Goal: Task Accomplishment & Management: Use online tool/utility

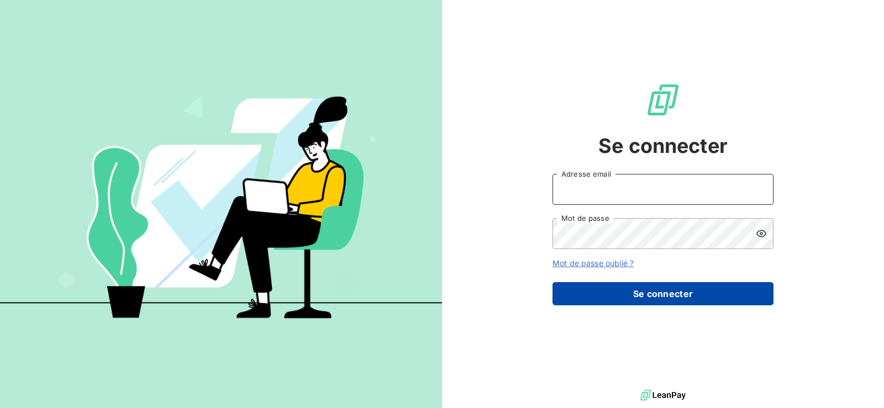
type input "[PERSON_NAME][EMAIL_ADDRESS][DOMAIN_NAME]"
click at [694, 300] on button "Se connecter" at bounding box center [662, 293] width 221 height 23
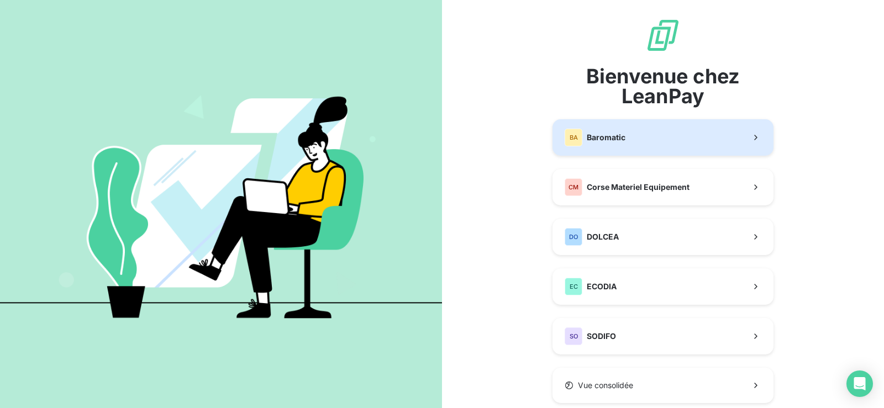
click at [644, 133] on button "BA Baromatic" at bounding box center [662, 137] width 221 height 36
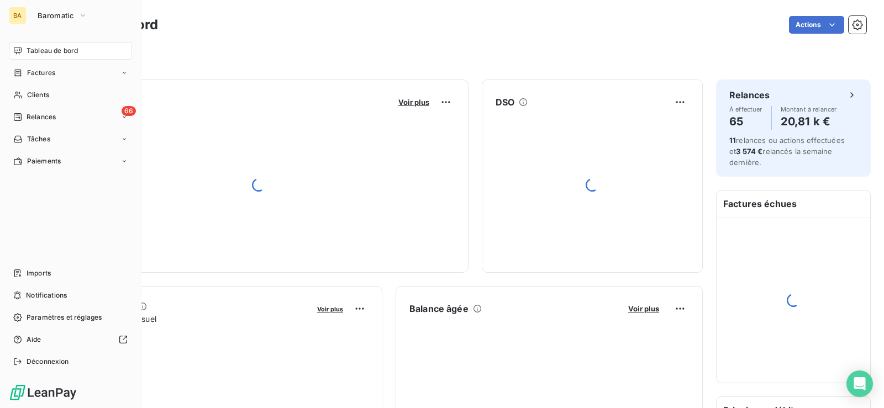
click at [49, 120] on span "Relances" at bounding box center [41, 117] width 29 height 10
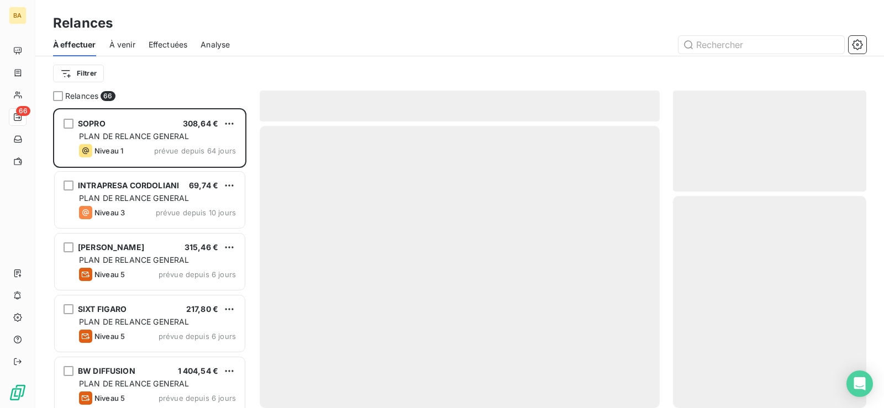
scroll to position [291, 184]
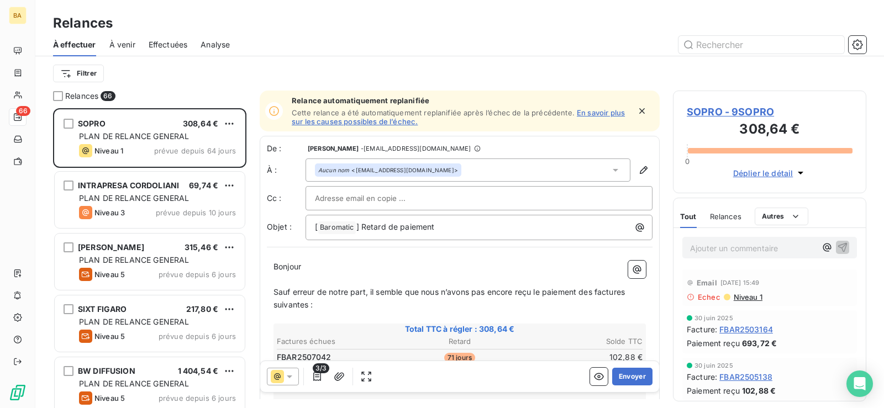
click at [293, 375] on icon at bounding box center [289, 376] width 11 height 11
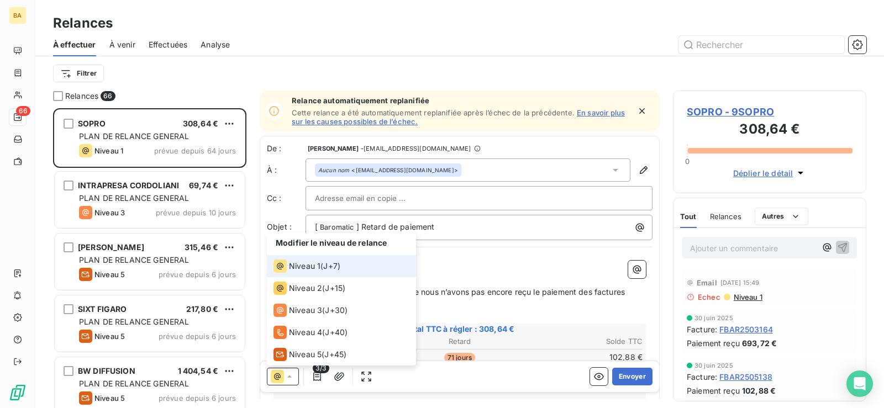
click at [320, 270] on div "Niveau 1 ( J+7 )" at bounding box center [306, 266] width 67 height 13
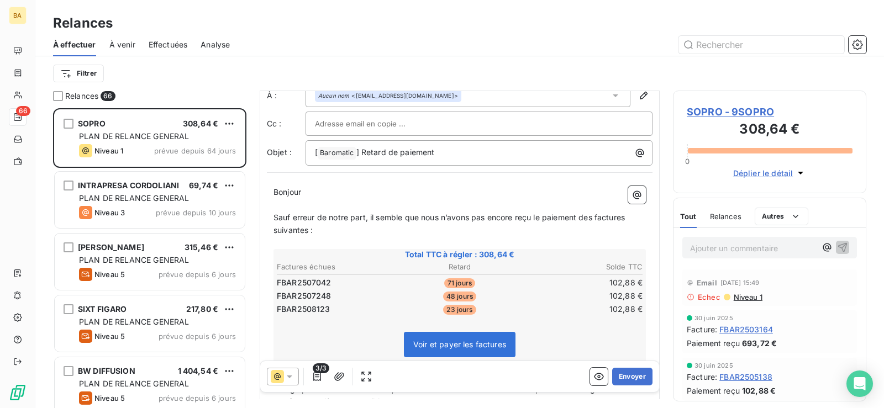
scroll to position [112, 0]
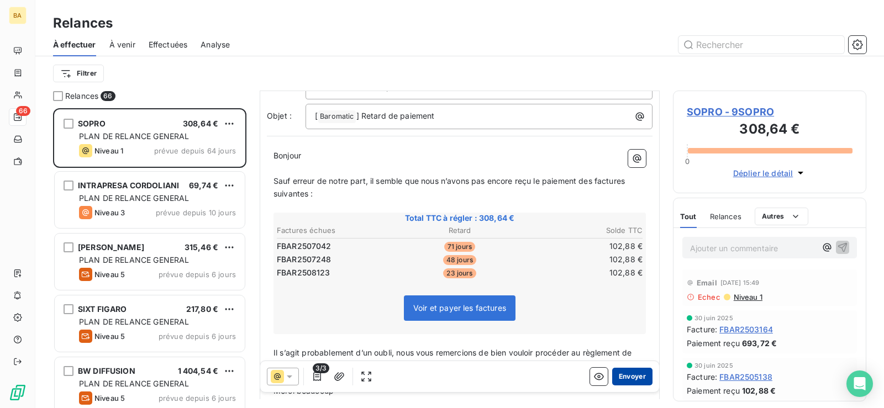
click at [628, 378] on button "Envoyer" at bounding box center [632, 377] width 40 height 18
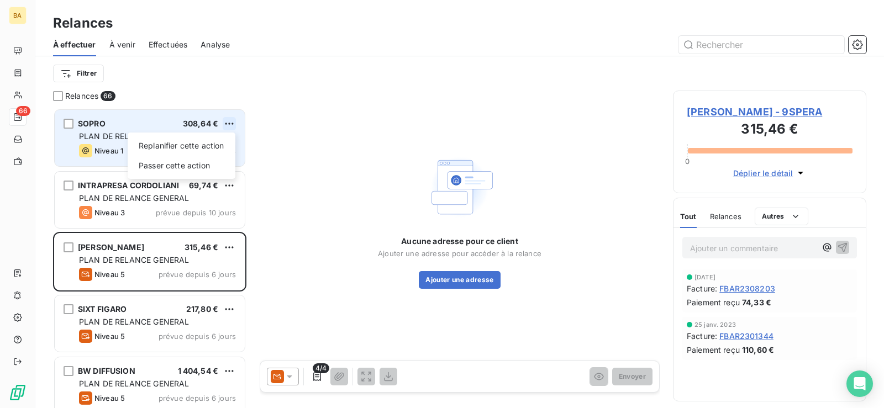
click at [229, 123] on html "BA 66 Relances À effectuer À venir Effectuées Analyse Filtrer Relances 66 SOPRO…" at bounding box center [442, 204] width 884 height 408
click at [200, 161] on div "Passer cette action" at bounding box center [181, 166] width 99 height 18
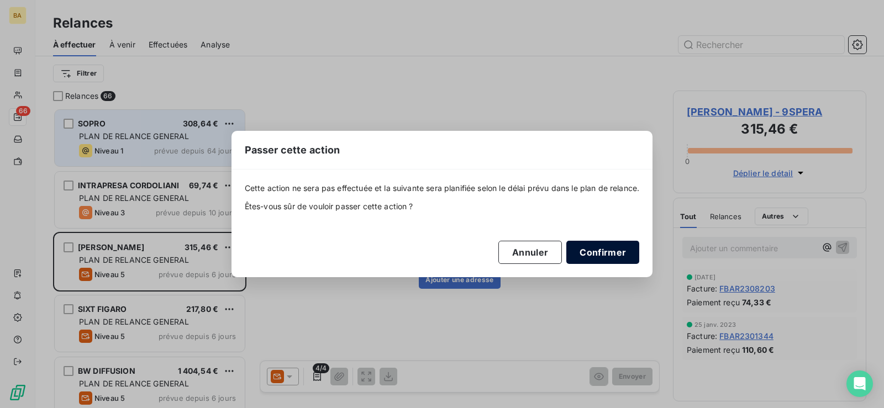
click at [605, 255] on button "Confirmer" at bounding box center [602, 252] width 73 height 23
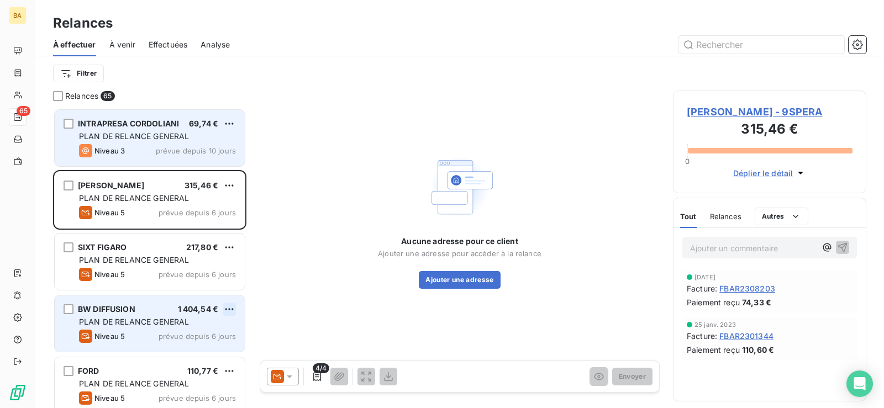
click at [230, 309] on html "BA 65 Relances À effectuer À venir Effectuées Analyse Filtrer Relances 65 INTRA…" at bounding box center [442, 204] width 884 height 408
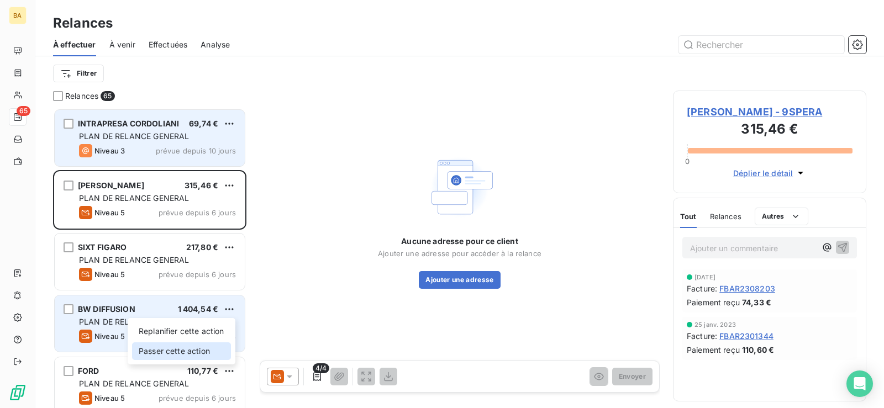
click at [176, 351] on div "Passer cette action" at bounding box center [181, 351] width 99 height 18
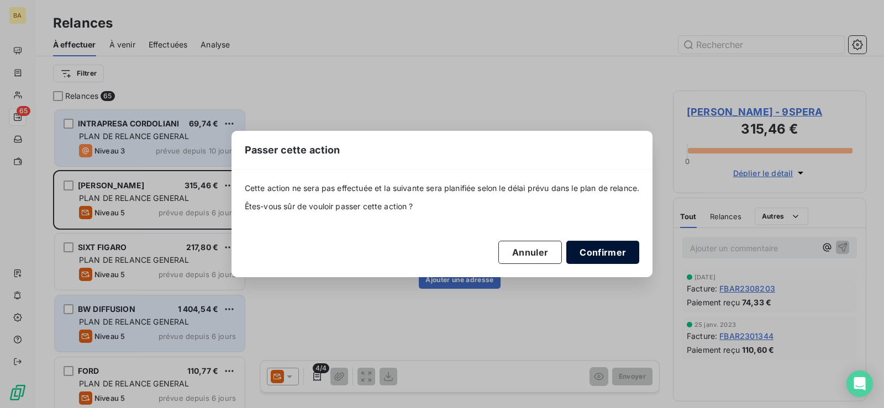
click at [597, 254] on button "Confirmer" at bounding box center [602, 252] width 73 height 23
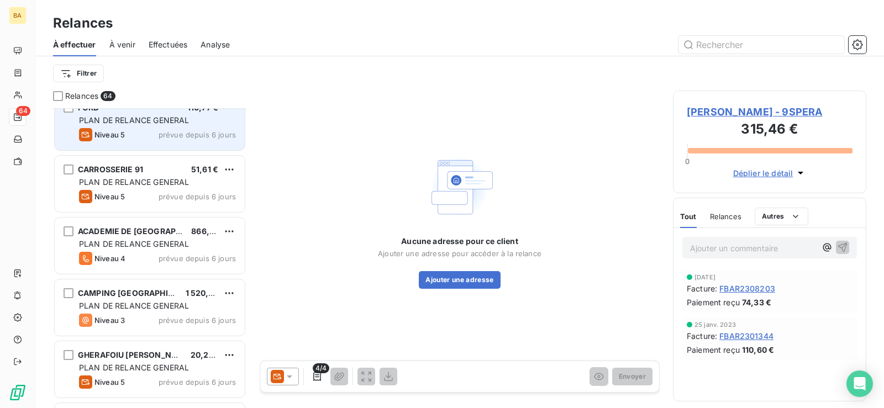
scroll to position [222, 0]
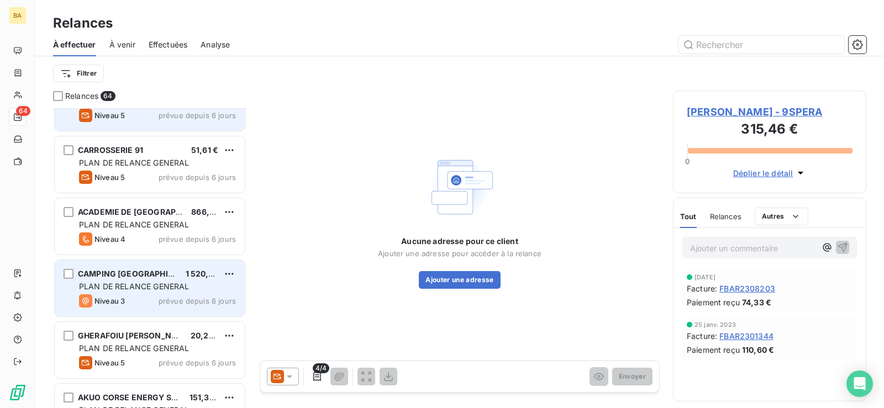
click at [184, 289] on span "PLAN DE RELANCE GENERAL" at bounding box center [134, 286] width 110 height 9
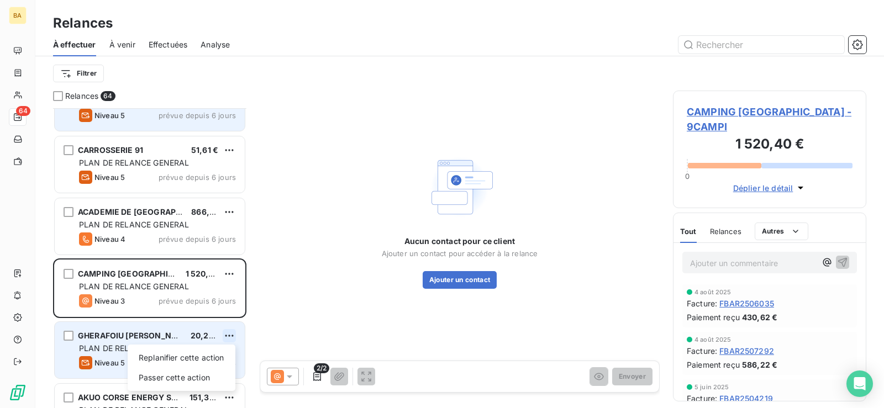
click at [232, 336] on html "BA 64 Relances À effectuer À venir Effectuées Analyse Filtrer Relances 64 SIXT …" at bounding box center [442, 204] width 884 height 408
click at [177, 382] on div "Passer cette action" at bounding box center [181, 378] width 99 height 18
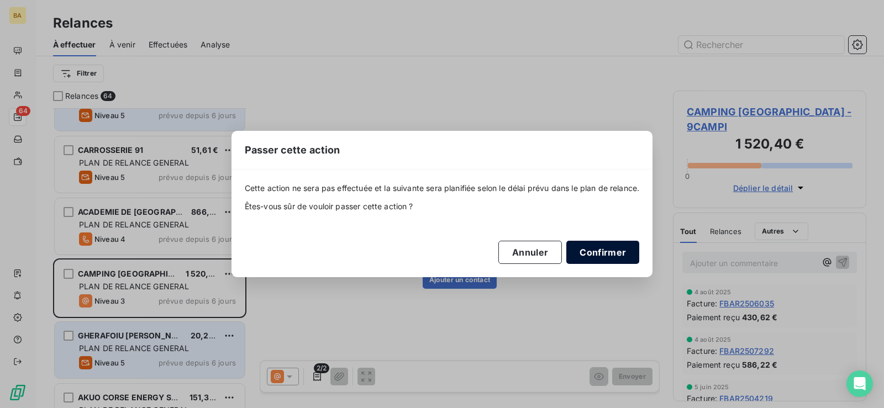
click at [615, 247] on button "Confirmer" at bounding box center [602, 252] width 73 height 23
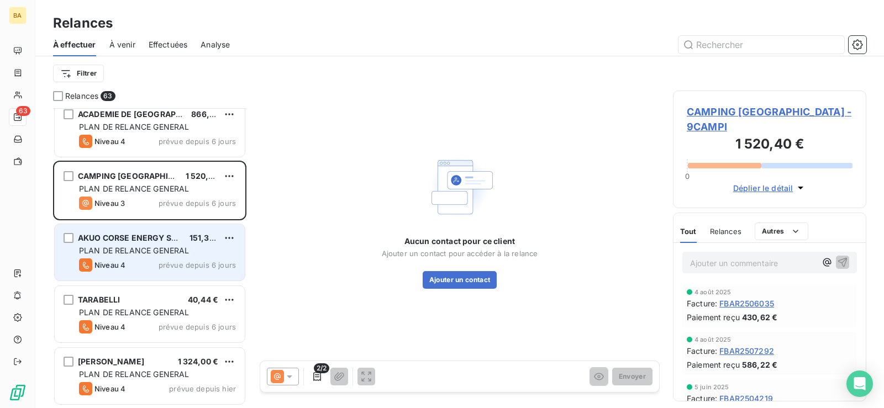
scroll to position [332, 0]
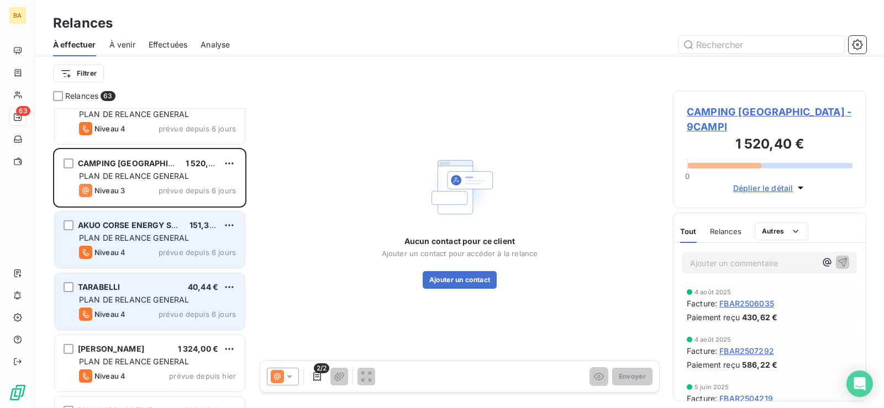
click at [215, 294] on div "TARABELLI 40,44 € PLAN DE RELANCE GENERAL Niveau 4 prévue depuis 6 jours" at bounding box center [150, 301] width 190 height 56
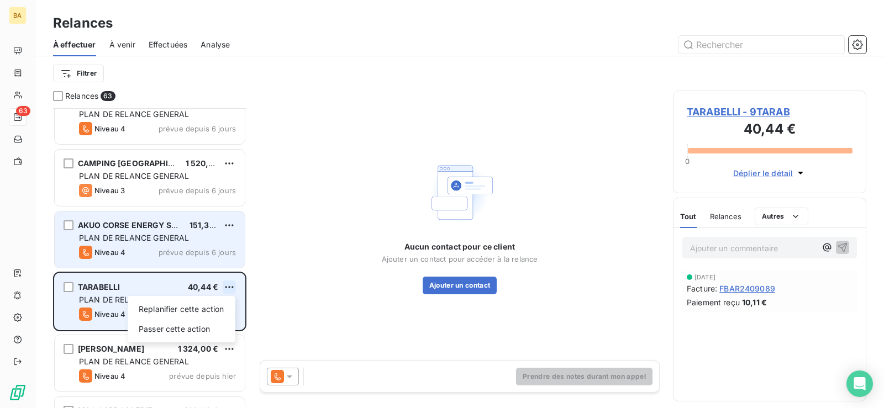
click at [230, 285] on html "BA 63 Relances À effectuer À venir Effectuées Analyse Filtrer Relances 63 CARRO…" at bounding box center [442, 204] width 884 height 408
click at [183, 329] on div "Passer cette action" at bounding box center [181, 329] width 99 height 18
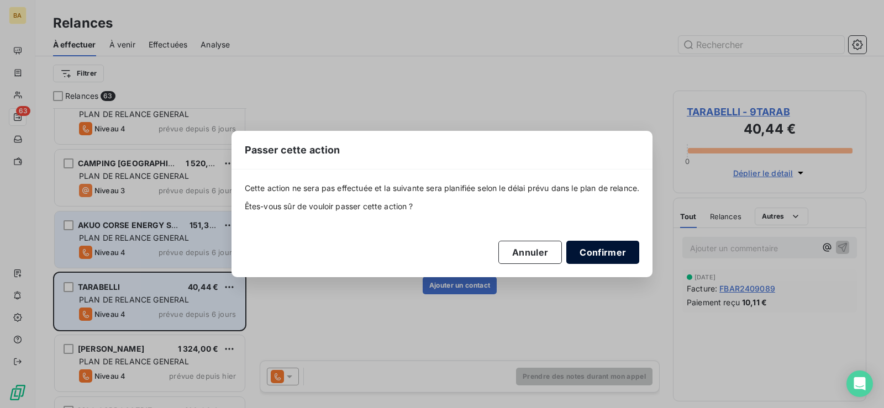
click at [599, 254] on button "Confirmer" at bounding box center [602, 252] width 73 height 23
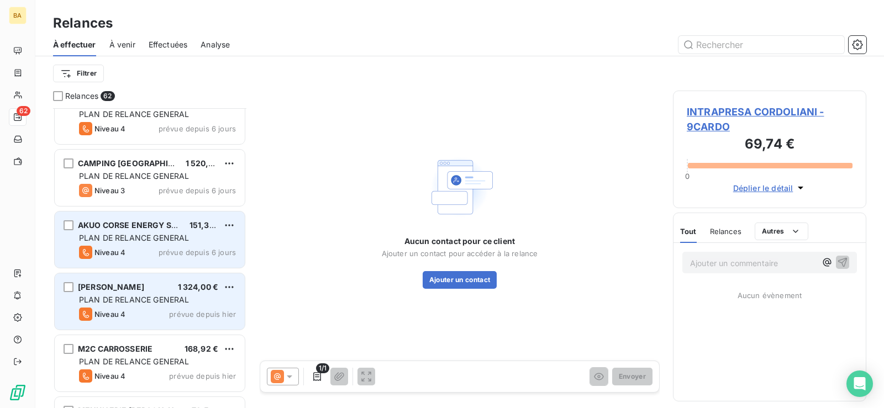
click at [178, 312] on span "prévue depuis hier" at bounding box center [202, 314] width 67 height 9
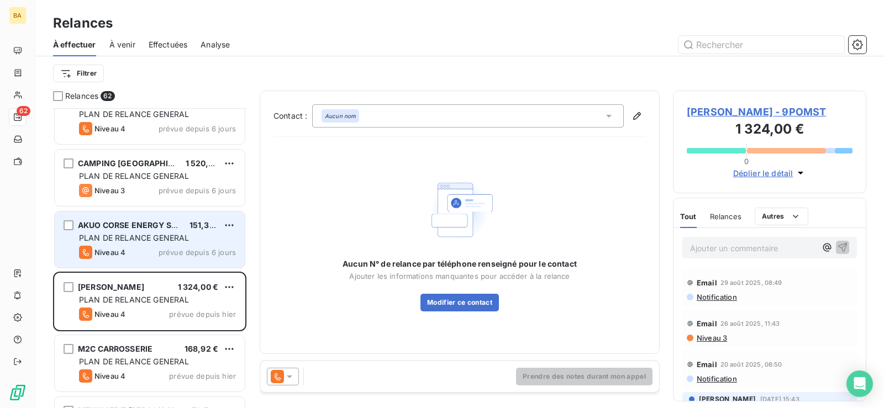
click at [738, 248] on p "Ajouter un commentaire ﻿" at bounding box center [753, 248] width 126 height 14
click at [747, 251] on p "Ajouter un commentaire ﻿" at bounding box center [753, 248] width 126 height 14
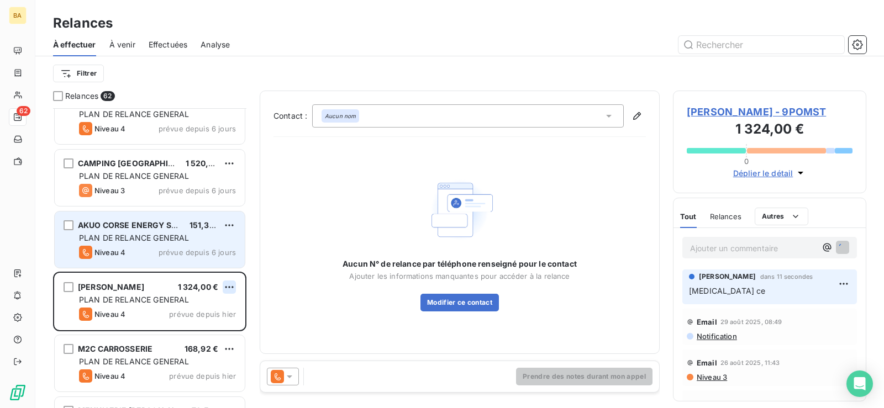
click at [232, 290] on html "BA 62 Relances À effectuer À venir Effectuées Analyse Filtrer Relances 62 CARRO…" at bounding box center [442, 204] width 884 height 408
click at [179, 331] on div "Passer cette action" at bounding box center [181, 329] width 99 height 18
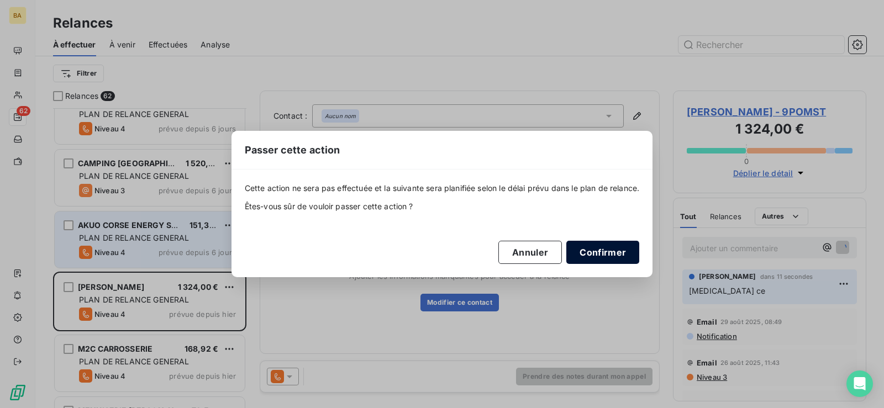
click at [586, 255] on button "Confirmer" at bounding box center [602, 252] width 73 height 23
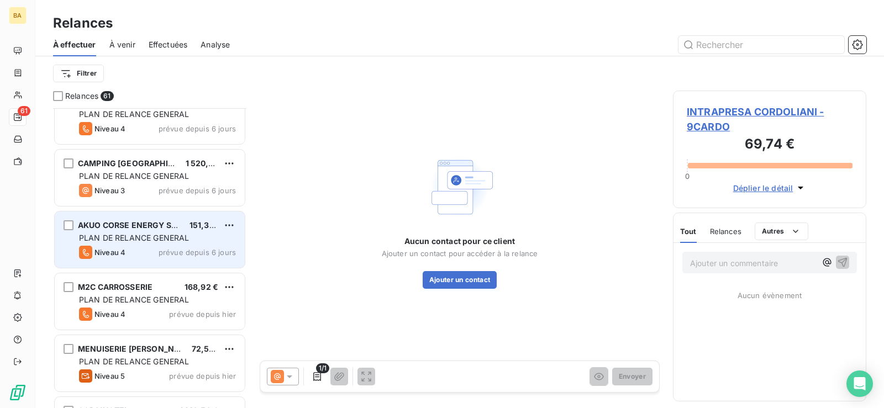
scroll to position [387, 0]
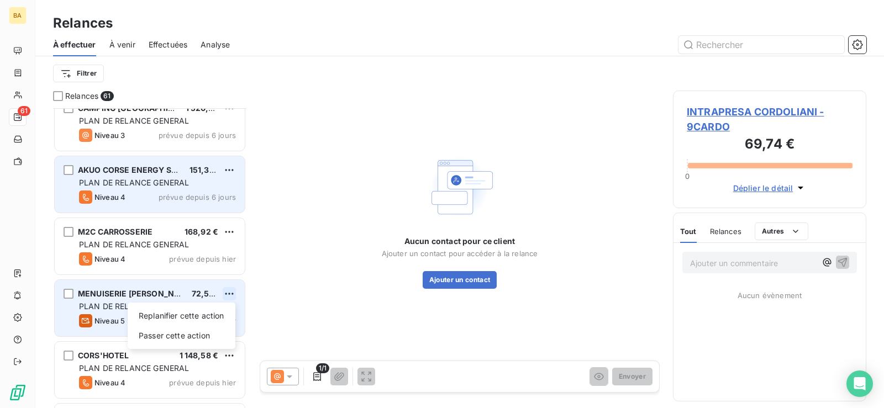
click at [229, 293] on html "BA 61 Relances À effectuer À venir Effectuées Analyse Filtrer Relances 61 ACADE…" at bounding box center [442, 204] width 884 height 408
click at [192, 334] on div "Passer cette action" at bounding box center [181, 336] width 99 height 18
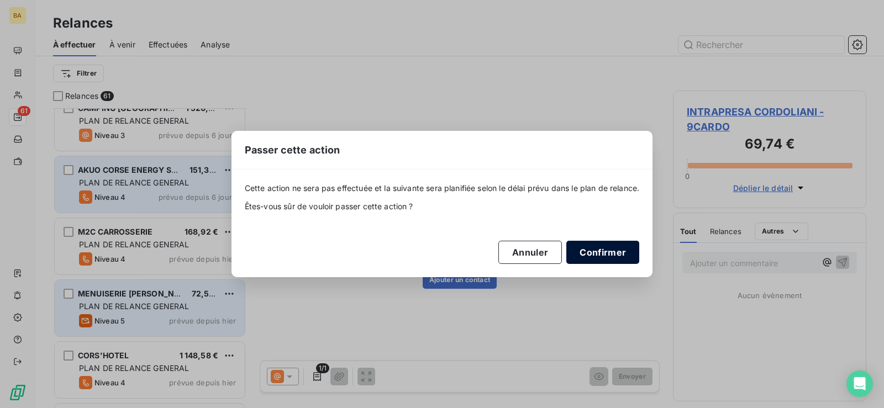
click at [610, 249] on button "Confirmer" at bounding box center [602, 252] width 73 height 23
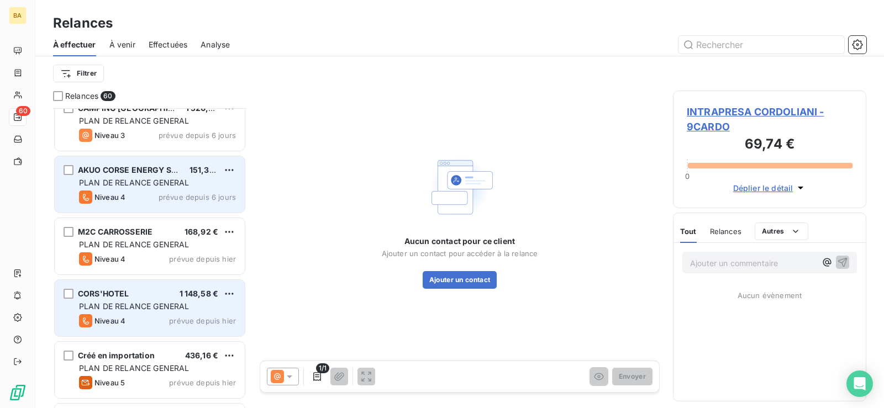
click at [141, 323] on div "Niveau 4 prévue depuis [DATE]" at bounding box center [157, 320] width 157 height 13
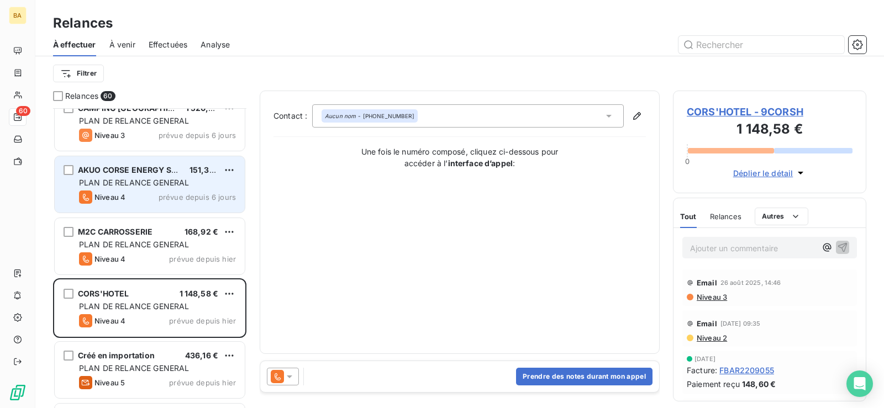
click at [292, 379] on icon at bounding box center [289, 376] width 11 height 11
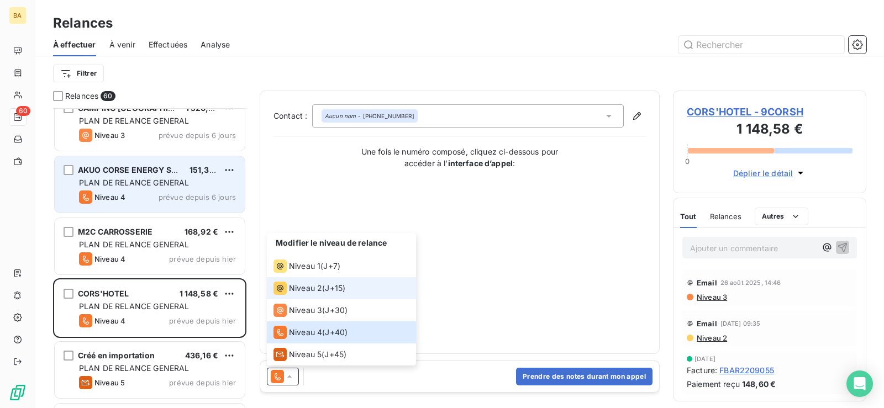
click at [323, 291] on div "Niveau 2 ( J+15 )" at bounding box center [309, 288] width 72 height 13
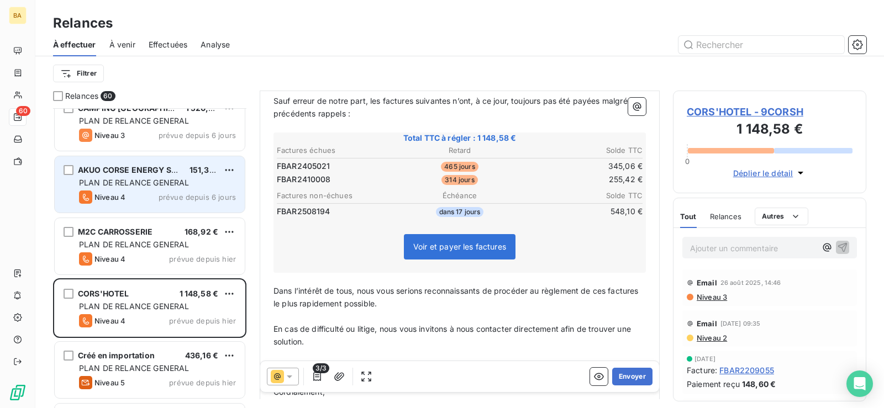
scroll to position [167, 0]
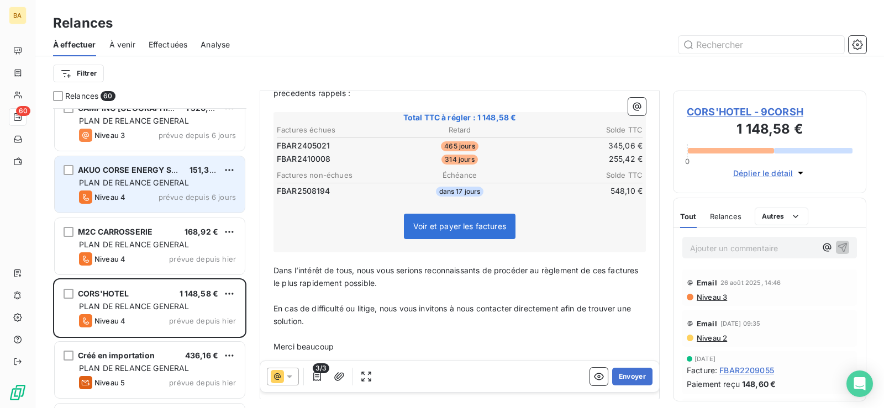
click at [292, 377] on icon at bounding box center [289, 376] width 11 height 11
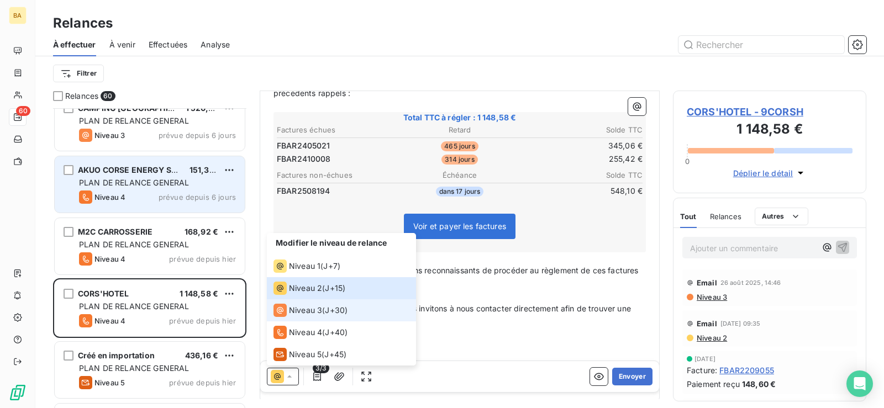
click at [300, 305] on span "Niveau 3" at bounding box center [305, 310] width 33 height 11
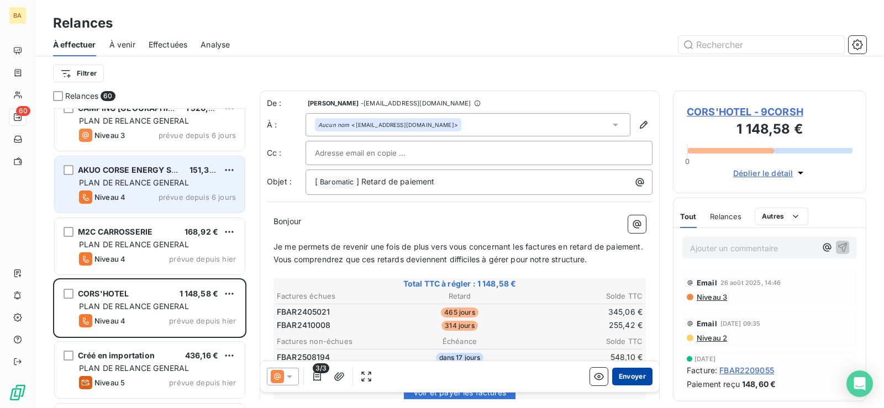
click at [617, 373] on button "Envoyer" at bounding box center [632, 377] width 40 height 18
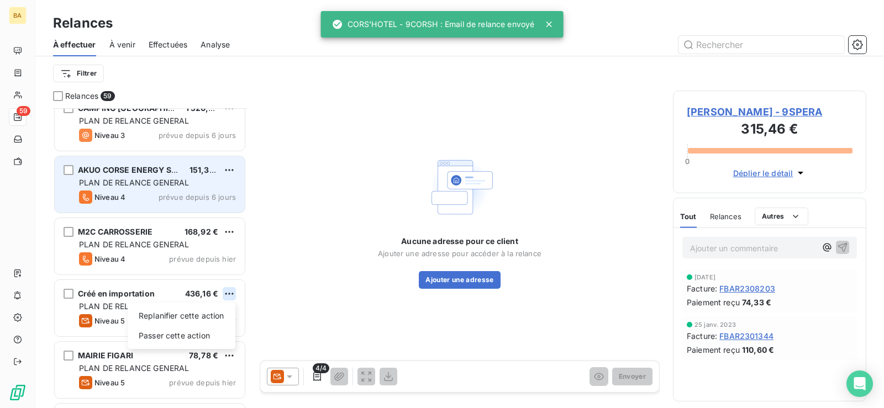
click at [231, 293] on html "BA 59 Relances À effectuer À venir Effectuées Analyse Filtrer Relances 59 ACADE…" at bounding box center [442, 204] width 884 height 408
click at [171, 330] on div "Passer cette action" at bounding box center [181, 336] width 99 height 18
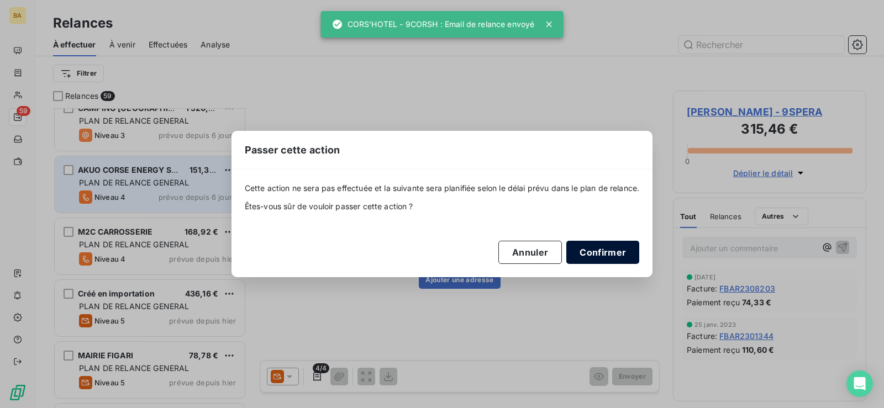
click at [600, 250] on button "Confirmer" at bounding box center [602, 252] width 73 height 23
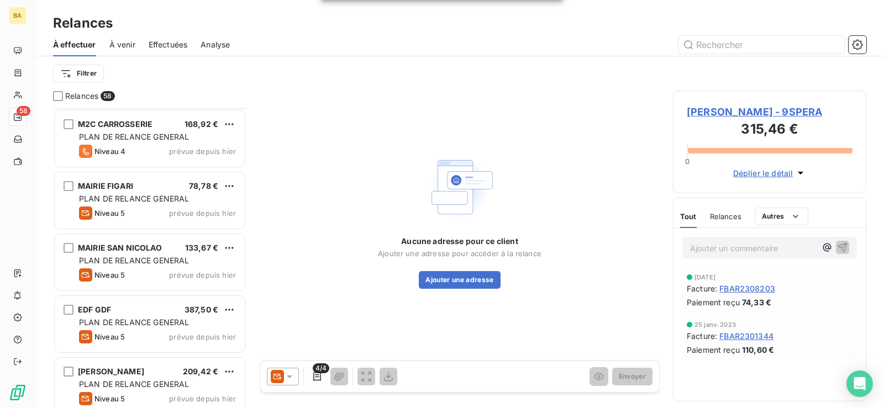
scroll to position [498, 0]
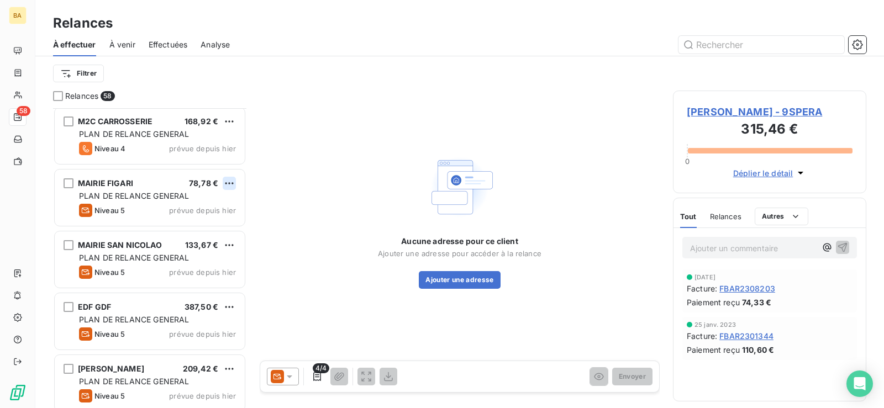
click at [228, 183] on html "BA 58 Relances À effectuer À venir Effectuées Analyse Filtrer Relances 58 AKUO …" at bounding box center [442, 204] width 884 height 408
click at [189, 223] on div "Passer cette action" at bounding box center [181, 226] width 99 height 18
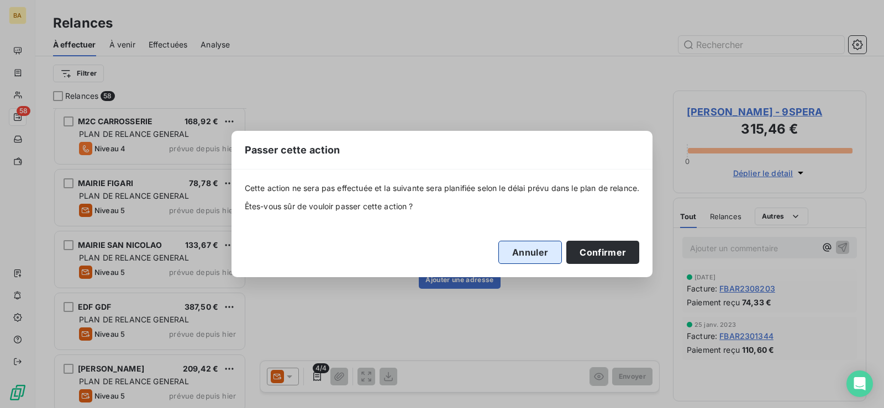
drag, startPoint x: 594, startPoint y: 254, endPoint x: 506, endPoint y: 251, distance: 88.4
click at [594, 254] on button "Confirmer" at bounding box center [602, 252] width 73 height 23
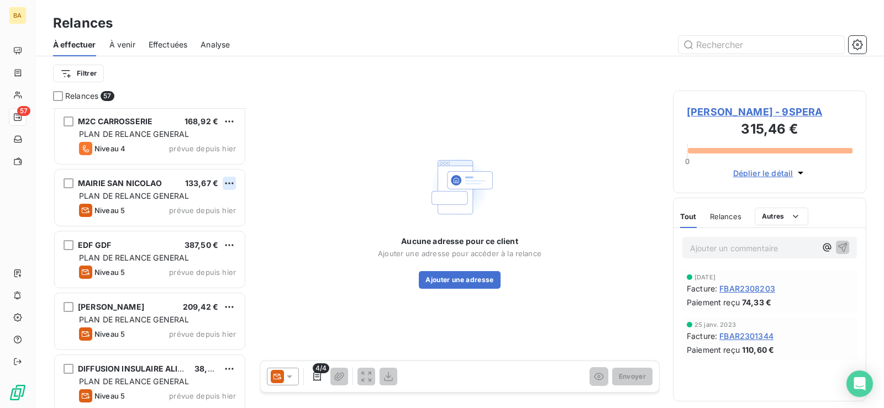
click at [228, 182] on html "BA 57 Relances À effectuer À venir Effectuées Analyse Filtrer Relances 57 AKUO …" at bounding box center [442, 204] width 884 height 408
click at [198, 224] on div "Passer cette action" at bounding box center [181, 226] width 99 height 18
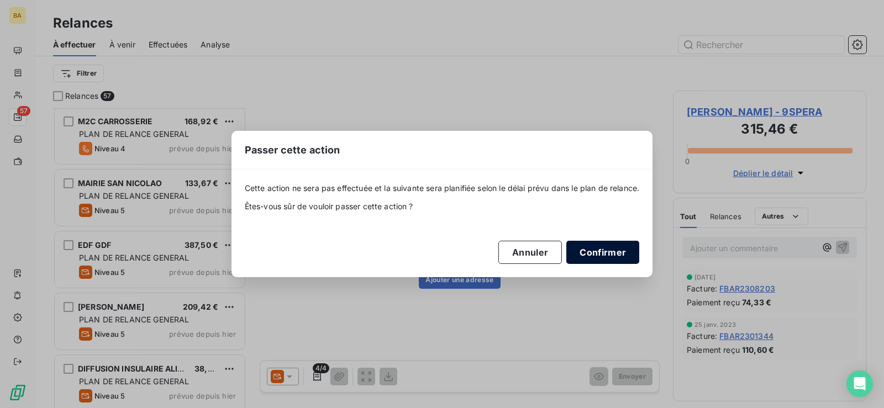
click at [599, 251] on button "Confirmer" at bounding box center [602, 252] width 73 height 23
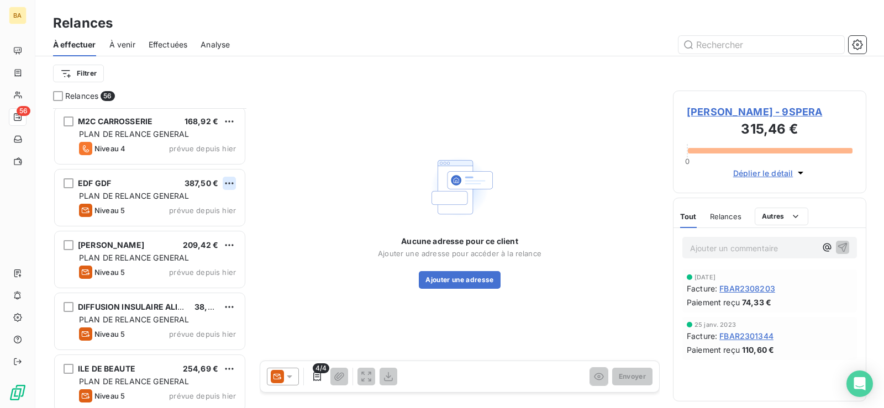
click at [230, 183] on html "BA 56 Relances À effectuer À venir Effectuées Analyse Filtrer Relances 56 AKUO …" at bounding box center [442, 204] width 884 height 408
drag, startPoint x: 194, startPoint y: 223, endPoint x: 204, endPoint y: 225, distance: 10.2
click at [194, 225] on div "Passer cette action" at bounding box center [181, 226] width 99 height 18
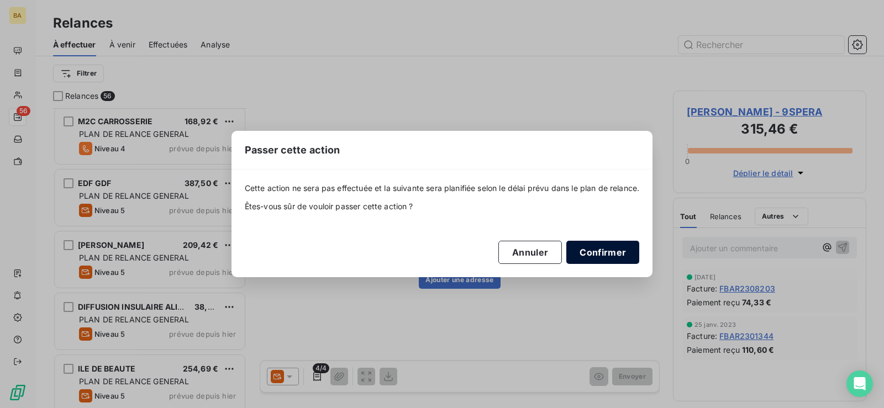
click at [610, 249] on button "Confirmer" at bounding box center [602, 252] width 73 height 23
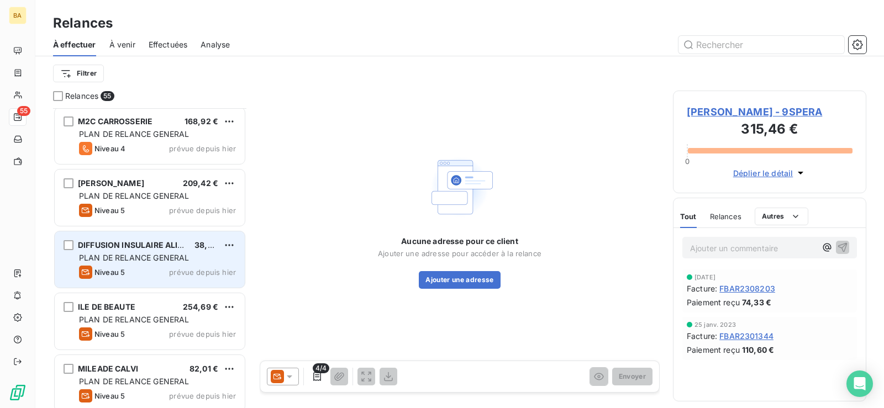
click at [171, 262] on div "PLAN DE RELANCE GENERAL" at bounding box center [157, 257] width 157 height 11
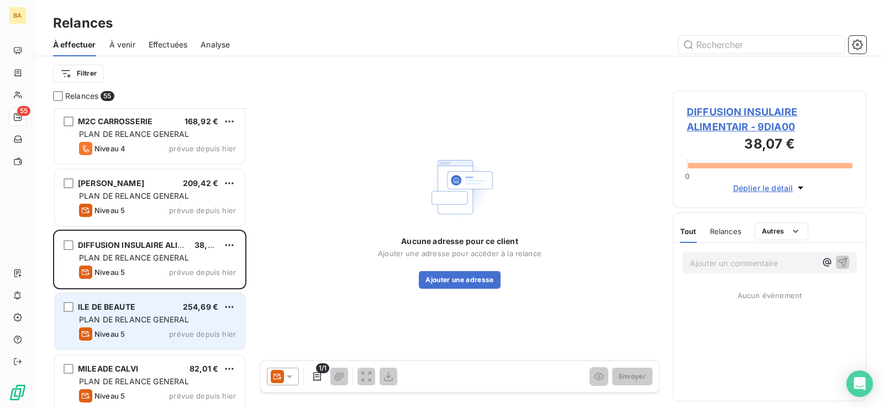
click at [203, 309] on span "254,69 €" at bounding box center [200, 306] width 35 height 9
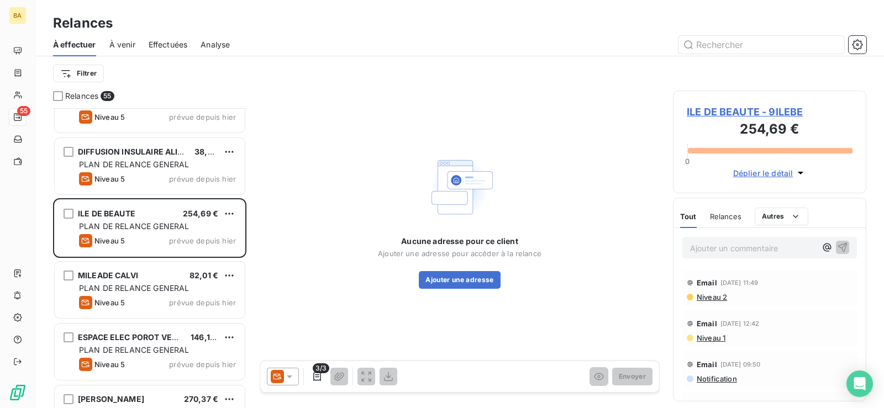
scroll to position [608, 0]
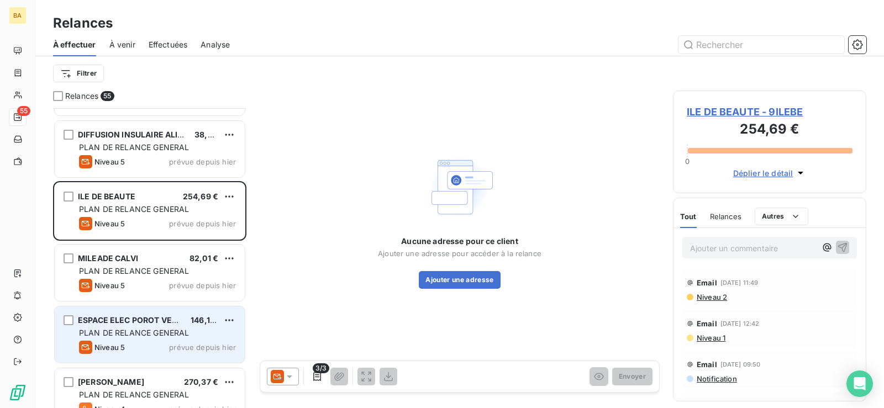
click at [209, 335] on div "PLAN DE RELANCE GENERAL" at bounding box center [157, 333] width 157 height 11
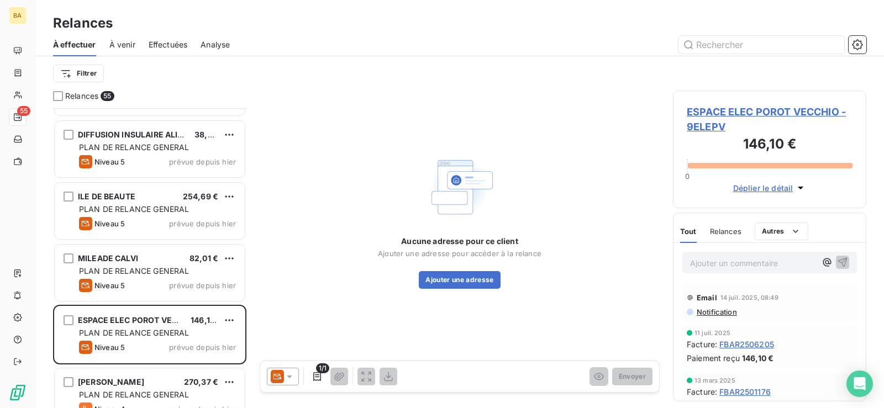
click at [289, 373] on div at bounding box center [283, 377] width 32 height 18
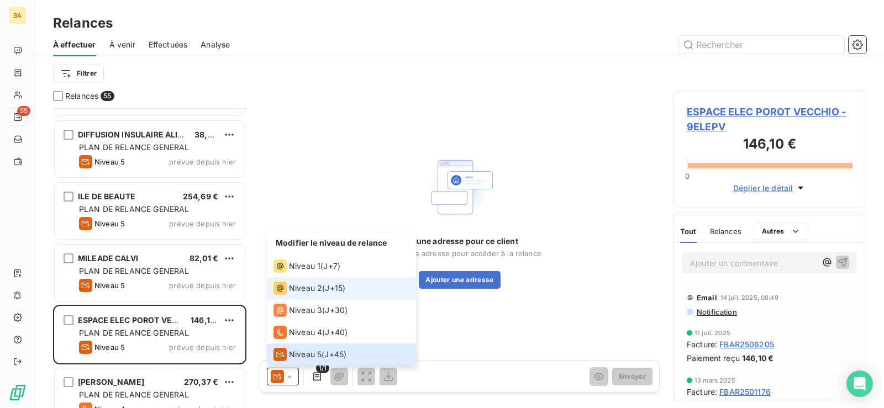
click at [309, 291] on span "Niveau 2" at bounding box center [305, 288] width 33 height 11
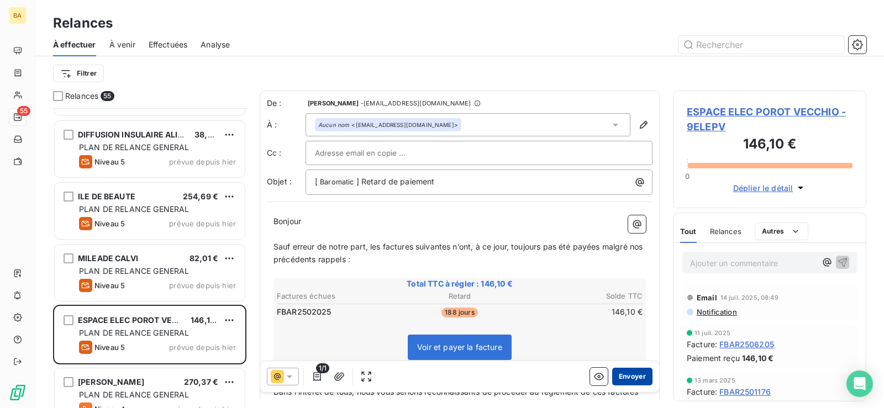
click at [628, 375] on button "Envoyer" at bounding box center [632, 377] width 40 height 18
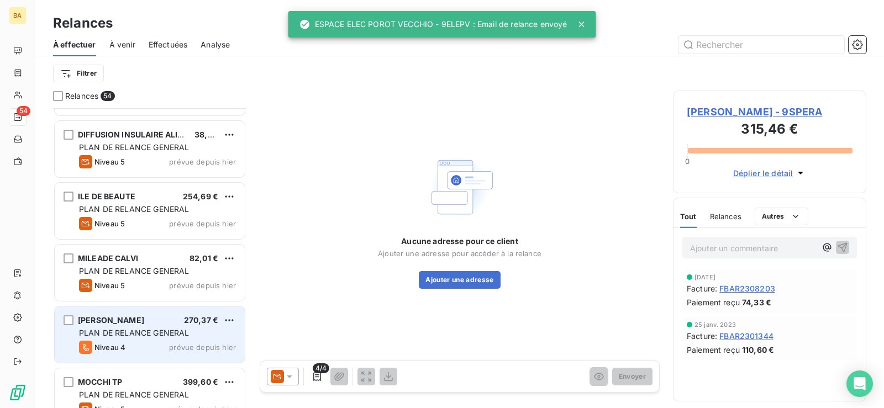
click at [181, 321] on div "[PERSON_NAME] 270,37 €" at bounding box center [157, 320] width 157 height 10
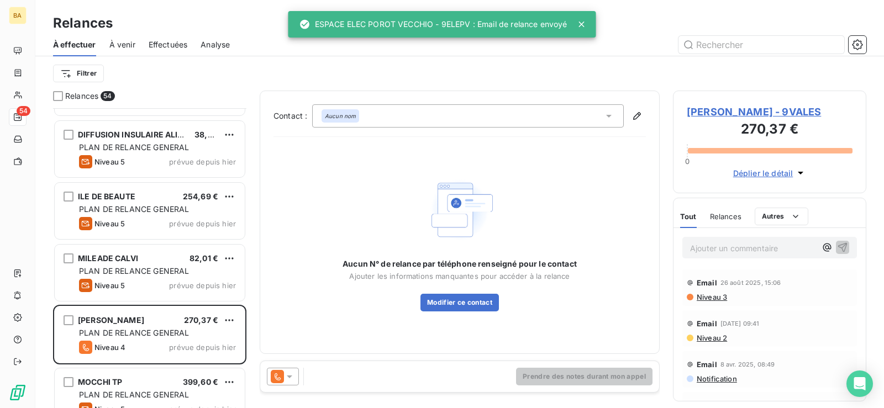
click at [294, 375] on icon at bounding box center [289, 376] width 11 height 11
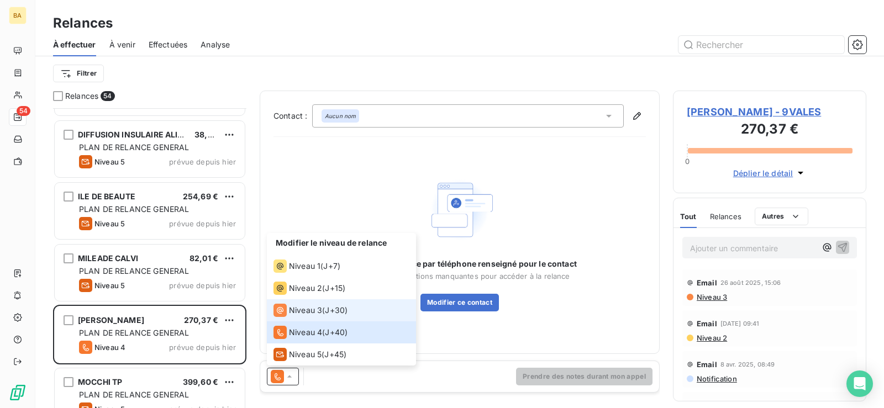
click at [308, 313] on span "Niveau 3" at bounding box center [305, 310] width 33 height 11
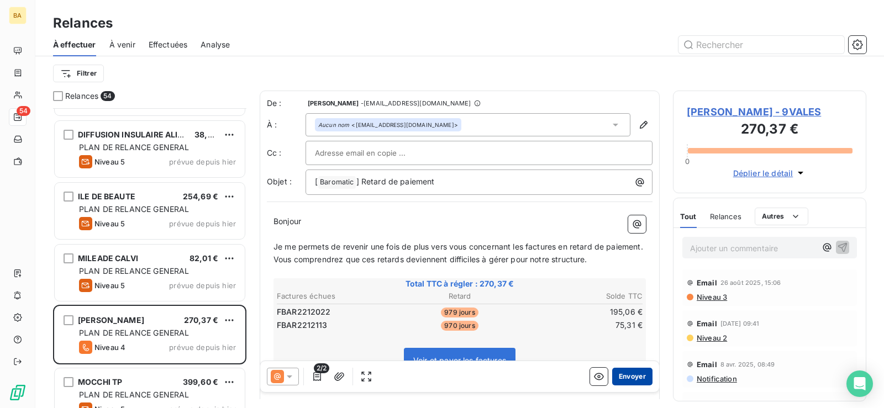
click at [616, 378] on button "Envoyer" at bounding box center [632, 377] width 40 height 18
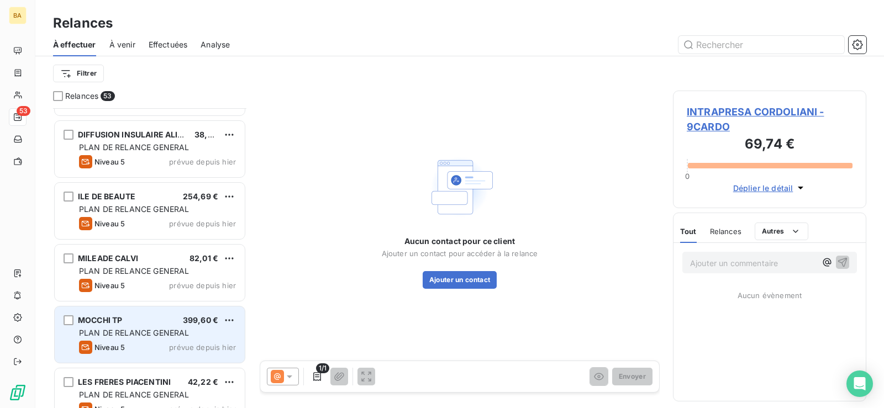
click at [178, 338] on div "PLAN DE RELANCE GENERAL" at bounding box center [157, 333] width 157 height 11
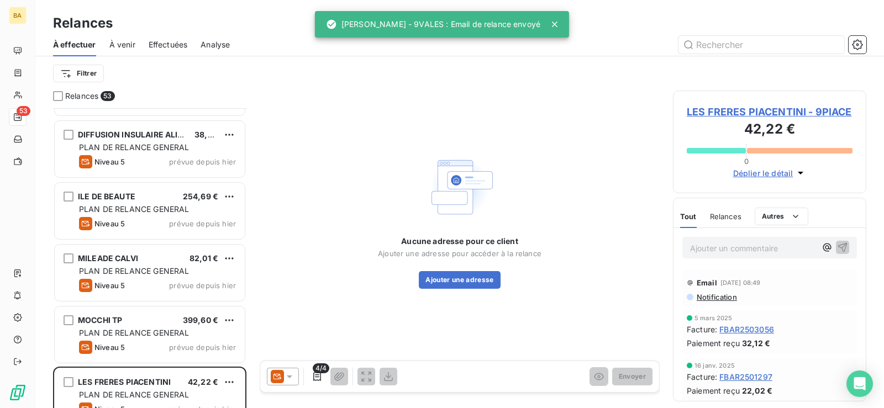
click at [291, 376] on icon at bounding box center [290, 377] width 6 height 3
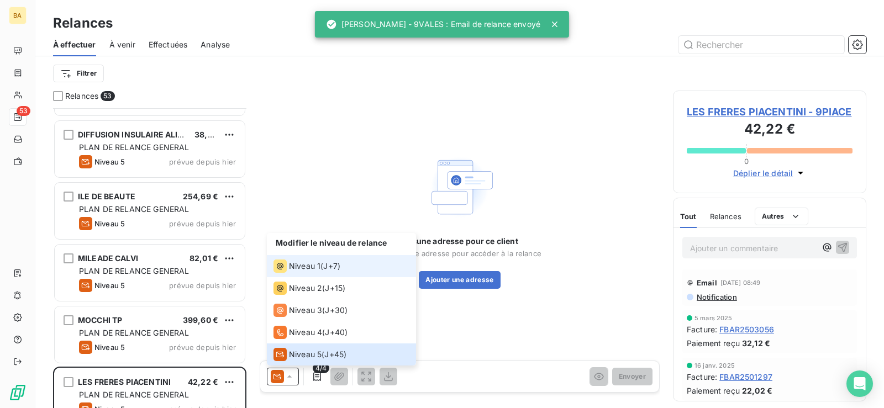
click at [306, 272] on div "Niveau 1" at bounding box center [296, 266] width 47 height 13
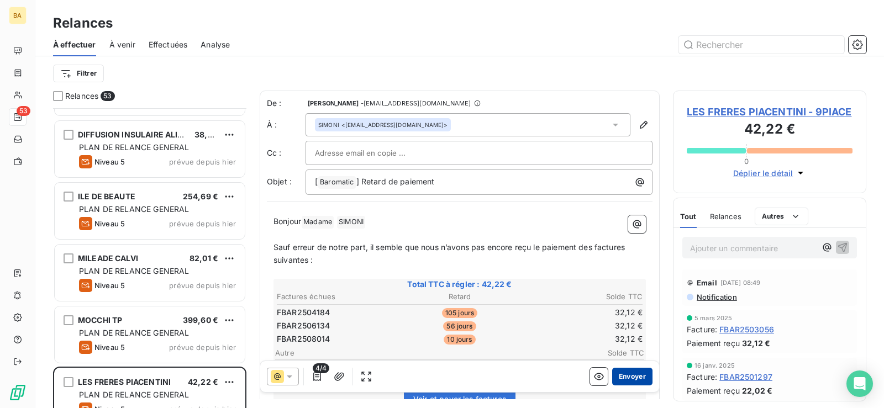
click at [619, 376] on button "Envoyer" at bounding box center [632, 377] width 40 height 18
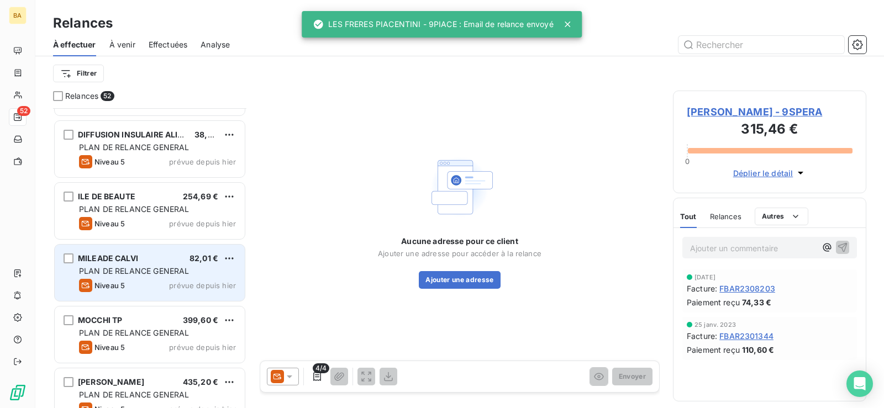
drag, startPoint x: 222, startPoint y: 275, endPoint x: 216, endPoint y: 272, distance: 6.7
click at [222, 273] on div "PLAN DE RELANCE GENERAL" at bounding box center [157, 271] width 157 height 11
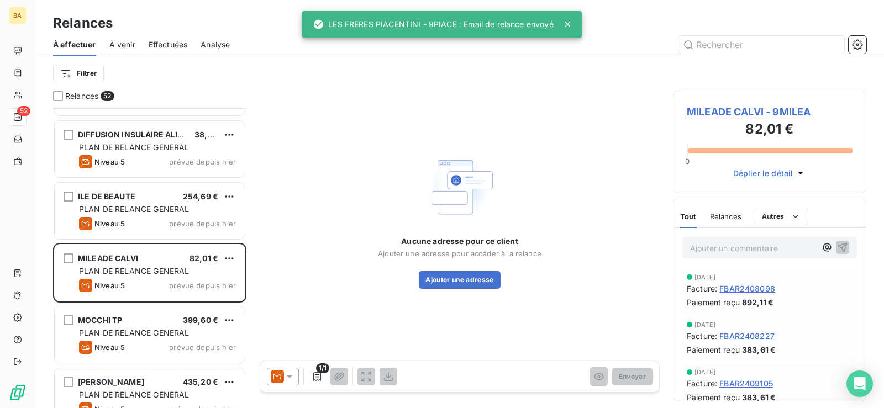
click at [292, 373] on icon at bounding box center [289, 376] width 11 height 11
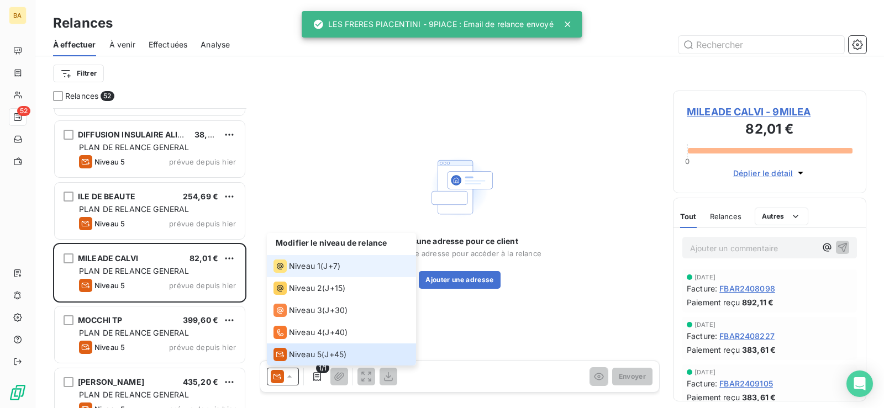
click at [308, 265] on span "Niveau 1" at bounding box center [304, 266] width 31 height 11
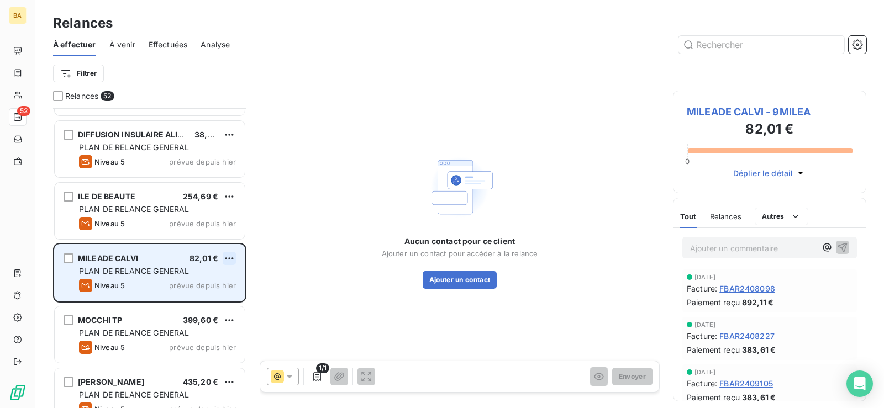
click at [227, 260] on html "BA 52 Relances À effectuer À venir Effectuées Analyse Filtrer Relances 52 M2C C…" at bounding box center [442, 204] width 884 height 408
click at [209, 296] on div "Passer cette action" at bounding box center [181, 301] width 99 height 18
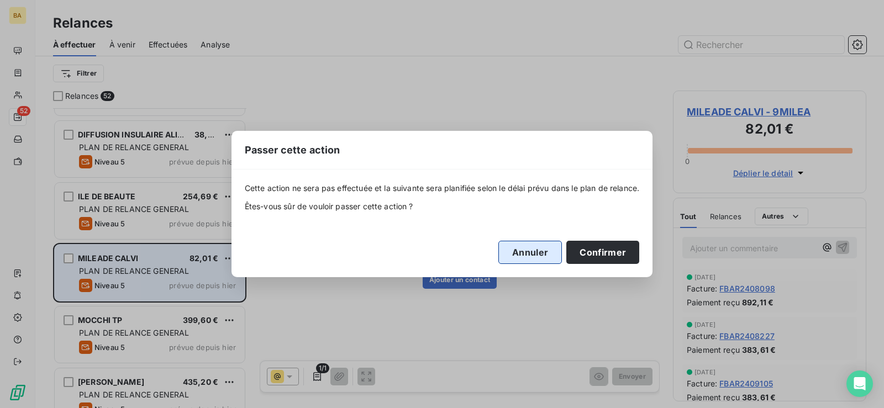
drag, startPoint x: 597, startPoint y: 254, endPoint x: 559, endPoint y: 257, distance: 37.7
click at [595, 255] on button "Confirmer" at bounding box center [602, 252] width 73 height 23
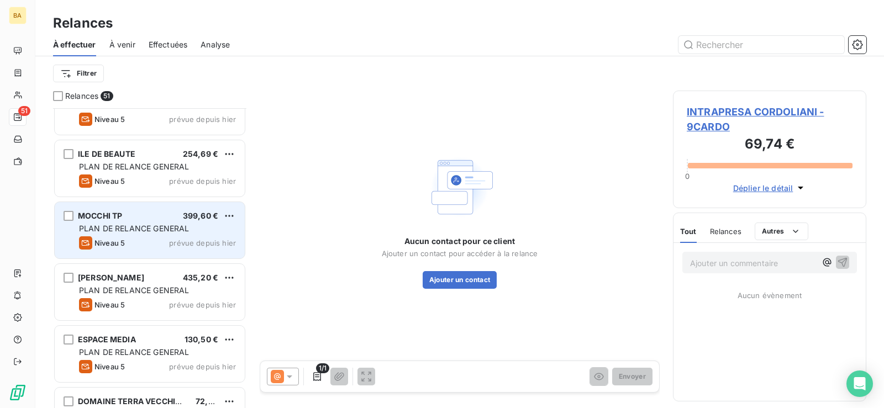
scroll to position [663, 0]
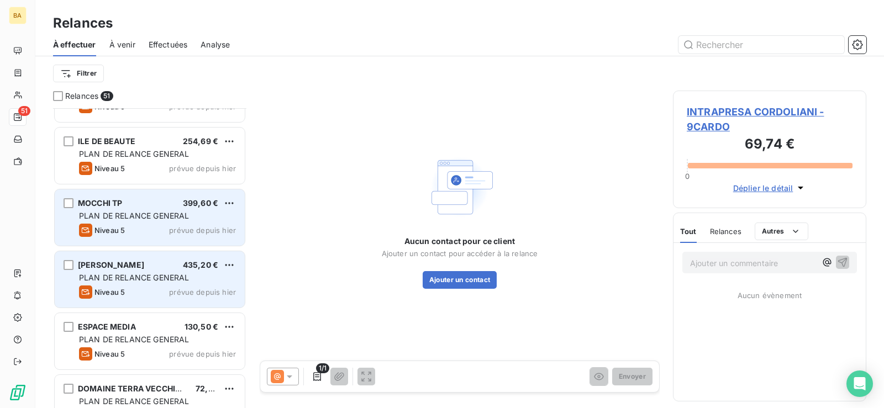
click at [186, 287] on div "Niveau 5 prévue depuis [DATE]" at bounding box center [157, 292] width 157 height 13
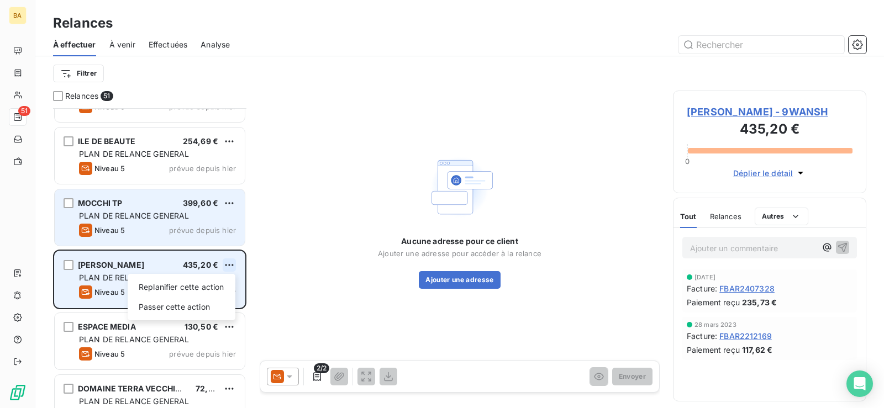
click at [232, 264] on html "BA 51 Relances À effectuer À venir Effectuées Analyse Filtrer Relances 51 [PERS…" at bounding box center [442, 204] width 884 height 408
click at [202, 304] on div "Passer cette action" at bounding box center [181, 307] width 99 height 18
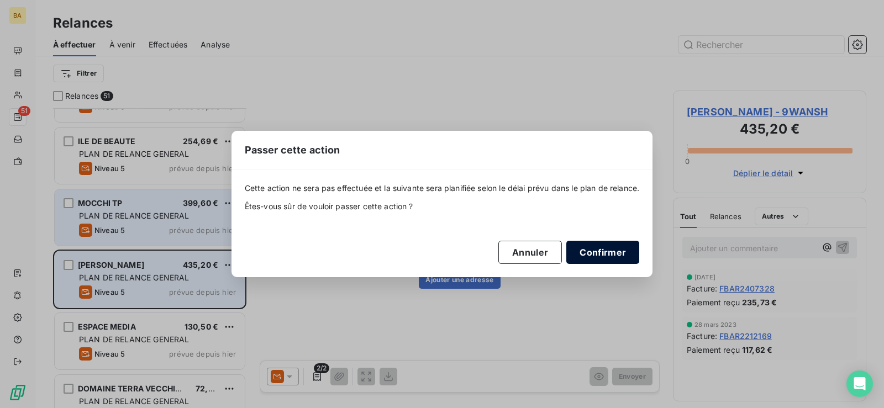
click at [595, 252] on button "Confirmer" at bounding box center [602, 252] width 73 height 23
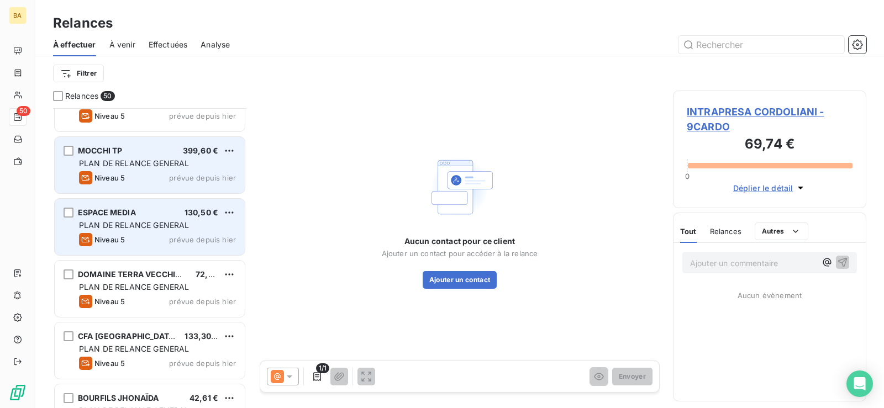
scroll to position [719, 0]
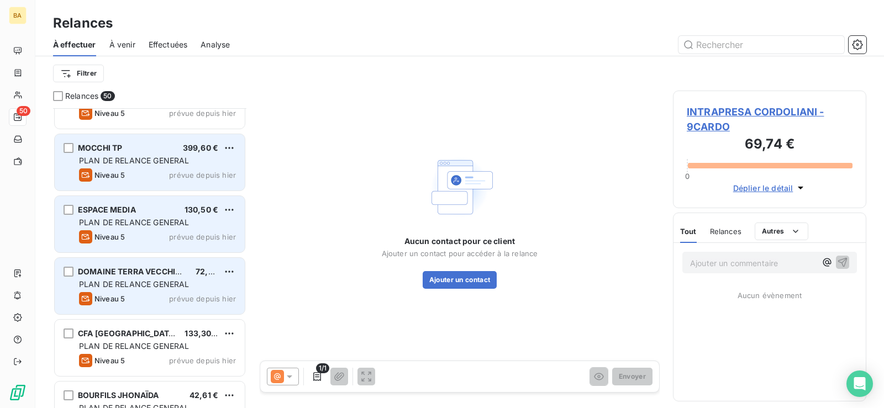
click at [172, 293] on div "Niveau 5 prévue depuis [DATE]" at bounding box center [157, 298] width 157 height 13
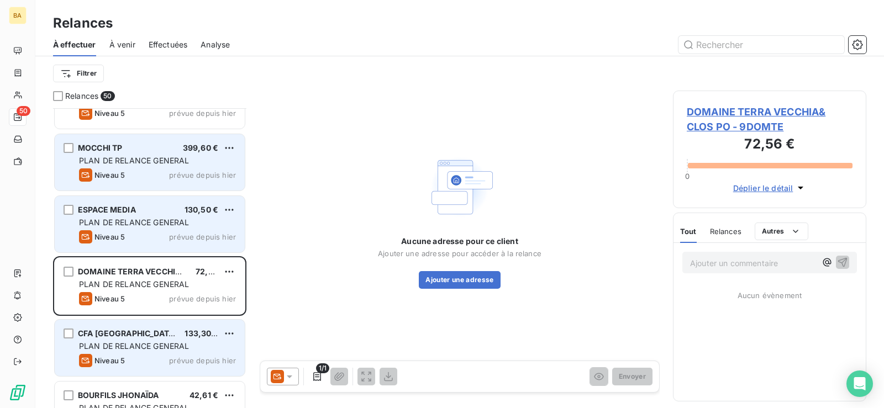
click at [181, 346] on span "PLAN DE RELANCE GENERAL" at bounding box center [134, 345] width 110 height 9
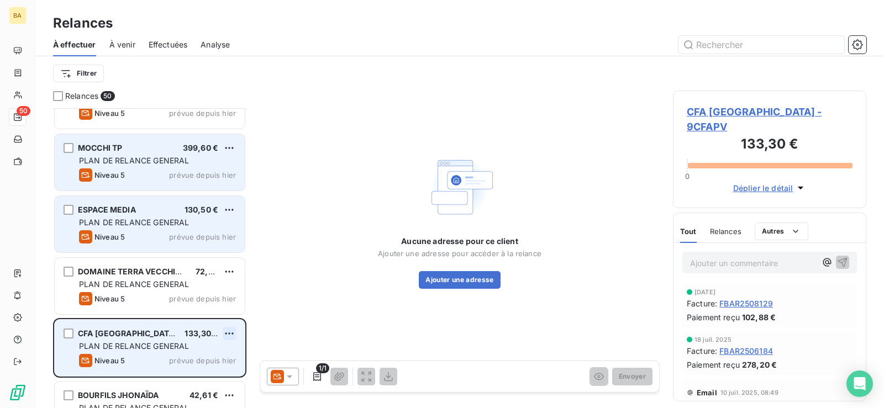
click at [230, 331] on html "BA 50 Relances À effectuer À venir Effectuées Analyse Filtrer Relances 50 DIFFU…" at bounding box center [442, 204] width 884 height 408
click at [197, 371] on div "Passer cette action" at bounding box center [181, 376] width 99 height 18
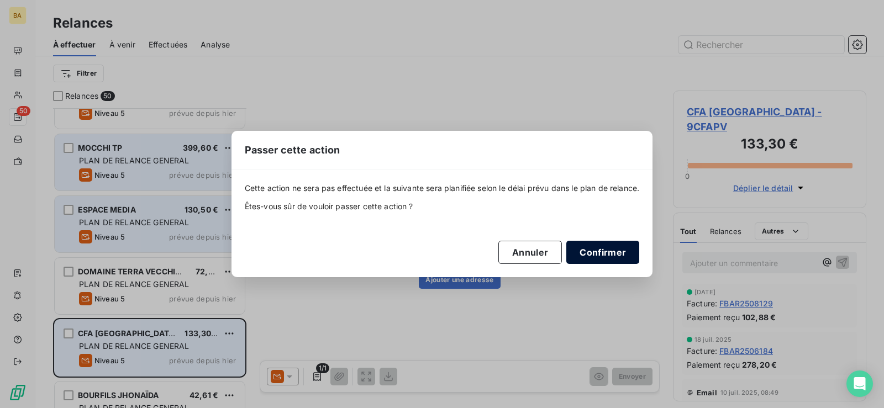
click at [607, 251] on button "Confirmer" at bounding box center [602, 252] width 73 height 23
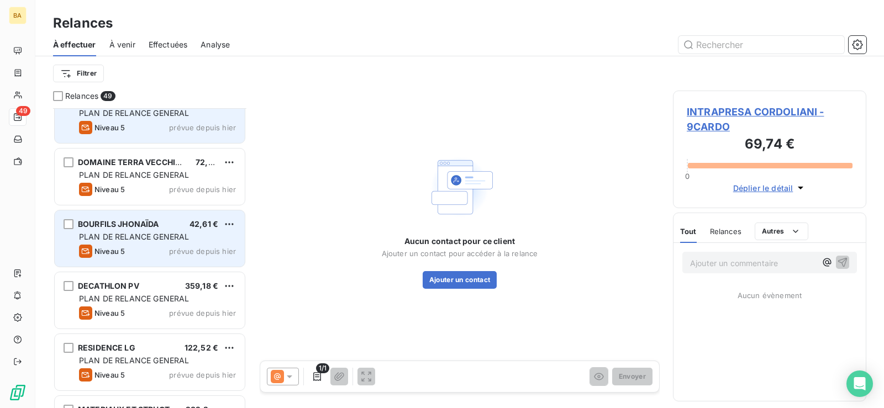
scroll to position [829, 0]
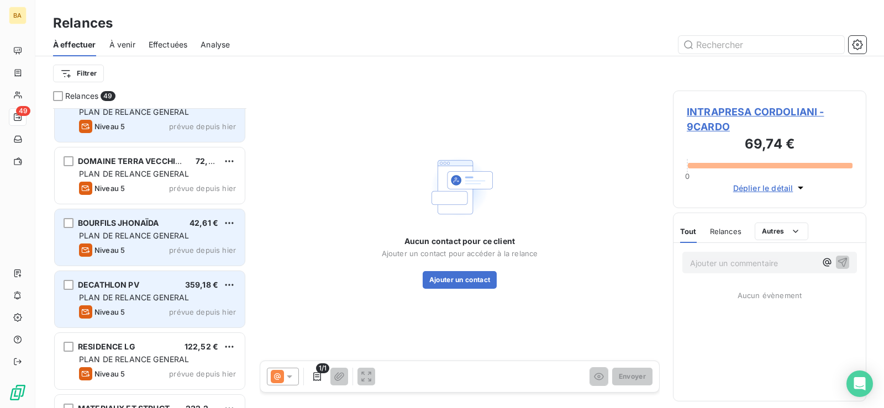
click at [164, 302] on span "PLAN DE RELANCE GENERAL" at bounding box center [134, 297] width 110 height 9
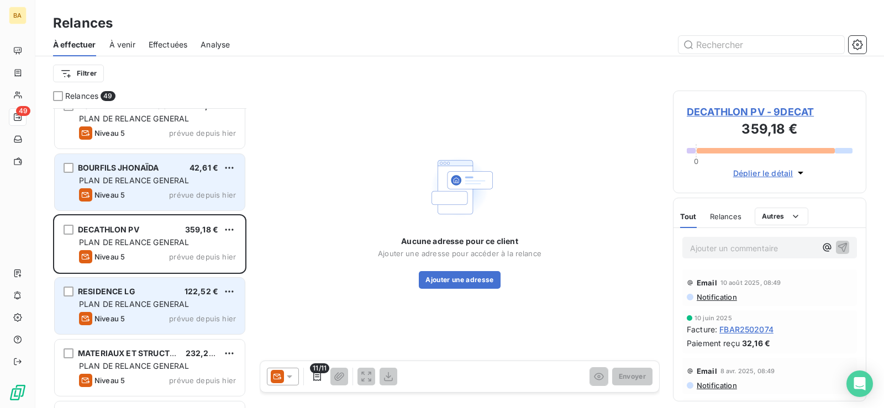
scroll to position [940, 0]
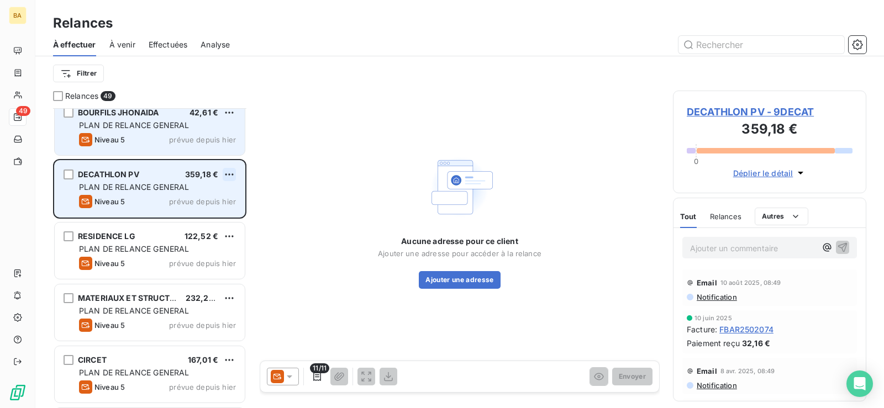
click at [229, 175] on html "BA 49 Relances À effectuer À venir Effectuées Analyse Filtrer Relances 49 DOMAI…" at bounding box center [442, 204] width 884 height 408
click at [197, 213] on div "Passer cette action" at bounding box center [181, 217] width 99 height 18
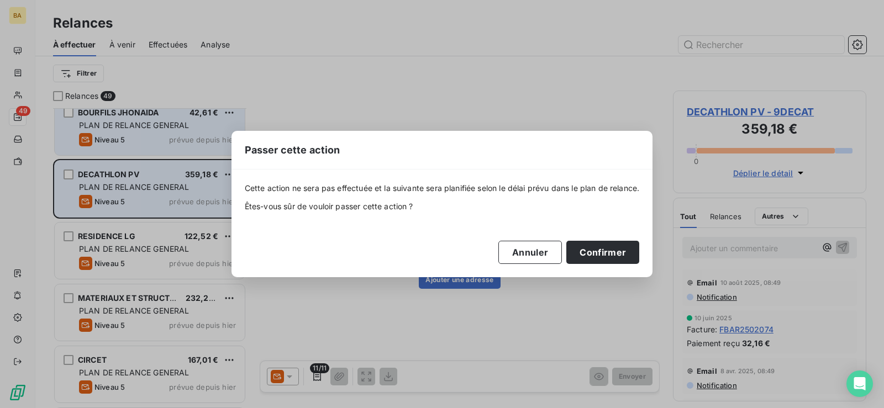
drag, startPoint x: 615, startPoint y: 254, endPoint x: 454, endPoint y: 277, distance: 163.5
click at [615, 254] on button "Confirmer" at bounding box center [602, 252] width 73 height 23
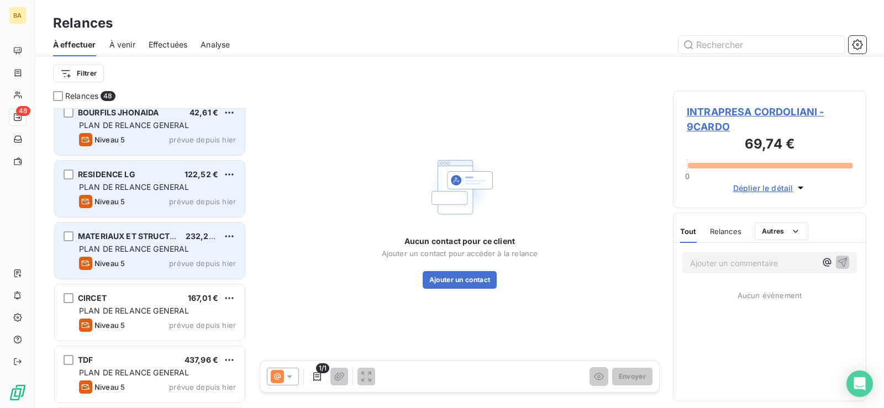
click at [182, 254] on div "PLAN DE RELANCE GENERAL" at bounding box center [157, 249] width 157 height 11
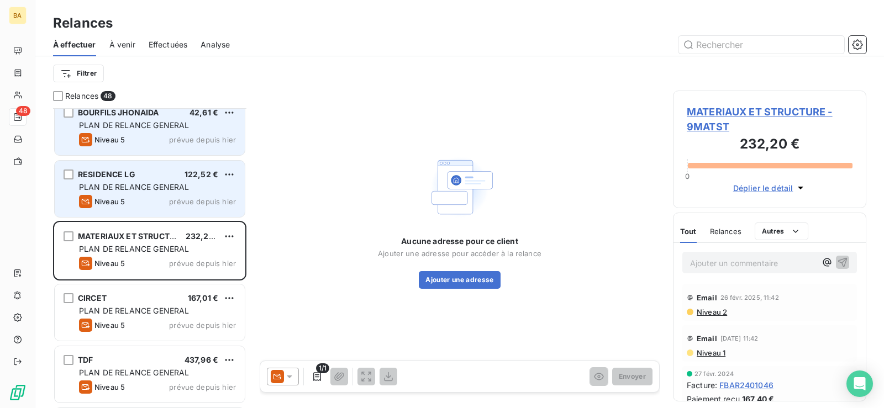
click at [289, 374] on icon at bounding box center [289, 376] width 11 height 11
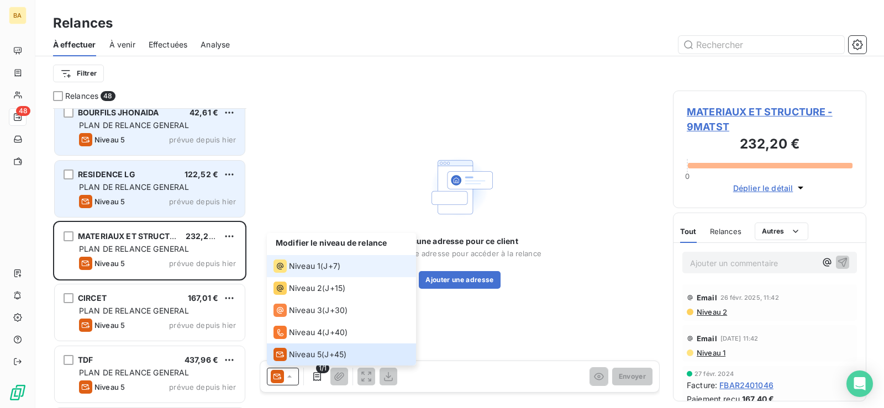
click at [311, 262] on span "Niveau 1" at bounding box center [304, 266] width 31 height 11
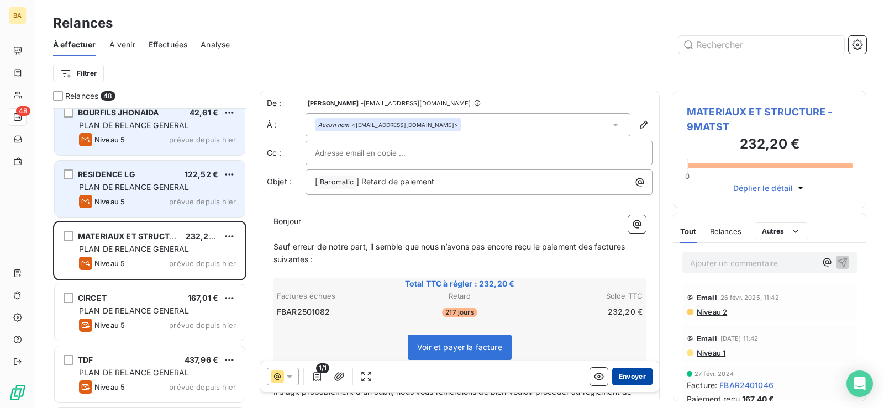
click at [623, 374] on button "Envoyer" at bounding box center [632, 377] width 40 height 18
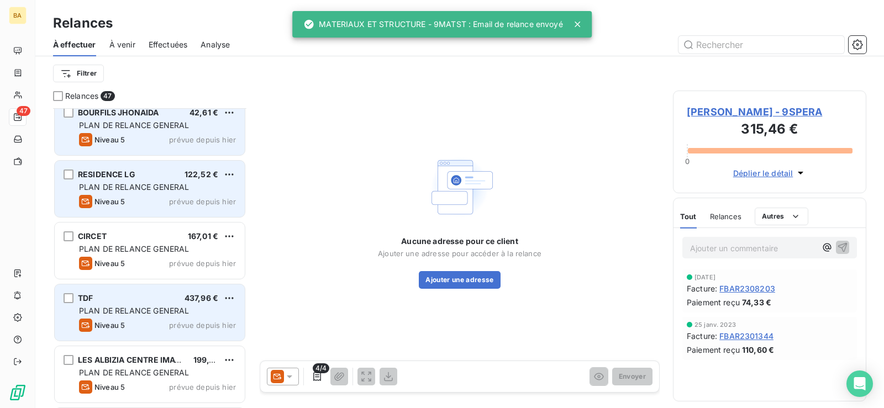
click at [169, 309] on span "PLAN DE RELANCE GENERAL" at bounding box center [134, 310] width 110 height 9
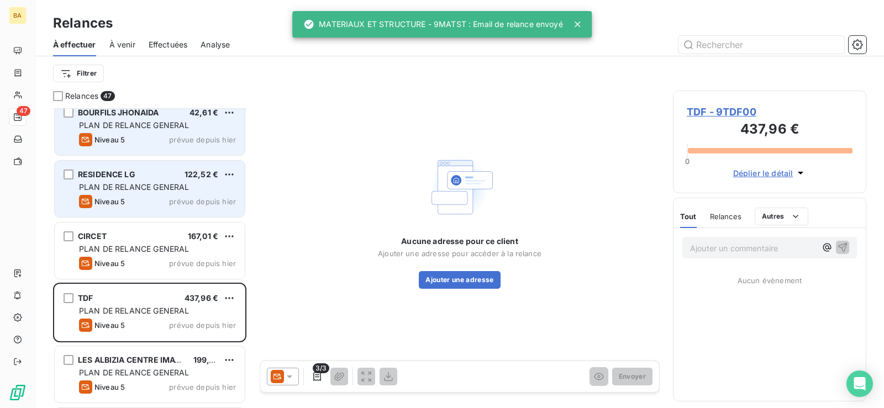
click at [294, 380] on icon at bounding box center [289, 376] width 11 height 11
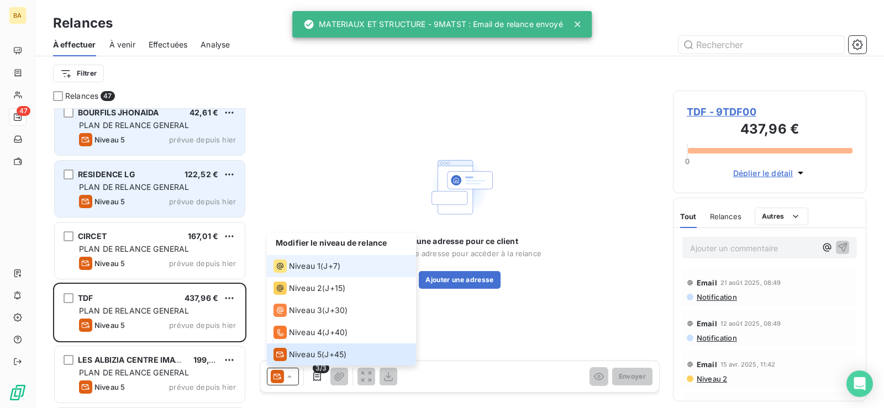
click at [308, 271] on span "Niveau 1" at bounding box center [304, 266] width 31 height 11
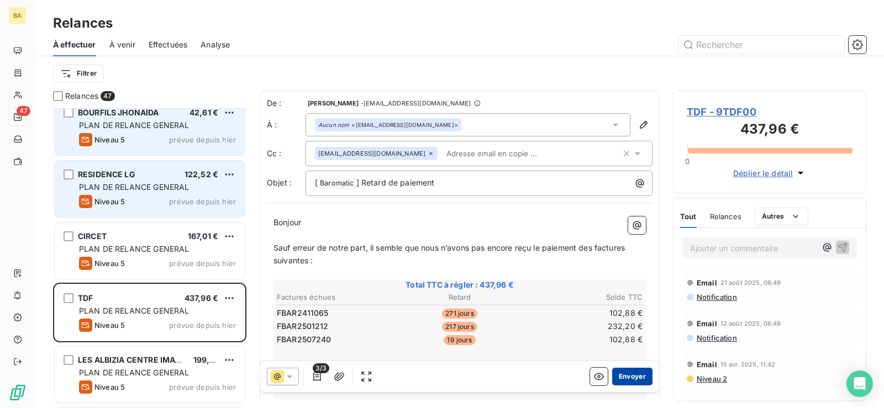
click at [616, 373] on button "Envoyer" at bounding box center [632, 377] width 40 height 18
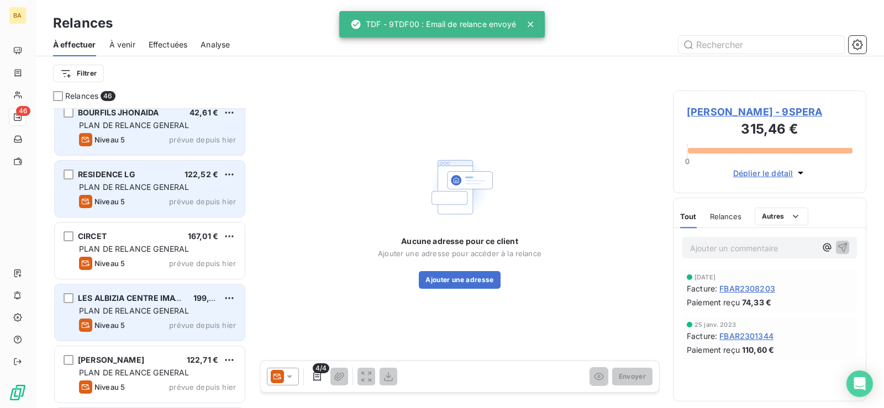
click at [210, 313] on div "PLAN DE RELANCE GENERAL" at bounding box center [157, 310] width 157 height 11
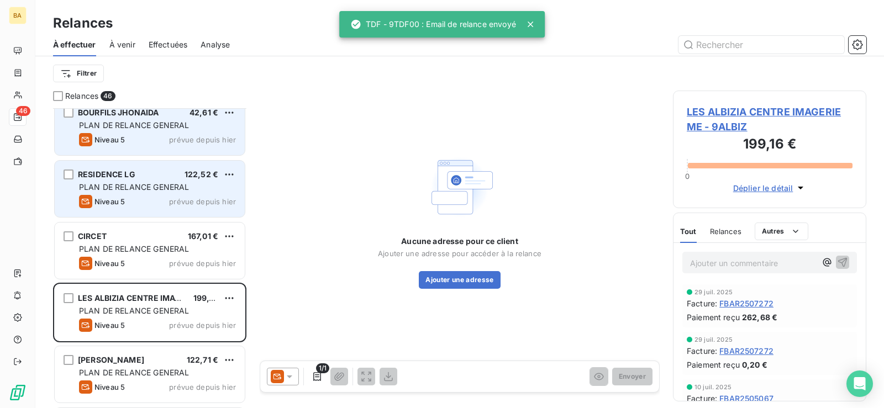
click at [291, 376] on icon at bounding box center [290, 377] width 6 height 3
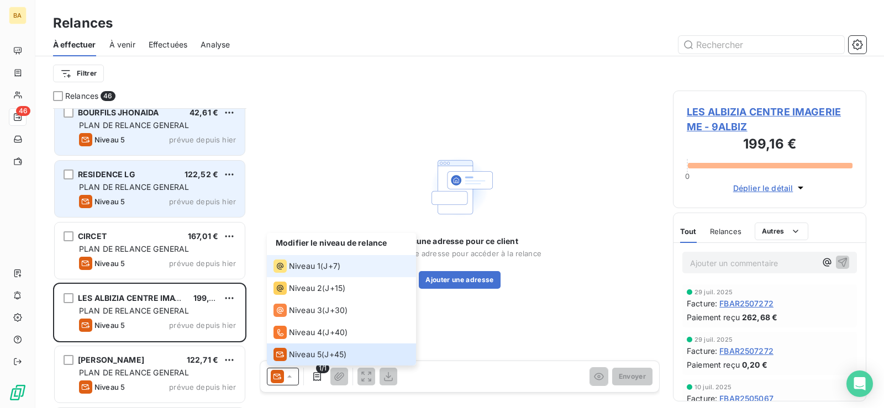
click at [310, 272] on div "Niveau 1" at bounding box center [296, 266] width 47 height 13
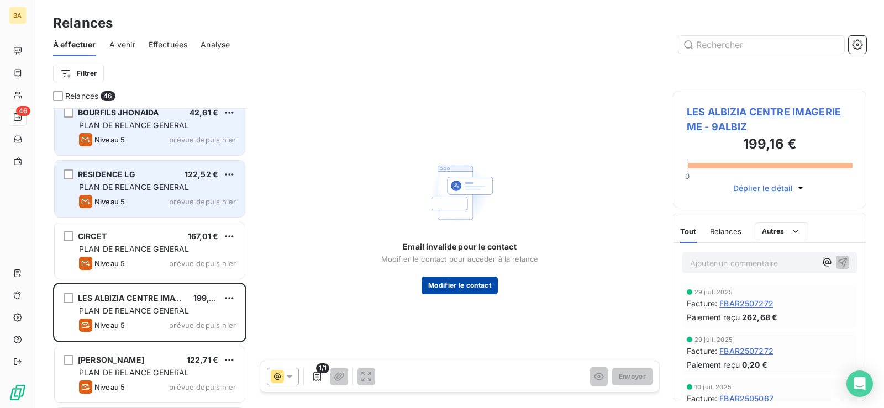
click at [484, 283] on button "Modifier le contact" at bounding box center [459, 286] width 76 height 18
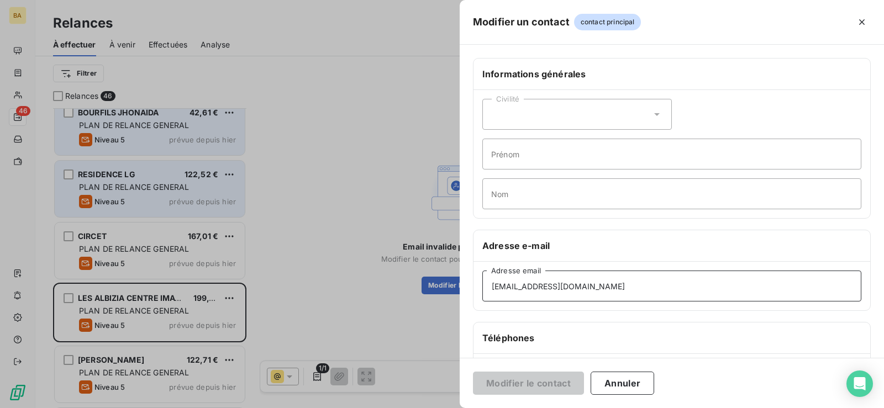
drag, startPoint x: 632, startPoint y: 289, endPoint x: 177, endPoint y: 289, distance: 455.2
click at [177, 408] on div "Modifier un contact contact principal Informations générales Civilité Prénom No…" at bounding box center [442, 408] width 884 height 0
paste input "[EMAIL_ADDRESS]"
type input "[EMAIL_ADDRESS][DOMAIN_NAME]"
click at [551, 375] on button "Modifier le contact" at bounding box center [528, 383] width 111 height 23
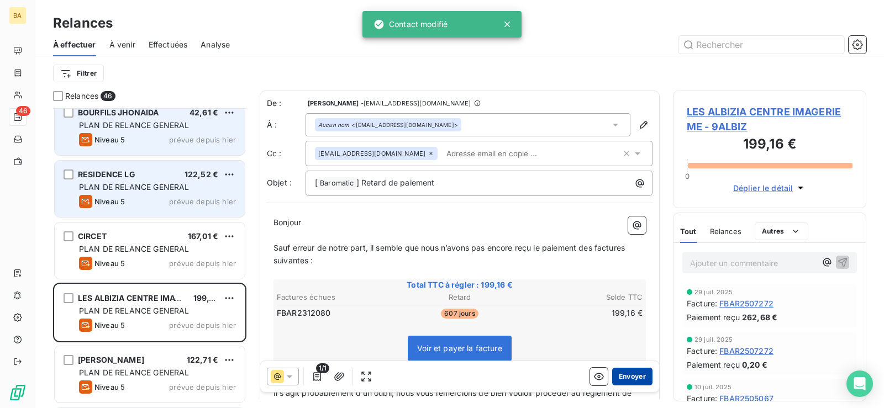
click at [629, 377] on button "Envoyer" at bounding box center [632, 377] width 40 height 18
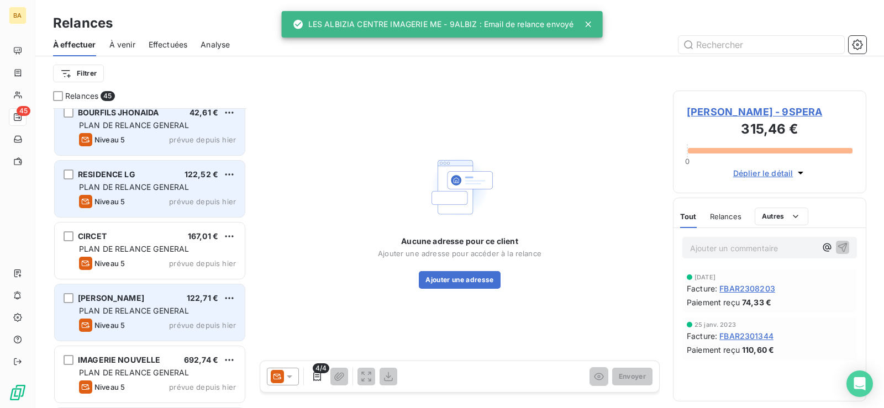
click at [207, 313] on div "PLAN DE RELANCE GENERAL" at bounding box center [157, 310] width 157 height 11
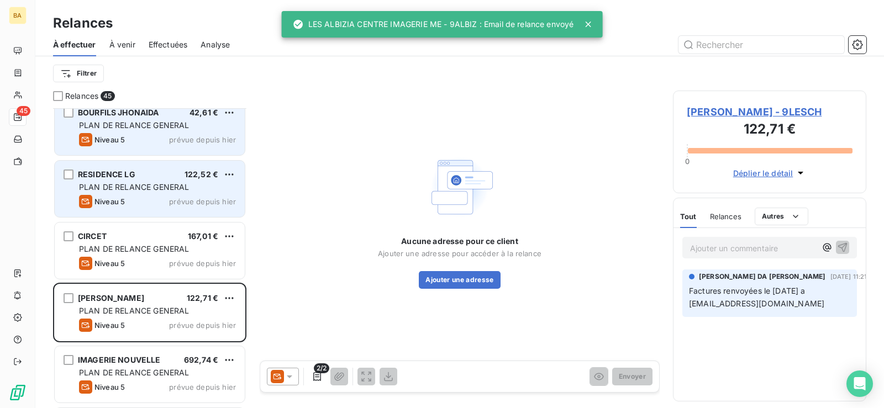
click at [293, 372] on icon at bounding box center [289, 376] width 11 height 11
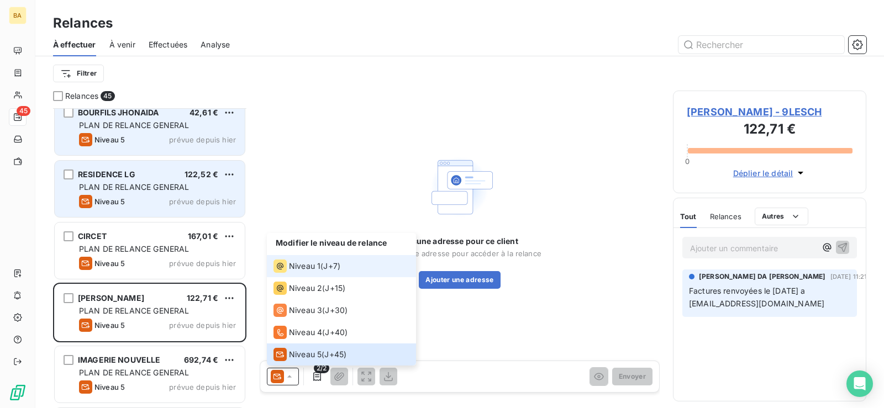
click at [310, 272] on div "Niveau 1" at bounding box center [296, 266] width 47 height 13
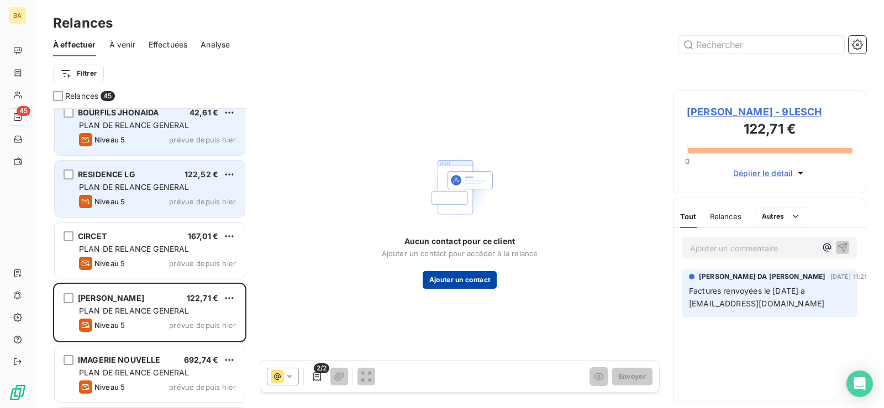
click at [447, 281] on button "Ajouter un contact" at bounding box center [460, 280] width 75 height 18
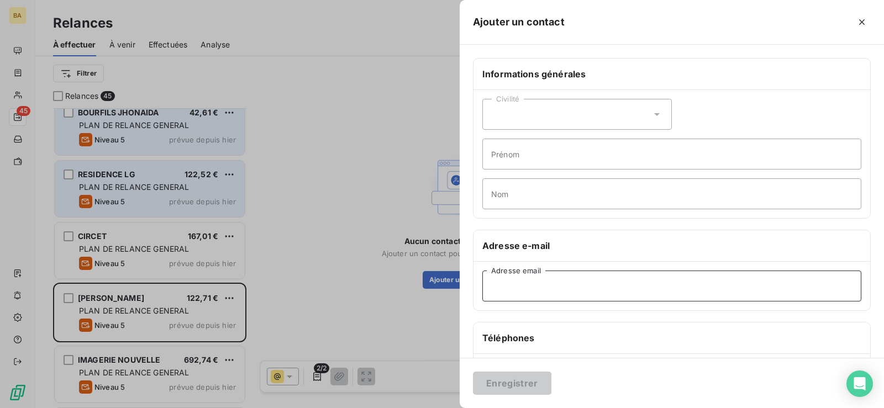
click at [552, 275] on input "Adresse email" at bounding box center [671, 286] width 379 height 31
paste input "[EMAIL_ADDRESS][DOMAIN_NAME]"
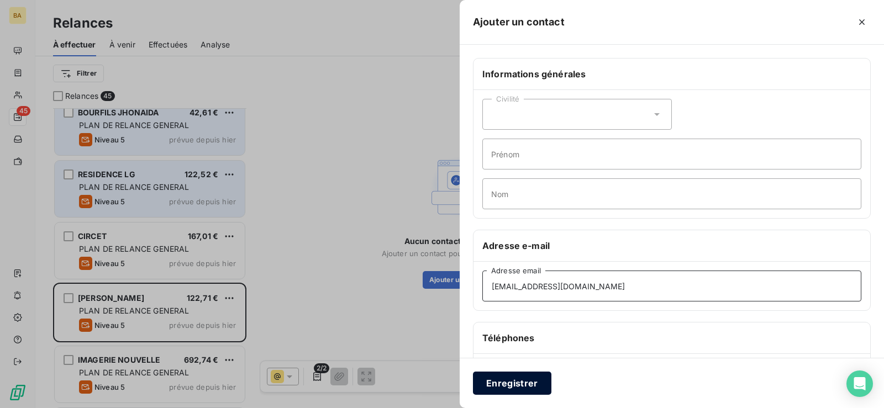
type input "[EMAIL_ADDRESS][DOMAIN_NAME]"
click at [512, 386] on button "Enregistrer" at bounding box center [512, 383] width 78 height 23
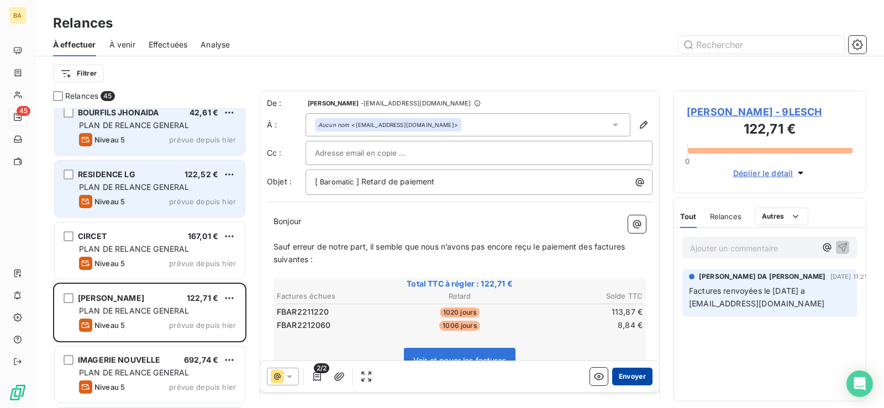
click at [627, 376] on button "Envoyer" at bounding box center [632, 377] width 40 height 18
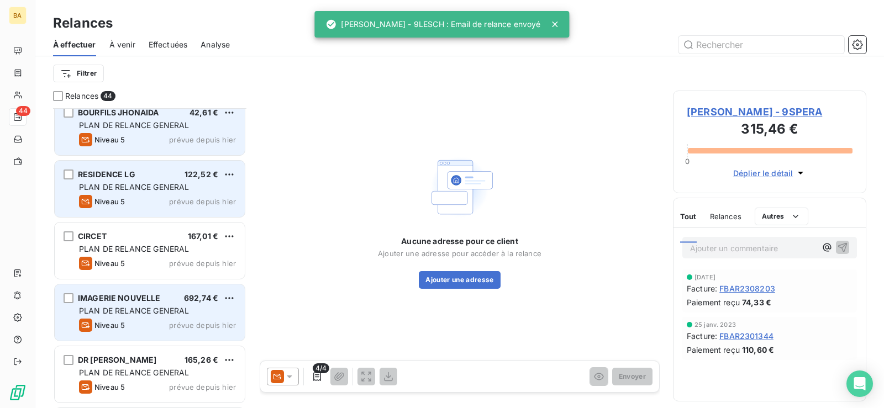
click at [194, 314] on div "PLAN DE RELANCE GENERAL" at bounding box center [157, 310] width 157 height 11
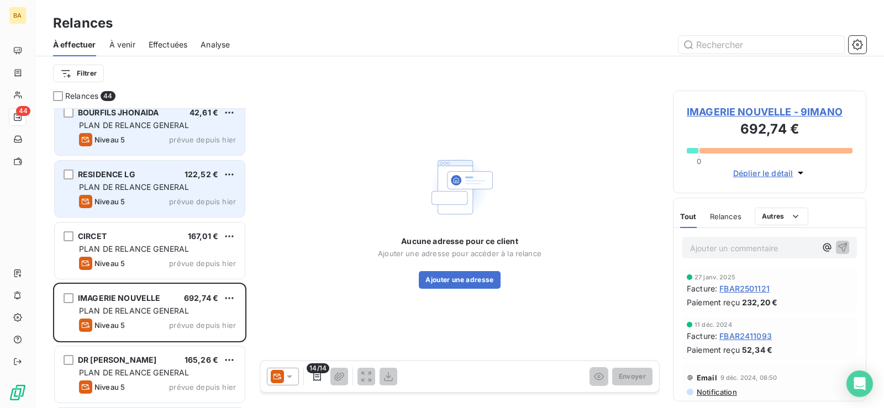
click at [288, 378] on icon at bounding box center [289, 376] width 11 height 11
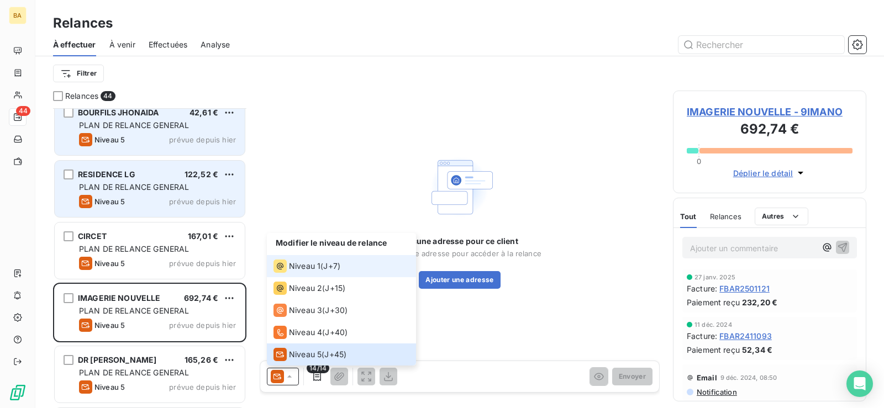
click at [309, 267] on span "Niveau 1" at bounding box center [304, 266] width 31 height 11
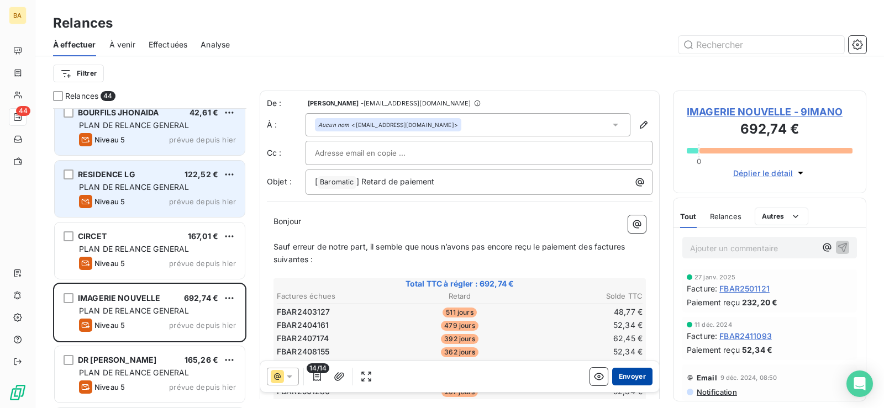
click at [624, 378] on button "Envoyer" at bounding box center [632, 377] width 40 height 18
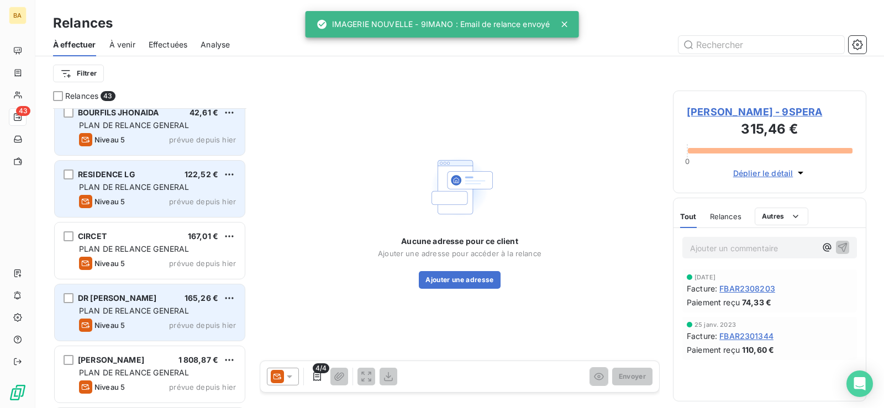
click at [175, 302] on div "DR [PERSON_NAME] 165,26 €" at bounding box center [157, 298] width 157 height 10
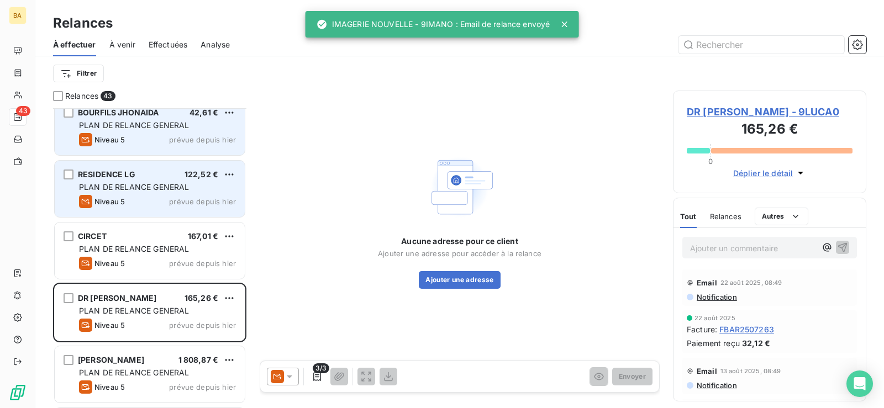
click at [282, 377] on icon at bounding box center [277, 376] width 13 height 13
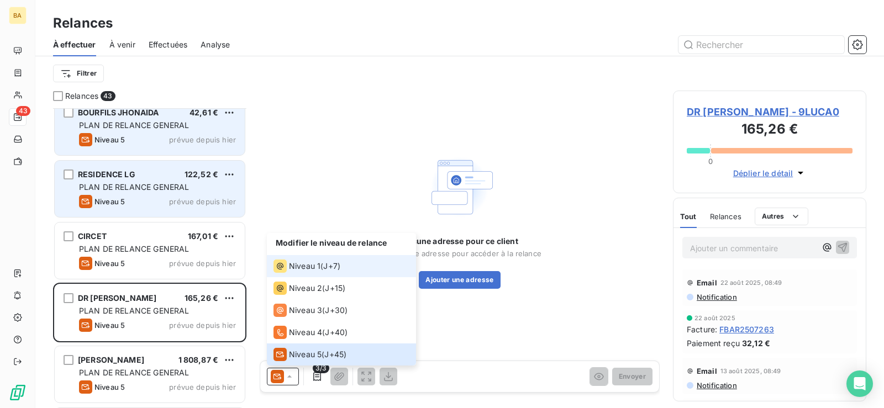
click at [301, 268] on span "Niveau 1" at bounding box center [304, 266] width 31 height 11
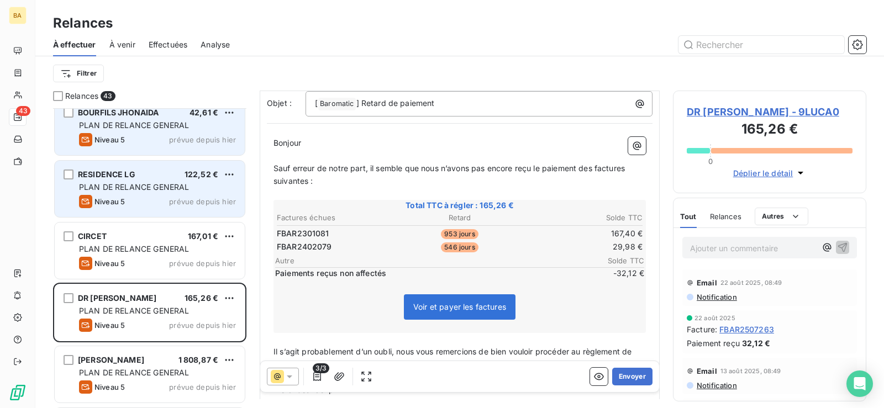
scroll to position [112, 0]
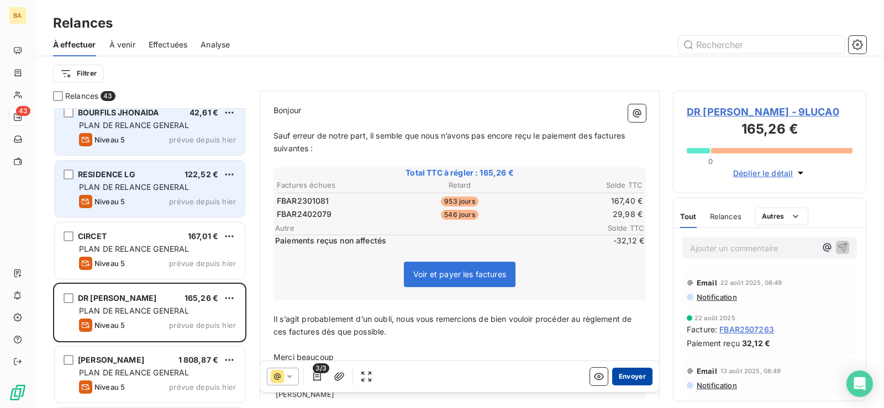
click at [629, 373] on button "Envoyer" at bounding box center [632, 377] width 40 height 18
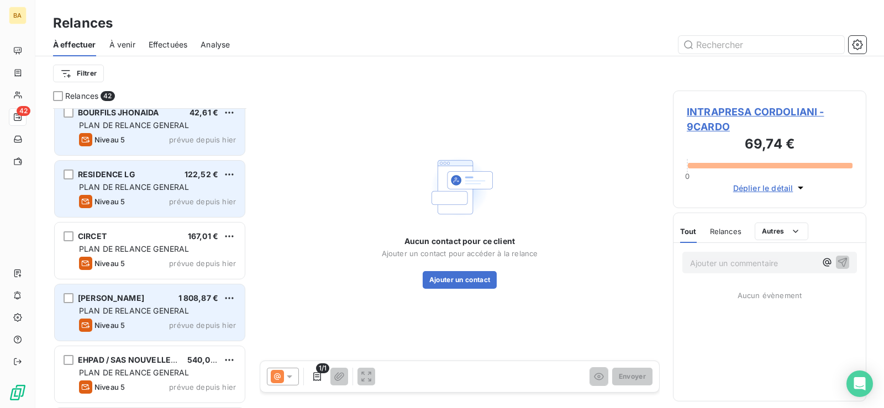
click at [157, 312] on span "PLAN DE RELANCE GENERAL" at bounding box center [134, 310] width 110 height 9
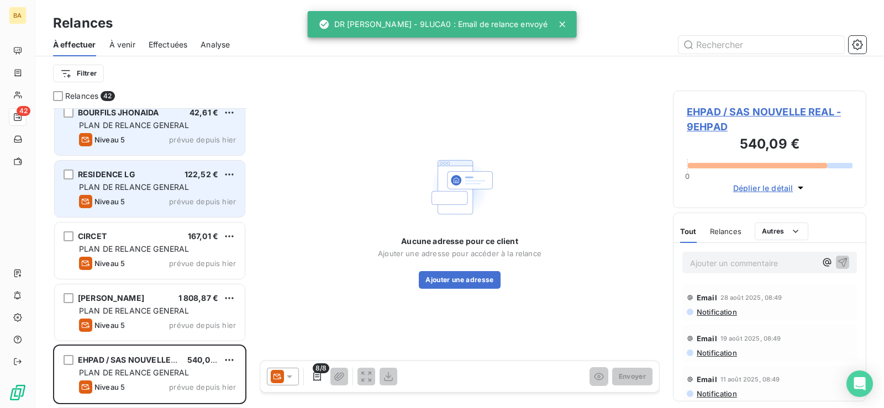
click at [289, 375] on icon at bounding box center [289, 376] width 11 height 11
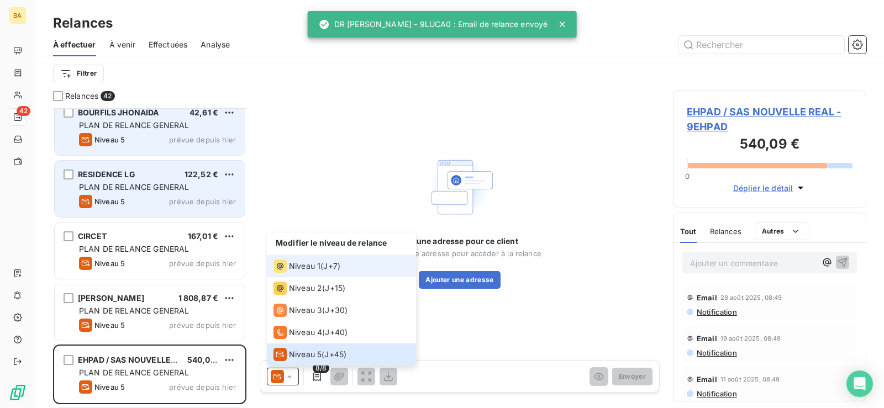
click at [306, 266] on span "Niveau 1" at bounding box center [304, 266] width 31 height 11
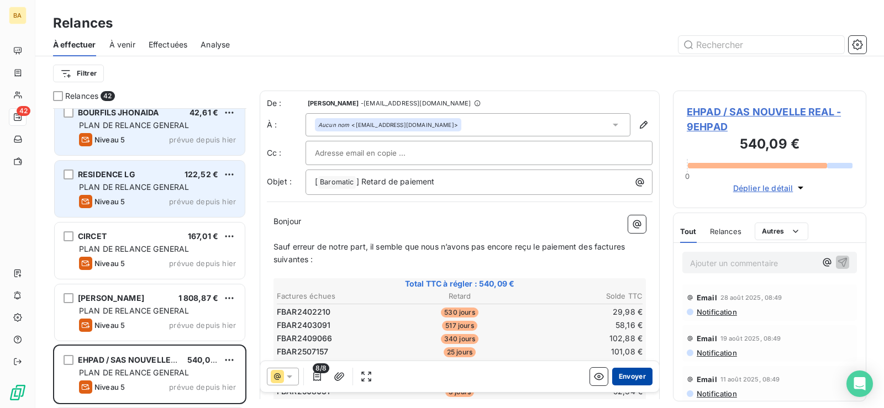
click at [629, 379] on button "Envoyer" at bounding box center [632, 377] width 40 height 18
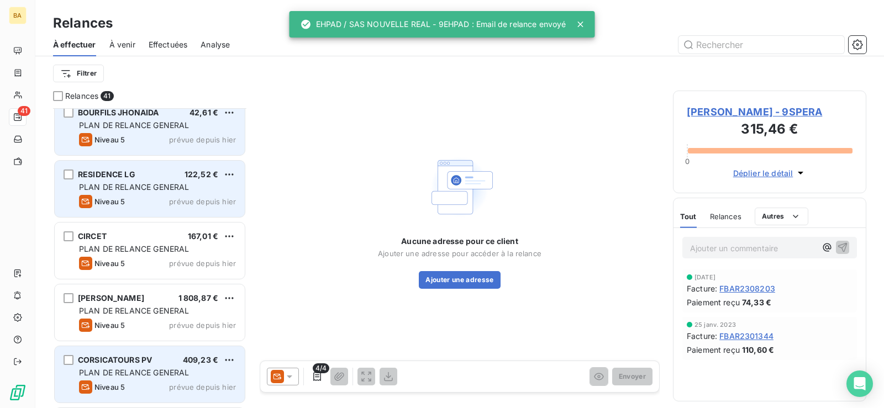
click at [167, 365] on div "CORSICATOURS PV 409,23 € PLAN DE RELANCE GENERAL Niveau 5 prévue depuis [DATE]" at bounding box center [150, 374] width 190 height 56
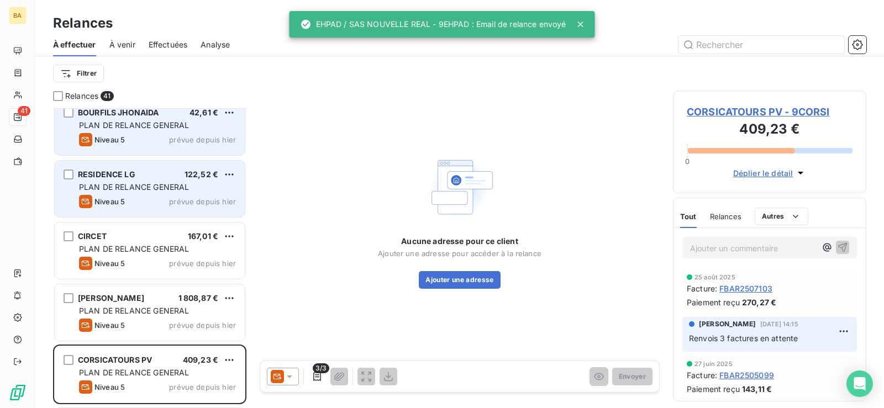
click at [290, 379] on icon at bounding box center [289, 376] width 11 height 11
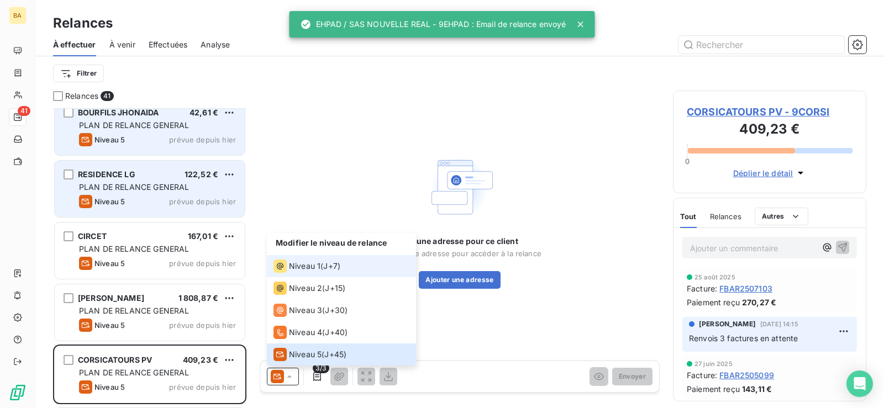
click at [308, 268] on span "Niveau 1" at bounding box center [304, 266] width 31 height 11
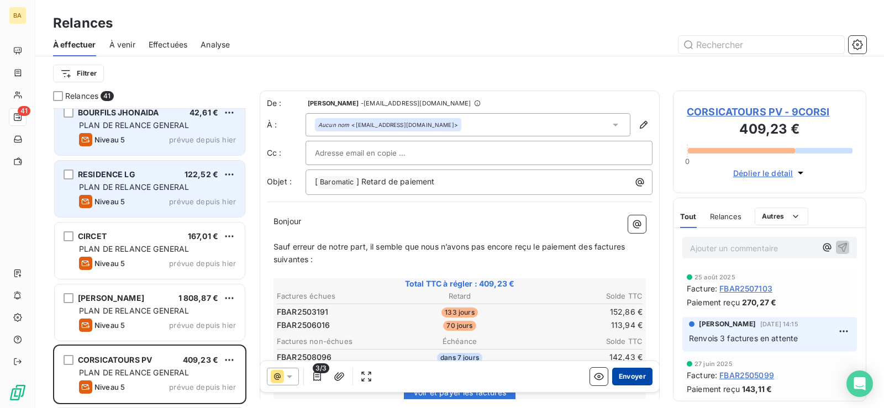
click at [627, 376] on button "Envoyer" at bounding box center [632, 377] width 40 height 18
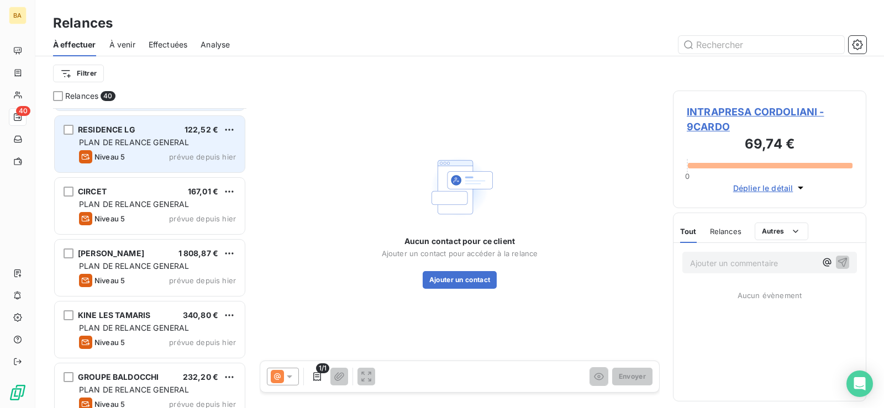
scroll to position [1050, 0]
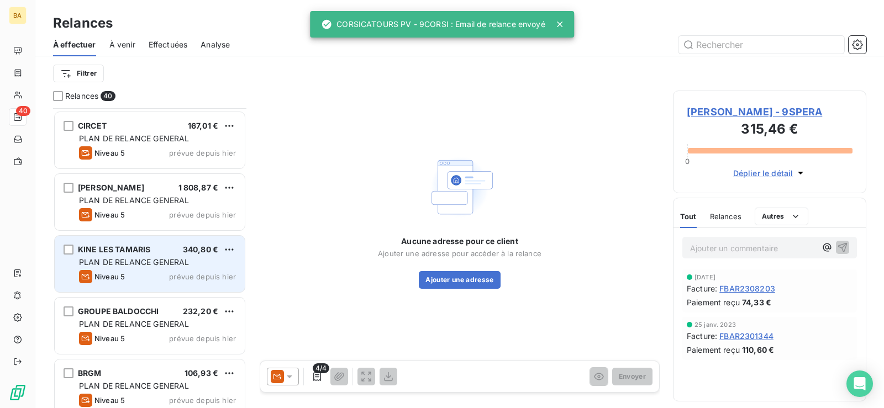
click at [212, 260] on div "PLAN DE RELANCE GENERAL" at bounding box center [157, 262] width 157 height 11
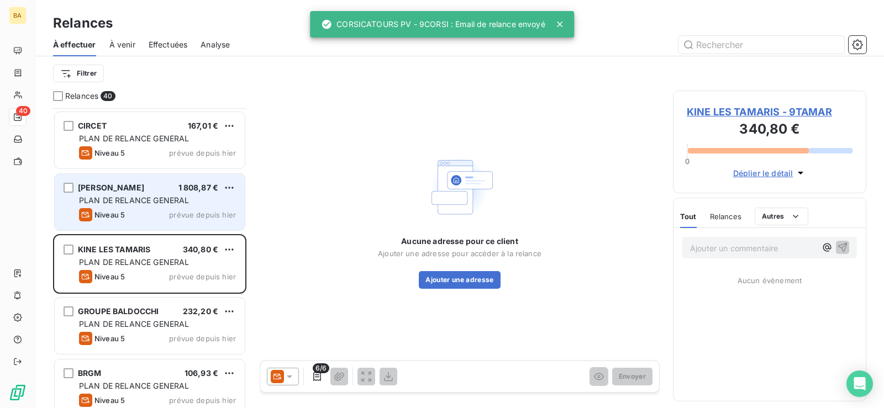
click at [186, 195] on div "PLAN DE RELANCE GENERAL" at bounding box center [157, 200] width 157 height 11
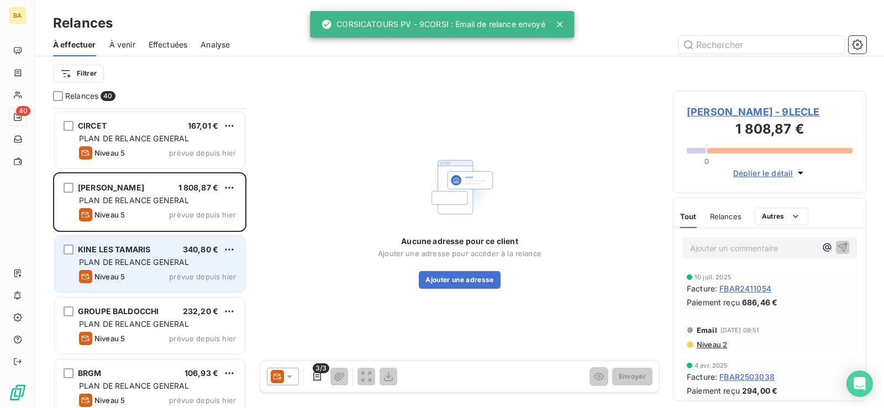
click at [194, 270] on div "Niveau 5 prévue depuis [DATE]" at bounding box center [157, 276] width 157 height 13
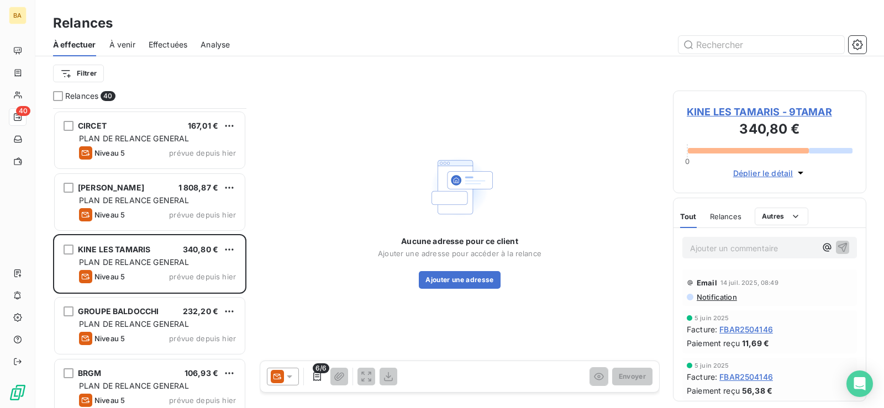
click at [290, 381] on icon at bounding box center [289, 376] width 11 height 11
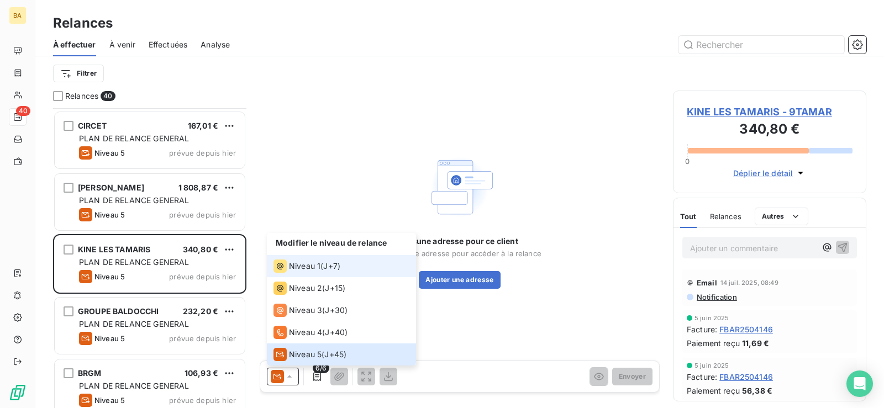
click at [310, 254] on div "Modifier le niveau de relance" at bounding box center [341, 244] width 149 height 22
click at [307, 263] on span "Niveau 1" at bounding box center [304, 266] width 31 height 11
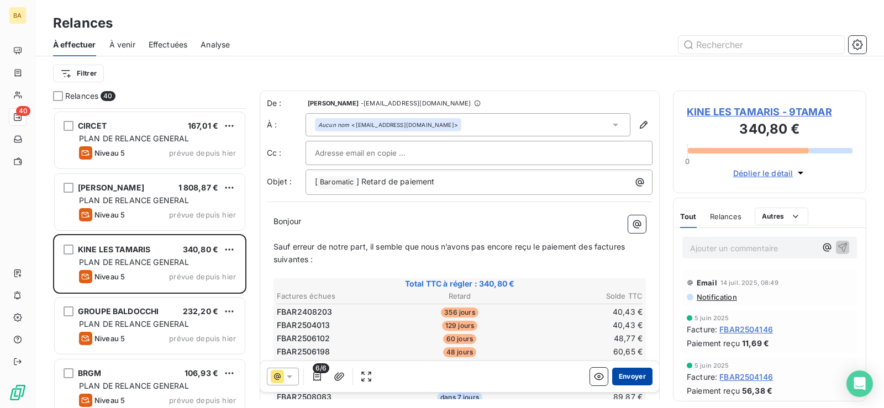
click at [622, 379] on button "Envoyer" at bounding box center [632, 377] width 40 height 18
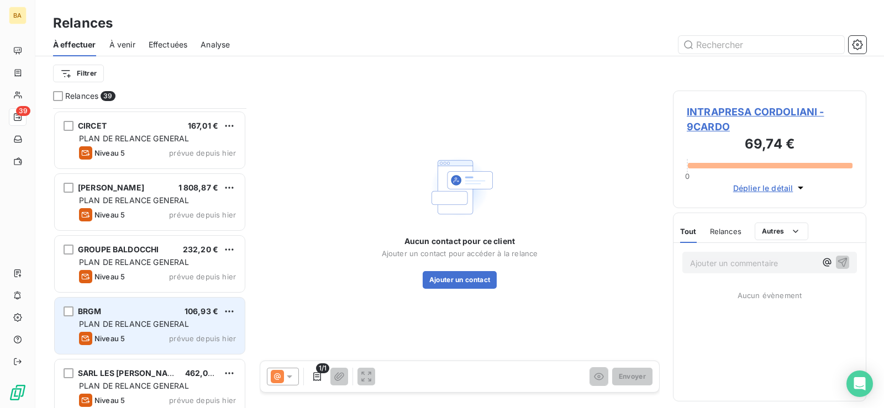
click at [147, 313] on div "BRGM 106,93 €" at bounding box center [157, 312] width 157 height 10
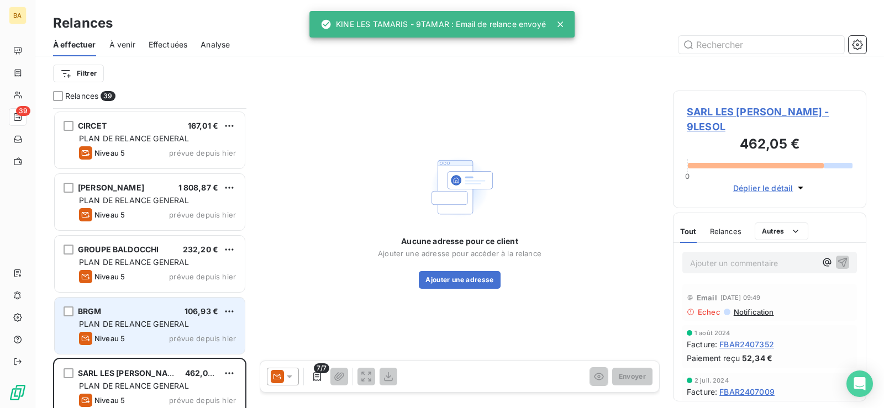
click at [213, 328] on div "PLAN DE RELANCE GENERAL" at bounding box center [157, 324] width 157 height 11
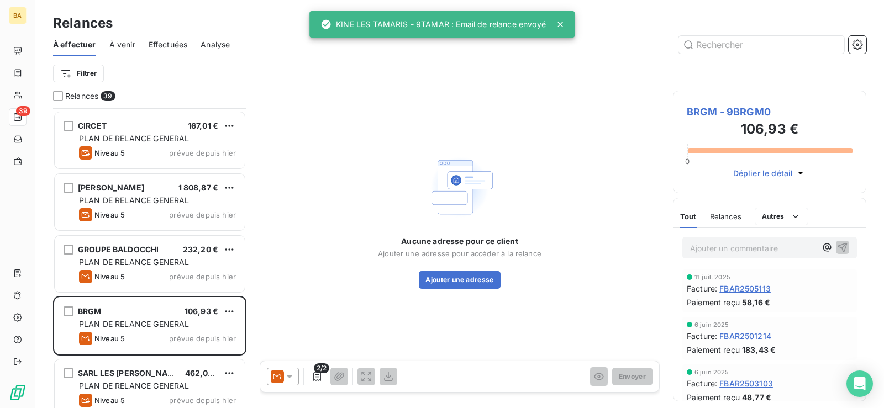
click at [294, 376] on icon at bounding box center [289, 376] width 11 height 11
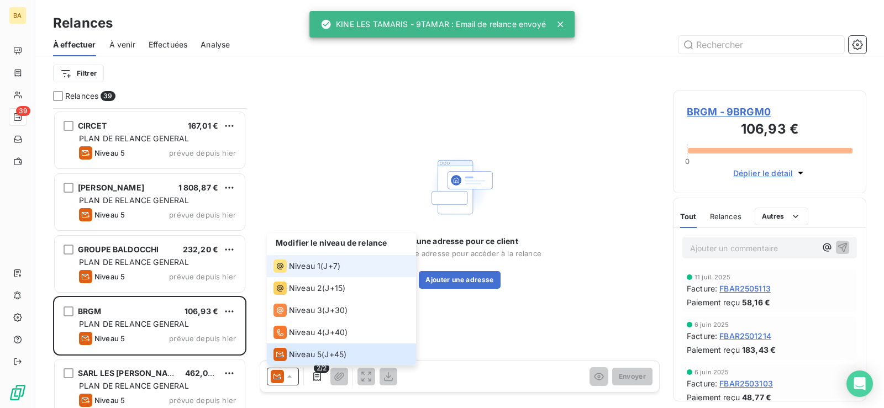
click at [310, 267] on span "Niveau 1" at bounding box center [304, 266] width 31 height 11
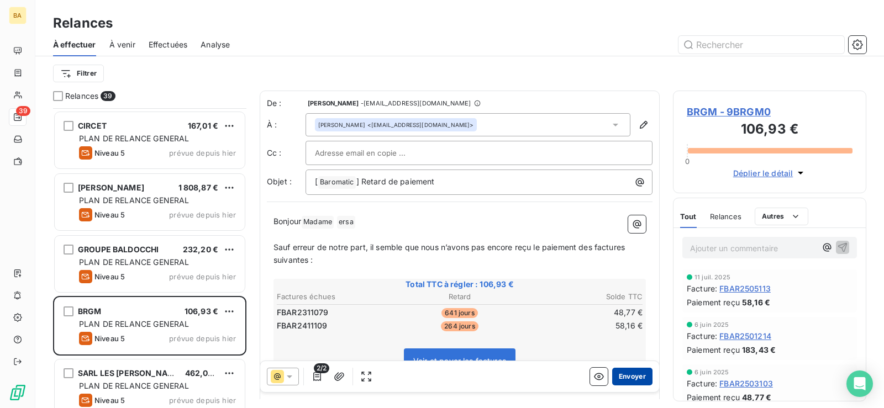
click at [622, 376] on button "Envoyer" at bounding box center [632, 377] width 40 height 18
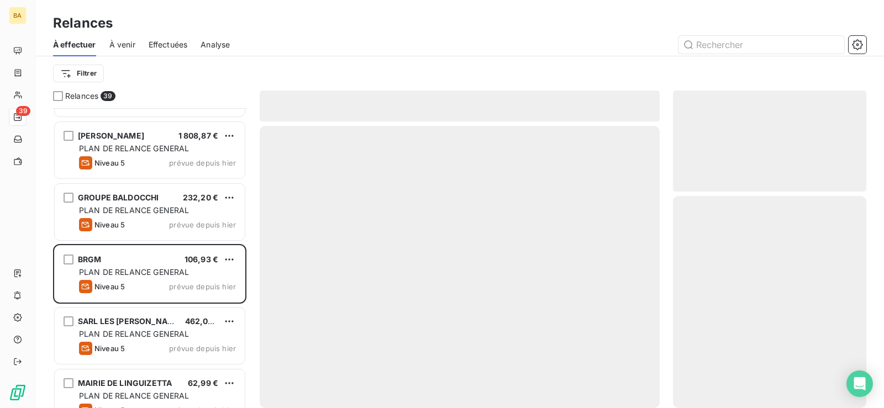
scroll to position [1105, 0]
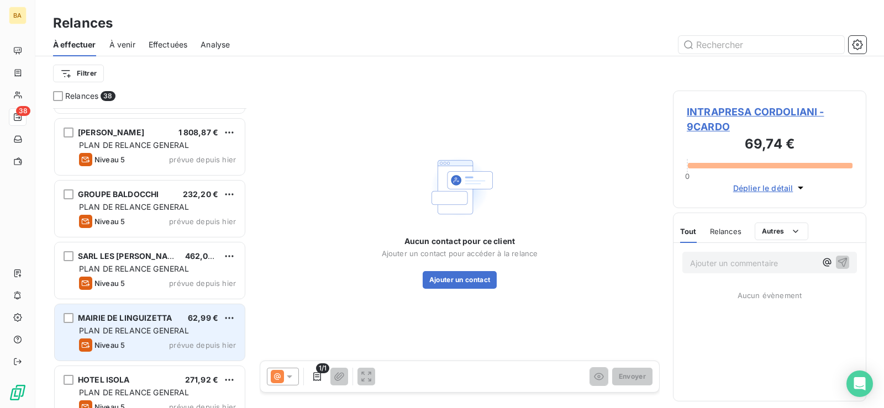
click at [171, 336] on div "PLAN DE RELANCE GENERAL" at bounding box center [157, 330] width 157 height 11
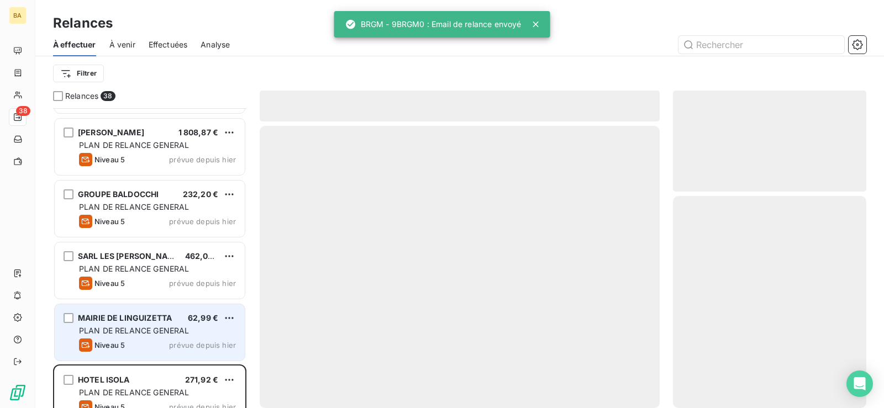
click at [198, 336] on div "MAIRIE DE LINGUIZETTA 62,99 € PLAN DE RELANCE GENERAL Niveau 5 prévue depuis [D…" at bounding box center [150, 332] width 190 height 56
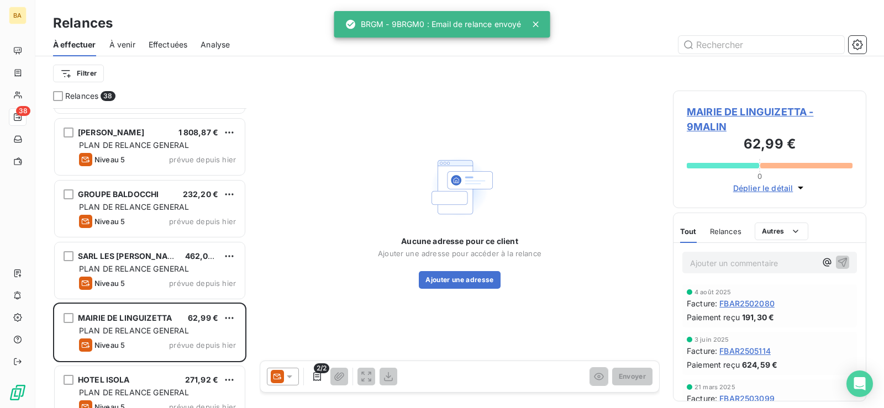
click at [293, 376] on icon at bounding box center [289, 376] width 11 height 11
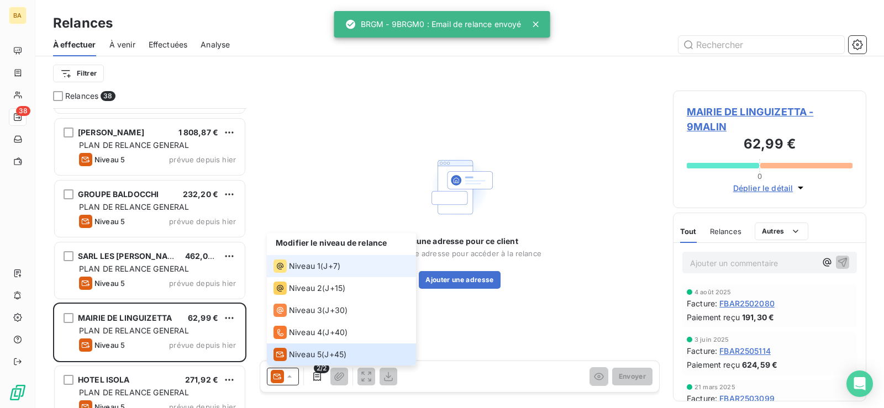
click at [305, 263] on span "Niveau 1" at bounding box center [304, 266] width 31 height 11
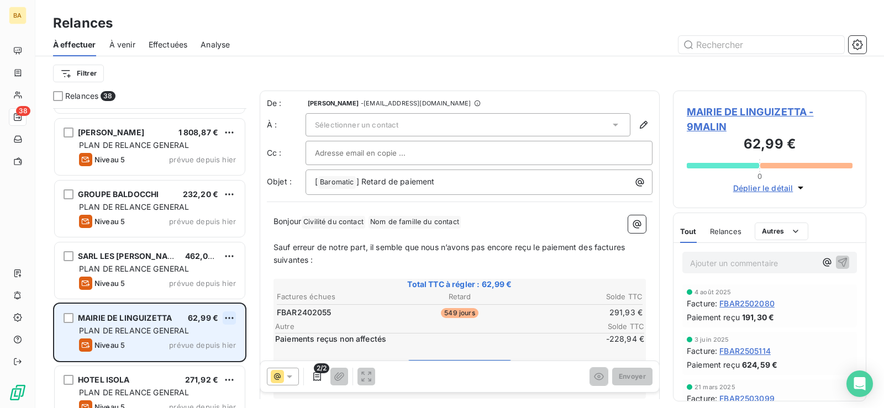
click at [233, 316] on html "BA 38 Relances À effectuer À venir Effectuées Analyse Filtrer Relances 38 RESID…" at bounding box center [442, 204] width 884 height 408
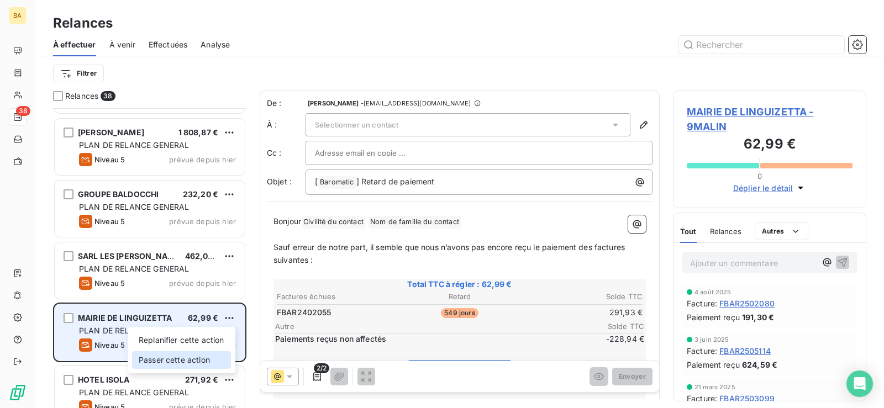
click at [184, 359] on div "Passer cette action" at bounding box center [181, 360] width 99 height 18
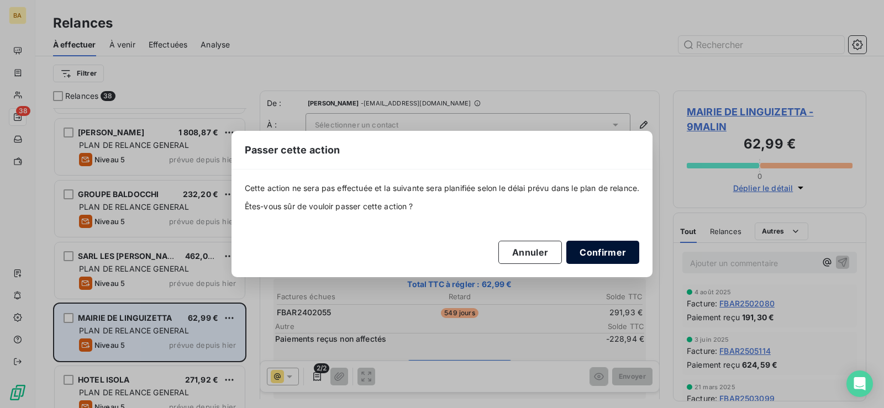
click at [591, 252] on button "Confirmer" at bounding box center [602, 252] width 73 height 23
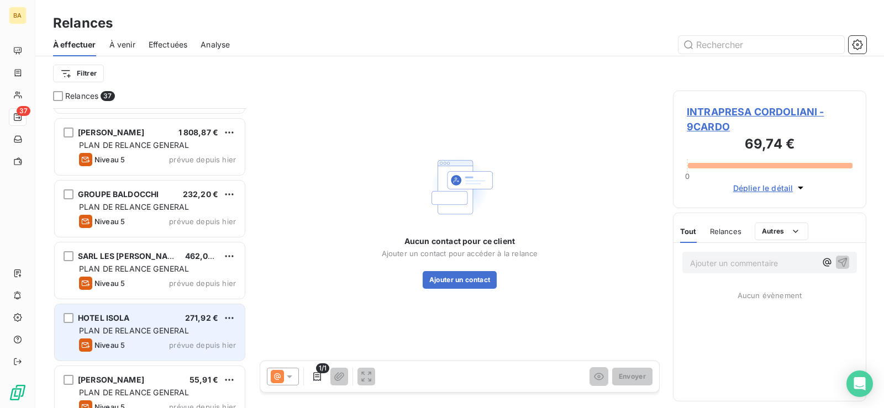
click at [145, 338] on div "HOTEL ISOLA 271,92 € PLAN DE RELANCE GENERAL Niveau 5 prévue depuis [DATE]" at bounding box center [150, 332] width 190 height 56
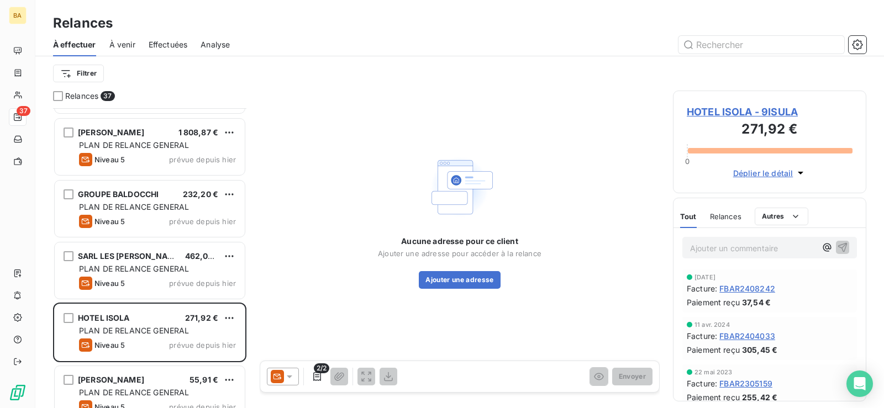
click at [292, 381] on icon at bounding box center [289, 376] width 11 height 11
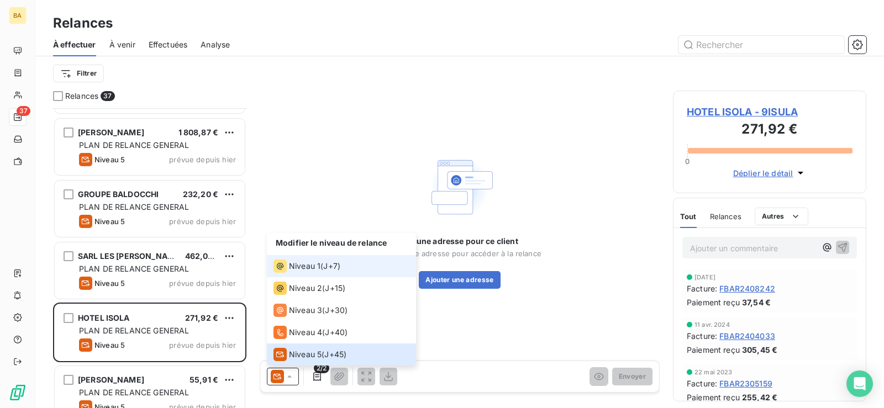
click at [302, 264] on span "Niveau 1" at bounding box center [304, 266] width 31 height 11
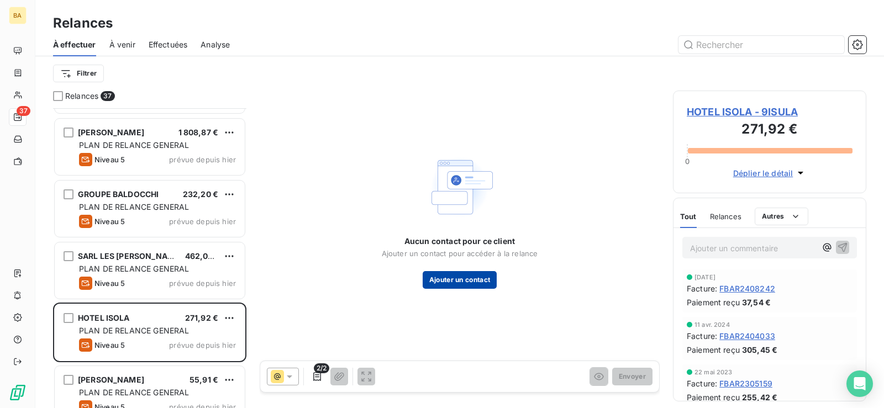
click at [471, 280] on button "Ajouter un contact" at bounding box center [460, 280] width 75 height 18
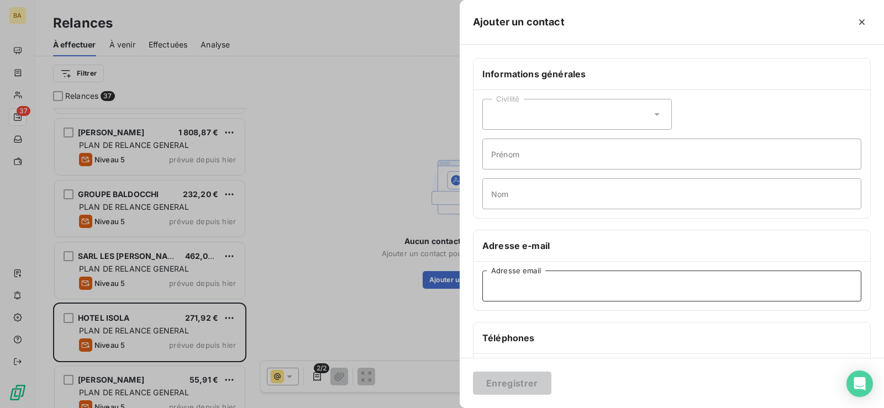
click at [575, 280] on input "Adresse email" at bounding box center [671, 286] width 379 height 31
paste input "[EMAIL_ADDRESS][DOMAIN_NAME]"
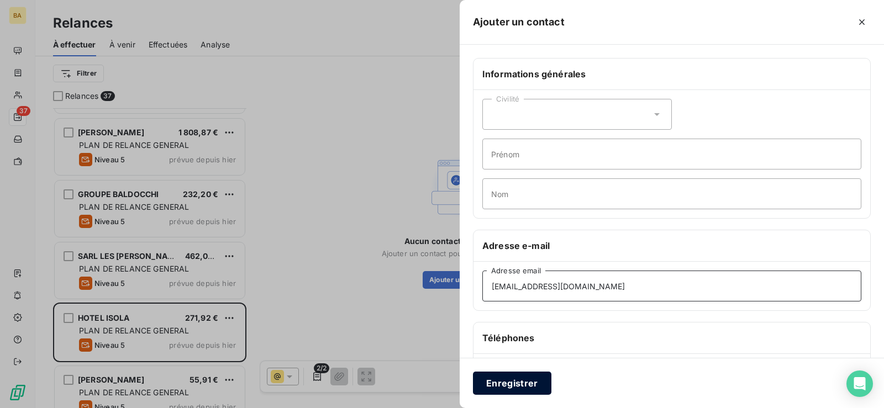
type input "[EMAIL_ADDRESS][DOMAIN_NAME]"
click at [518, 381] on button "Enregistrer" at bounding box center [512, 383] width 78 height 23
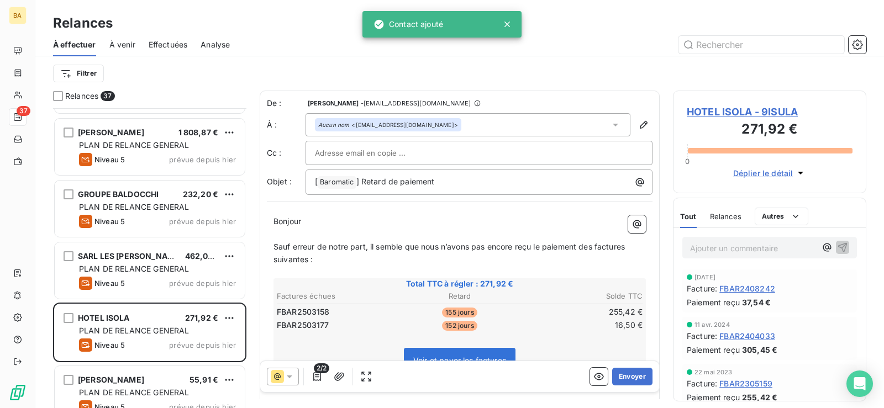
click at [294, 380] on icon at bounding box center [289, 376] width 11 height 11
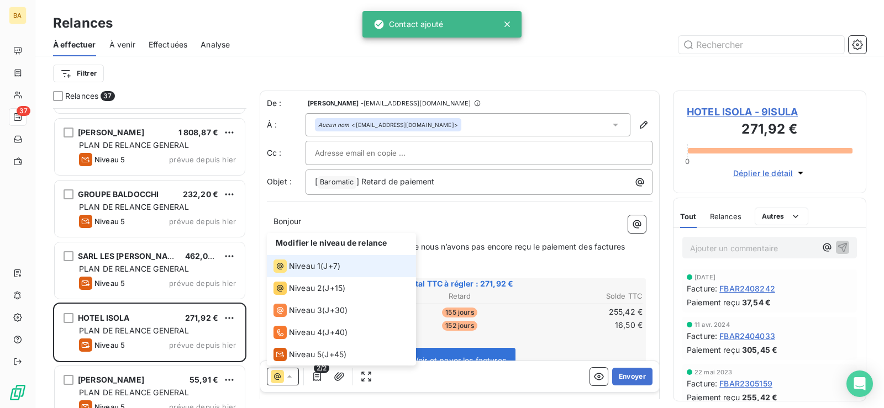
click at [317, 270] on span "Niveau 1" at bounding box center [304, 266] width 31 height 11
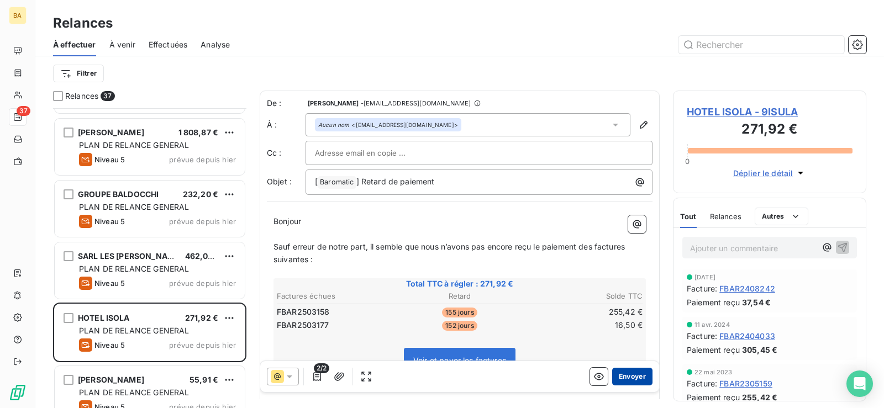
click at [626, 373] on button "Envoyer" at bounding box center [632, 377] width 40 height 18
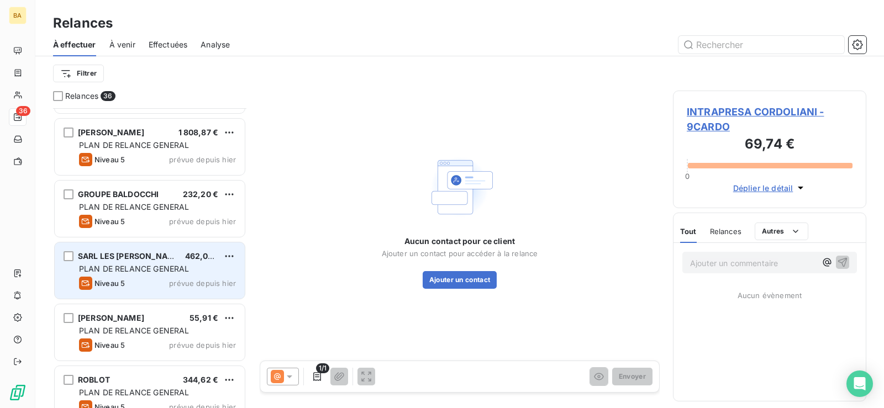
click at [186, 271] on span "PLAN DE RELANCE GENERAL" at bounding box center [134, 268] width 110 height 9
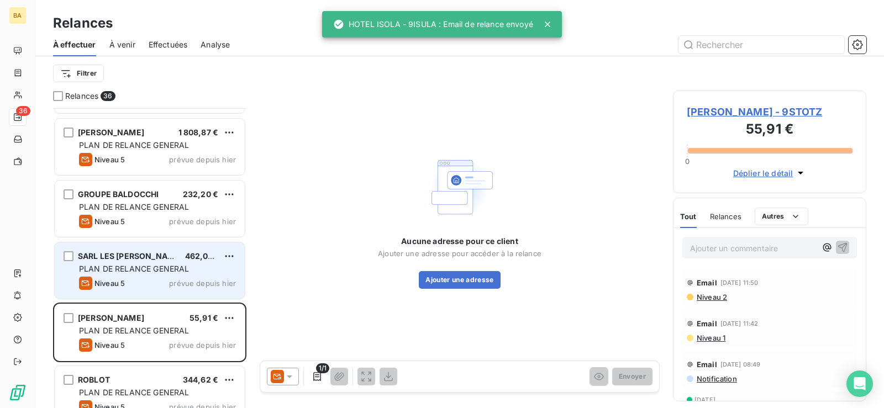
click at [207, 268] on div "PLAN DE RELANCE GENERAL" at bounding box center [157, 268] width 157 height 11
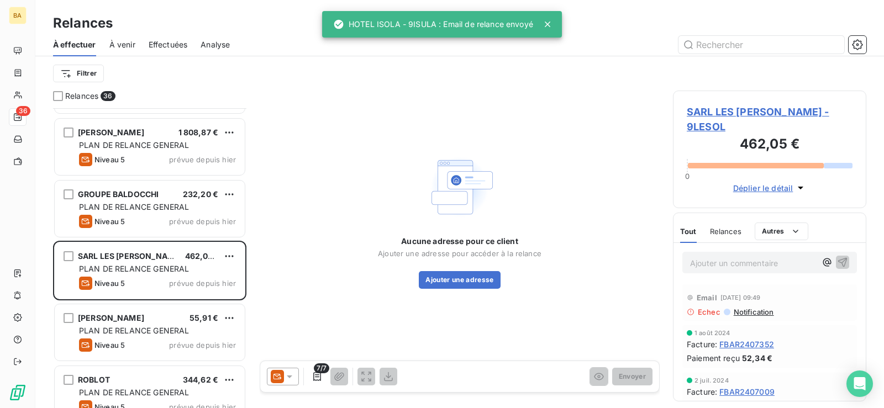
click at [289, 380] on icon at bounding box center [289, 376] width 11 height 11
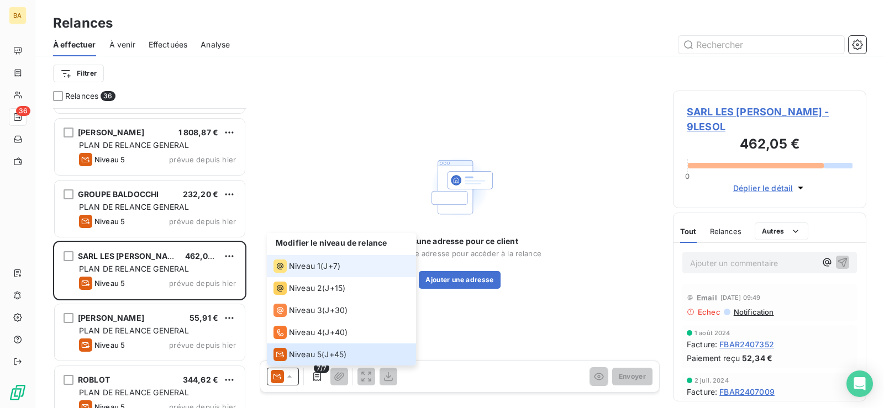
click at [312, 265] on span "Niveau 1" at bounding box center [304, 266] width 31 height 11
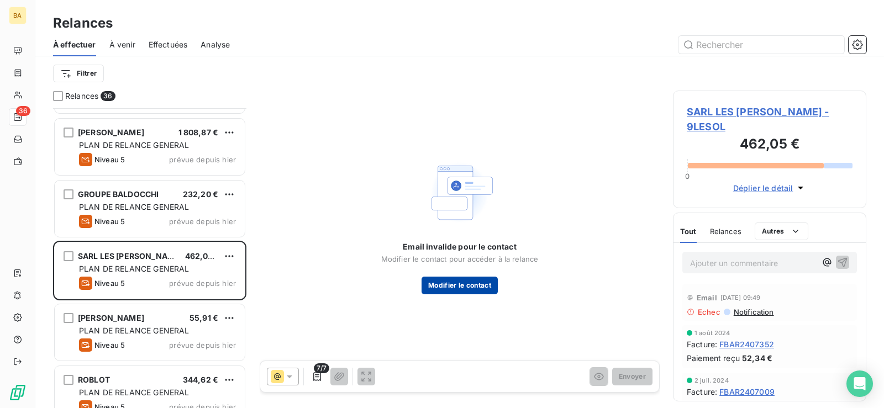
click at [447, 283] on button "Modifier le contact" at bounding box center [459, 286] width 76 height 18
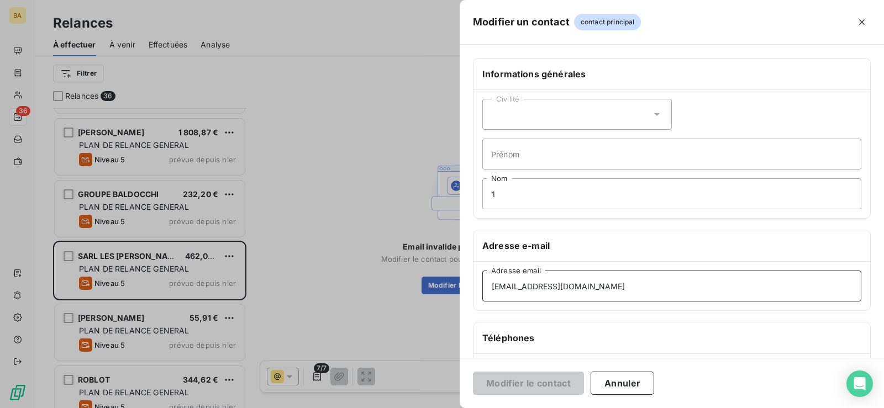
drag, startPoint x: 637, startPoint y: 288, endPoint x: 249, endPoint y: 287, distance: 388.3
click at [249, 408] on div "Modifier un contact contact principal Informations générales Civilité Prénom 1 …" at bounding box center [442, 408] width 884 height 0
paste input
type input "[EMAIL_ADDRESS][DOMAIN_NAME]"
click at [528, 194] on input "1" at bounding box center [671, 193] width 379 height 31
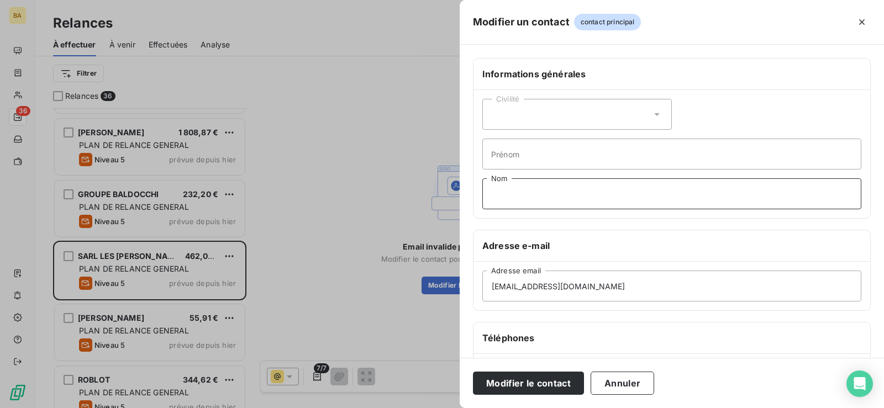
type input "1"
click at [530, 196] on input "1" at bounding box center [671, 193] width 379 height 31
type input "2"
click at [529, 382] on button "Modifier le contact" at bounding box center [528, 383] width 111 height 23
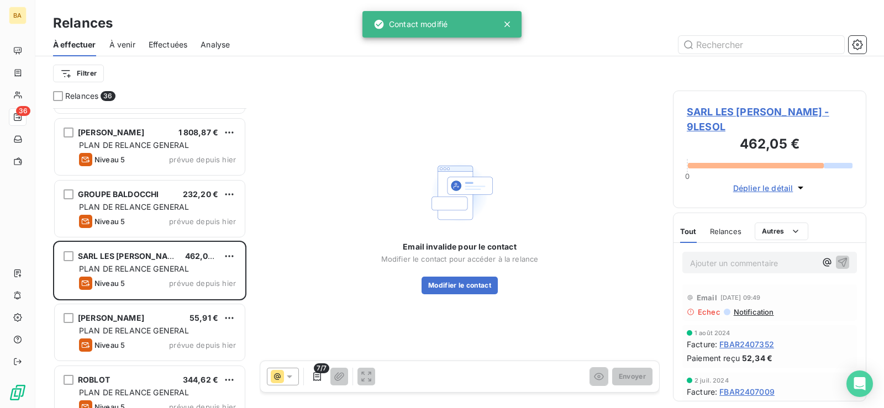
click at [290, 376] on icon at bounding box center [290, 377] width 6 height 3
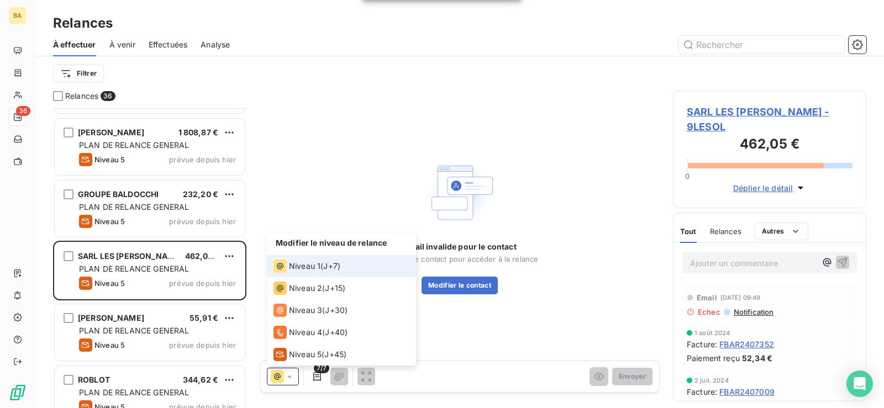
click at [310, 269] on span "Niveau 1" at bounding box center [304, 266] width 31 height 11
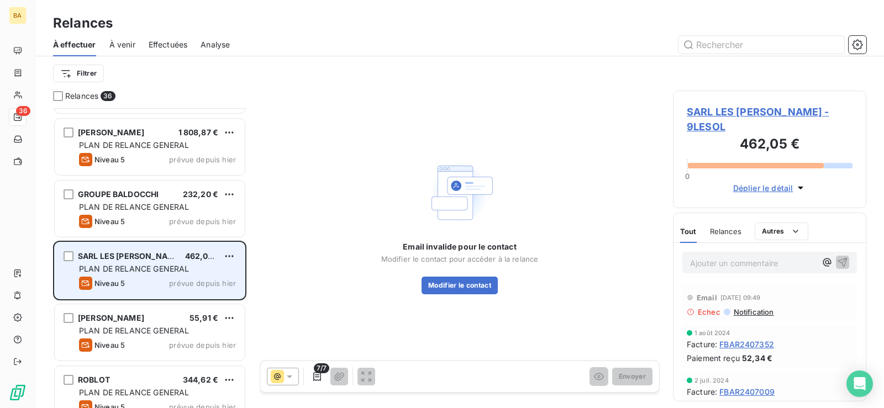
click at [208, 283] on span "prévue depuis hier" at bounding box center [202, 283] width 67 height 9
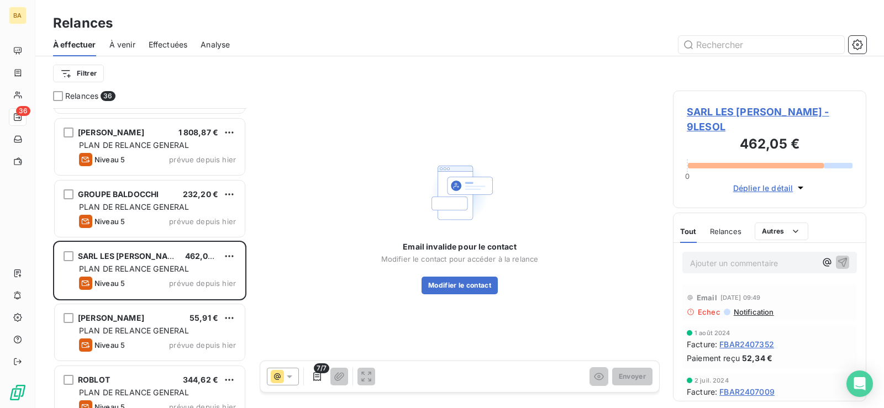
click at [718, 269] on p "Ajouter un commentaire ﻿" at bounding box center [753, 263] width 126 height 14
click at [229, 319] on html "BA 36 Relances À effectuer À venir Effectuées Analyse Filtrer Relances 36 RESID…" at bounding box center [442, 204] width 884 height 408
click at [177, 362] on div "Passer cette action" at bounding box center [181, 360] width 99 height 18
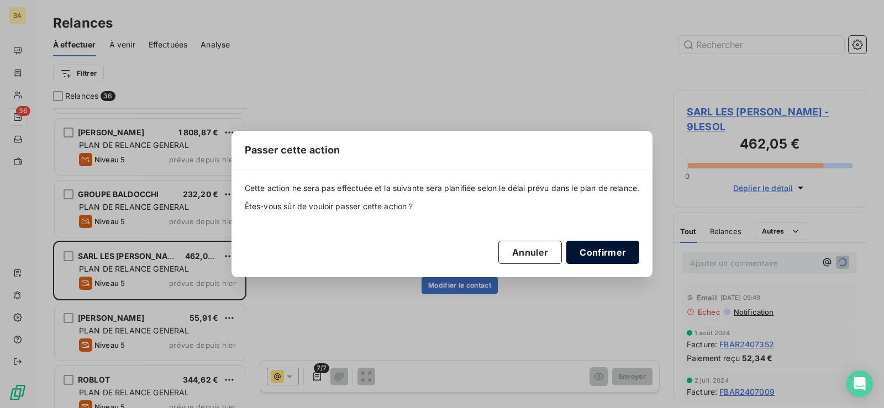
click at [616, 254] on button "Confirmer" at bounding box center [602, 252] width 73 height 23
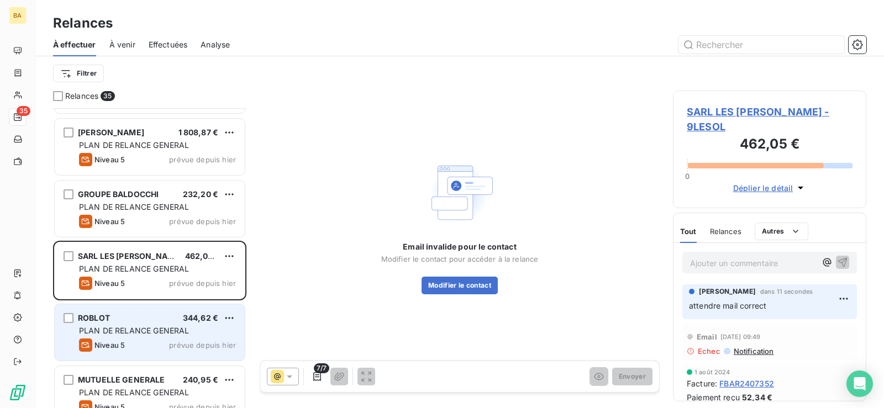
click at [161, 340] on div "Niveau 5 prévue depuis [DATE]" at bounding box center [157, 345] width 157 height 13
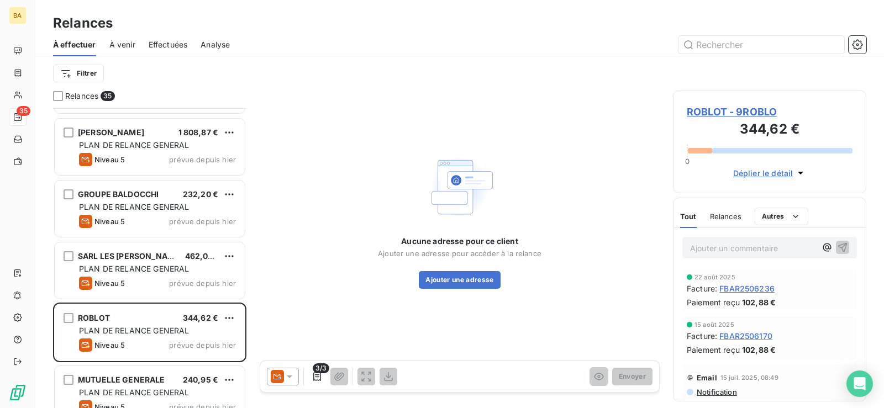
click at [290, 378] on icon at bounding box center [290, 377] width 6 height 3
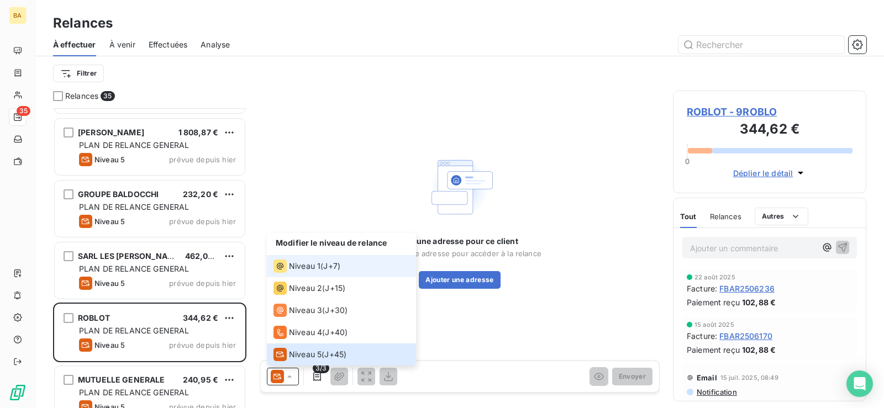
click at [296, 266] on span "Niveau 1" at bounding box center [304, 266] width 31 height 11
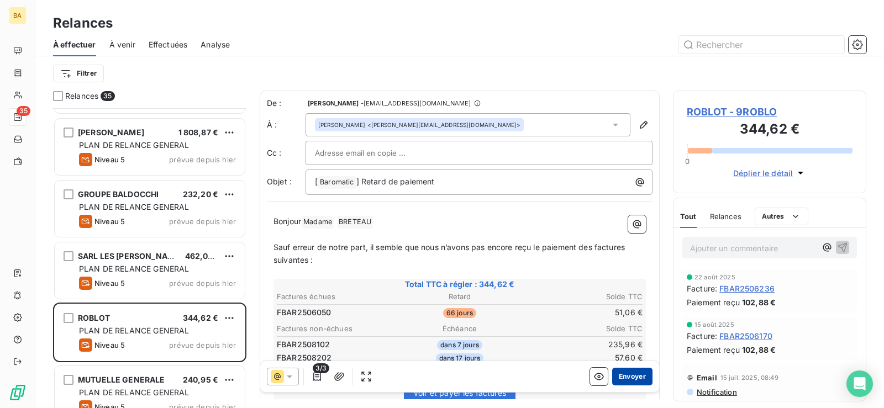
click at [630, 376] on button "Envoyer" at bounding box center [632, 377] width 40 height 18
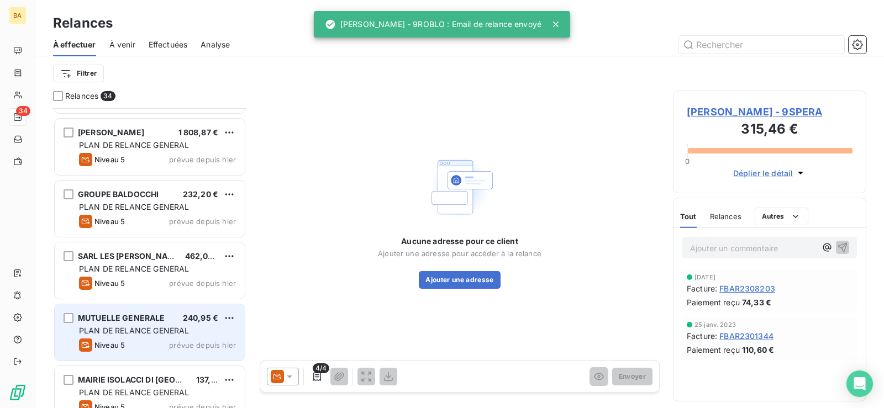
click at [181, 344] on span "prévue depuis hier" at bounding box center [202, 345] width 67 height 9
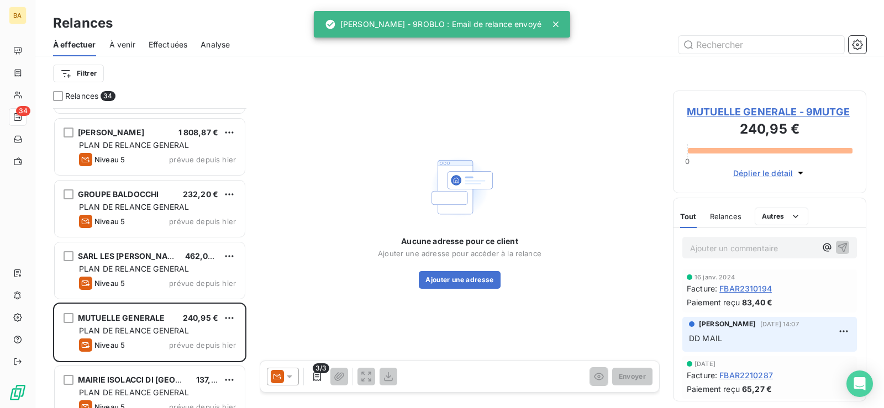
click at [290, 377] on icon at bounding box center [290, 377] width 6 height 3
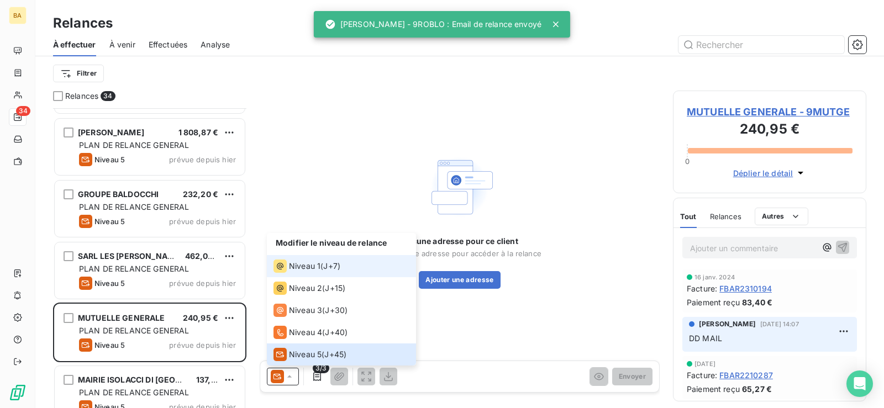
click at [312, 260] on div "Niveau 1" at bounding box center [296, 266] width 47 height 13
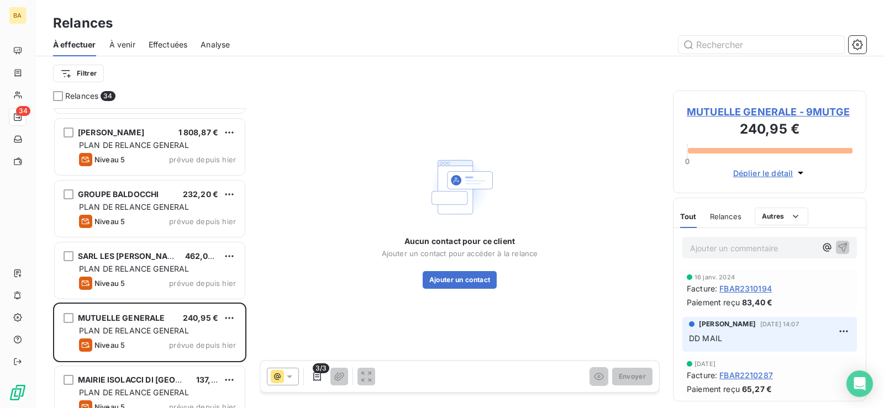
click at [735, 252] on p "Ajouter un commentaire ﻿" at bounding box center [753, 248] width 126 height 14
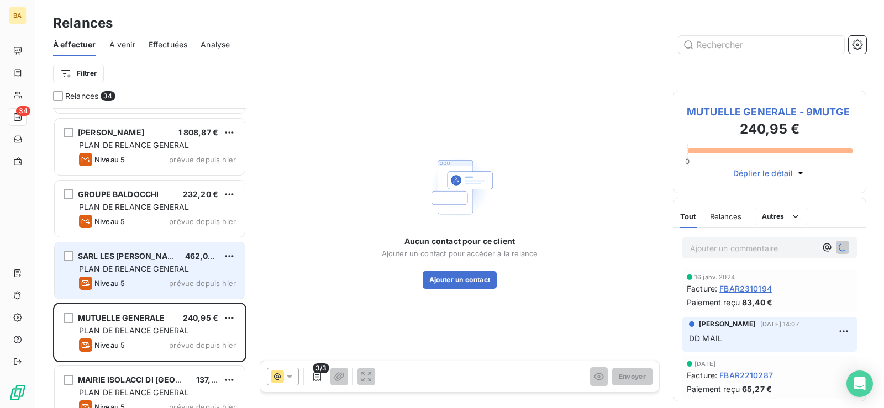
click at [139, 269] on span "PLAN DE RELANCE GENERAL" at bounding box center [134, 268] width 110 height 9
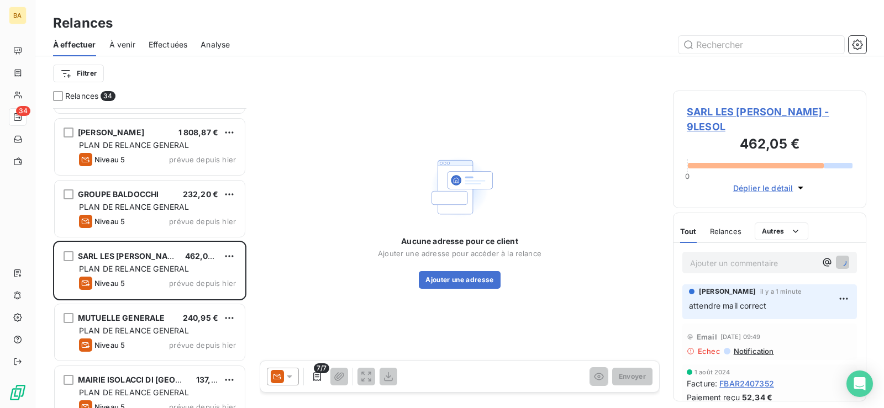
scroll to position [1161, 0]
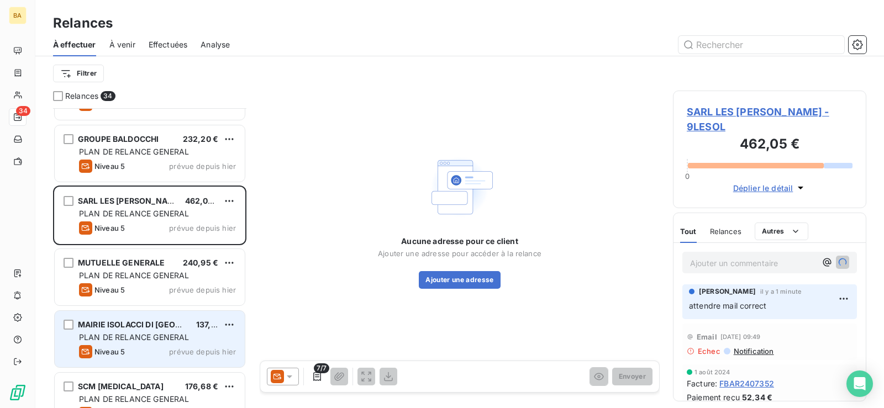
click at [161, 347] on div "Niveau 5 prévue depuis [DATE]" at bounding box center [157, 351] width 157 height 13
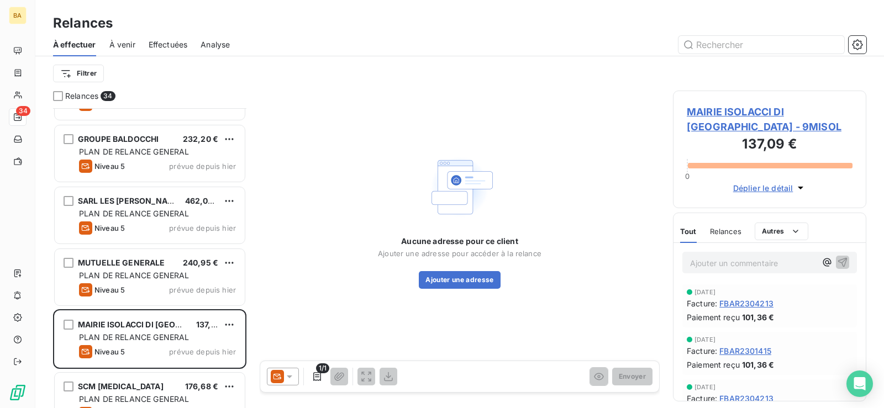
click at [281, 374] on icon at bounding box center [277, 376] width 13 height 13
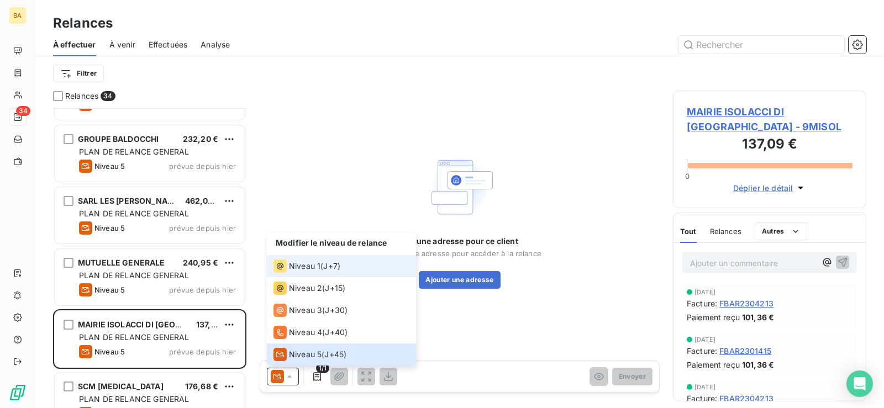
click at [295, 271] on span "Niveau 1" at bounding box center [304, 266] width 31 height 11
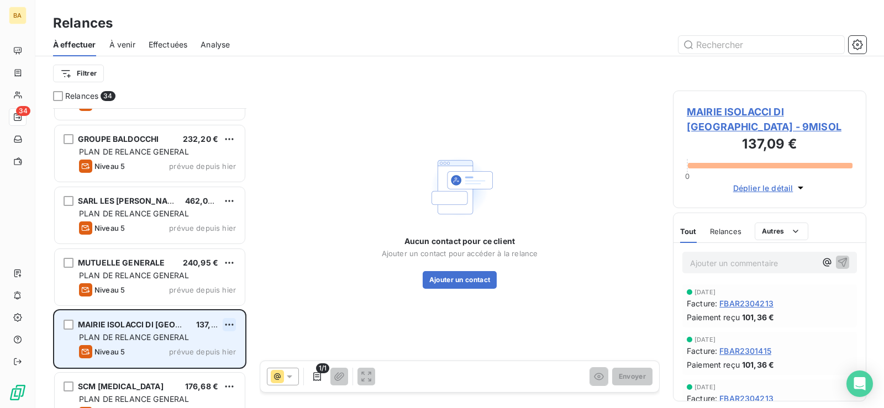
click at [229, 324] on html "BA 34 Relances À effectuer À venir Effectuées Analyse Filtrer Relances 34 CIRCE…" at bounding box center [442, 204] width 884 height 408
click at [188, 365] on div "Passer cette action" at bounding box center [181, 367] width 99 height 18
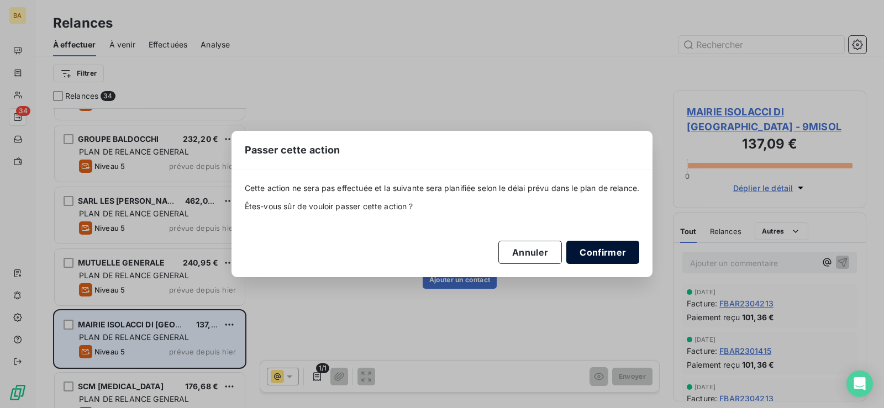
click at [595, 248] on button "Confirmer" at bounding box center [602, 252] width 73 height 23
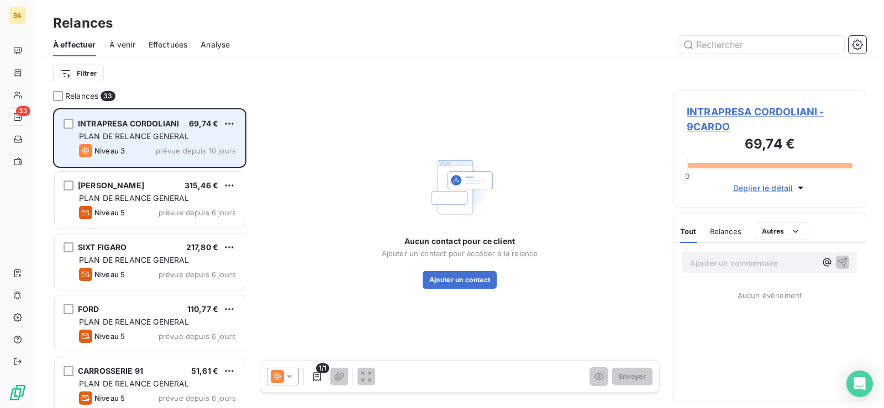
click at [196, 126] on span "69,74 €" at bounding box center [203, 123] width 29 height 9
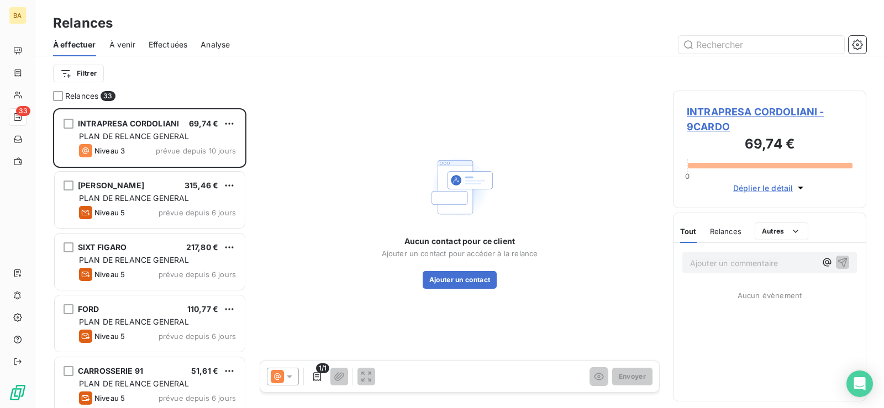
click at [290, 377] on icon at bounding box center [290, 377] width 6 height 3
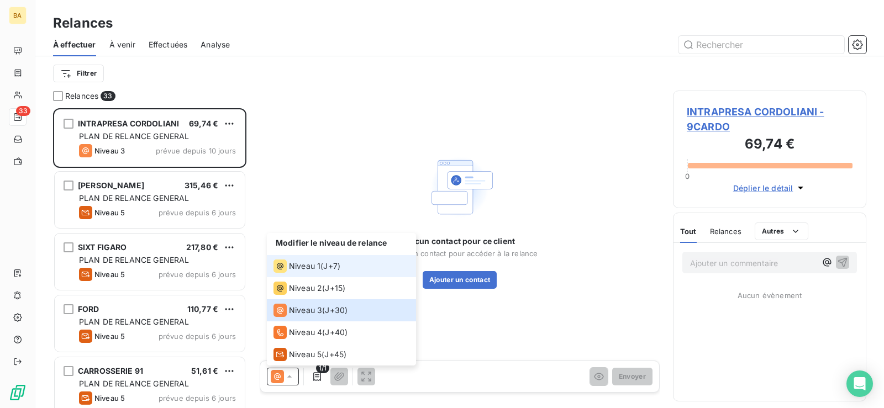
click at [302, 261] on span "Niveau 1" at bounding box center [304, 266] width 31 height 11
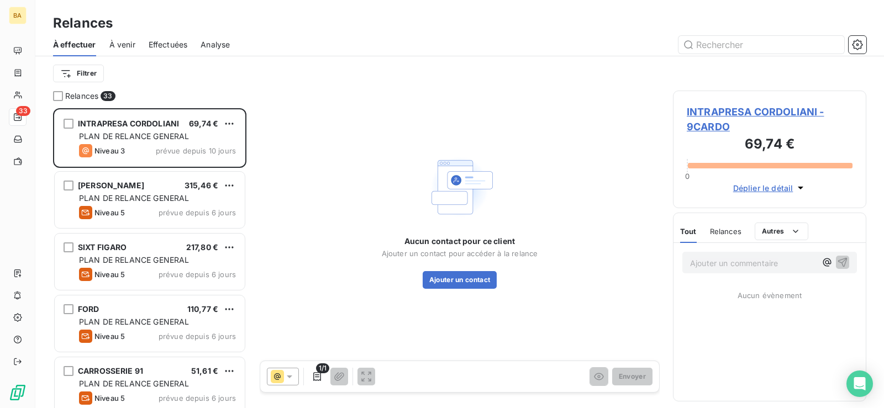
click at [726, 264] on p "Ajouter un commentaire ﻿" at bounding box center [753, 263] width 126 height 14
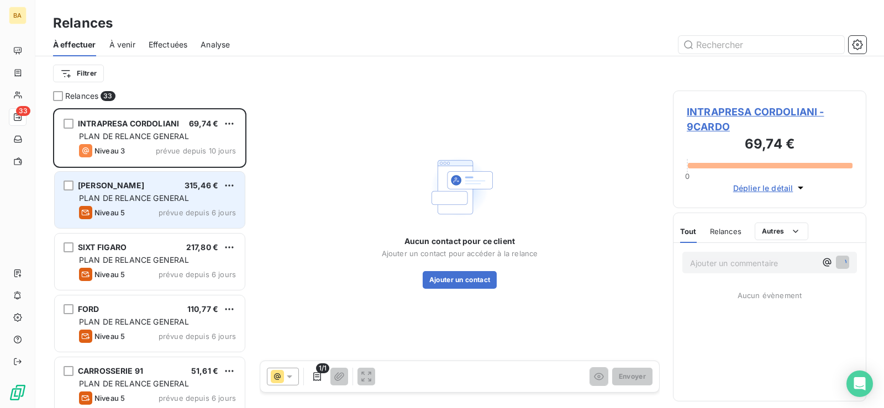
click at [197, 196] on div "PLAN DE RELANCE GENERAL" at bounding box center [157, 198] width 157 height 11
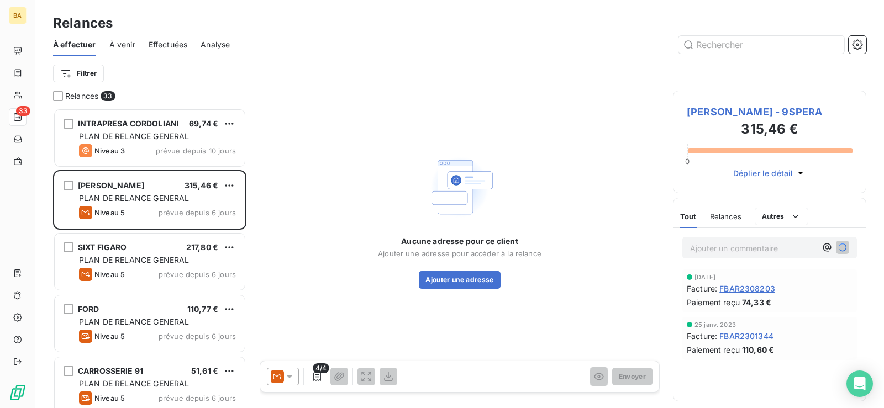
click at [293, 377] on icon at bounding box center [289, 376] width 11 height 11
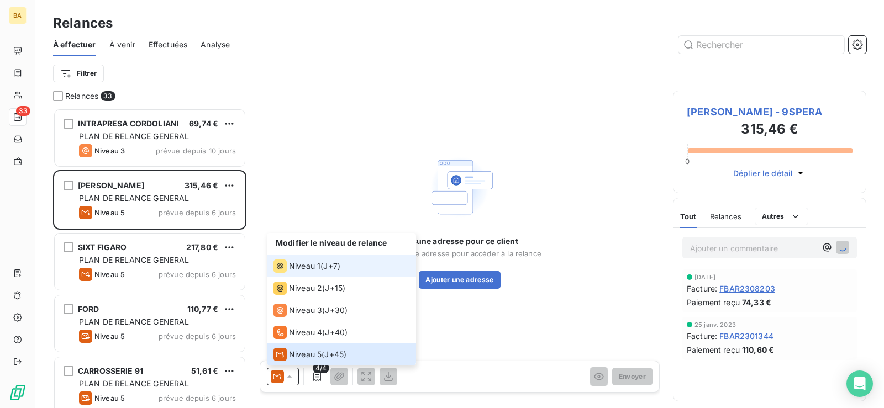
click at [319, 267] on span "Niveau 1" at bounding box center [304, 266] width 31 height 11
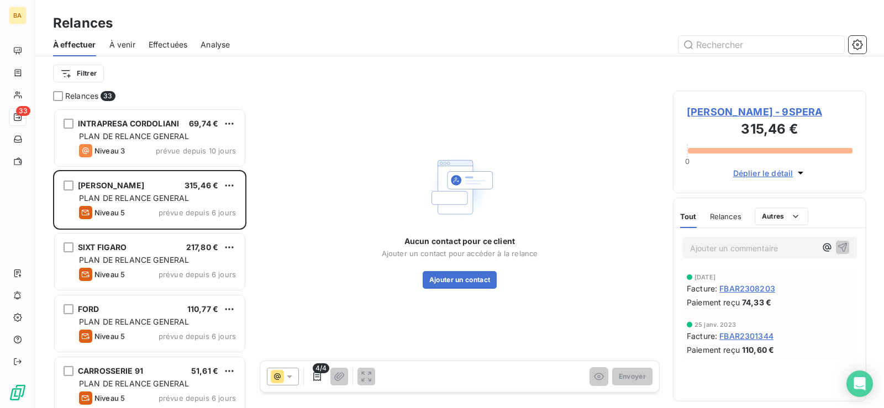
click at [737, 247] on p "Ajouter un commentaire ﻿" at bounding box center [753, 248] width 126 height 14
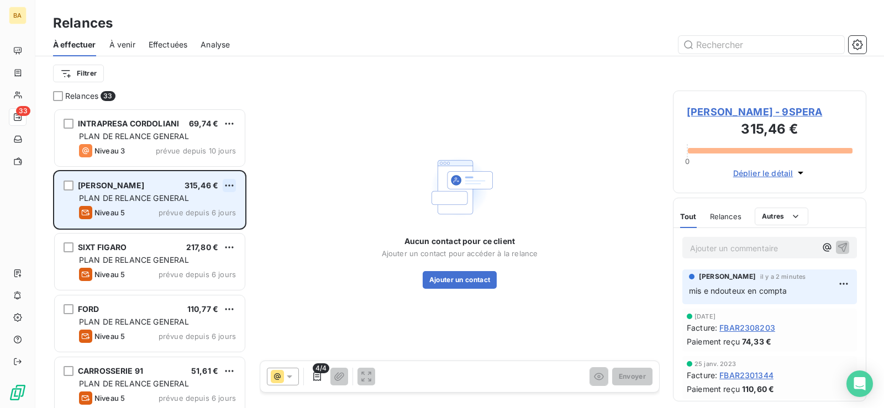
click at [231, 184] on html "BA 33 Relances À effectuer À venir Effectuées Analyse Filtrer Relances 33 INTRA…" at bounding box center [442, 204] width 884 height 408
click at [180, 225] on div "Passer cette action" at bounding box center [181, 228] width 99 height 18
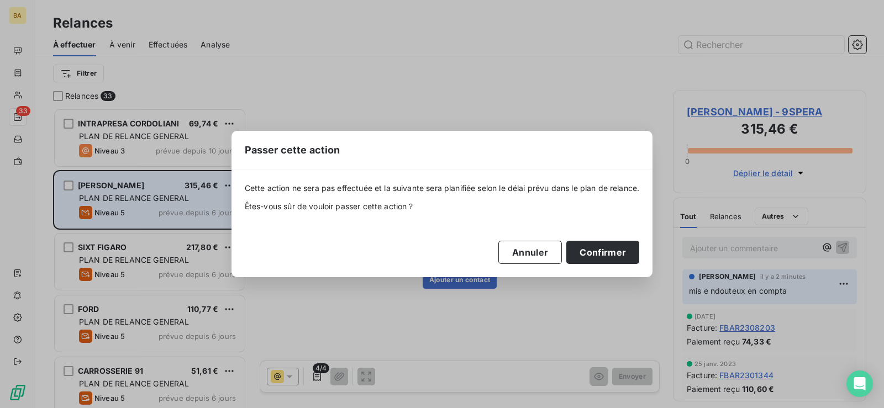
click at [549, 100] on div "Passer cette action Cette action ne sera pas effectuée et la suivante sera plan…" at bounding box center [442, 204] width 884 height 408
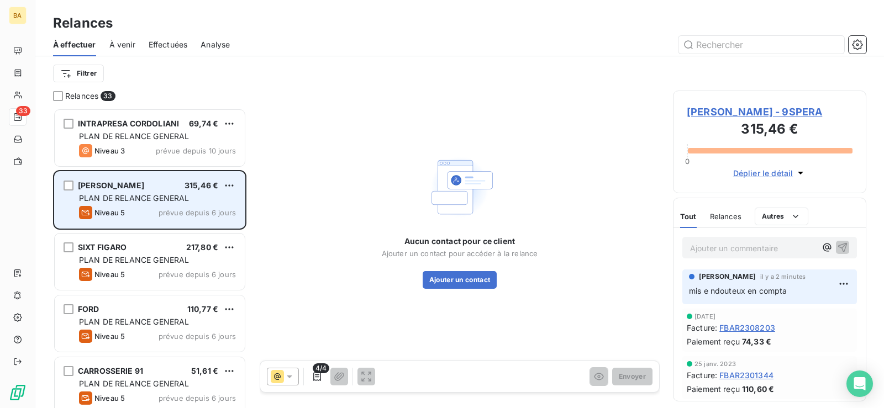
click at [739, 245] on p "Ajouter un commentaire ﻿" at bounding box center [753, 248] width 126 height 14
click at [228, 189] on html "BA 33 Relances À effectuer À venir Effectuées Analyse Filtrer Relances 33 INTRA…" at bounding box center [442, 204] width 884 height 408
click at [199, 227] on div "Passer cette action" at bounding box center [181, 228] width 99 height 18
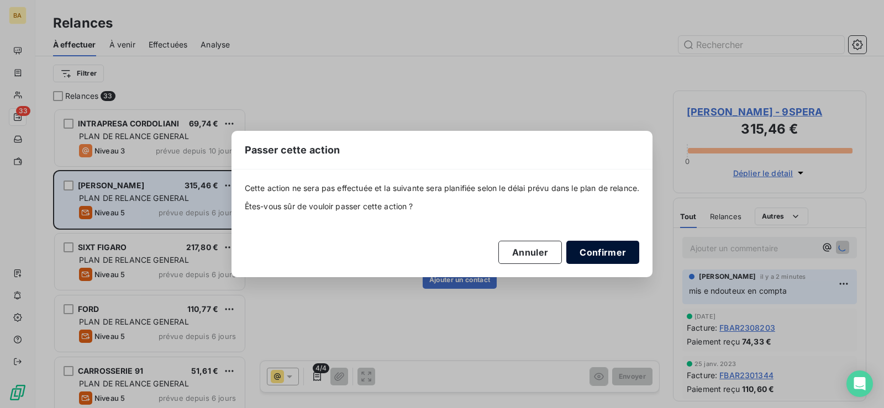
click at [610, 252] on button "Confirmer" at bounding box center [602, 252] width 73 height 23
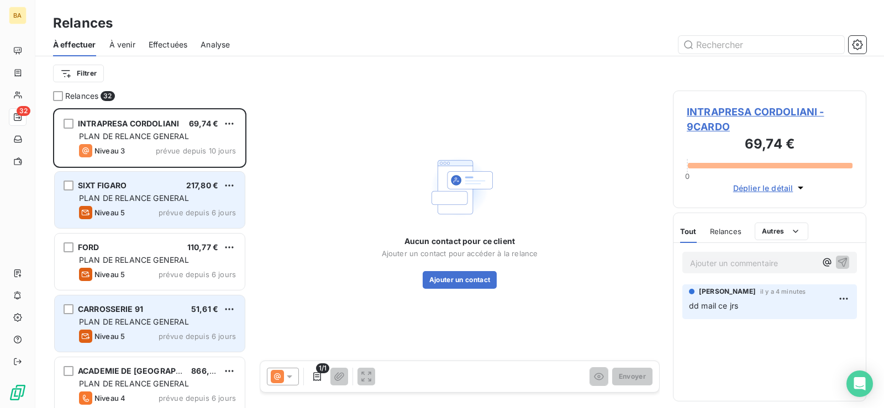
click at [195, 323] on div "PLAN DE RELANCE GENERAL" at bounding box center [157, 322] width 157 height 11
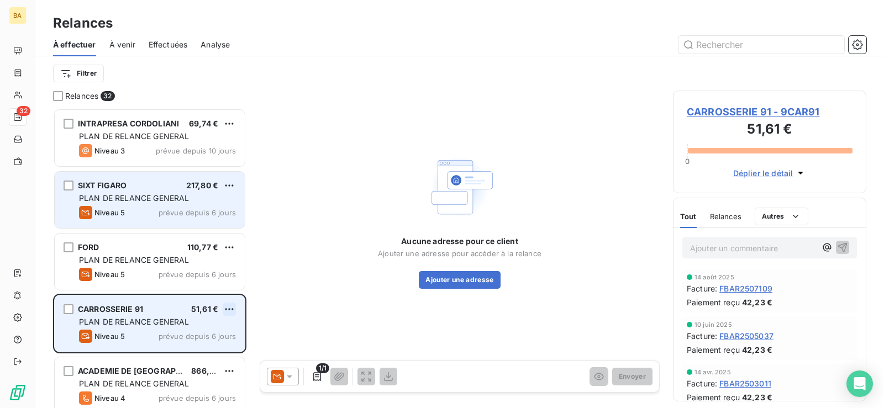
click at [226, 313] on html "BA 32 Relances À effectuer À venir Effectuées Analyse Filtrer Relances 32 INTRA…" at bounding box center [442, 204] width 884 height 408
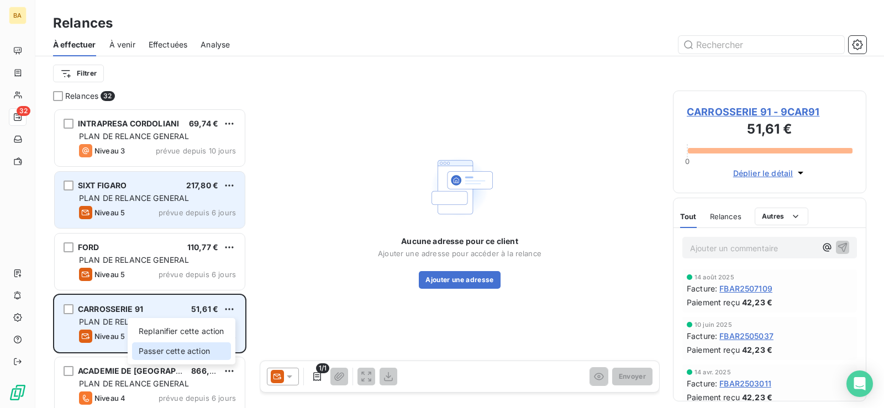
click at [190, 353] on div "Passer cette action" at bounding box center [181, 351] width 99 height 18
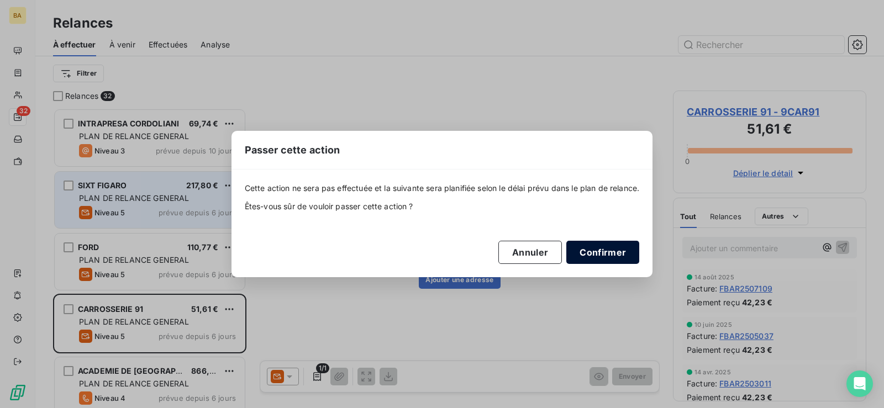
click at [587, 258] on button "Confirmer" at bounding box center [602, 252] width 73 height 23
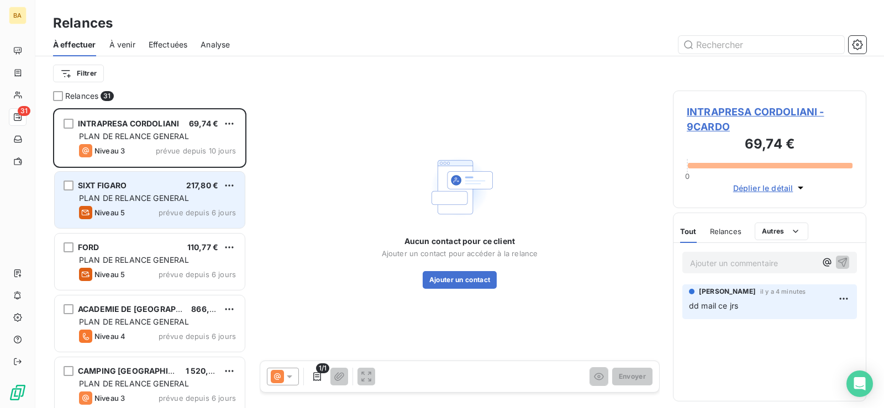
click at [232, 310] on html "BA 31 Relances À effectuer À venir Effectuées Analyse Filtrer Relances 31 INTRA…" at bounding box center [442, 204] width 884 height 408
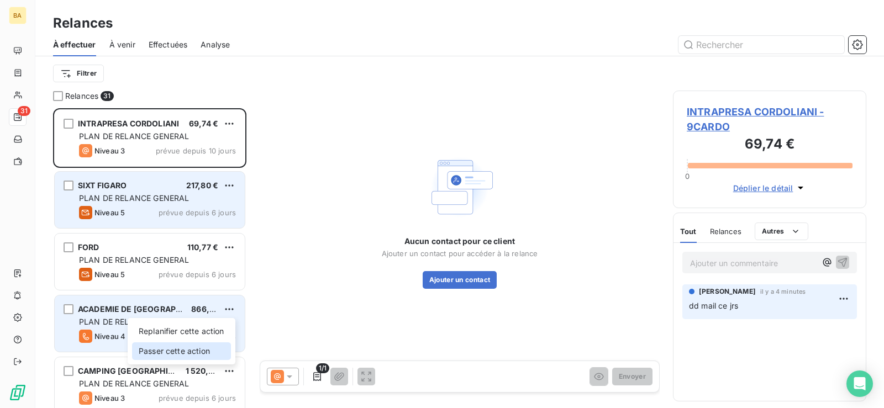
click at [181, 354] on div "Passer cette action" at bounding box center [181, 351] width 99 height 18
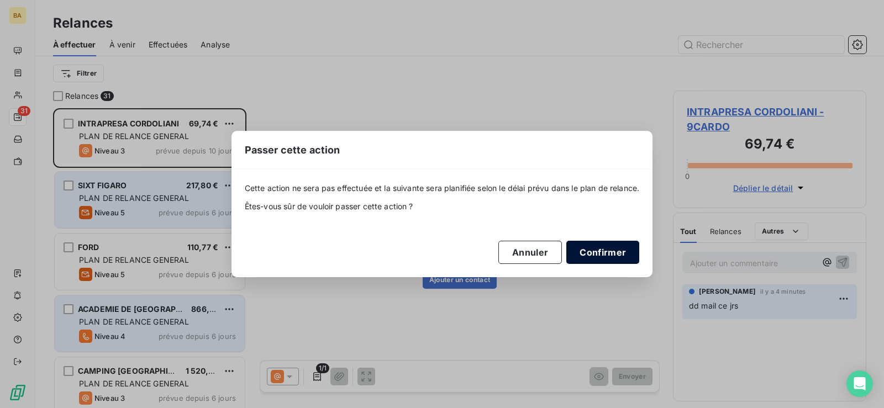
click at [598, 257] on button "Confirmer" at bounding box center [602, 252] width 73 height 23
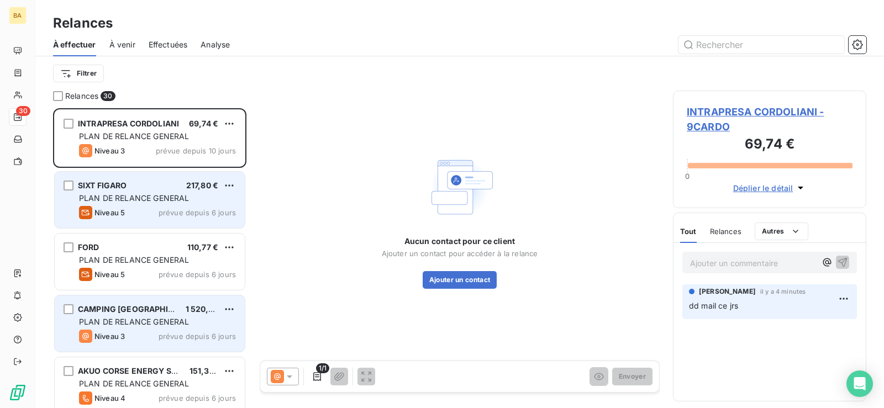
click at [187, 193] on div "PLAN DE RELANCE GENERAL" at bounding box center [157, 198] width 157 height 11
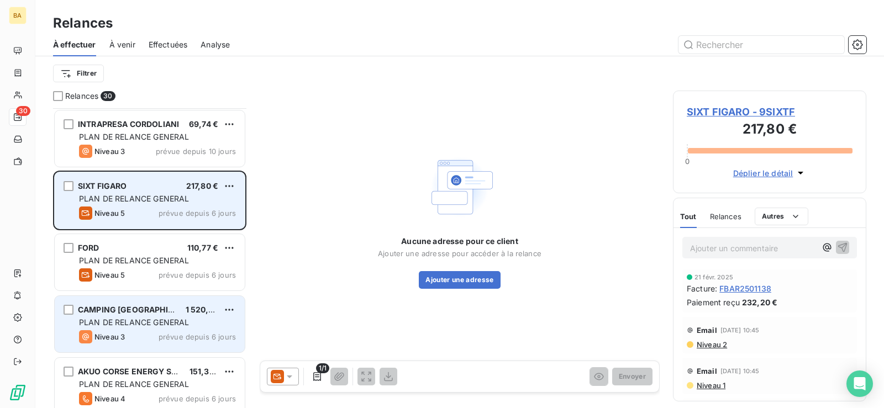
scroll to position [56, 0]
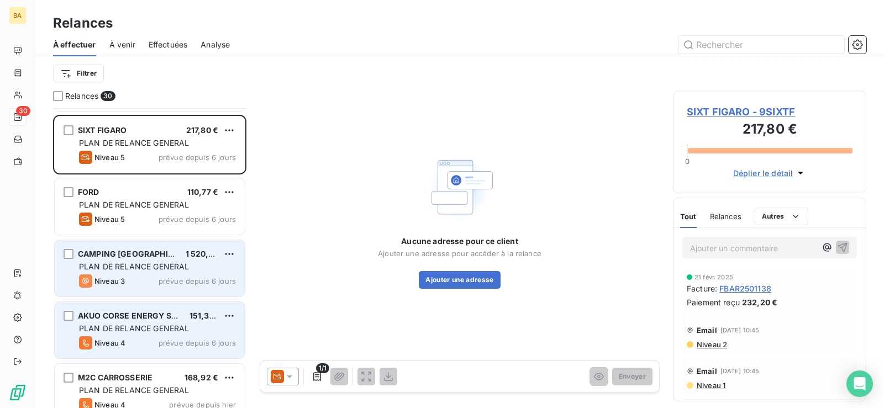
click at [155, 327] on span "PLAN DE RELANCE GENERAL" at bounding box center [134, 328] width 110 height 9
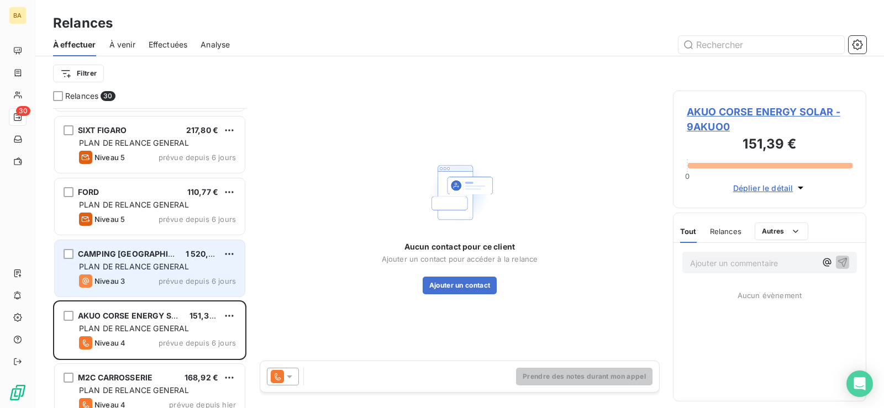
click at [287, 377] on icon at bounding box center [289, 376] width 11 height 11
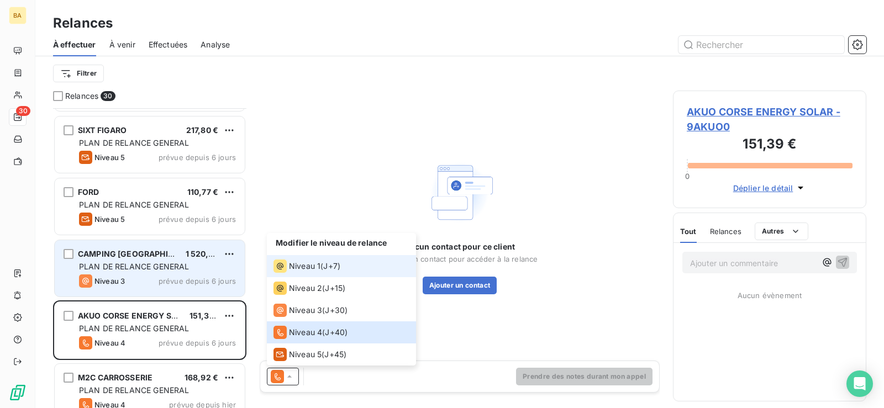
click at [302, 262] on span "Niveau 1" at bounding box center [304, 266] width 31 height 11
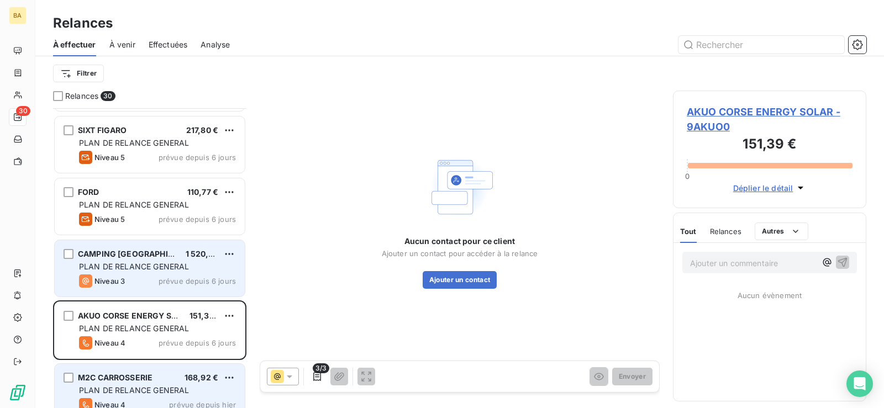
click at [173, 382] on div "M2C CARROSSERIE 168,92 €" at bounding box center [157, 378] width 157 height 10
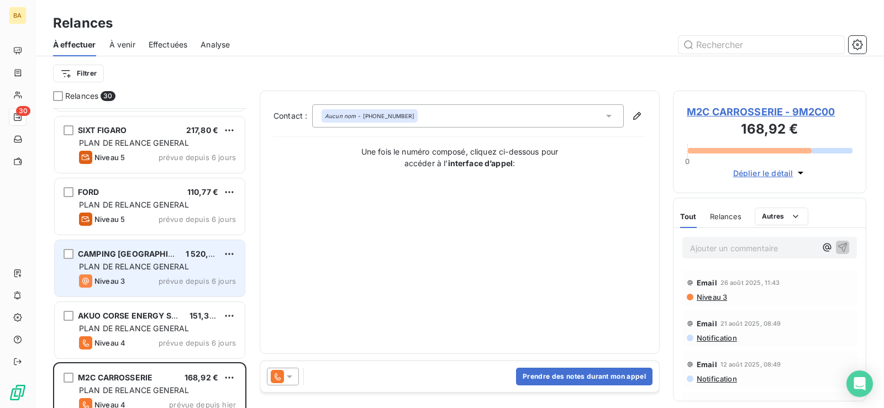
click at [291, 374] on icon at bounding box center [289, 376] width 11 height 11
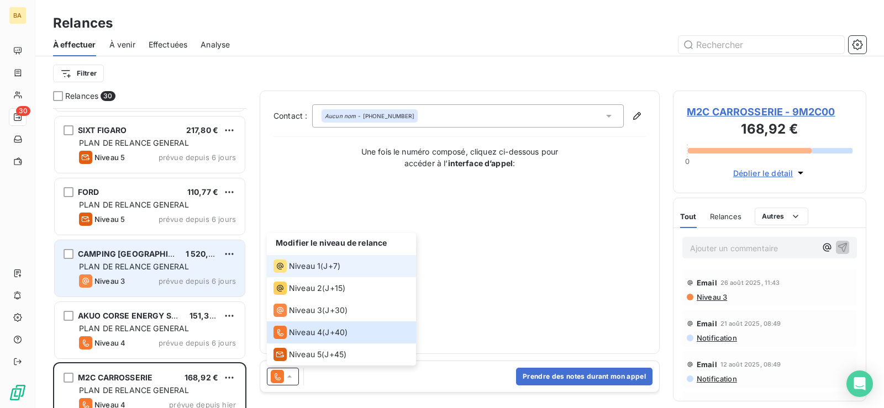
click at [300, 263] on span "Niveau 1" at bounding box center [304, 266] width 31 height 11
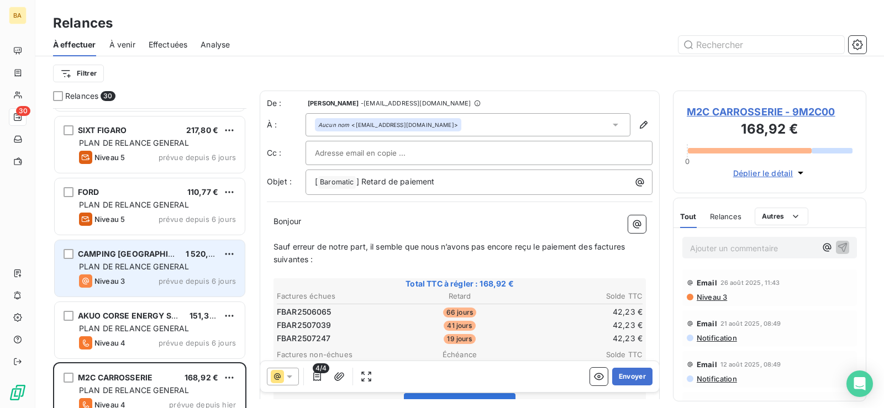
scroll to position [291, 184]
click at [624, 375] on button "Envoyer" at bounding box center [632, 377] width 40 height 18
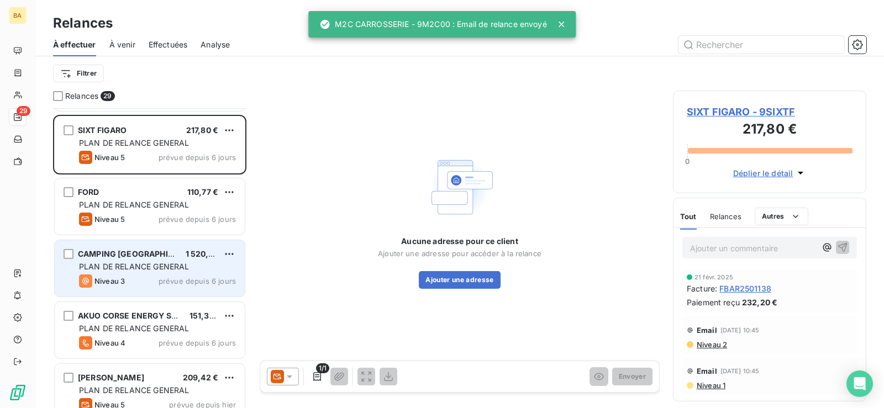
scroll to position [111, 0]
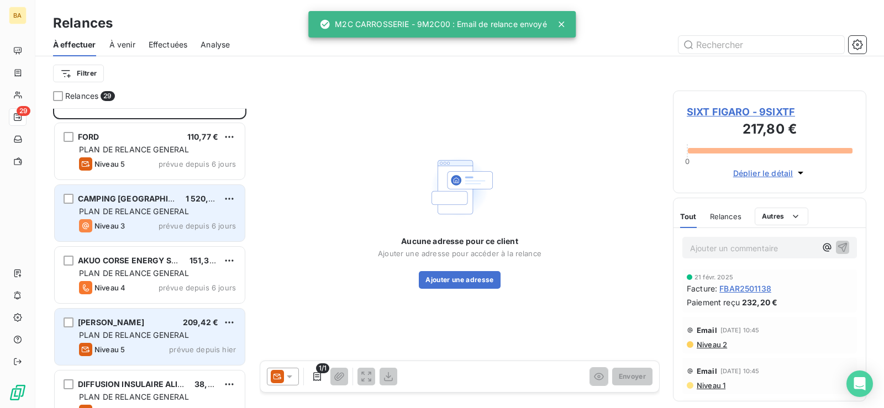
click at [168, 334] on span "PLAN DE RELANCE GENERAL" at bounding box center [134, 334] width 110 height 9
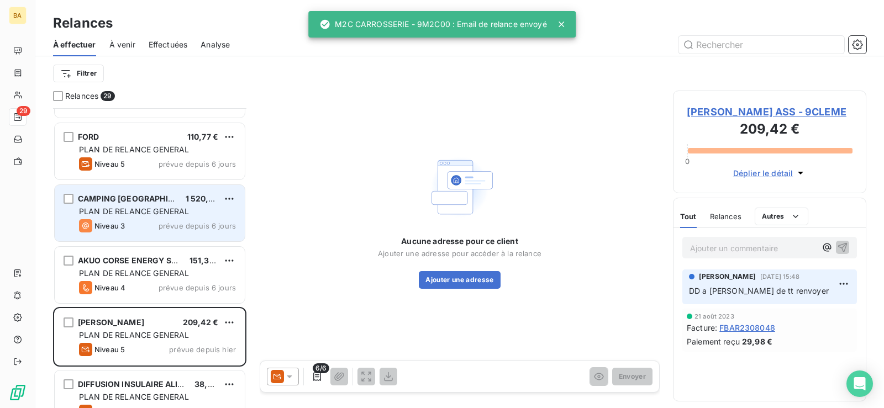
click at [290, 379] on icon at bounding box center [289, 376] width 11 height 11
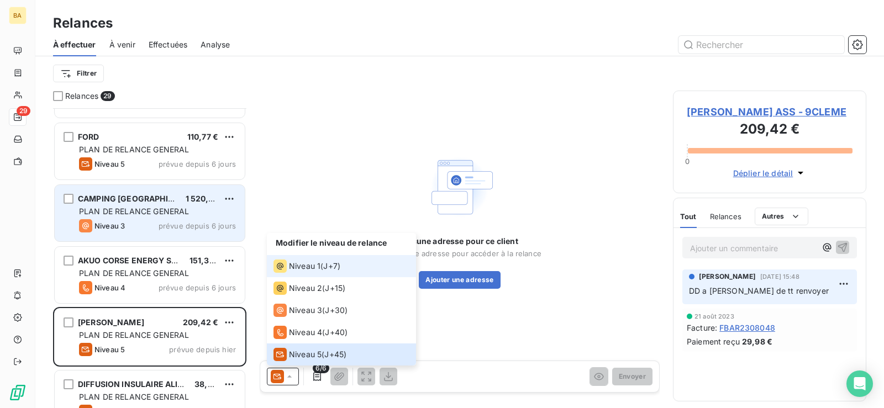
click at [307, 262] on span "Niveau 1" at bounding box center [304, 266] width 31 height 11
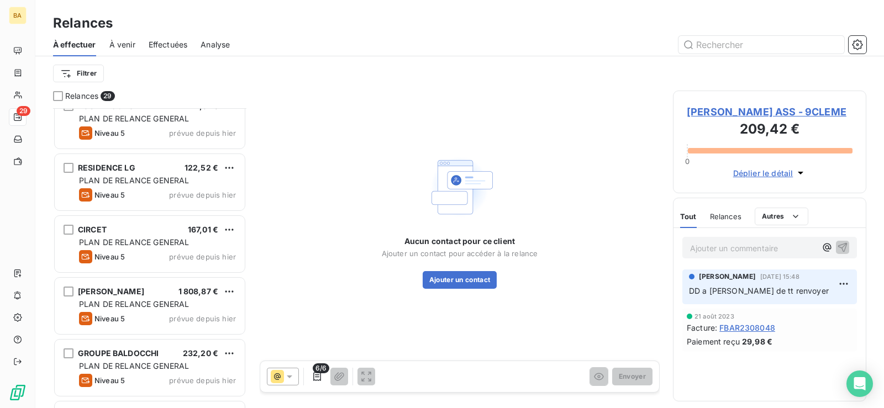
scroll to position [719, 0]
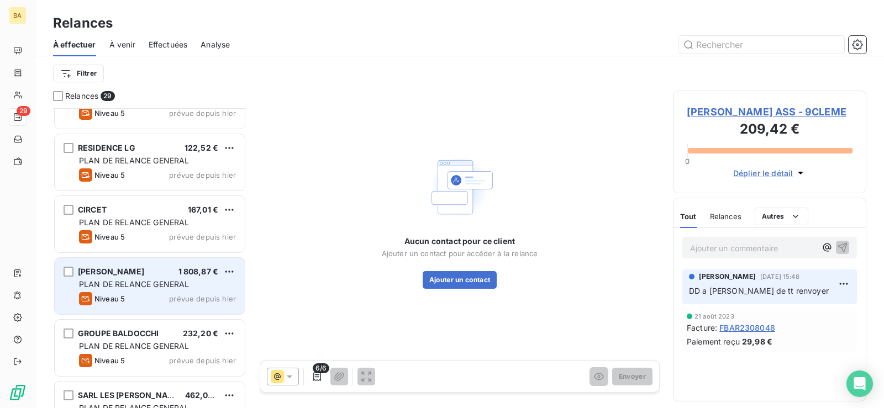
click at [177, 293] on div "Niveau 5 prévue depuis [DATE]" at bounding box center [157, 298] width 157 height 13
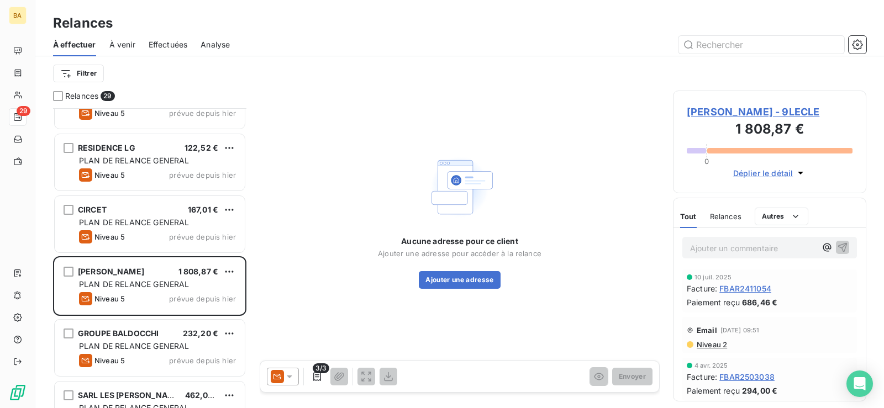
click at [287, 375] on icon at bounding box center [289, 376] width 11 height 11
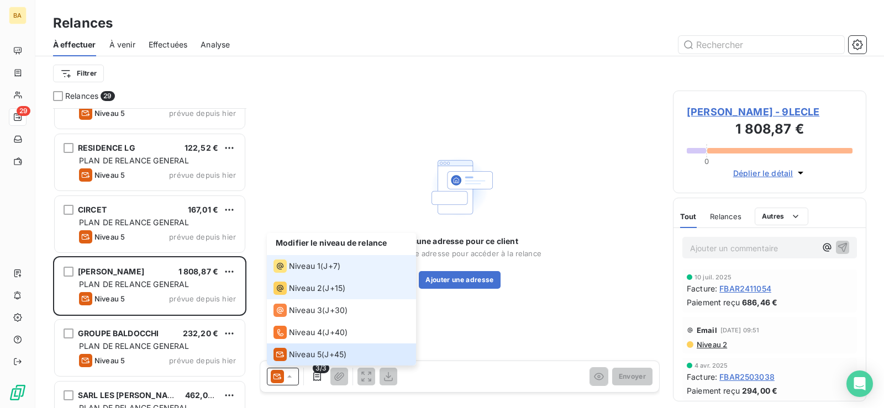
click at [296, 274] on li "Niveau 1 ( J+7 )" at bounding box center [341, 266] width 149 height 22
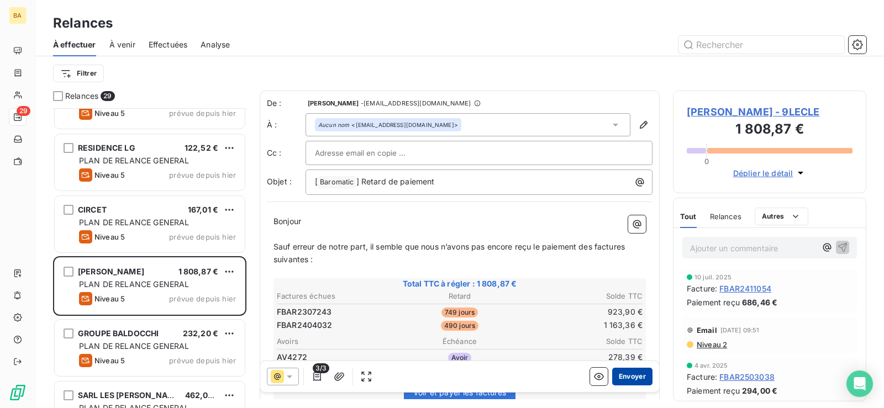
click at [625, 375] on button "Envoyer" at bounding box center [632, 377] width 40 height 18
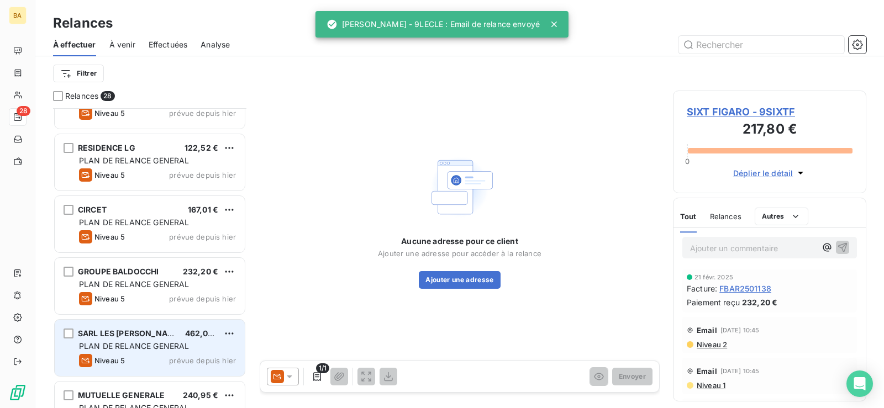
click at [165, 357] on div "Niveau 5 prévue depuis [DATE]" at bounding box center [157, 360] width 157 height 13
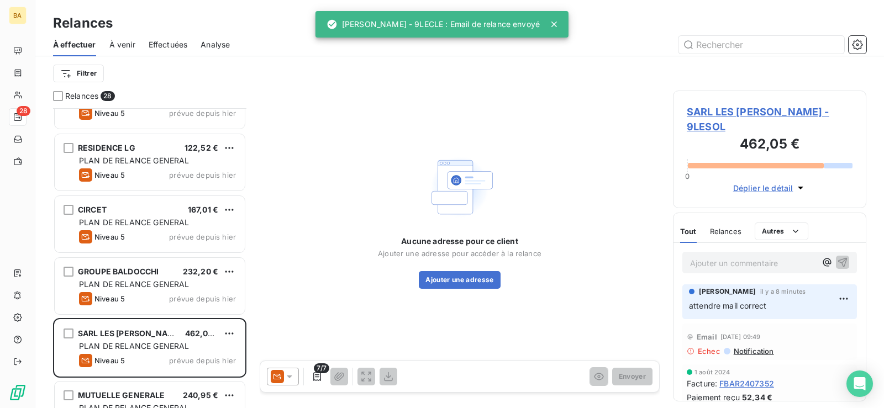
click at [294, 375] on icon at bounding box center [289, 376] width 11 height 11
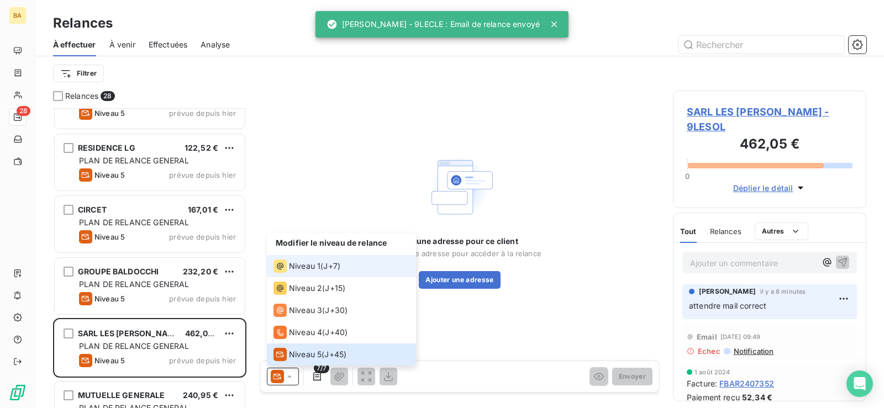
click at [317, 271] on span "Niveau 1" at bounding box center [304, 266] width 31 height 11
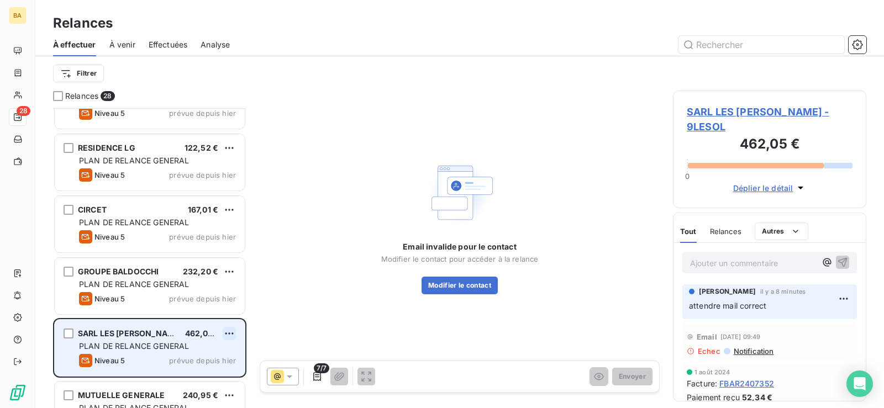
click at [230, 330] on html "BA 28 Relances À effectuer À venir Effectuées Analyse Filtrer Relances 28 DOMAI…" at bounding box center [442, 204] width 884 height 408
click at [189, 370] on div "Passer cette action" at bounding box center [181, 376] width 99 height 18
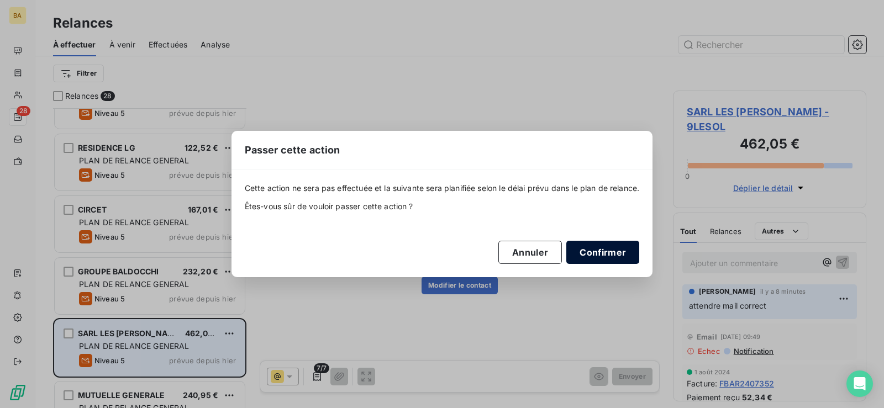
click at [599, 248] on button "Confirmer" at bounding box center [602, 252] width 73 height 23
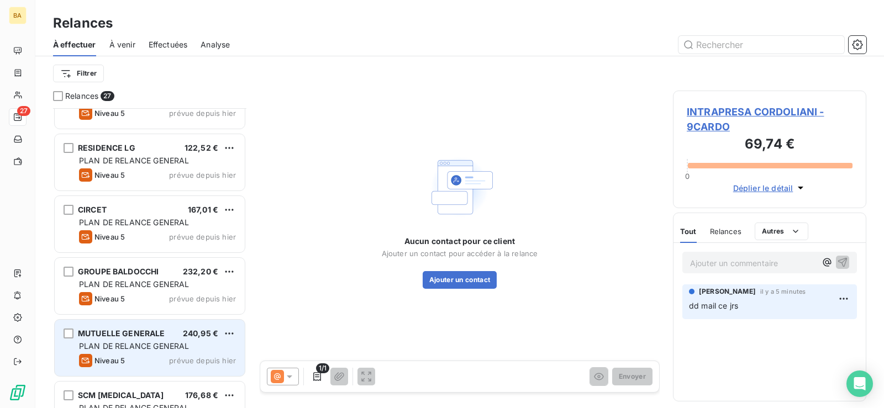
scroll to position [774, 0]
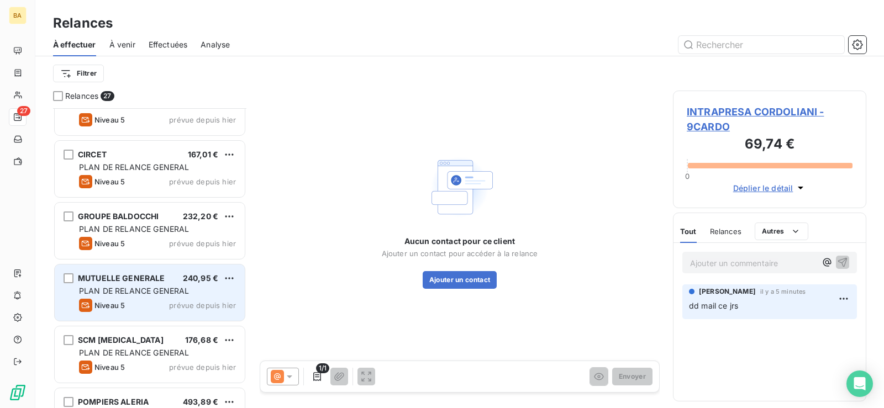
click at [201, 293] on div "PLAN DE RELANCE GENERAL" at bounding box center [157, 291] width 157 height 11
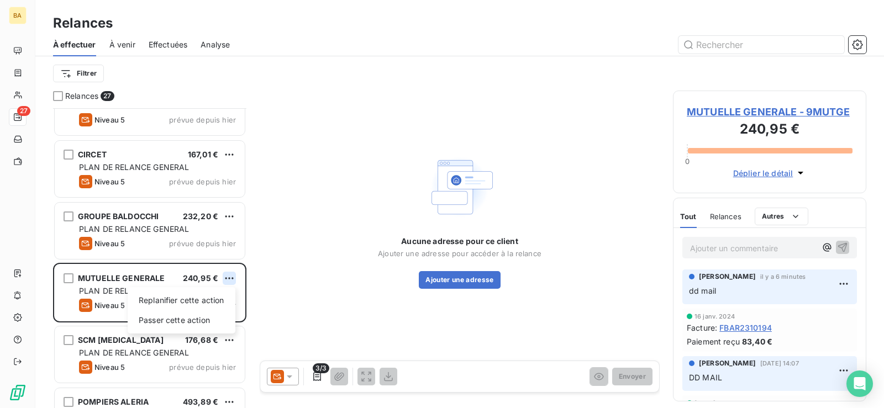
click at [228, 280] on html "BA 27 Relances À effectuer À venir Effectuées Analyse Filtrer Relances 27 BOURF…" at bounding box center [442, 204] width 884 height 408
click at [191, 324] on div "Passer cette action" at bounding box center [181, 321] width 99 height 18
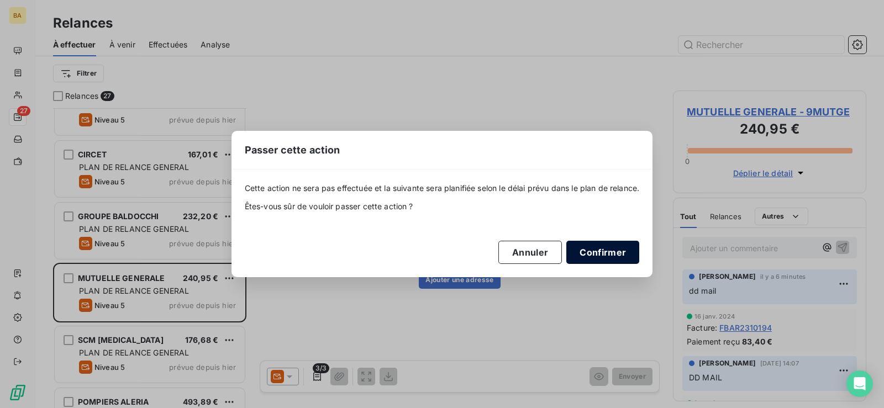
click at [600, 247] on button "Confirmer" at bounding box center [602, 252] width 73 height 23
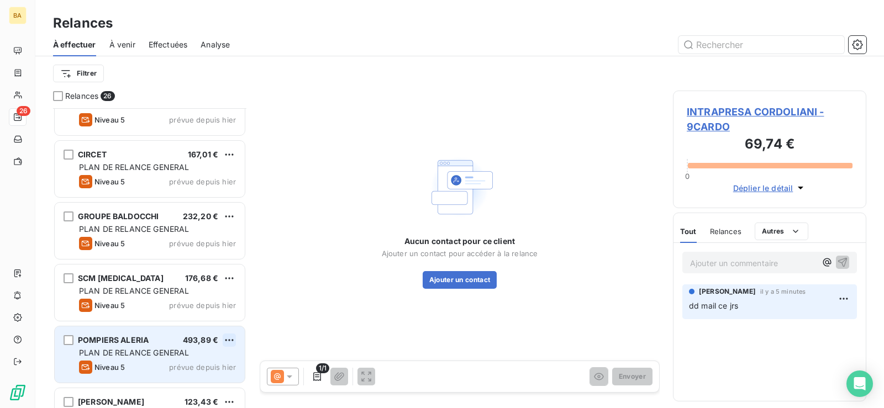
click at [229, 338] on html "BA 26 Relances À effectuer À venir Effectuées Analyse Filtrer Relances 26 BOURF…" at bounding box center [442, 204] width 884 height 408
drag, startPoint x: 183, startPoint y: 379, endPoint x: 229, endPoint y: 367, distance: 47.8
click at [183, 379] on div "Passer cette action" at bounding box center [181, 382] width 99 height 18
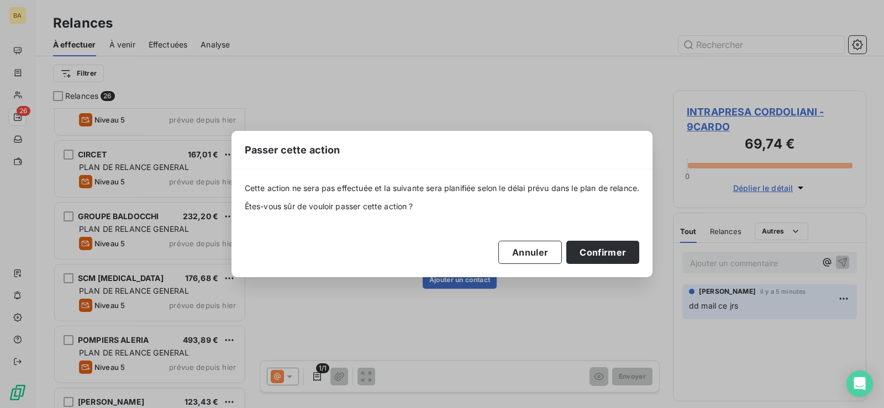
drag, startPoint x: 108, startPoint y: 332, endPoint x: 108, endPoint y: 352, distance: 19.9
click at [108, 344] on div "Passer cette action Cette action ne sera pas effectuée et la suivante sera plan…" at bounding box center [442, 204] width 884 height 408
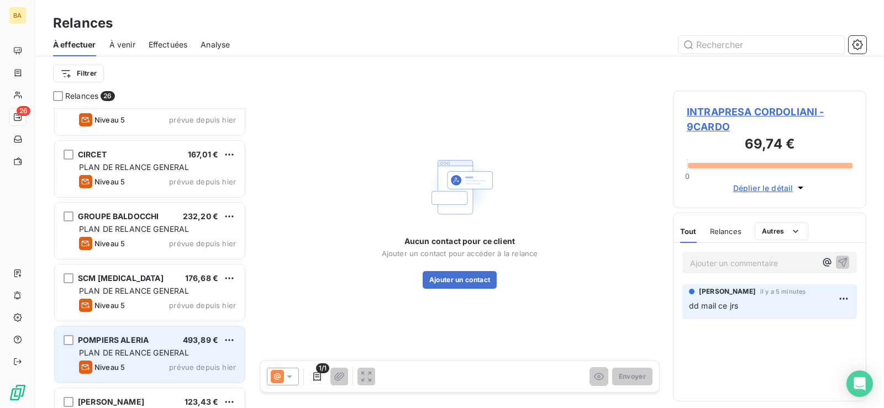
click at [163, 362] on div "Niveau 5 prévue depuis [DATE]" at bounding box center [157, 367] width 157 height 13
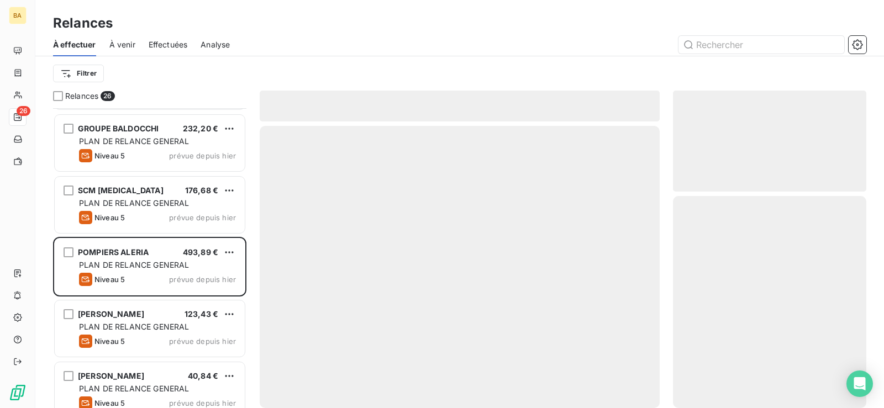
scroll to position [884, 0]
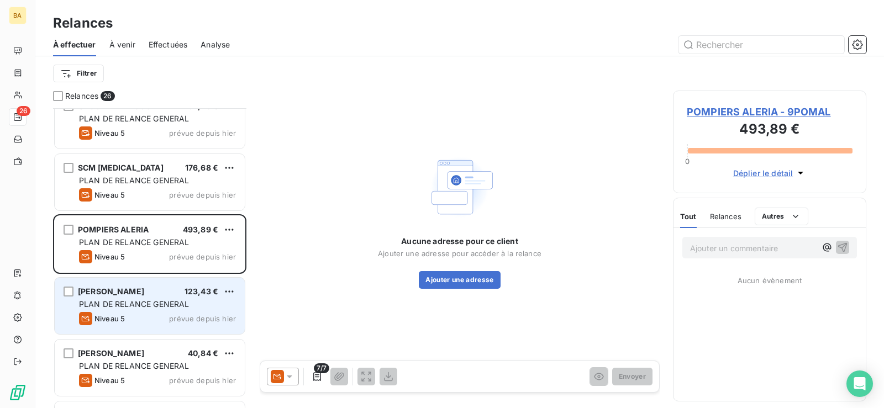
click at [129, 308] on span "PLAN DE RELANCE GENERAL" at bounding box center [134, 303] width 110 height 9
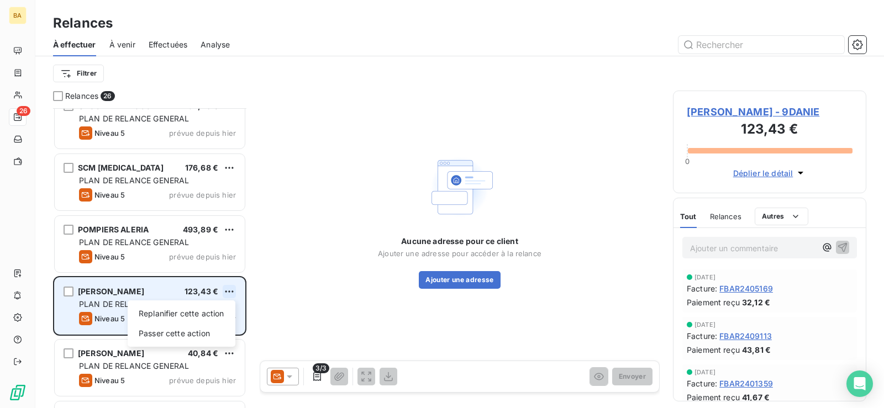
click at [229, 289] on html "BA 26 Relances À effectuer À venir Effectuées Analyse Filtrer Relances 26 CIRCE…" at bounding box center [442, 204] width 884 height 408
click at [196, 335] on div "Passer cette action" at bounding box center [181, 334] width 99 height 18
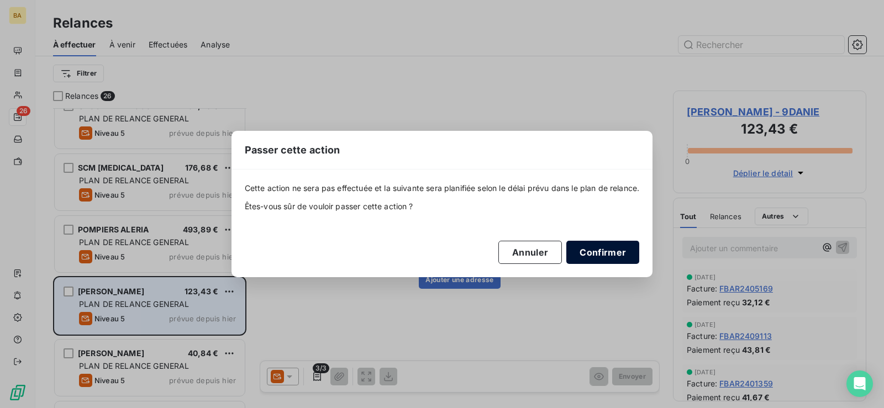
click at [602, 251] on button "Confirmer" at bounding box center [602, 252] width 73 height 23
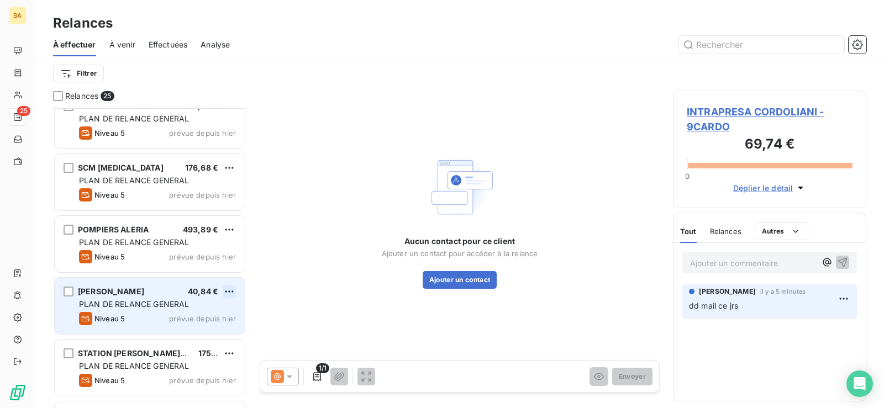
click at [233, 295] on html "BA 25 Relances À effectuer À venir Effectuées Analyse Filtrer Relances 25 CIRCE…" at bounding box center [442, 204] width 884 height 408
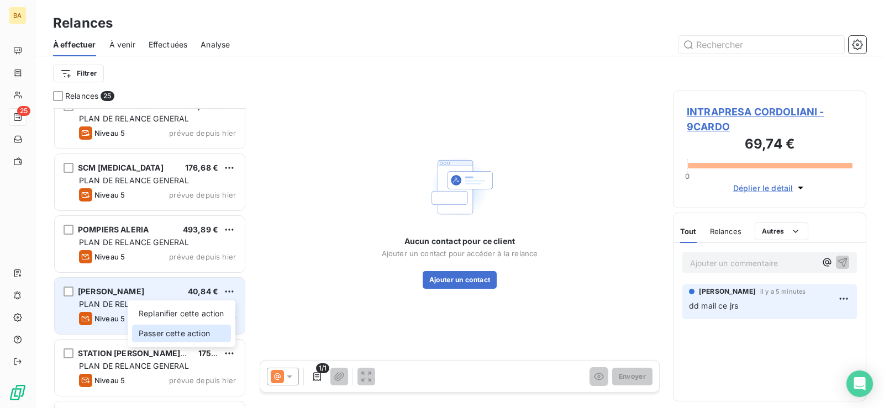
click at [182, 338] on div "Passer cette action" at bounding box center [181, 334] width 99 height 18
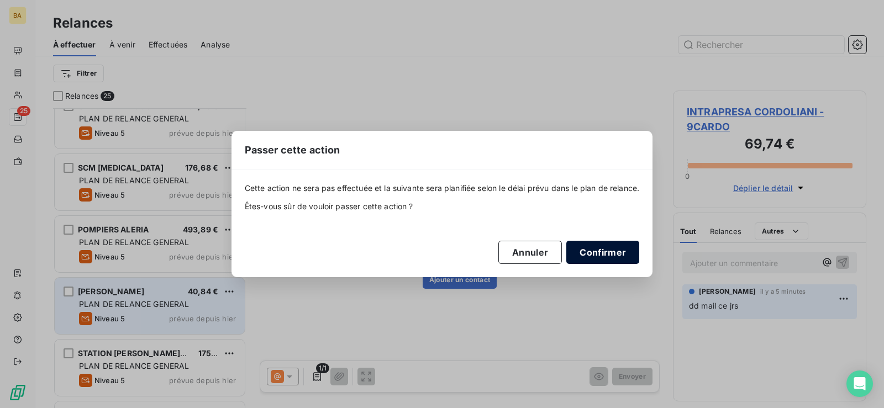
drag, startPoint x: 614, startPoint y: 252, endPoint x: 602, endPoint y: 251, distance: 12.2
click at [612, 252] on button "Confirmer" at bounding box center [602, 252] width 73 height 23
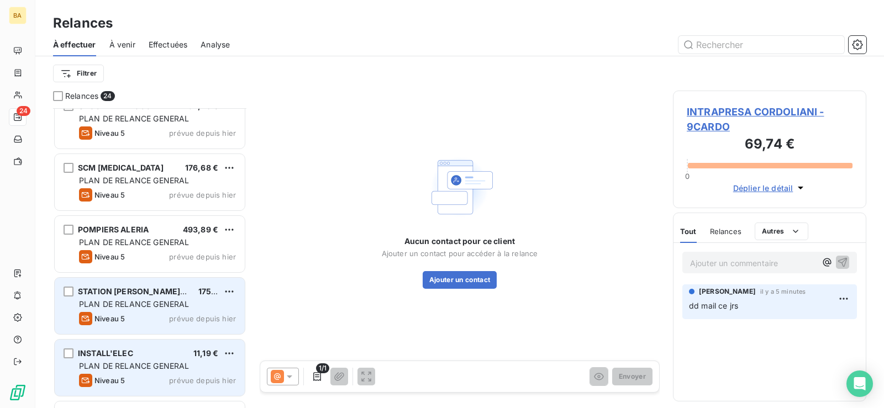
click at [156, 370] on span "PLAN DE RELANCE GENERAL" at bounding box center [134, 365] width 110 height 9
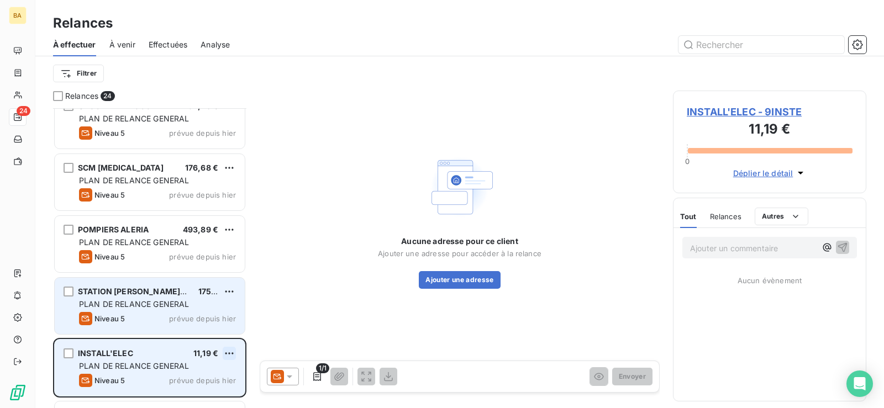
click at [233, 352] on html "BA 24 Relances À effectuer À venir Effectuées Analyse Filtrer Relances 24 CIRCE…" at bounding box center [442, 204] width 884 height 408
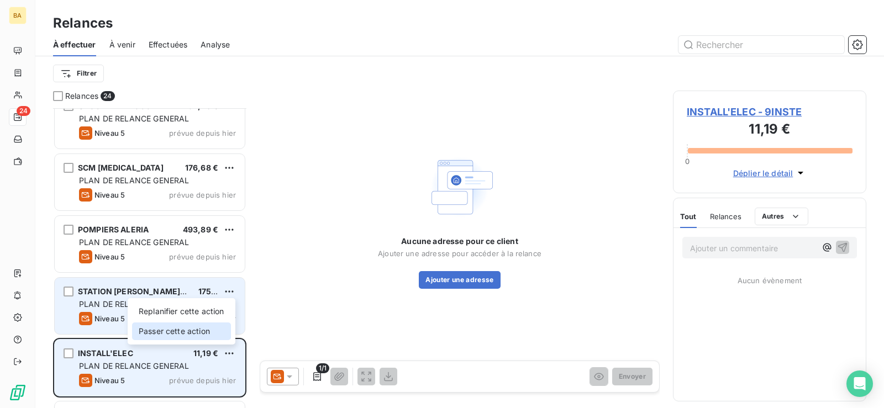
click at [182, 332] on div "Passer cette action" at bounding box center [181, 332] width 99 height 18
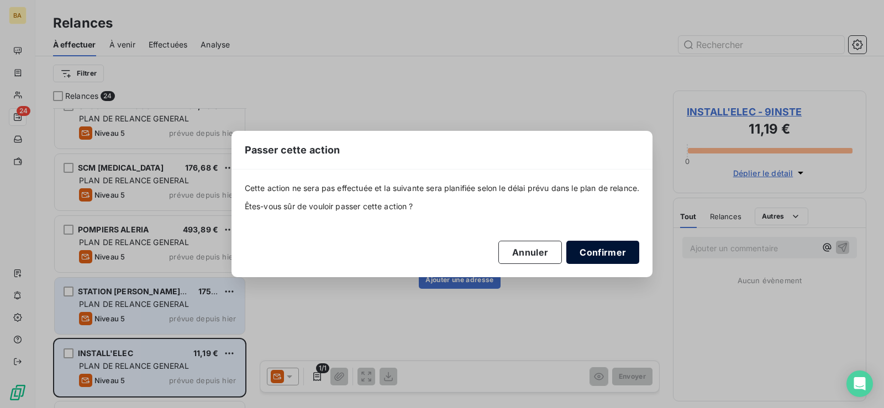
click at [589, 251] on button "Confirmer" at bounding box center [602, 252] width 73 height 23
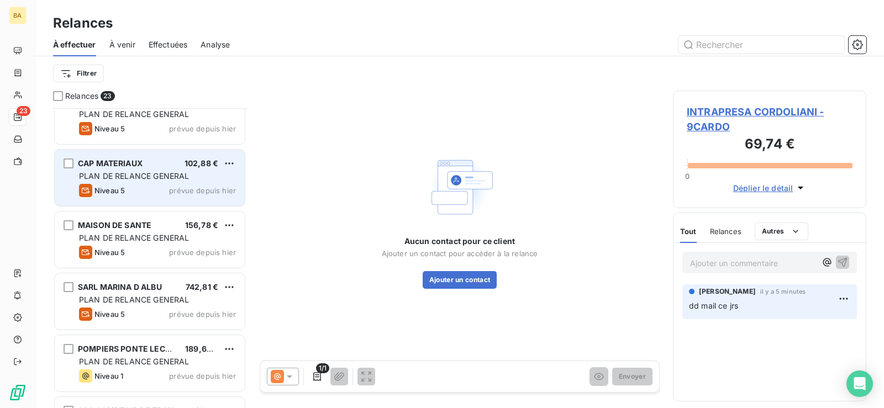
scroll to position [1105, 0]
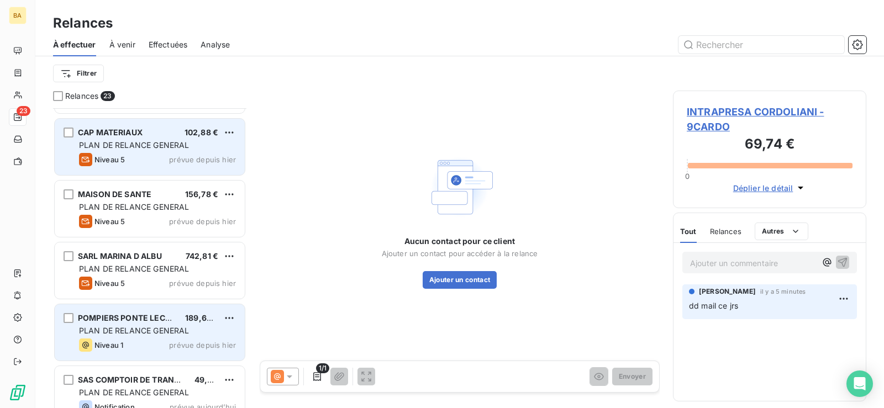
click at [149, 328] on span "PLAN DE RELANCE GENERAL" at bounding box center [134, 330] width 110 height 9
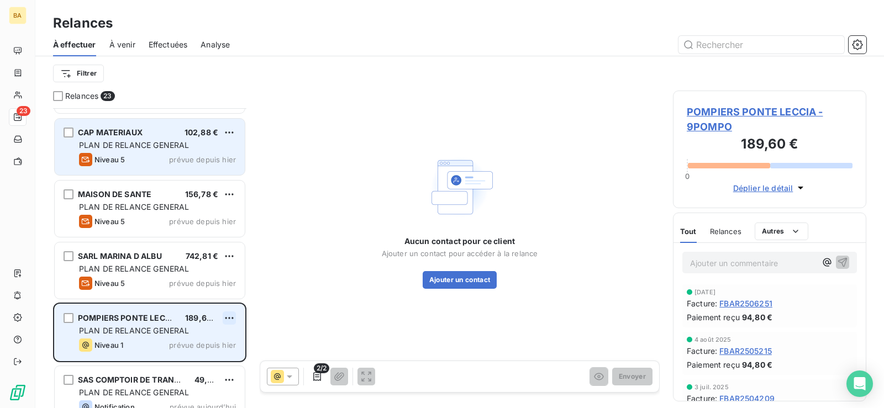
click at [231, 317] on html "BA 23 Relances À effectuer À venir Effectuées Analyse Filtrer Relances 23 POMPI…" at bounding box center [442, 204] width 884 height 408
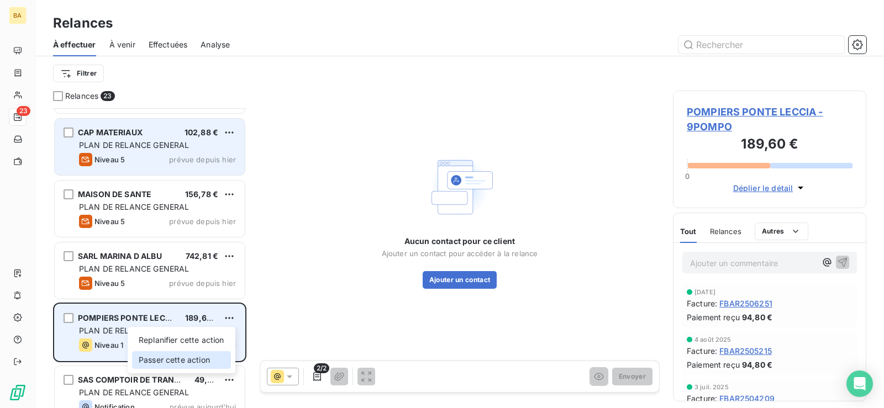
click at [193, 356] on div "Passer cette action" at bounding box center [181, 360] width 99 height 18
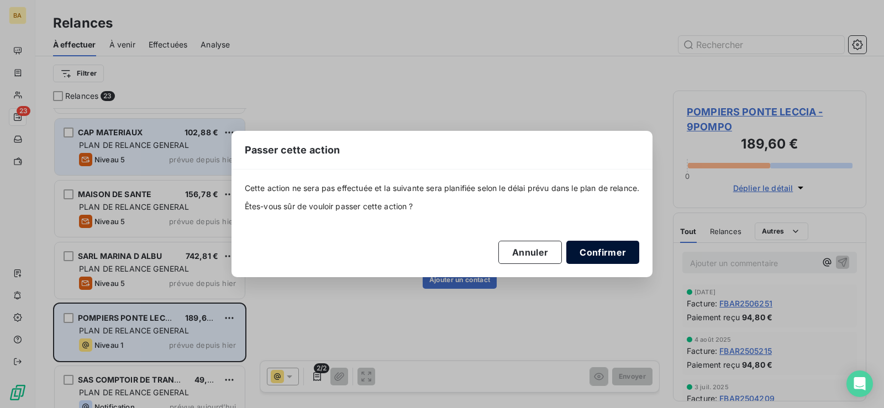
drag, startPoint x: 600, startPoint y: 252, endPoint x: 581, endPoint y: 254, distance: 18.9
click at [600, 252] on button "Confirmer" at bounding box center [602, 252] width 73 height 23
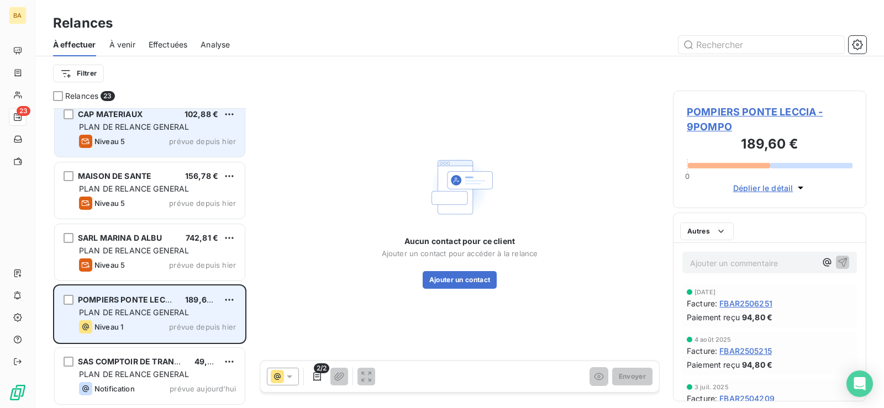
scroll to position [1062, 0]
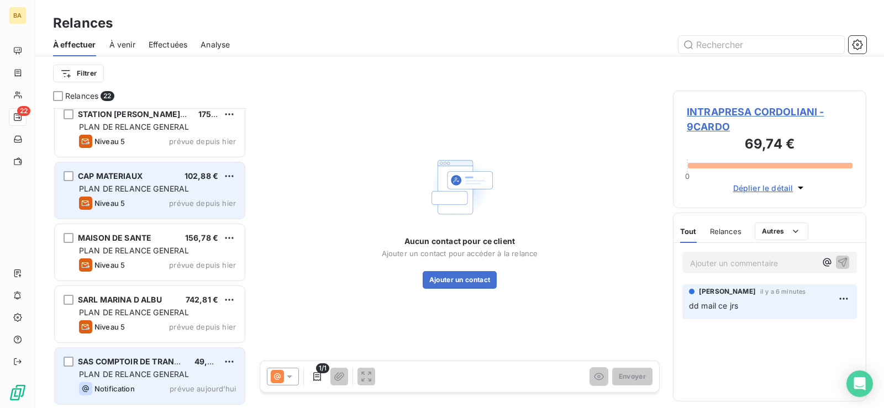
click at [145, 380] on div "SAS COMPTOIR DE TRANSFERT D'H 49,65 € PLAN DE RELANCE GENERAL Notification prév…" at bounding box center [150, 376] width 190 height 56
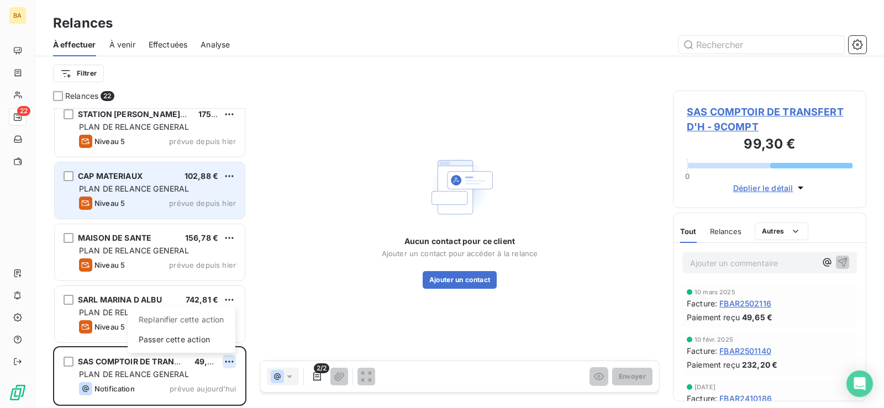
click at [234, 361] on html "BA 22 Relances À effectuer À venir Effectuées Analyse Filtrer Relances 22 POMPI…" at bounding box center [442, 204] width 884 height 408
click at [183, 341] on div "Passer cette action" at bounding box center [181, 340] width 99 height 18
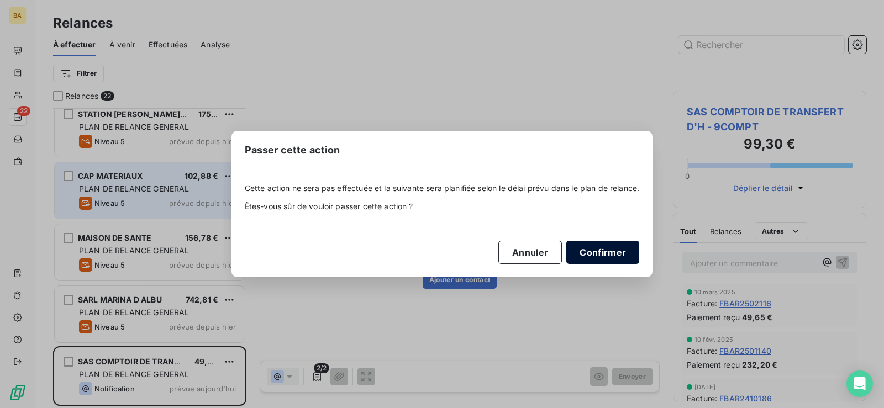
click at [599, 255] on button "Confirmer" at bounding box center [602, 252] width 73 height 23
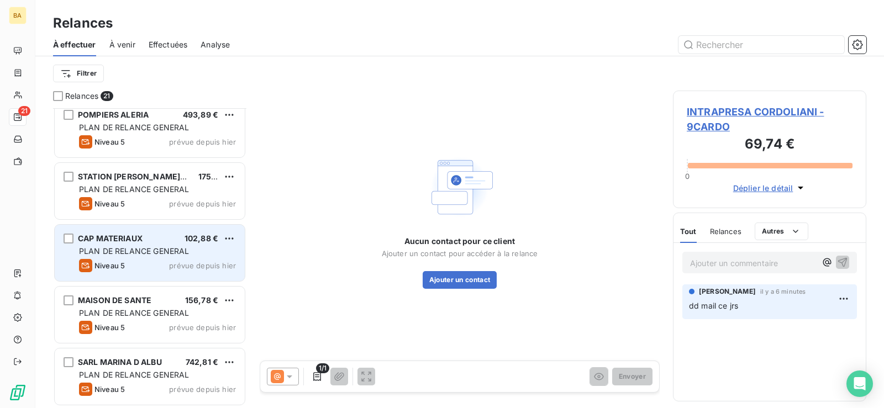
scroll to position [1000, 0]
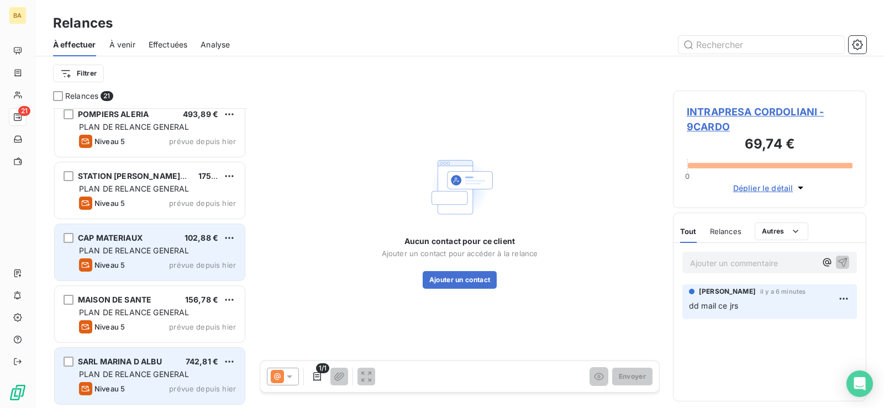
click at [125, 381] on div "SARL MARINA D ALBU 742,81 € PLAN DE RELANCE GENERAL [PERSON_NAME] 5 prévue depu…" at bounding box center [150, 376] width 190 height 56
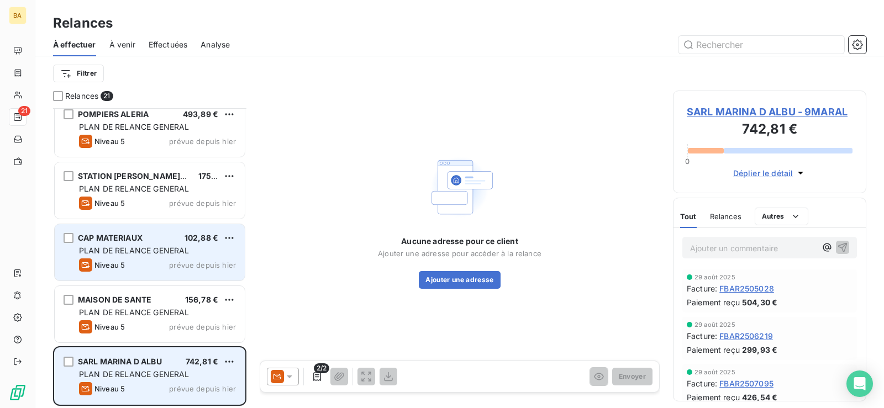
click at [187, 378] on span "PLAN DE RELANCE GENERAL" at bounding box center [134, 374] width 110 height 9
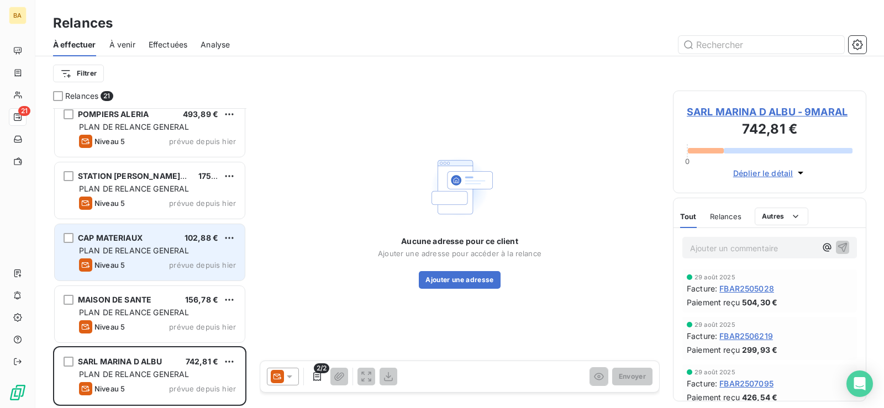
click at [288, 378] on icon at bounding box center [289, 376] width 11 height 11
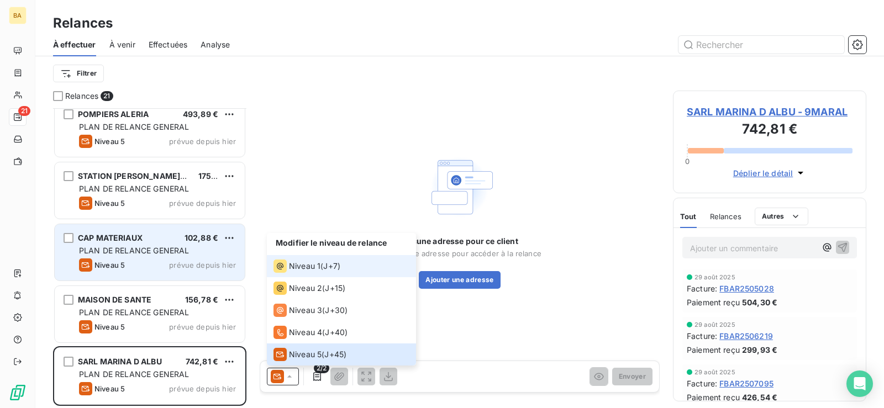
click at [305, 260] on div "Niveau 1" at bounding box center [296, 266] width 47 height 13
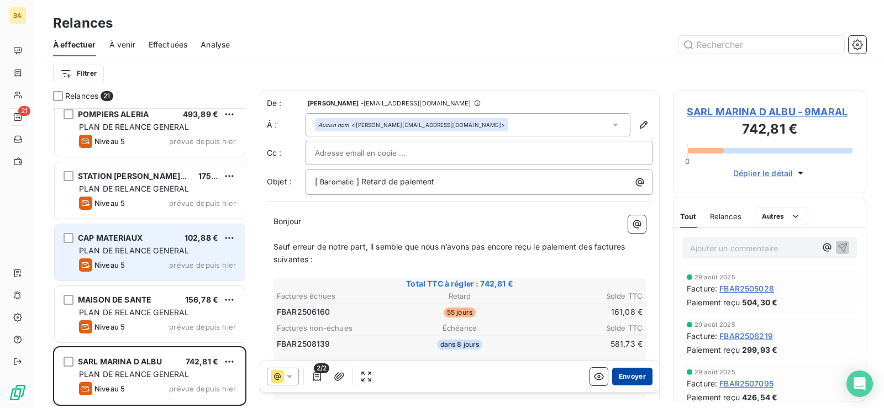
click at [624, 371] on button "Envoyer" at bounding box center [632, 377] width 40 height 18
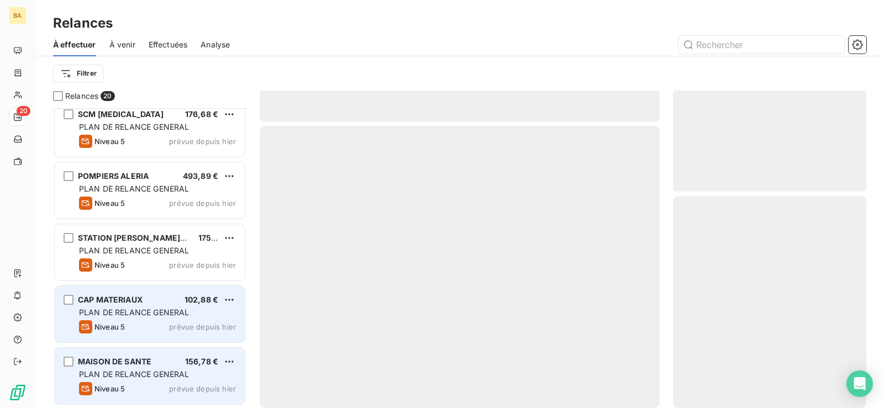
scroll to position [937, 0]
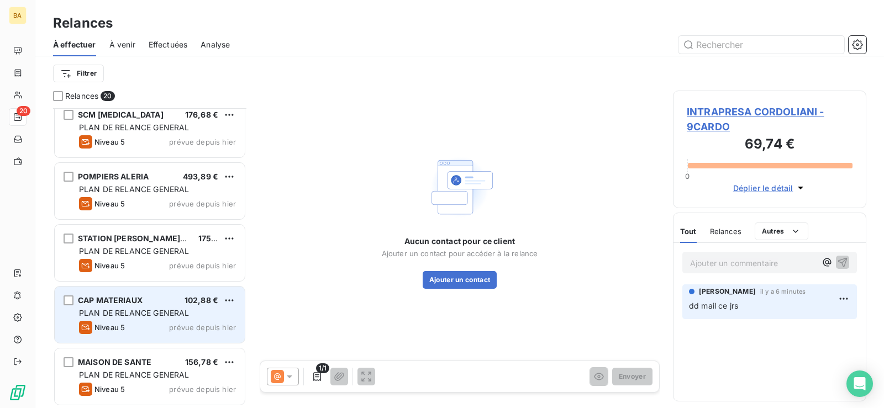
click at [165, 319] on div "CAP MATERIAUX 102,88 € PLAN DE RELANCE GENERAL Niveau 5 prévue depuis [DATE]" at bounding box center [150, 315] width 190 height 56
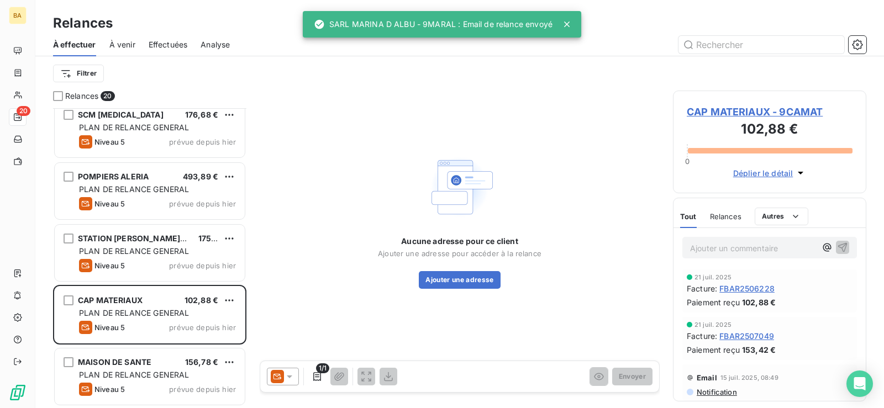
click at [289, 374] on icon at bounding box center [289, 376] width 11 height 11
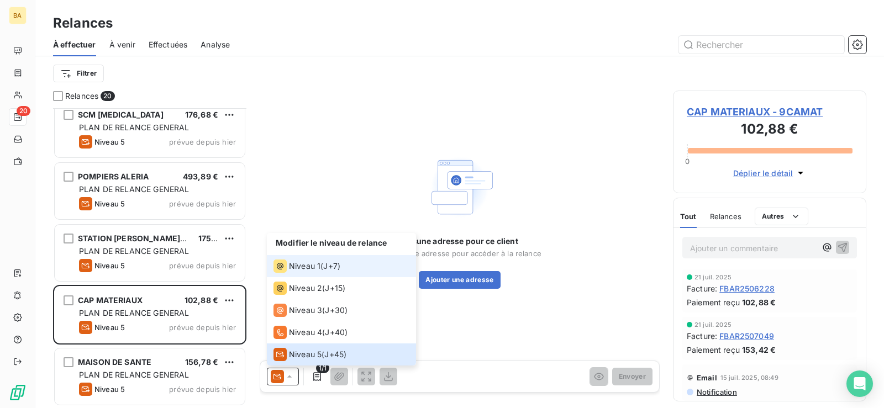
click at [303, 269] on li "Niveau 1 ( J+7 )" at bounding box center [341, 266] width 149 height 22
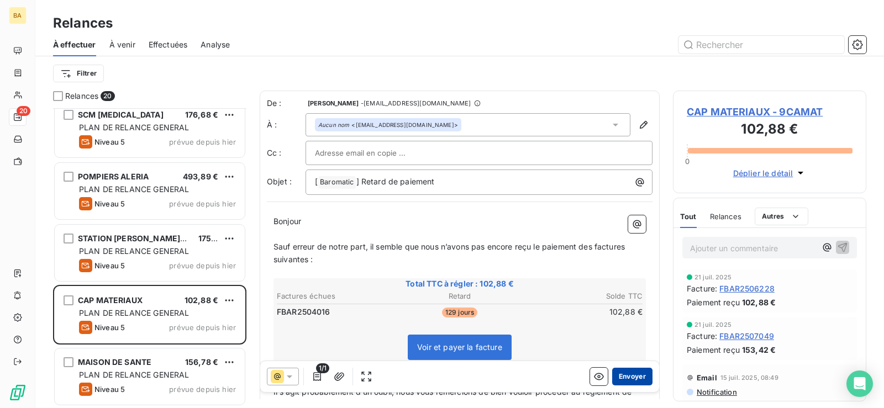
click at [639, 374] on button "Envoyer" at bounding box center [632, 377] width 40 height 18
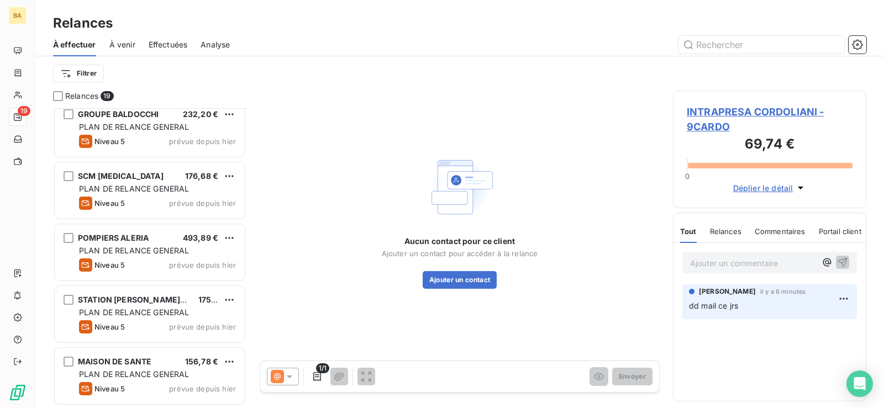
scroll to position [876, 0]
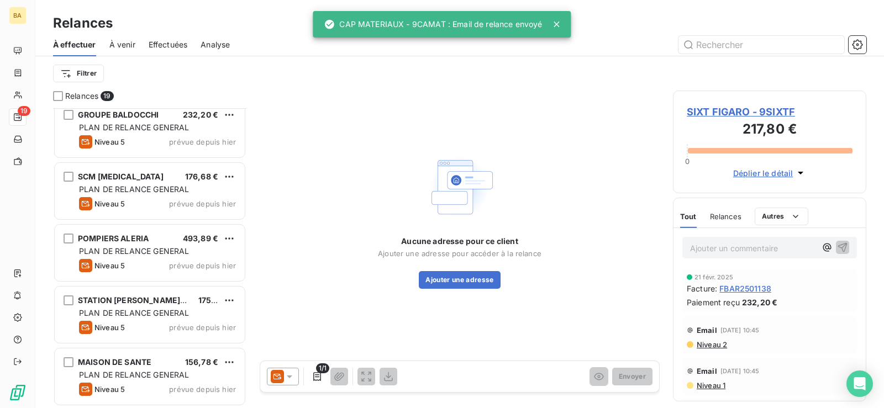
click at [133, 373] on span "PLAN DE RELANCE GENERAL" at bounding box center [134, 374] width 110 height 9
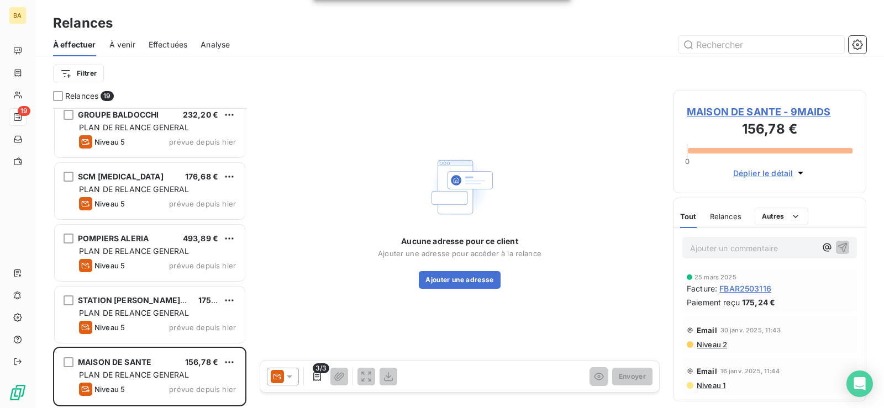
click at [288, 376] on icon at bounding box center [290, 377] width 6 height 3
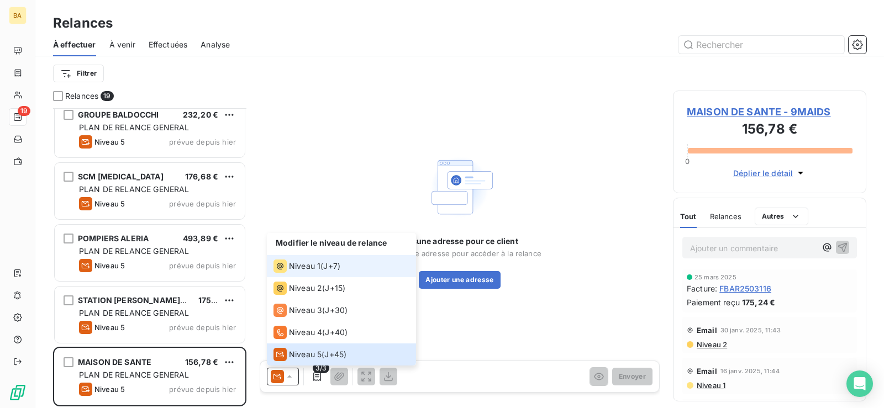
click at [305, 266] on span "Niveau 1" at bounding box center [304, 266] width 31 height 11
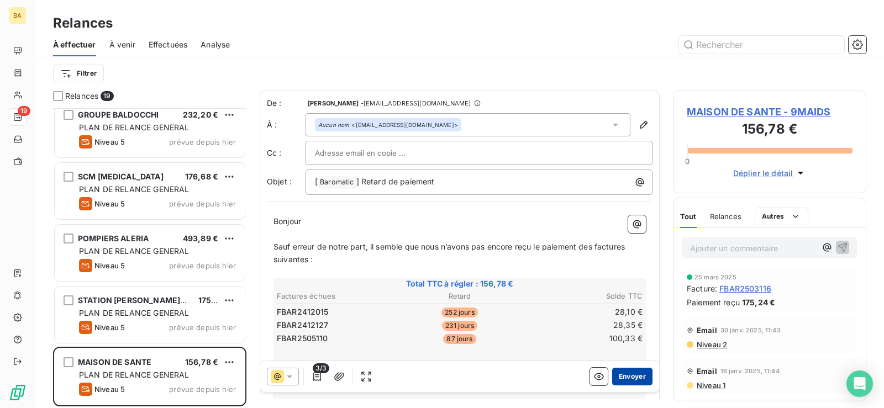
click at [629, 378] on button "Envoyer" at bounding box center [632, 377] width 40 height 18
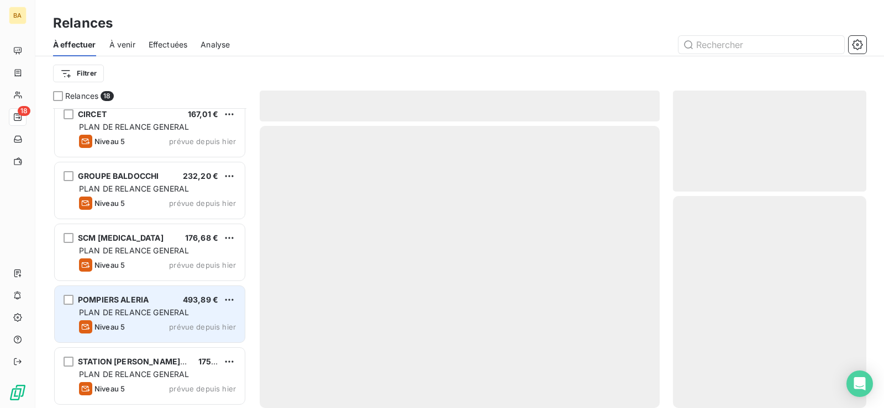
scroll to position [814, 0]
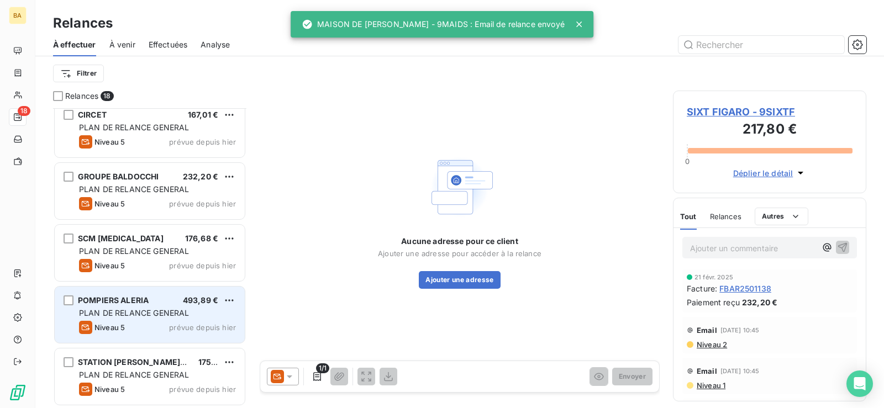
scroll to position [814, 0]
click at [167, 307] on div "PLAN DE RELANCE GENERAL" at bounding box center [157, 312] width 157 height 11
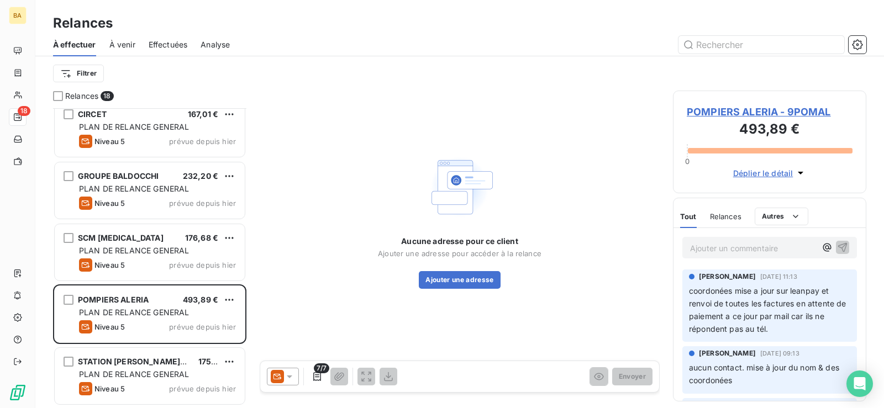
click at [291, 376] on icon at bounding box center [290, 377] width 6 height 3
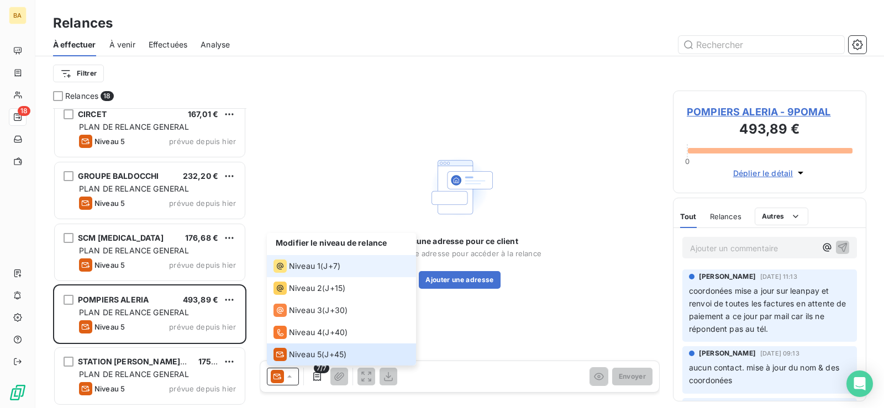
click at [313, 266] on span "Niveau 1" at bounding box center [304, 266] width 31 height 11
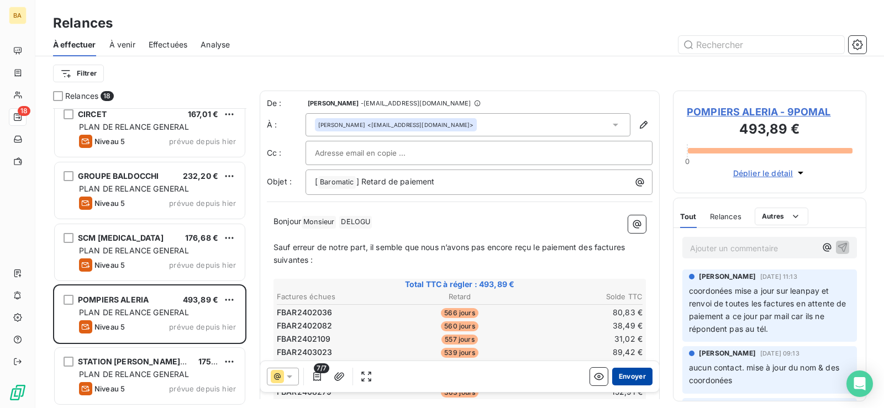
click at [626, 373] on button "Envoyer" at bounding box center [632, 377] width 40 height 18
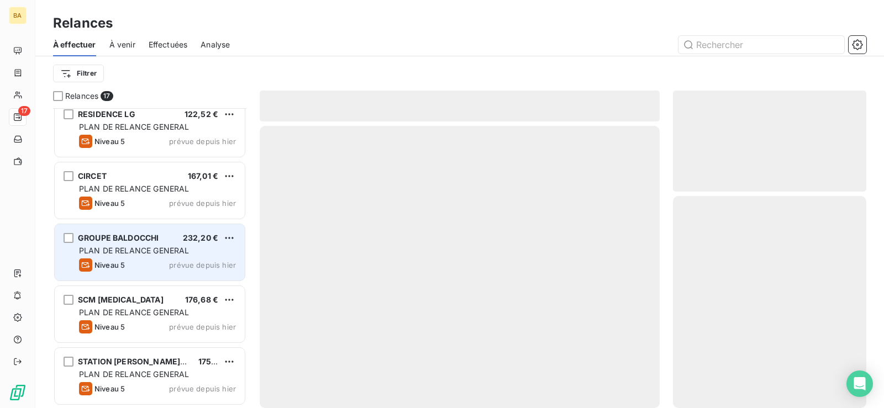
scroll to position [752, 0]
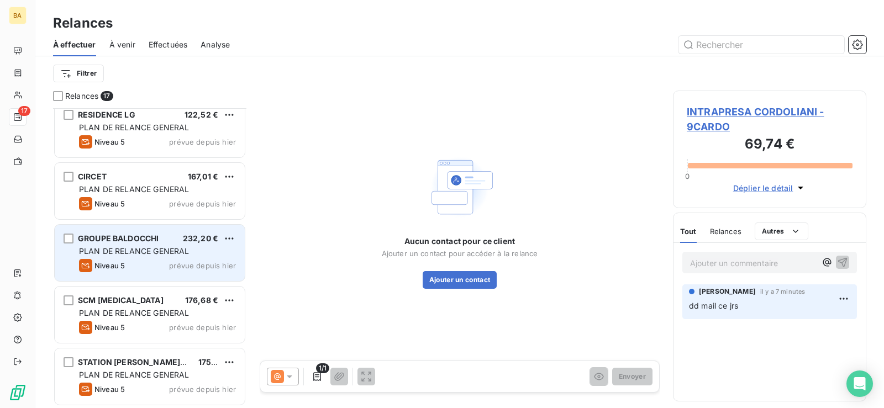
click at [162, 252] on span "PLAN DE RELANCE GENERAL" at bounding box center [134, 250] width 110 height 9
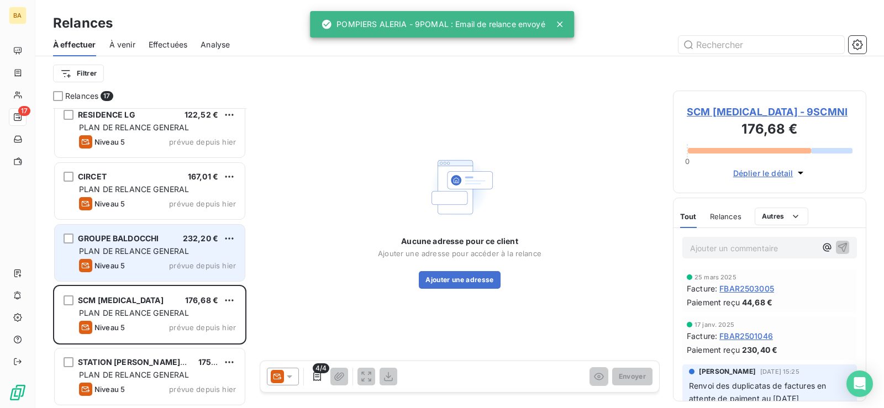
click at [196, 243] on div "232,20 €" at bounding box center [200, 238] width 35 height 11
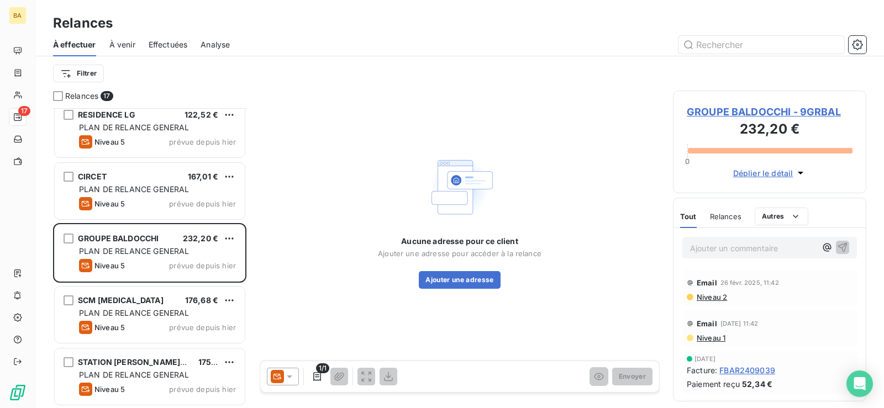
click at [290, 376] on icon at bounding box center [290, 377] width 6 height 3
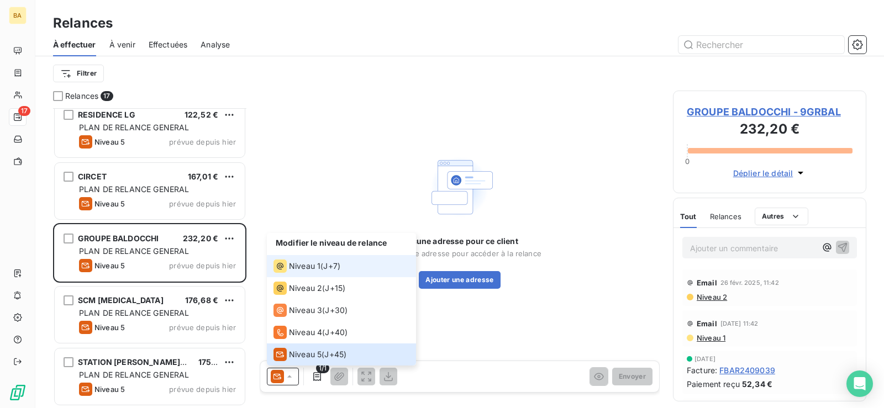
click at [317, 271] on span "Niveau 1" at bounding box center [304, 266] width 31 height 11
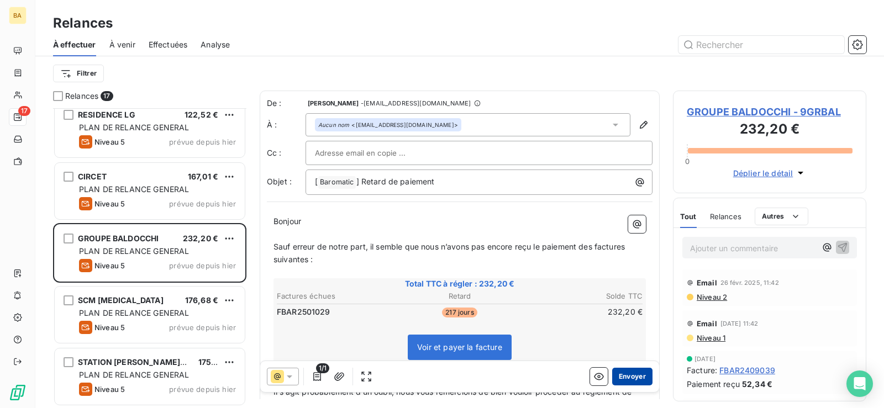
click at [623, 374] on button "Envoyer" at bounding box center [632, 377] width 40 height 18
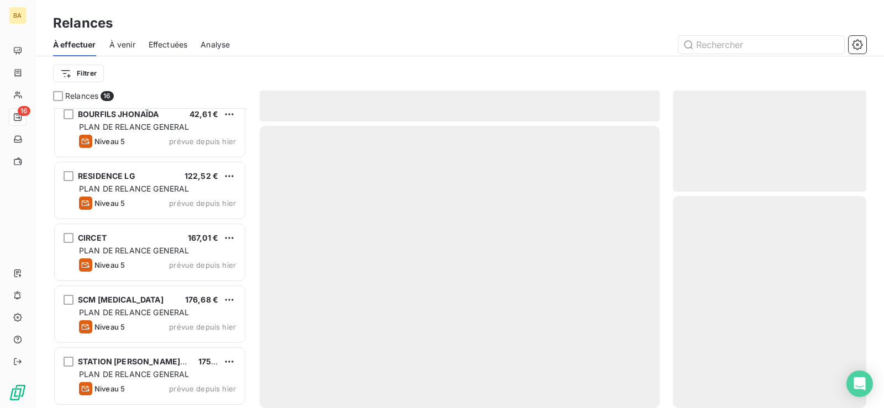
scroll to position [690, 0]
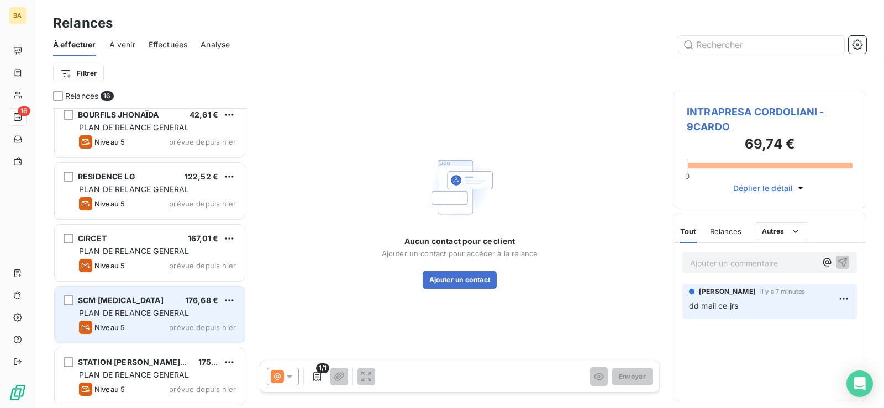
click at [210, 302] on span "176,68 €" at bounding box center [201, 300] width 33 height 9
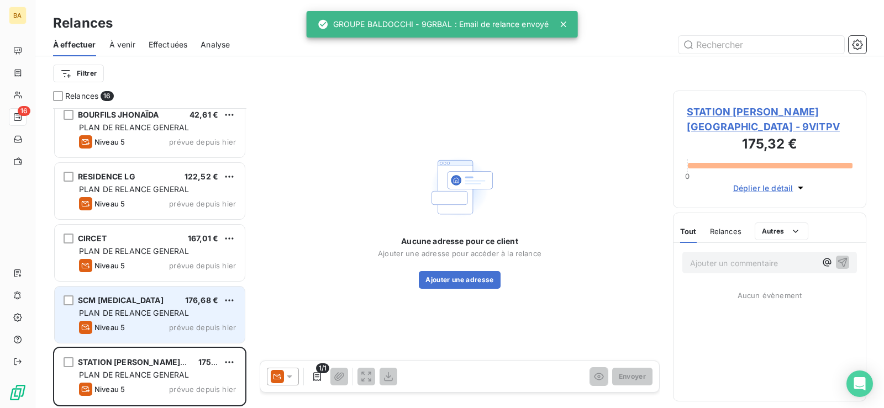
click at [199, 307] on div "SCM [MEDICAL_DATA] 176,68 € PLAN DE RELANCE GENERAL [PERSON_NAME] 5 prévue depu…" at bounding box center [150, 315] width 190 height 56
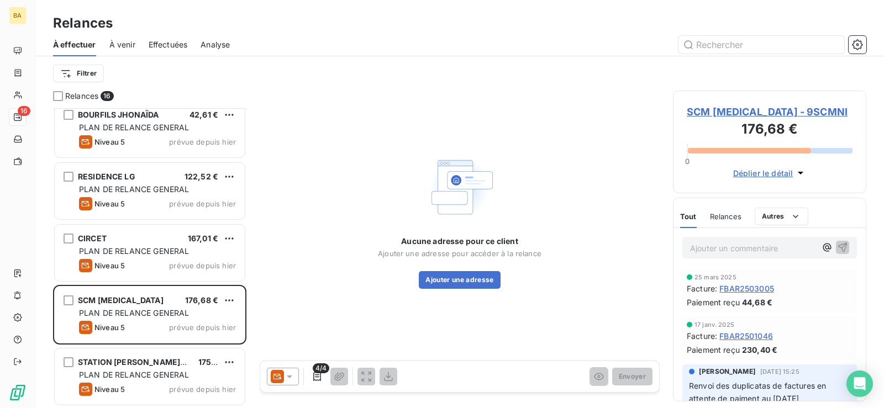
click at [293, 379] on icon at bounding box center [289, 376] width 11 height 11
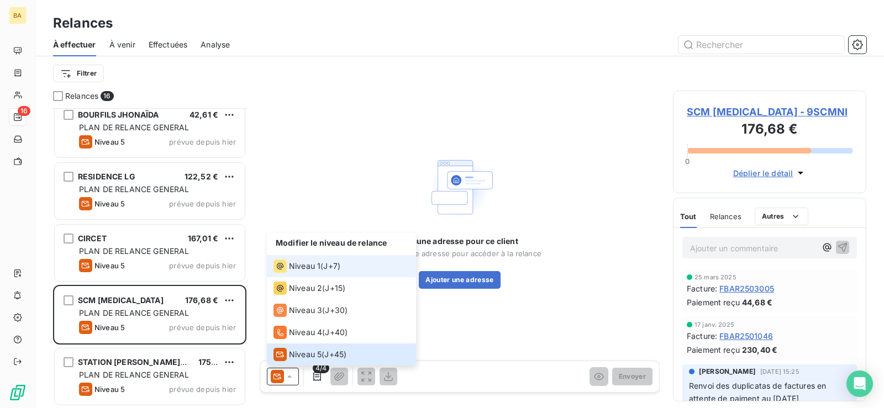
click at [315, 266] on span "Niveau 1" at bounding box center [304, 266] width 31 height 11
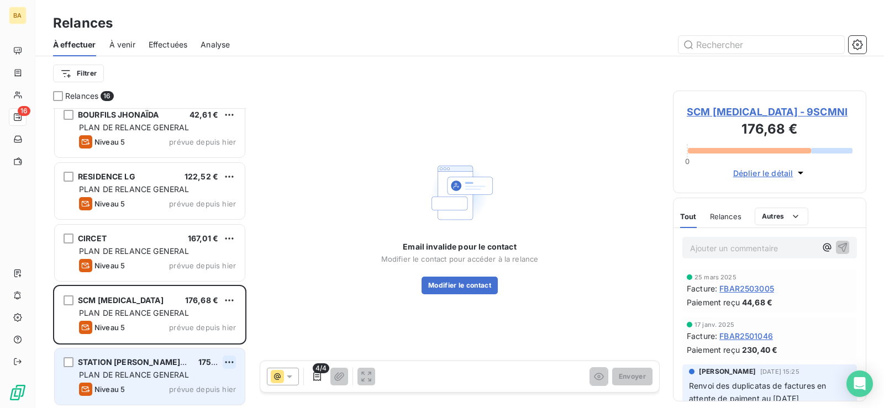
scroll to position [690, 0]
click at [179, 373] on span "PLAN DE RELANCE GENERAL" at bounding box center [134, 374] width 110 height 9
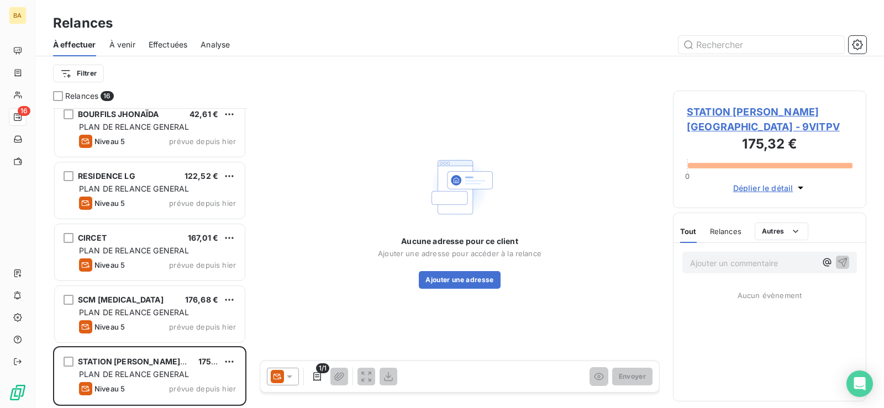
click at [295, 376] on div at bounding box center [283, 377] width 32 height 18
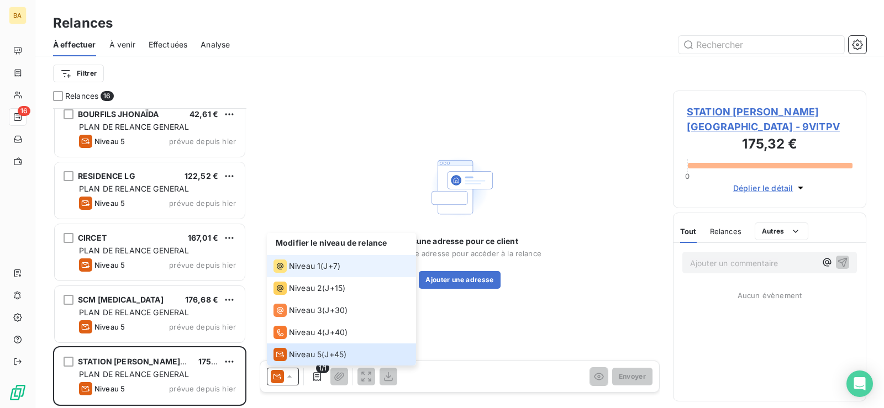
click at [311, 266] on span "Niveau 1" at bounding box center [304, 266] width 31 height 11
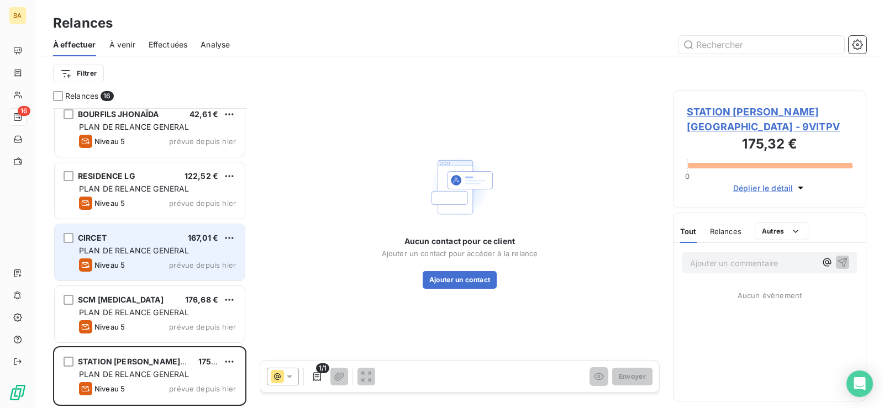
click at [191, 256] on div "CIRCET 167,01 € PLAN DE RELANCE GENERAL [PERSON_NAME] 5 prévue depuis [DATE]" at bounding box center [150, 252] width 190 height 56
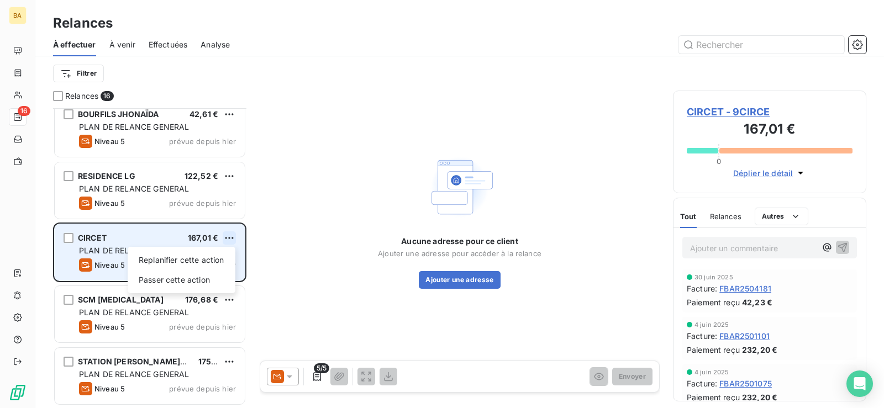
click at [230, 238] on html "BA 16 Relances À effectuer À venir Effectuées Analyse Filtrer Relances 16 DOMAI…" at bounding box center [442, 204] width 884 height 408
click at [201, 286] on div "Passer cette action" at bounding box center [181, 280] width 99 height 18
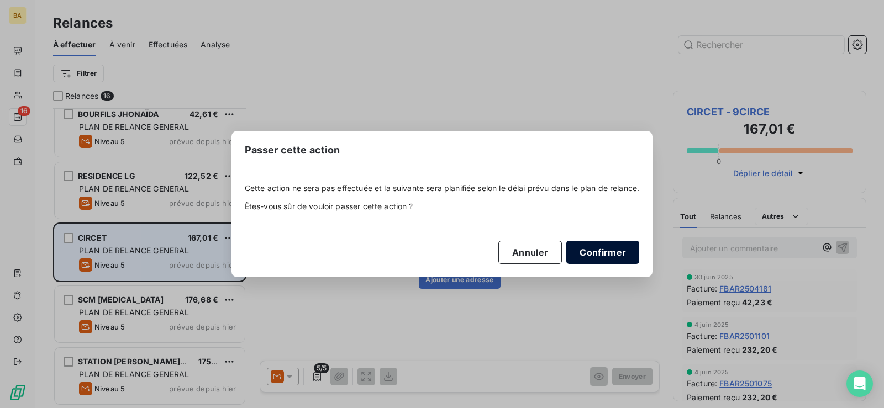
click at [596, 256] on button "Confirmer" at bounding box center [602, 252] width 73 height 23
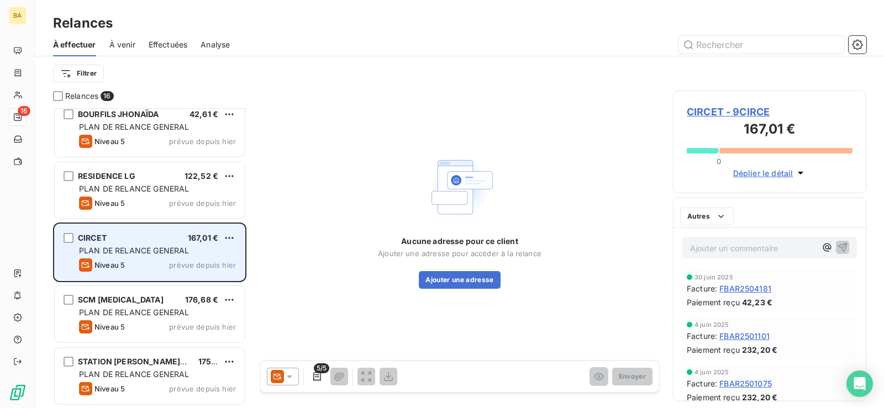
scroll to position [628, 0]
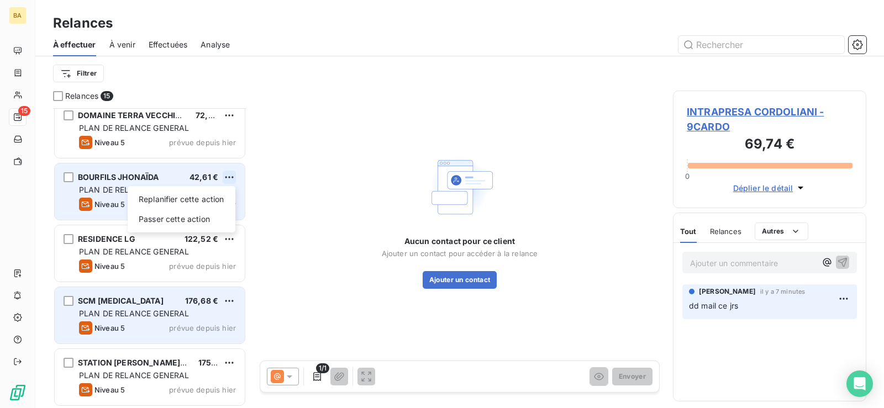
click at [234, 177] on html "BA 15 Relances À effectuer À venir Effectuées Analyse Filtrer Relances 15 INTRA…" at bounding box center [442, 204] width 884 height 408
click at [193, 215] on div "Passer cette action" at bounding box center [181, 219] width 99 height 18
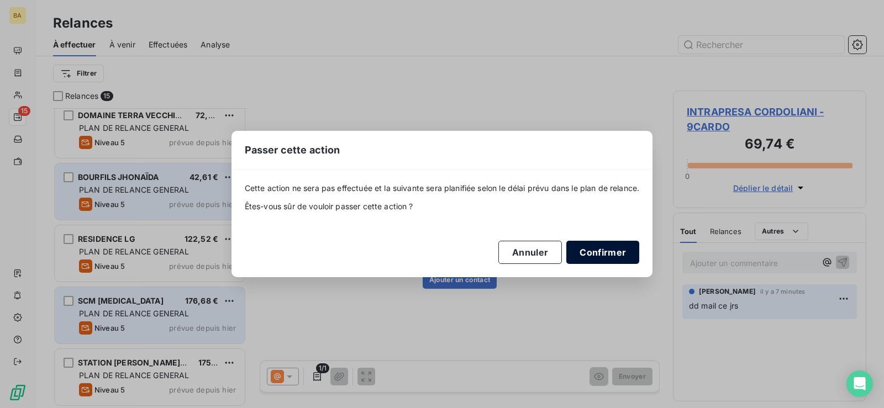
click at [595, 256] on button "Confirmer" at bounding box center [602, 252] width 73 height 23
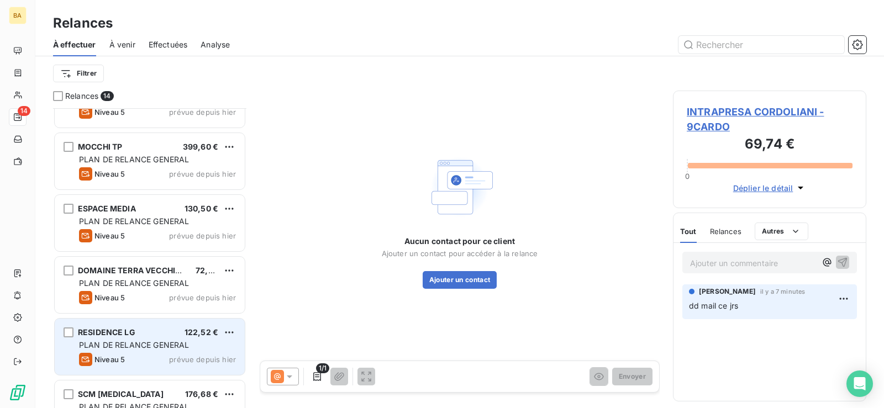
scroll to position [456, 0]
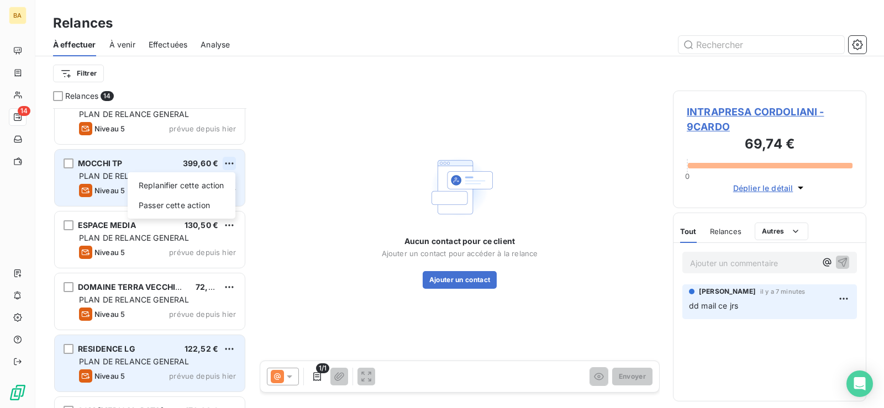
click at [229, 164] on html "BA 14 Relances À effectuer À venir Effectuées Analyse Filtrer Relances 14 INTRA…" at bounding box center [442, 204] width 884 height 408
click at [195, 202] on div "Passer cette action" at bounding box center [181, 206] width 99 height 18
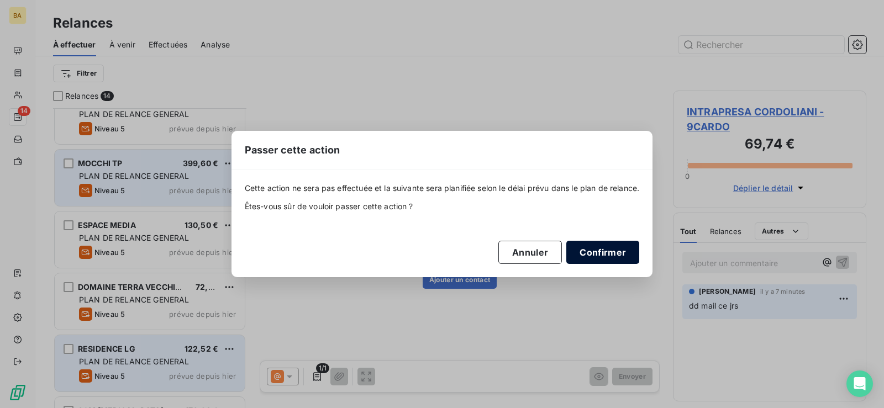
click at [605, 250] on button "Confirmer" at bounding box center [602, 252] width 73 height 23
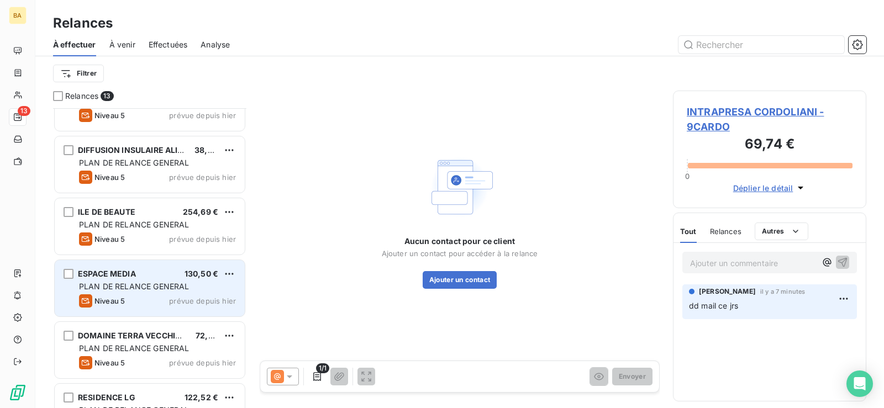
scroll to position [290, 0]
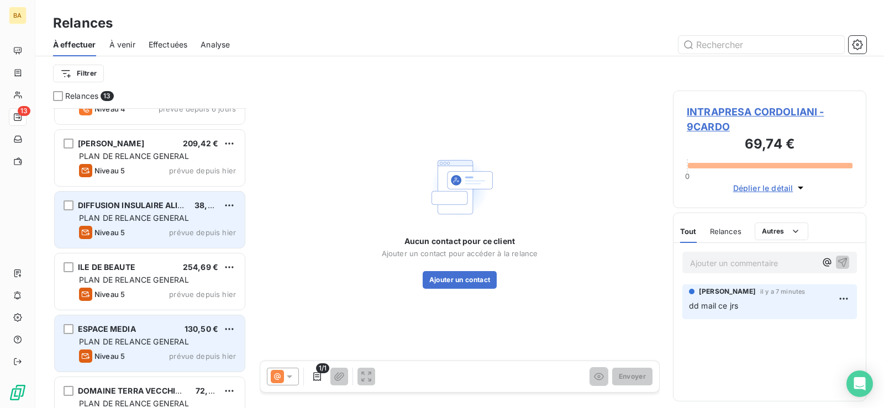
click at [160, 214] on span "PLAN DE RELANCE GENERAL" at bounding box center [134, 217] width 110 height 9
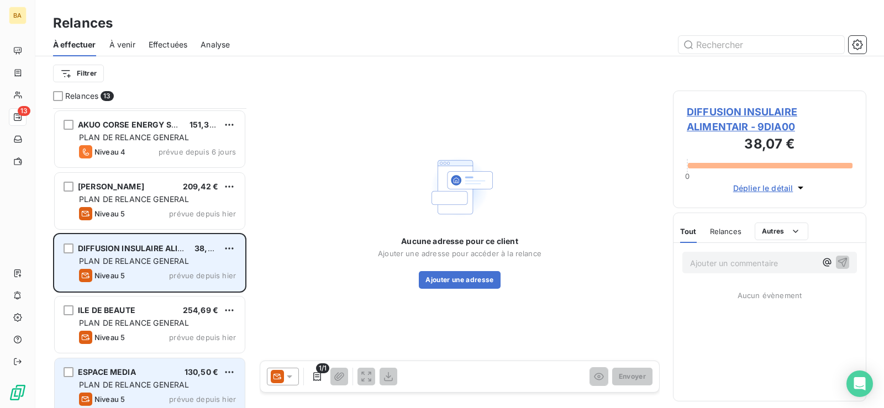
scroll to position [180, 0]
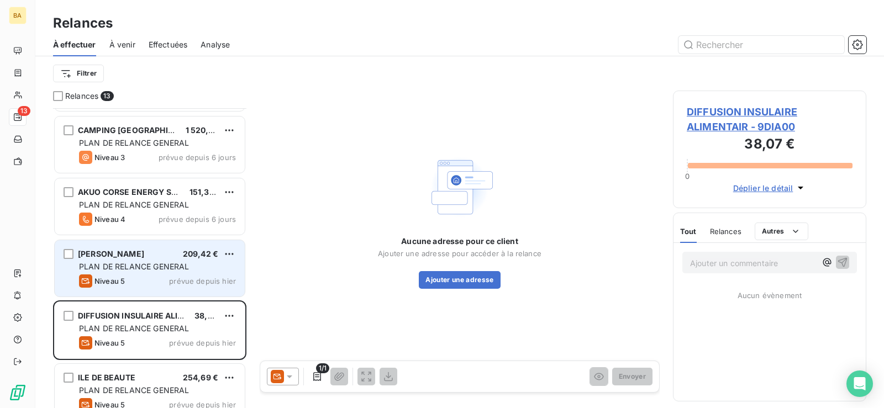
click at [168, 275] on div "Niveau 5 prévue depuis [DATE]" at bounding box center [157, 281] width 157 height 13
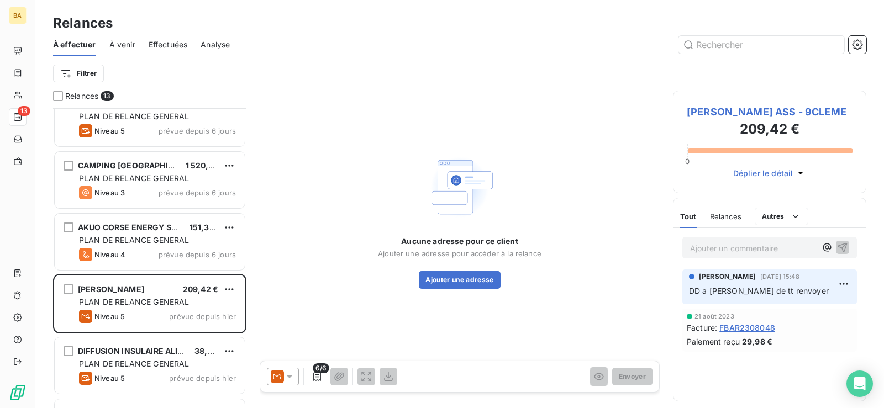
scroll to position [124, 0]
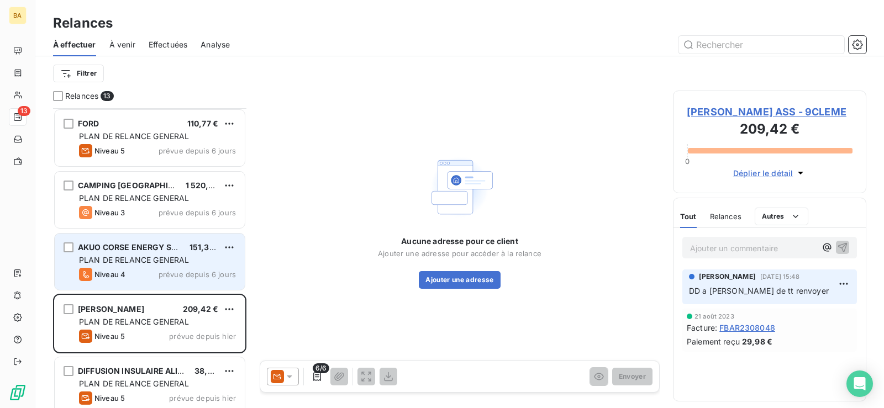
click at [140, 258] on span "PLAN DE RELANCE GENERAL" at bounding box center [134, 259] width 110 height 9
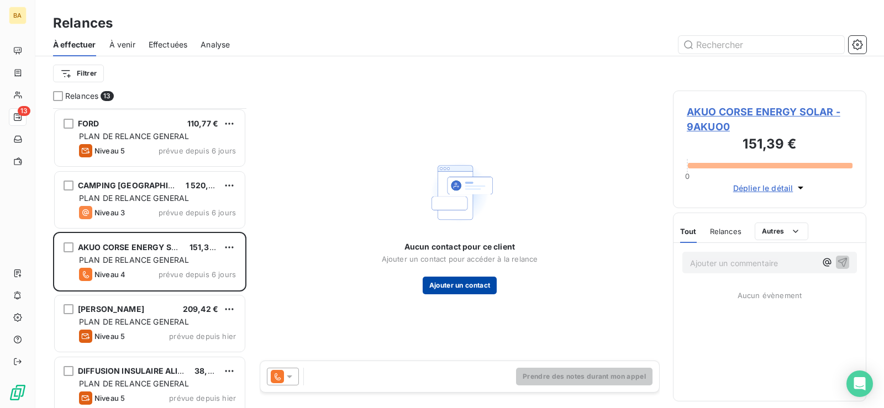
click at [450, 282] on button "Ajouter un contact" at bounding box center [460, 286] width 75 height 18
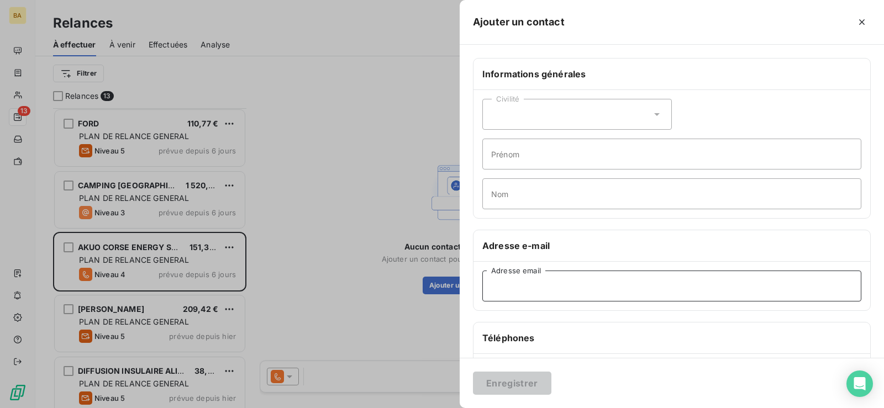
click at [512, 286] on input "Adresse email" at bounding box center [671, 286] width 379 height 31
paste input "[EMAIL_ADDRESS][DOMAIN_NAME]"
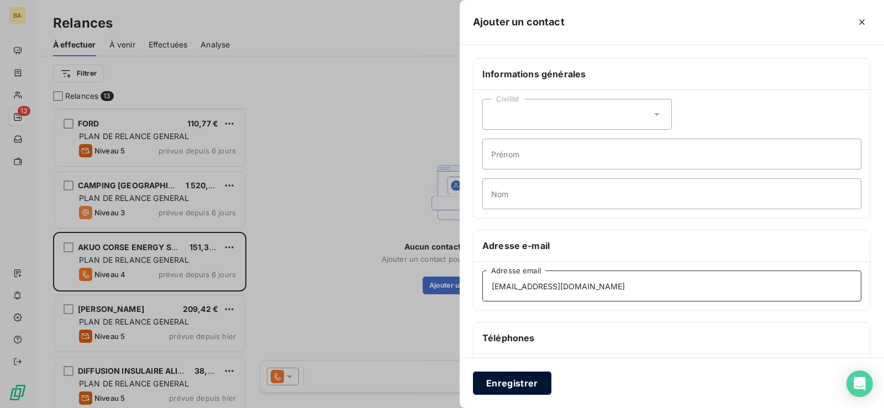
type input "[EMAIL_ADDRESS][DOMAIN_NAME]"
click at [524, 385] on button "Enregistrer" at bounding box center [512, 383] width 78 height 23
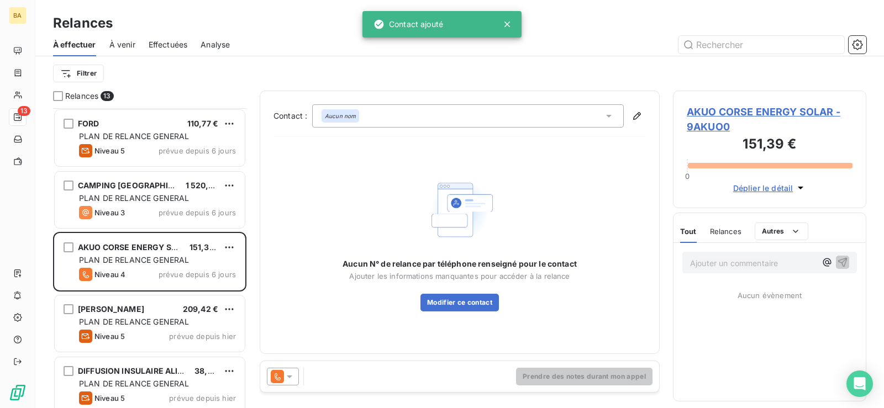
click at [289, 373] on icon at bounding box center [289, 376] width 11 height 11
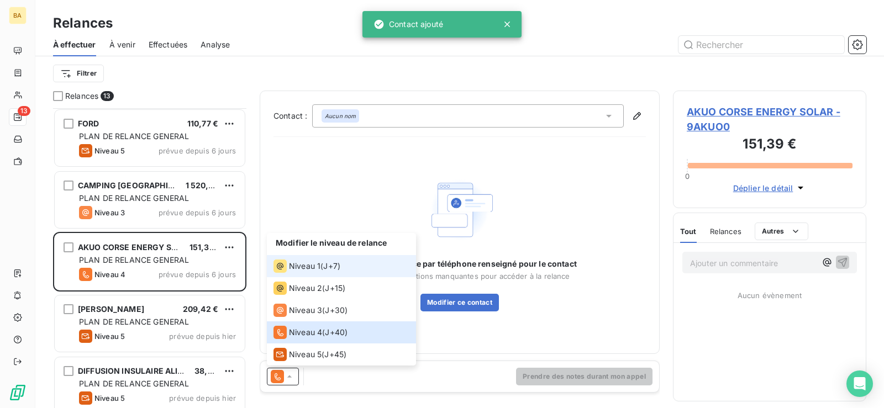
click at [304, 262] on span "Niveau 1" at bounding box center [304, 266] width 31 height 11
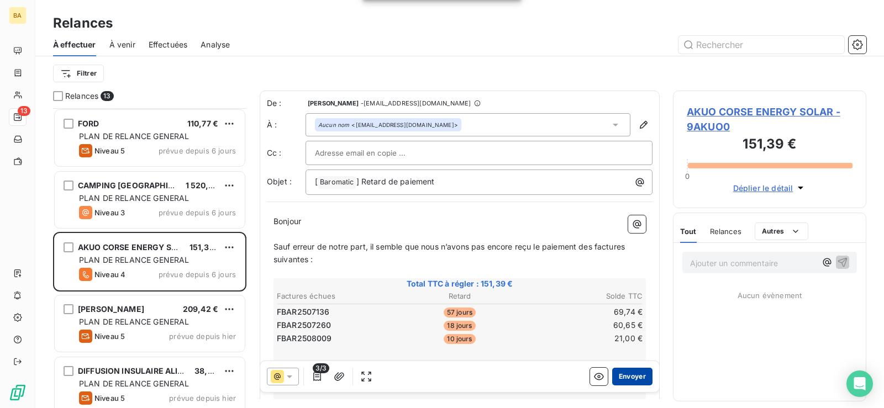
click at [635, 376] on button "Envoyer" at bounding box center [632, 377] width 40 height 18
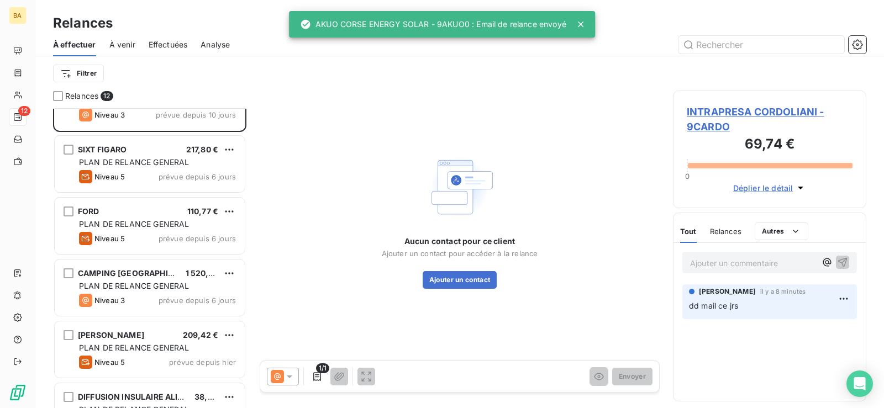
scroll to position [56, 0]
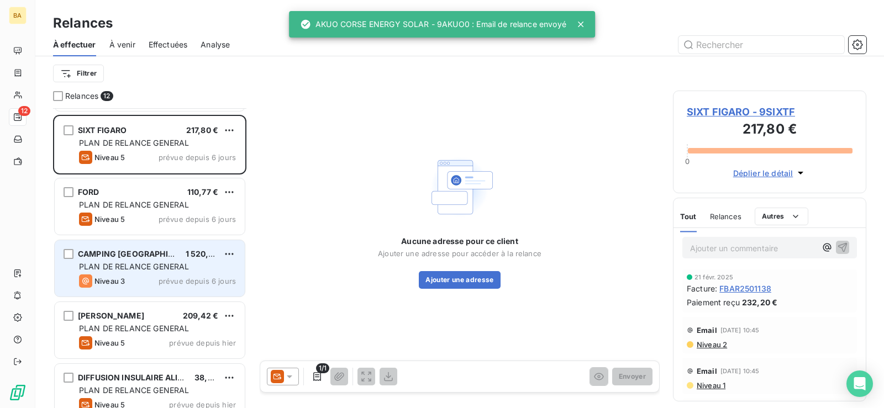
click at [146, 259] on div "CAMPING [GEOGRAPHIC_DATA]" at bounding box center [127, 254] width 99 height 11
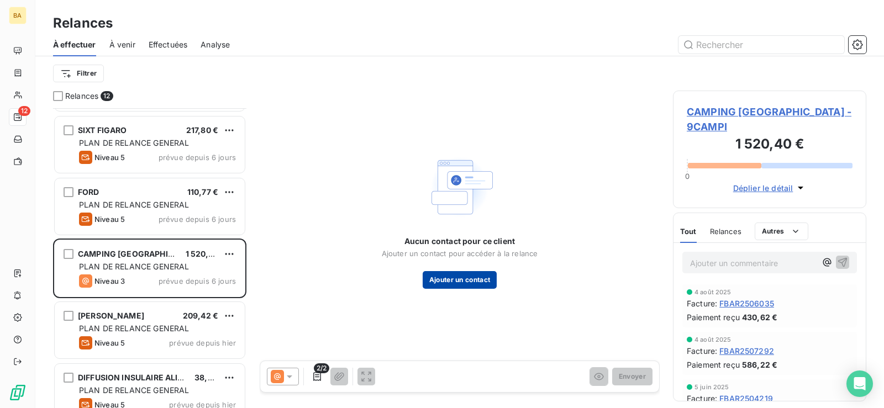
click at [456, 281] on button "Ajouter un contact" at bounding box center [460, 280] width 75 height 18
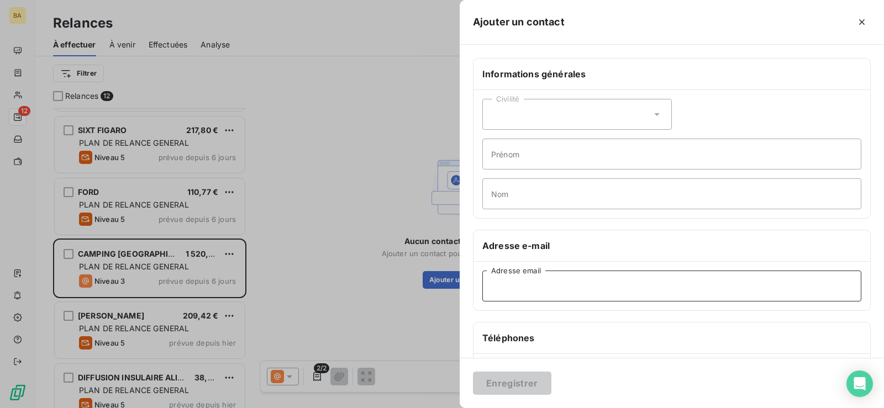
click at [591, 280] on input "Adresse email" at bounding box center [671, 286] width 379 height 31
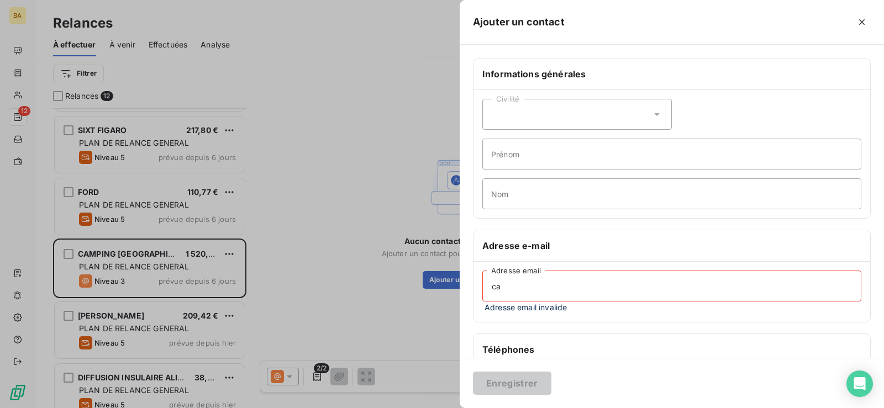
drag, startPoint x: 524, startPoint y: 292, endPoint x: 291, endPoint y: 291, distance: 233.1
click at [349, 408] on div "Ajouter un contact Informations générales Civilité Prénom Nom Adresse e-mail ca…" at bounding box center [442, 408] width 884 height 0
paste input "[EMAIL_ADDRESS][DOMAIN_NAME]"
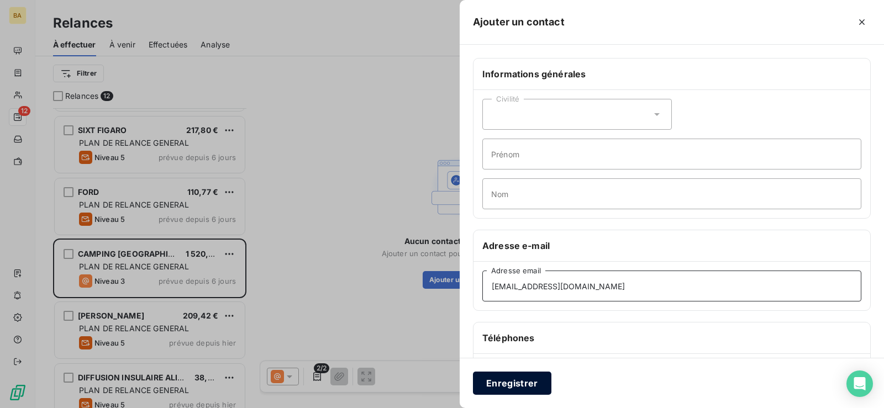
type input "[EMAIL_ADDRESS][DOMAIN_NAME]"
click at [522, 382] on button "Enregistrer" at bounding box center [512, 383] width 78 height 23
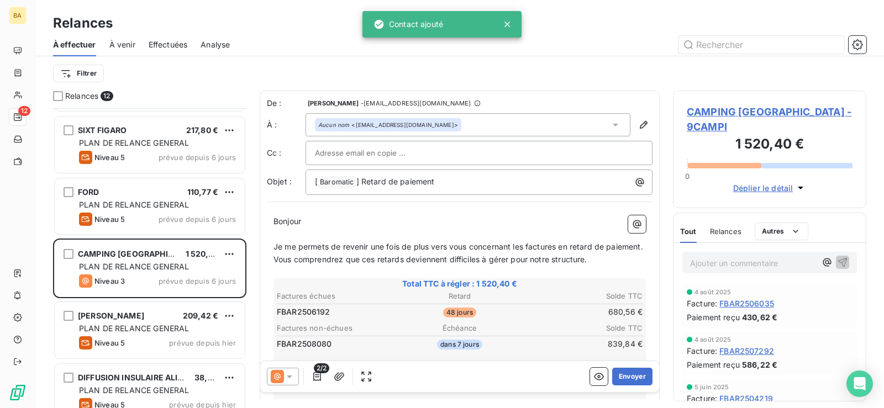
click at [294, 377] on icon at bounding box center [289, 376] width 11 height 11
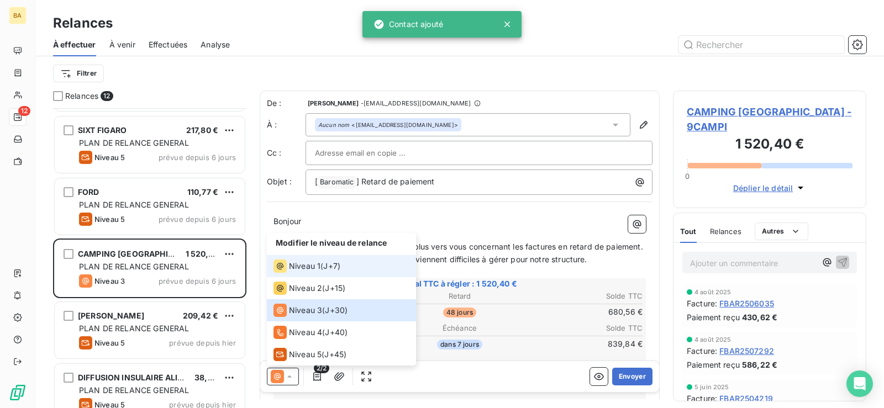
click at [322, 266] on div "Niveau 1 ( J+7 )" at bounding box center [306, 266] width 67 height 13
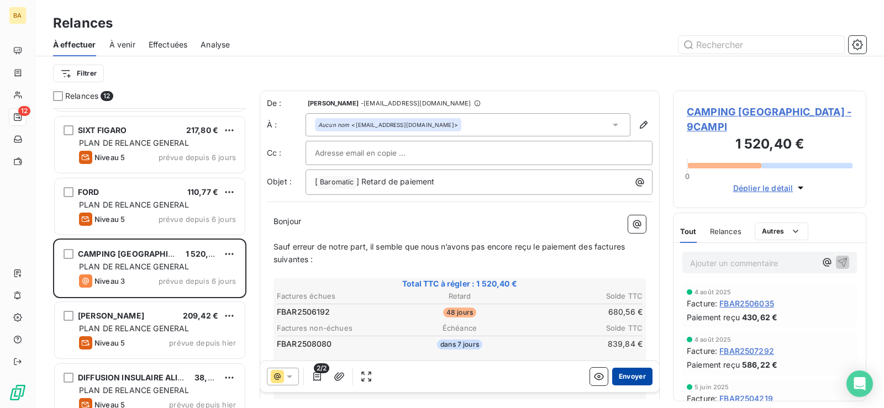
click at [625, 376] on button "Envoyer" at bounding box center [632, 377] width 40 height 18
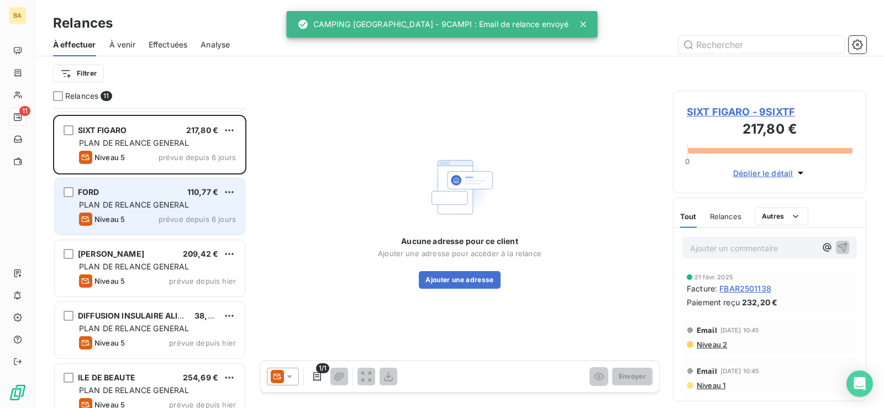
click at [153, 199] on div "PLAN DE RELANCE GENERAL" at bounding box center [157, 204] width 157 height 11
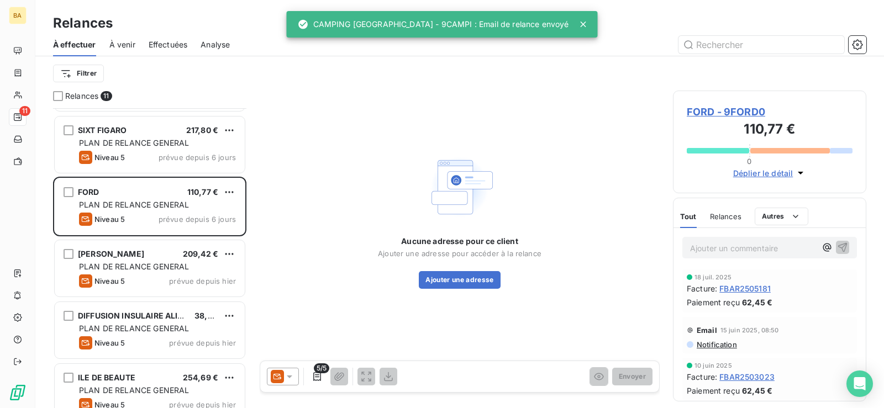
click at [289, 376] on icon at bounding box center [290, 377] width 6 height 3
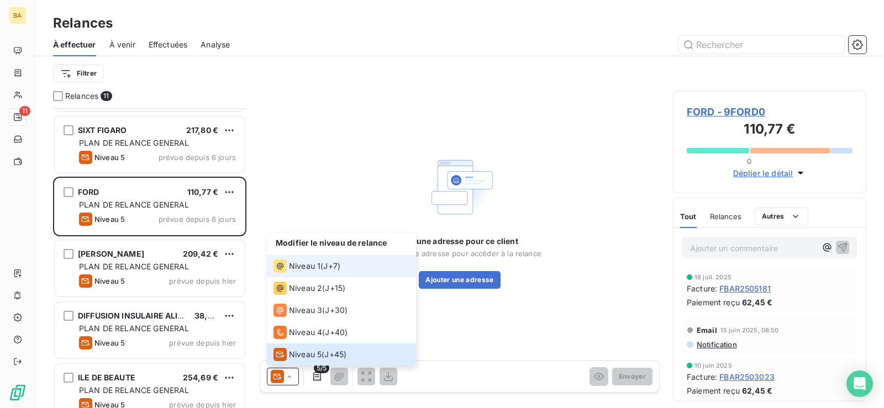
click at [302, 270] on span "Niveau 1" at bounding box center [304, 266] width 31 height 11
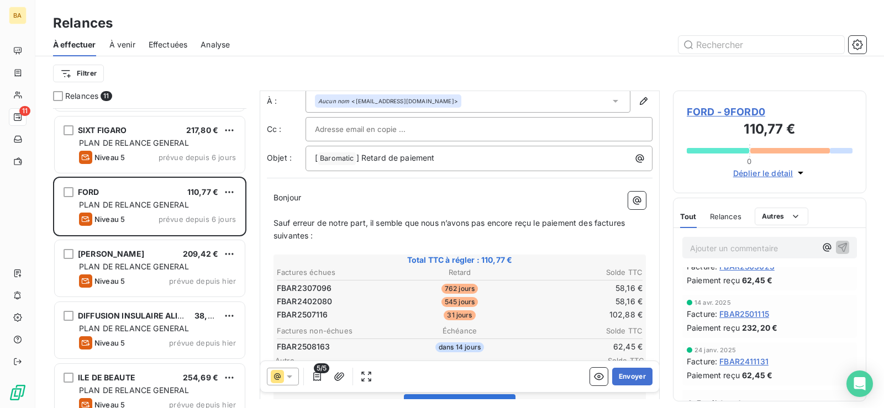
scroll to position [56, 0]
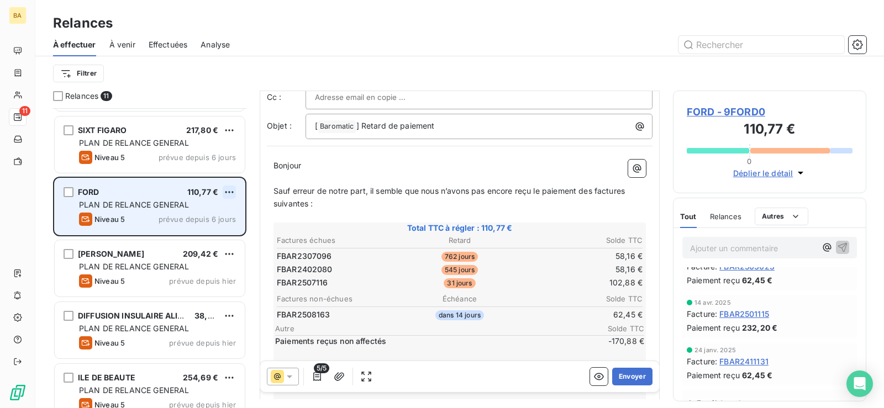
click at [230, 193] on html "BA 11 Relances À effectuer À venir Effectuées Analyse Filtrer Relances 11 INTRA…" at bounding box center [442, 204] width 884 height 408
click at [198, 231] on div "Passer cette action" at bounding box center [181, 234] width 99 height 18
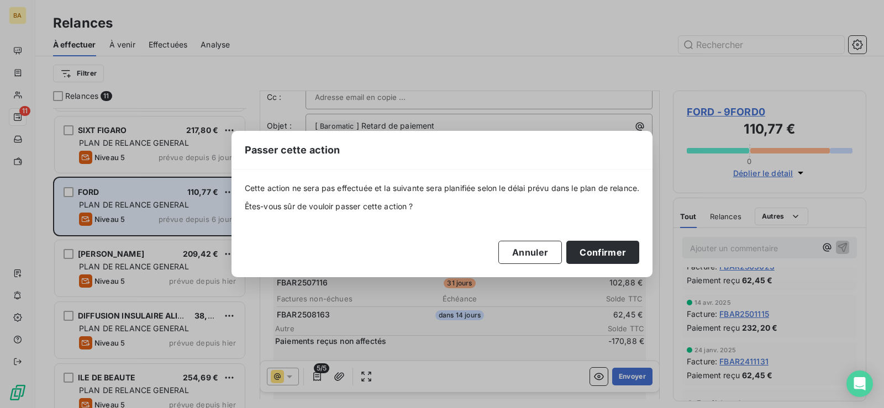
drag, startPoint x: 591, startPoint y: 254, endPoint x: 313, endPoint y: 362, distance: 297.9
click at [588, 254] on button "Confirmer" at bounding box center [602, 252] width 73 height 23
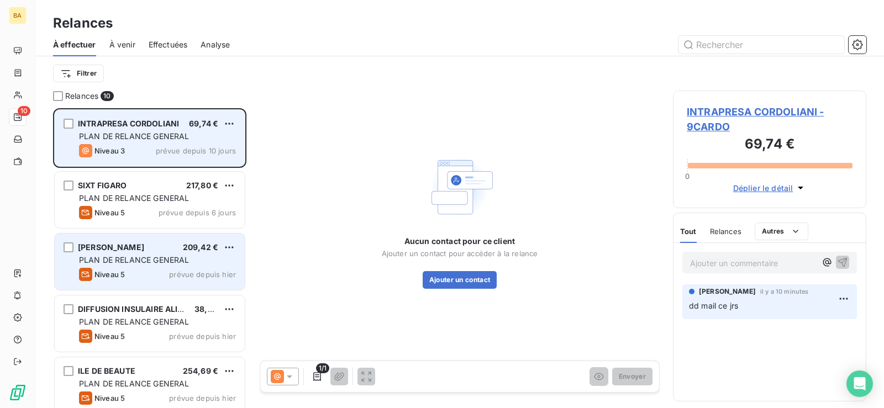
click at [207, 134] on div "PLAN DE RELANCE GENERAL" at bounding box center [157, 136] width 157 height 11
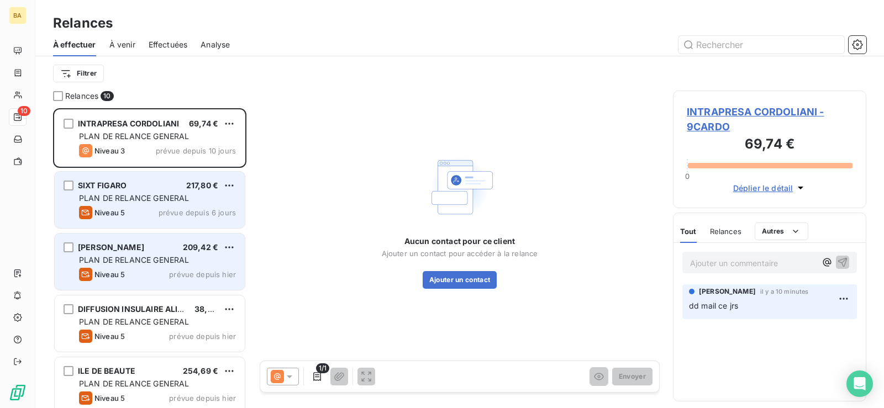
click at [133, 199] on span "PLAN DE RELANCE GENERAL" at bounding box center [134, 197] width 110 height 9
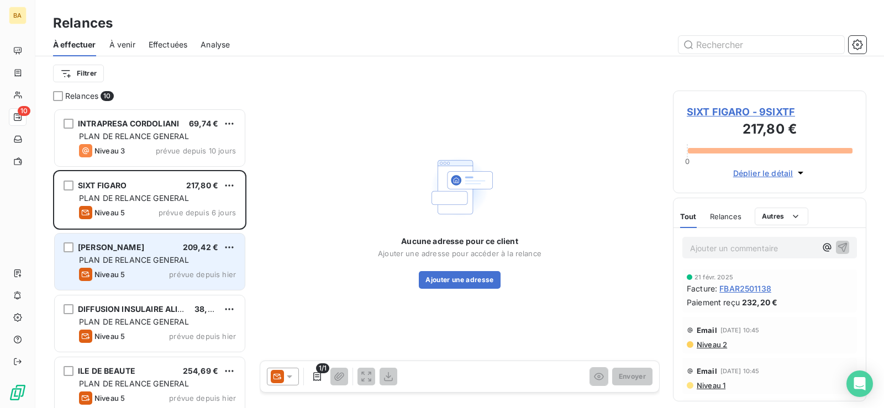
click at [292, 377] on icon at bounding box center [289, 376] width 11 height 11
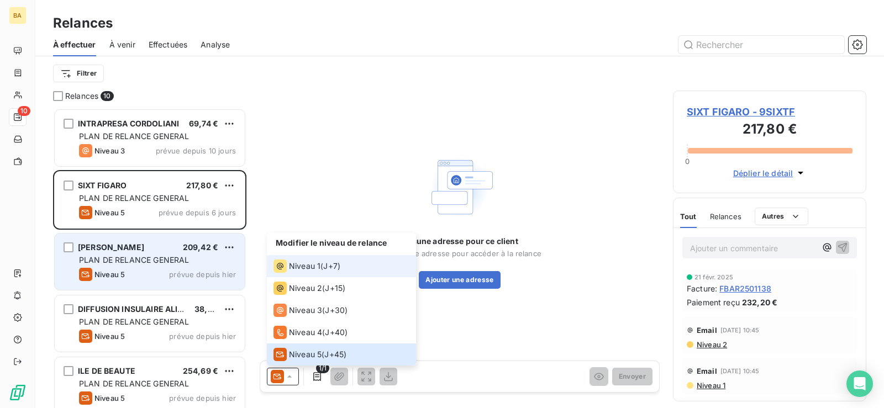
click at [313, 271] on span "Niveau 1" at bounding box center [304, 266] width 31 height 11
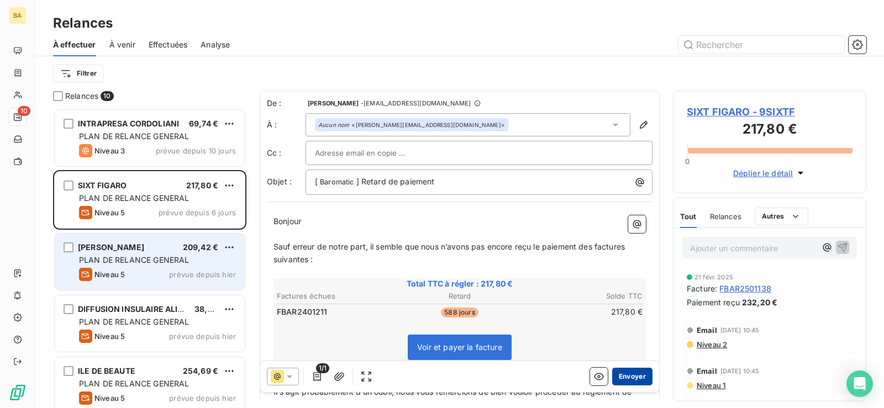
click at [634, 377] on button "Envoyer" at bounding box center [632, 377] width 40 height 18
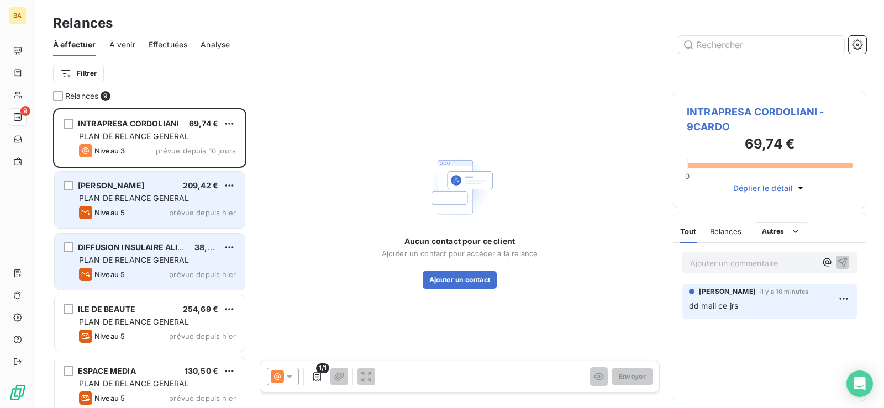
click at [147, 201] on span "PLAN DE RELANCE GENERAL" at bounding box center [134, 197] width 110 height 9
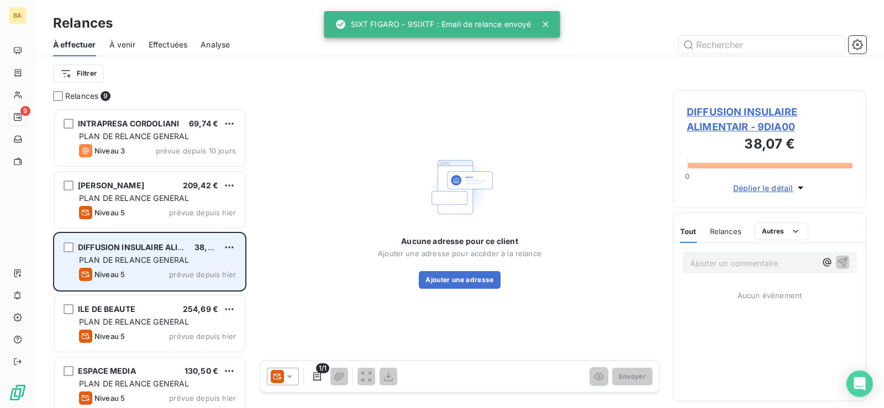
click at [291, 379] on icon at bounding box center [289, 376] width 11 height 11
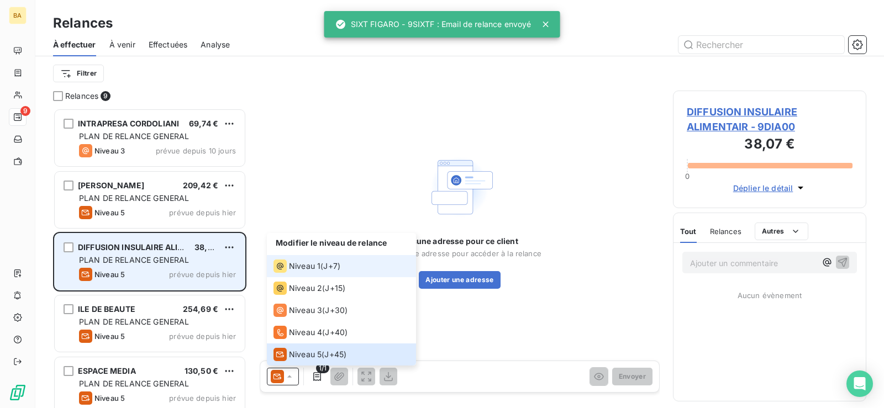
click at [317, 262] on span "Niveau 1" at bounding box center [304, 266] width 31 height 11
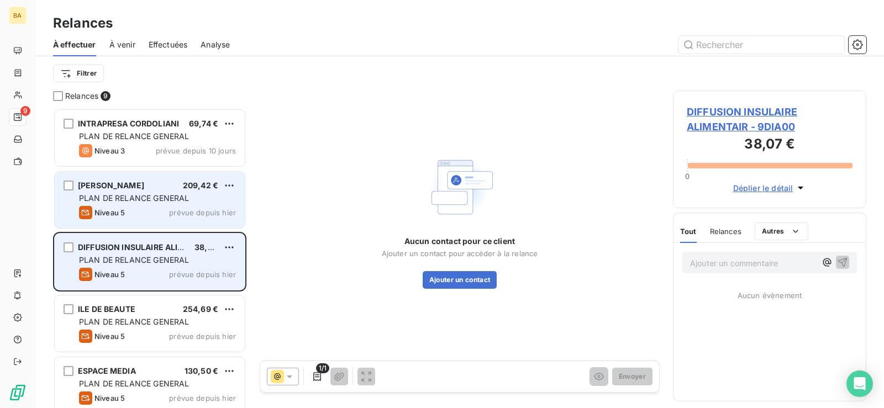
click at [156, 202] on span "PLAN DE RELANCE GENERAL" at bounding box center [134, 197] width 110 height 9
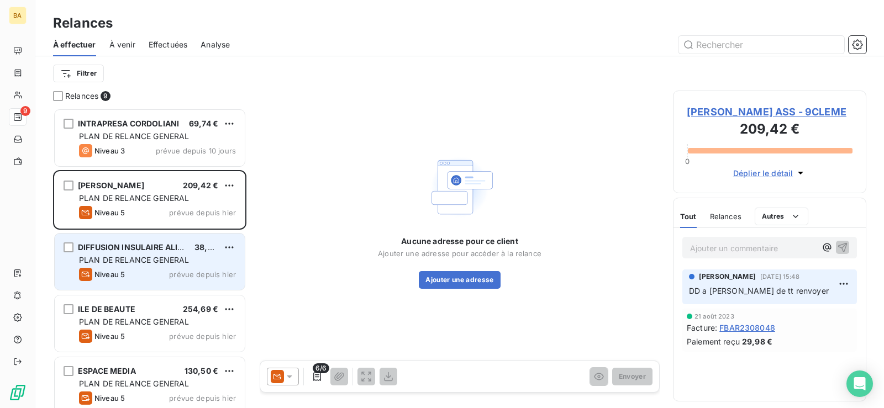
click at [291, 377] on icon at bounding box center [290, 377] width 6 height 3
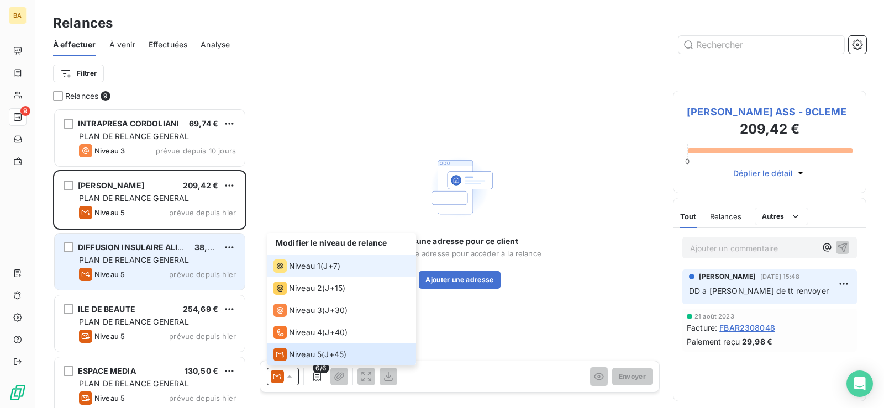
click at [318, 268] on span "Niveau 1" at bounding box center [304, 266] width 31 height 11
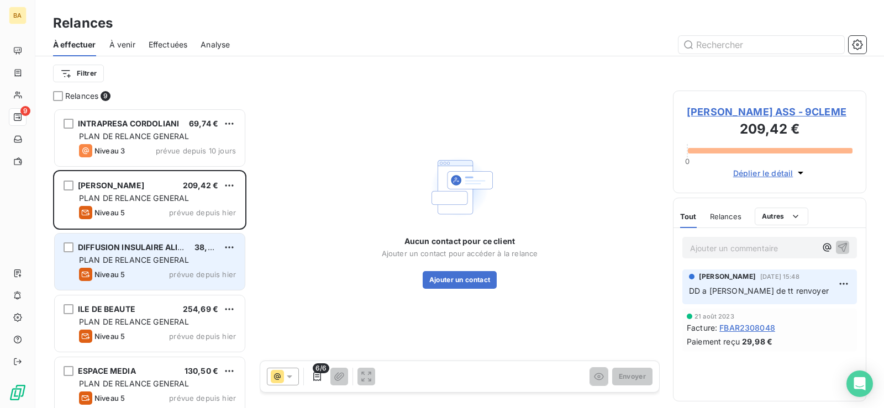
click at [197, 259] on div "PLAN DE RELANCE GENERAL" at bounding box center [157, 260] width 157 height 11
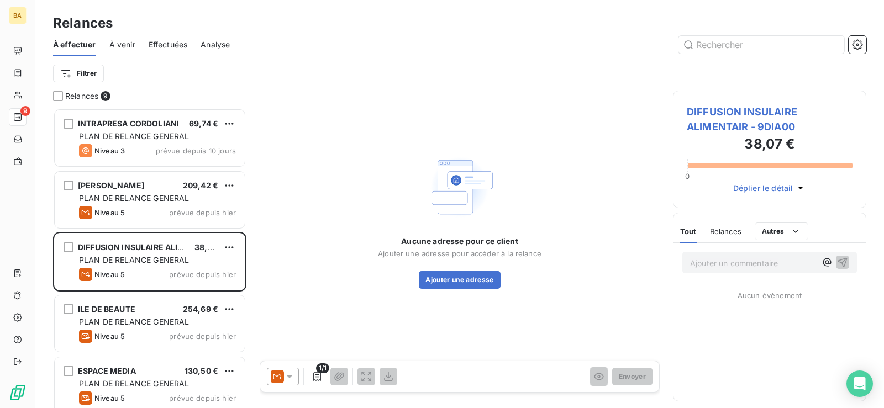
click at [289, 380] on icon at bounding box center [289, 376] width 11 height 11
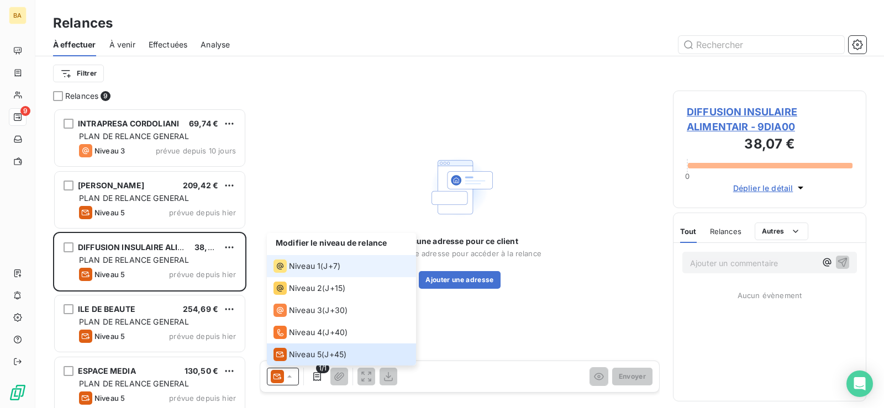
click at [310, 272] on div "Niveau 1" at bounding box center [296, 266] width 47 height 13
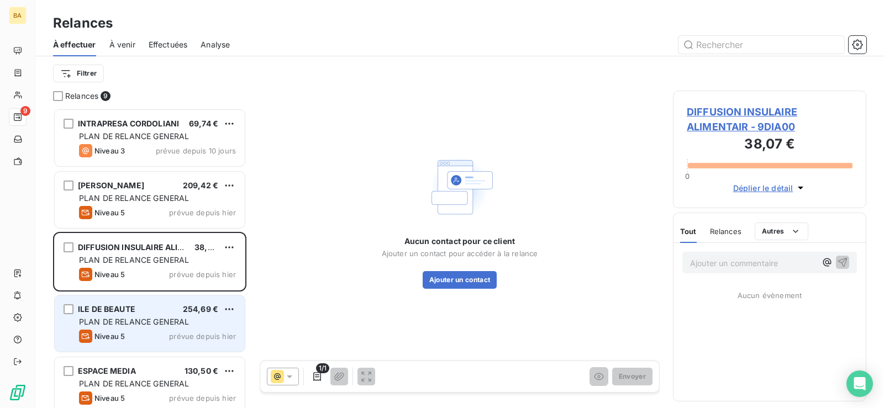
click at [144, 332] on div "Niveau 5 prévue depuis [DATE]" at bounding box center [157, 336] width 157 height 13
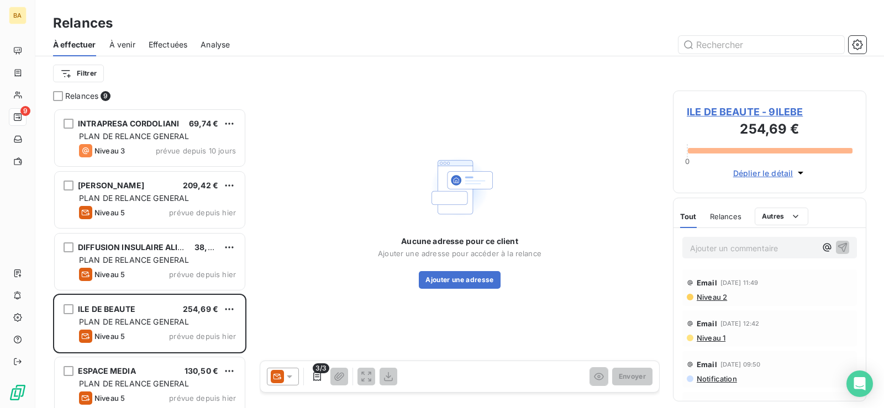
click at [291, 375] on icon at bounding box center [289, 376] width 11 height 11
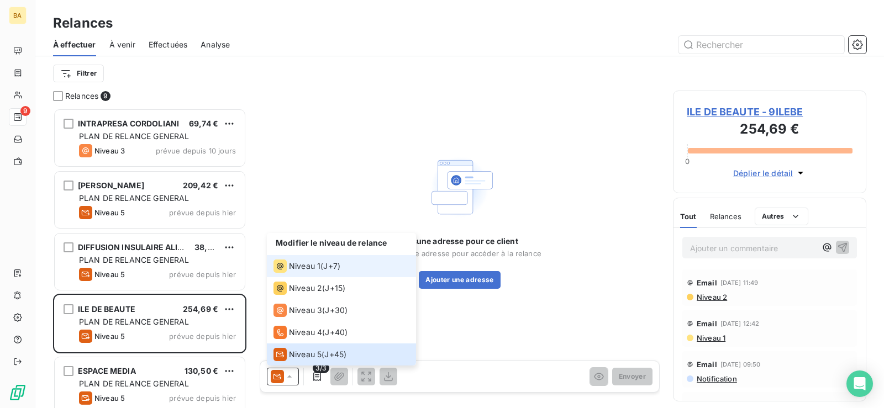
click at [313, 260] on div "Niveau 1" at bounding box center [296, 266] width 47 height 13
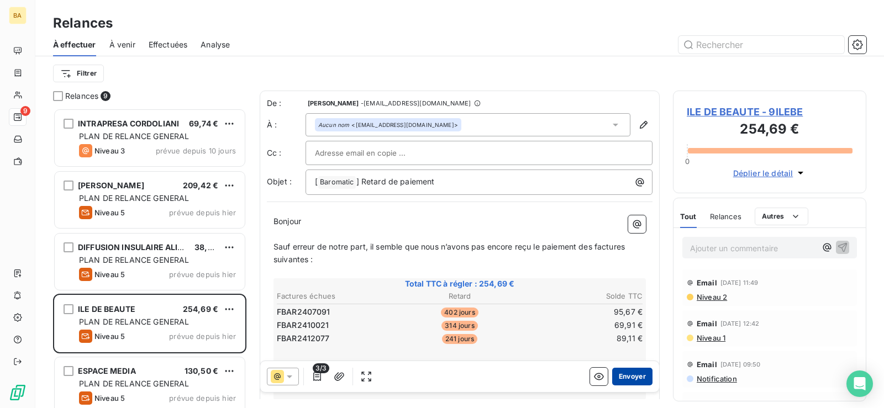
click at [636, 379] on button "Envoyer" at bounding box center [632, 377] width 40 height 18
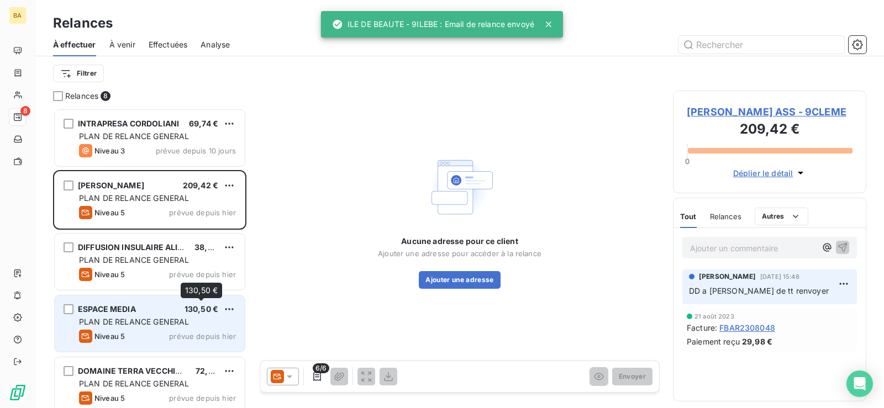
click at [202, 314] on div "130,50 €" at bounding box center [201, 309] width 34 height 11
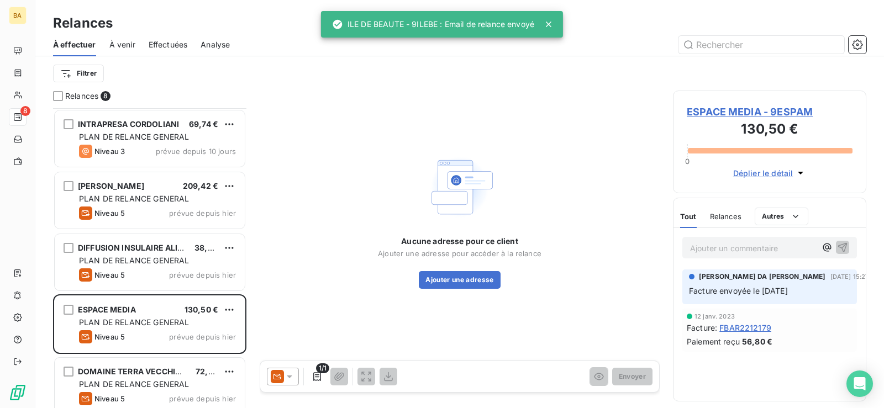
scroll to position [56, 0]
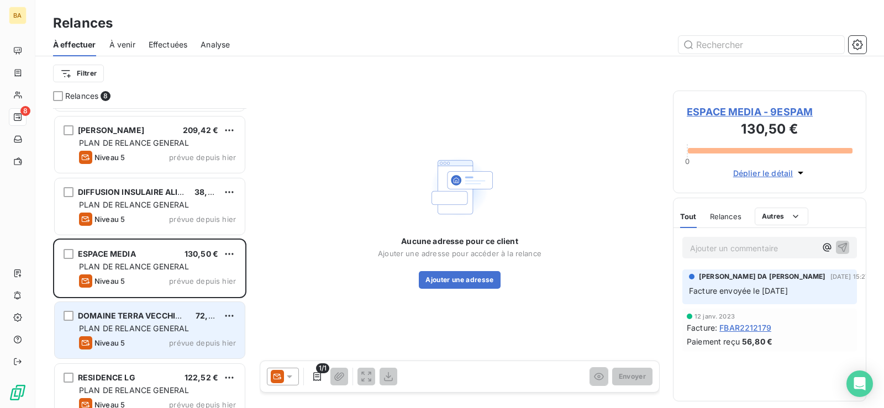
click at [181, 325] on span "PLAN DE RELANCE GENERAL" at bounding box center [134, 328] width 110 height 9
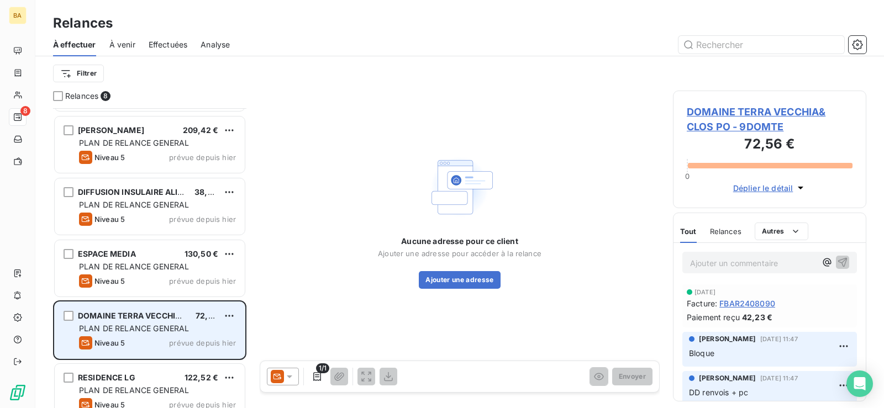
scroll to position [111, 0]
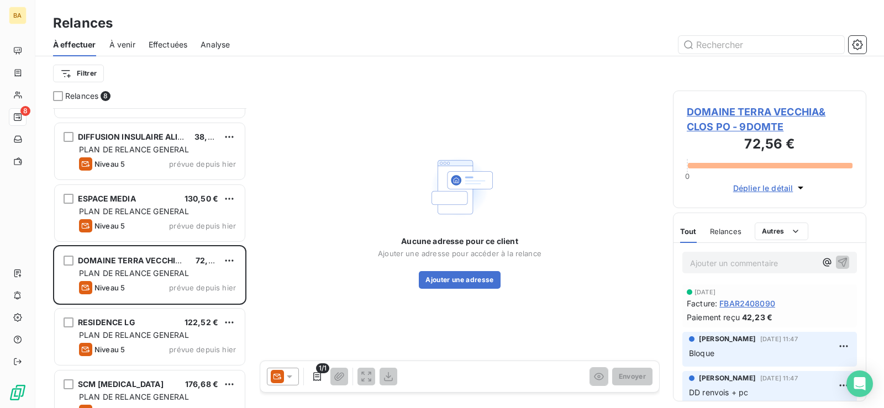
click at [288, 378] on icon at bounding box center [289, 376] width 11 height 11
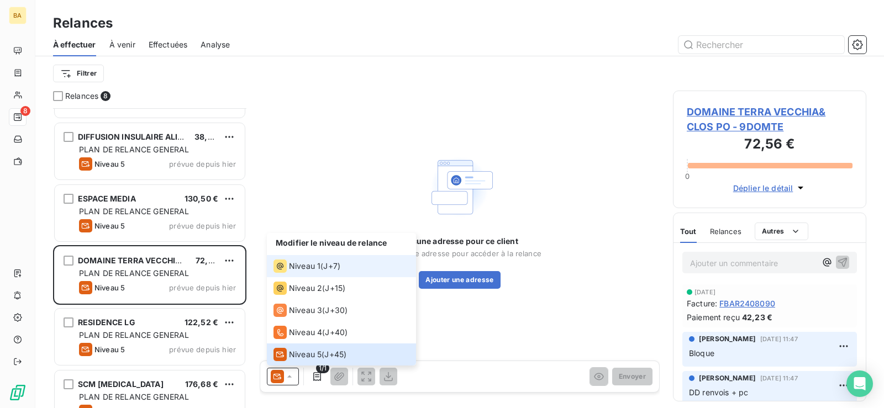
click at [309, 272] on div "Niveau 1" at bounding box center [296, 266] width 47 height 13
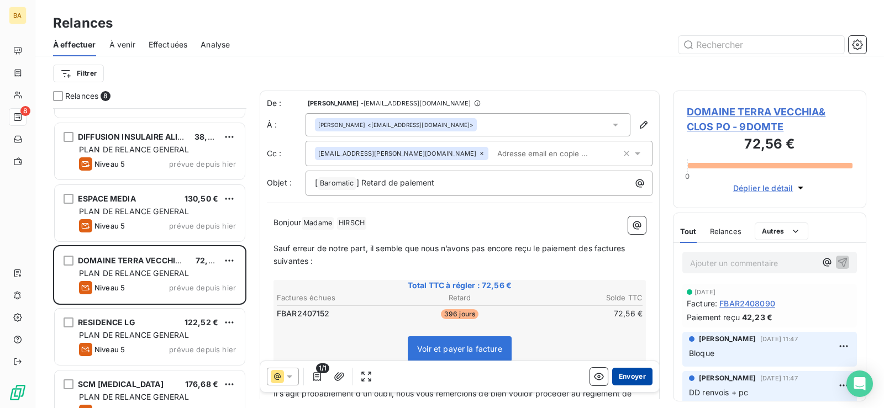
click at [617, 374] on button "Envoyer" at bounding box center [632, 377] width 40 height 18
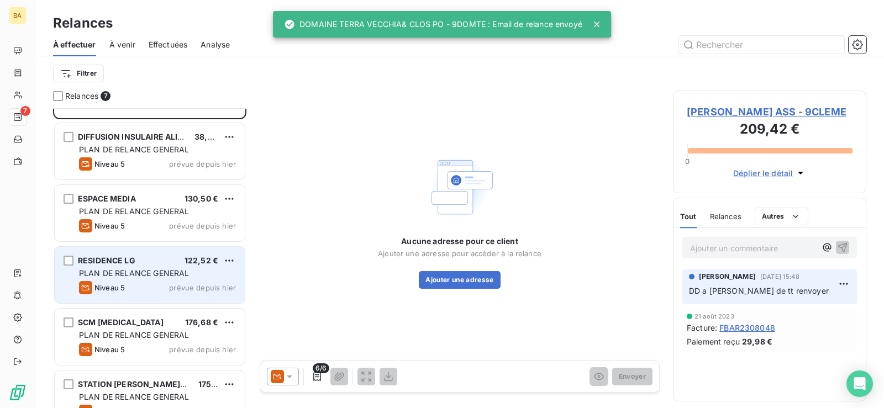
click at [145, 286] on div "Niveau 5 prévue depuis [DATE]" at bounding box center [157, 287] width 157 height 13
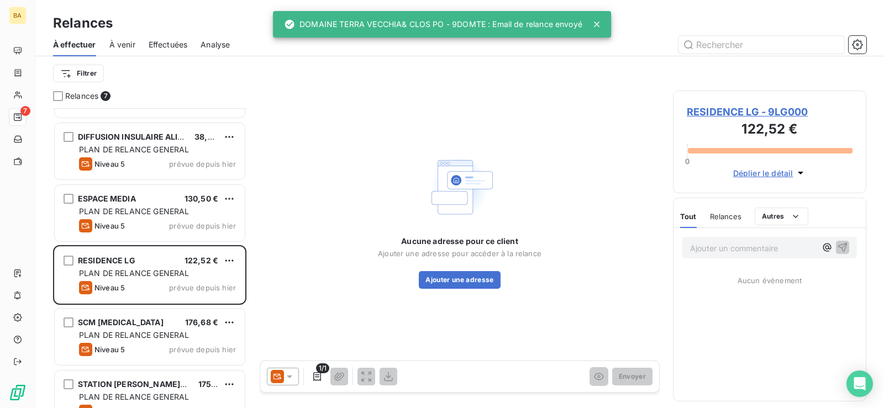
click at [291, 378] on icon at bounding box center [289, 376] width 11 height 11
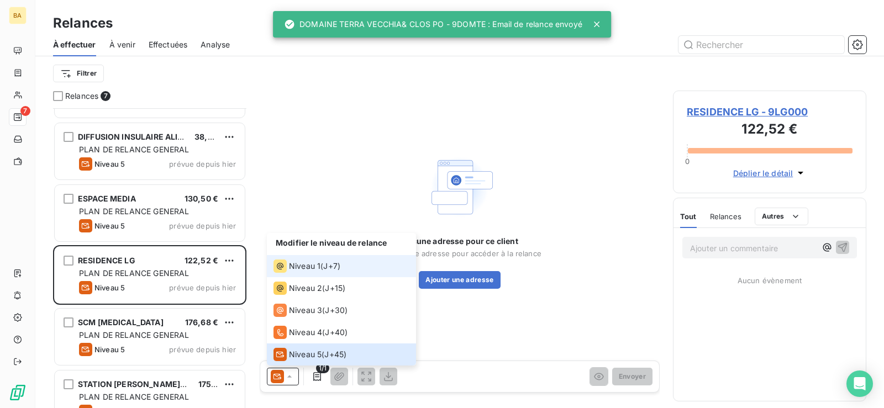
click at [315, 263] on span "Niveau 1" at bounding box center [304, 266] width 31 height 11
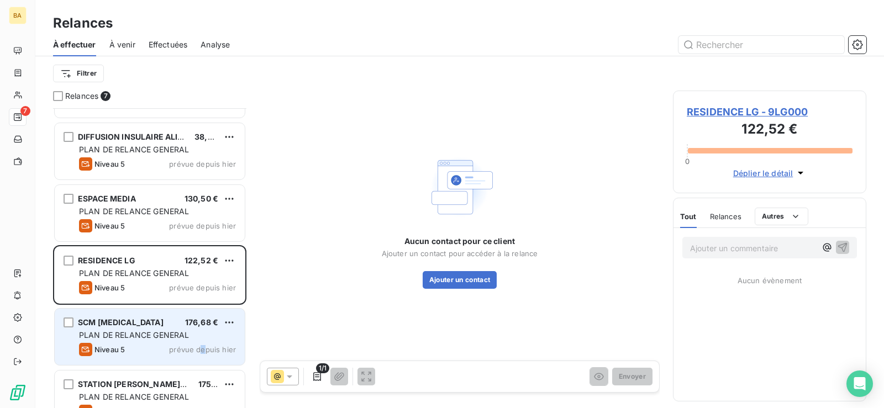
click at [204, 345] on div "Niveau 5 prévue depuis [DATE]" at bounding box center [157, 349] width 157 height 13
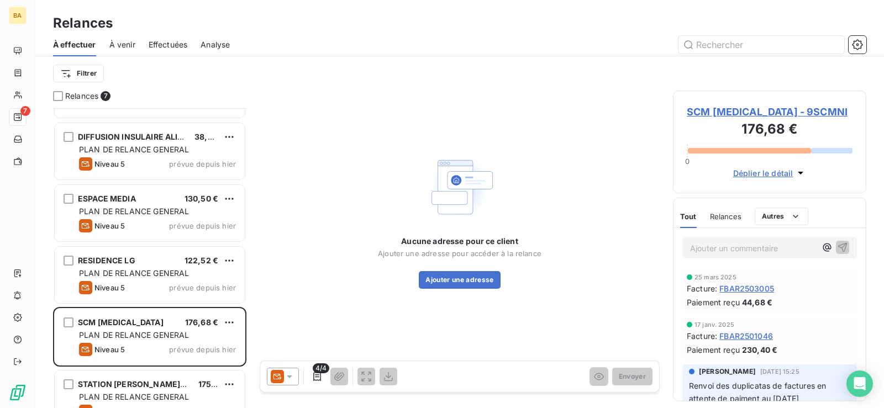
click at [291, 378] on icon at bounding box center [289, 376] width 11 height 11
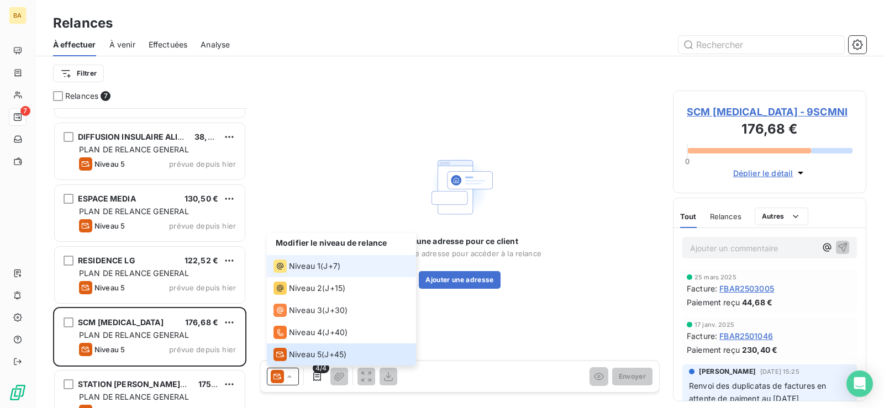
click at [310, 270] on span "Niveau 1" at bounding box center [304, 266] width 31 height 11
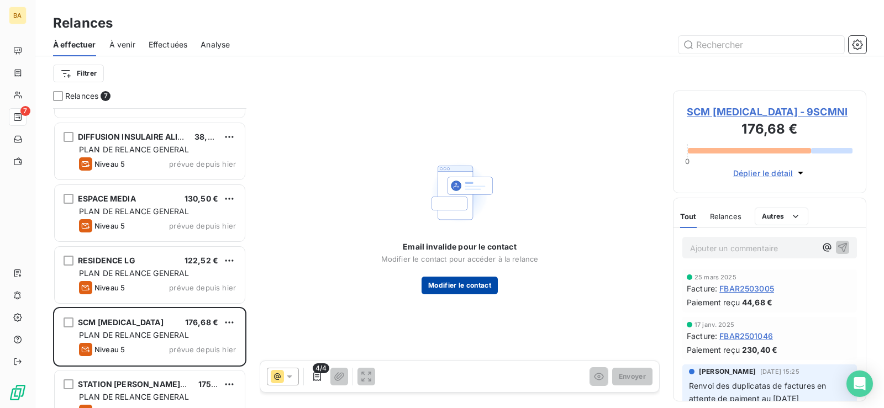
click at [478, 288] on button "Modifier le contact" at bounding box center [459, 286] width 76 height 18
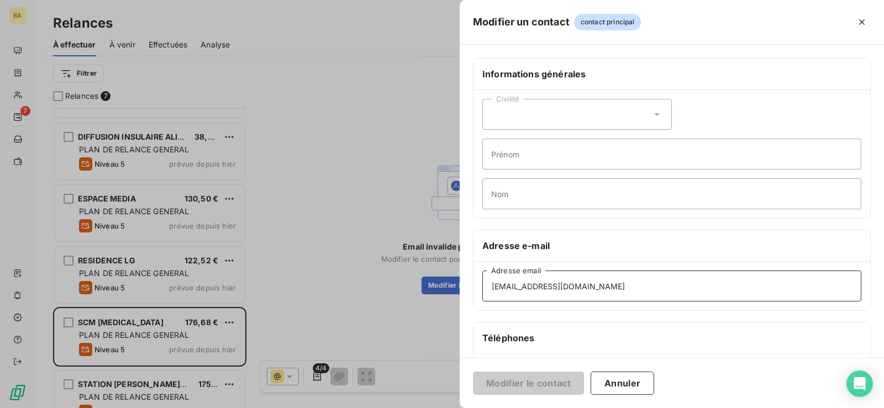
drag, startPoint x: 404, startPoint y: 284, endPoint x: 326, endPoint y: 284, distance: 77.9
click at [338, 408] on div "Modifier un contact contact principal Informations générales Civilité Prénom No…" at bounding box center [442, 408] width 884 height 0
paste input "[EMAIL_ADDRESS][DOMAIN_NAME]"
type input "[EMAIL_ADDRESS][DOMAIN_NAME]"
click at [525, 388] on button "Modifier le contact" at bounding box center [528, 383] width 111 height 23
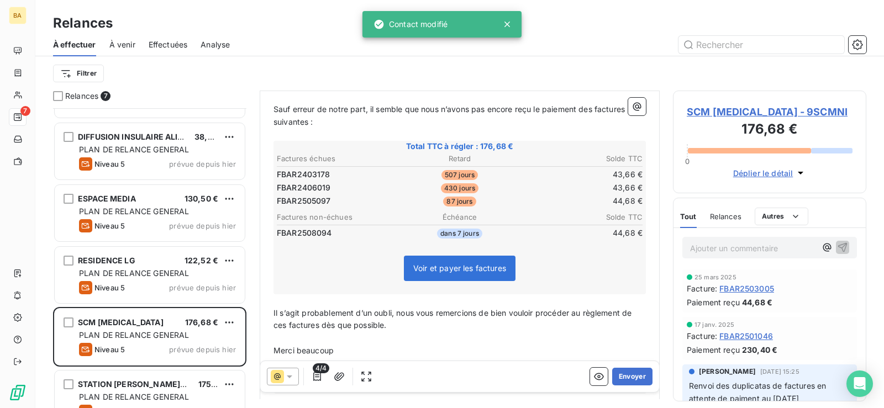
scroll to position [167, 0]
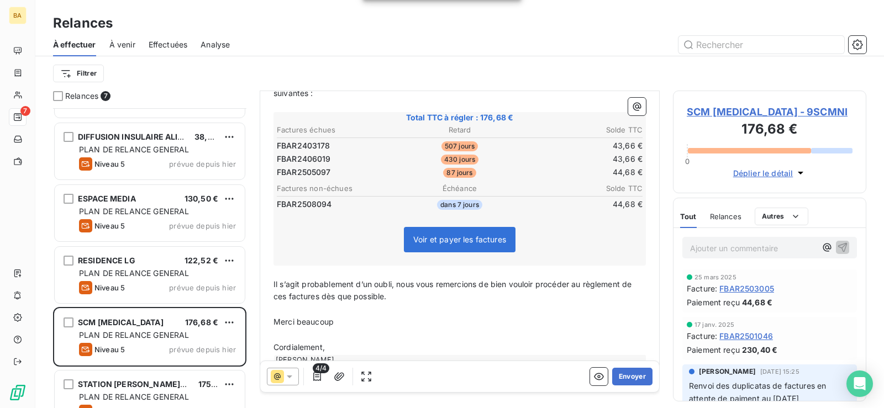
click at [292, 381] on icon at bounding box center [289, 376] width 11 height 11
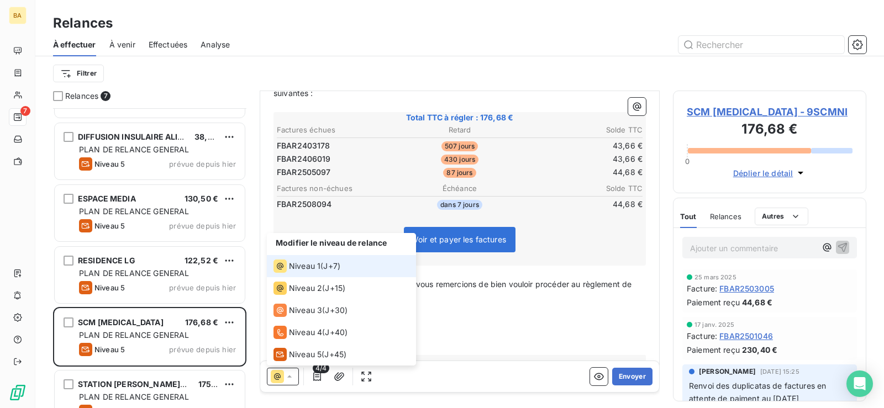
click at [312, 267] on span "Niveau 1" at bounding box center [304, 266] width 31 height 11
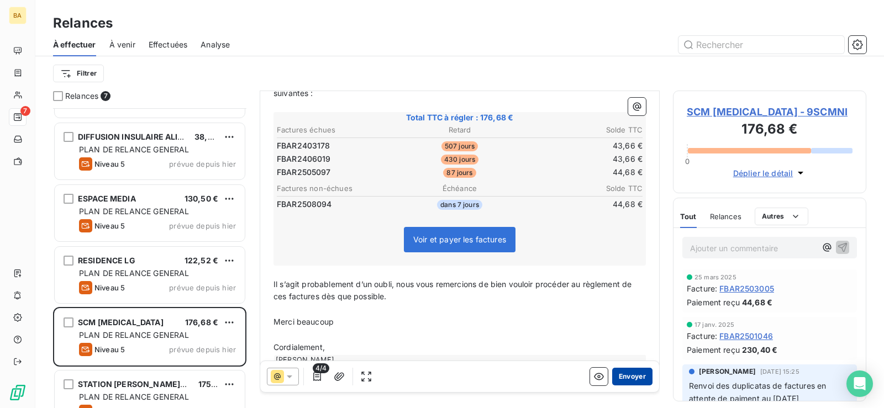
click at [620, 375] on button "Envoyer" at bounding box center [632, 377] width 40 height 18
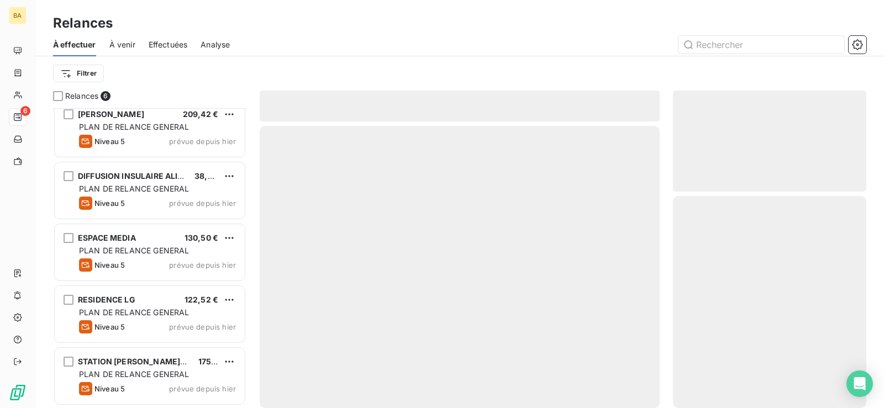
scroll to position [71, 0]
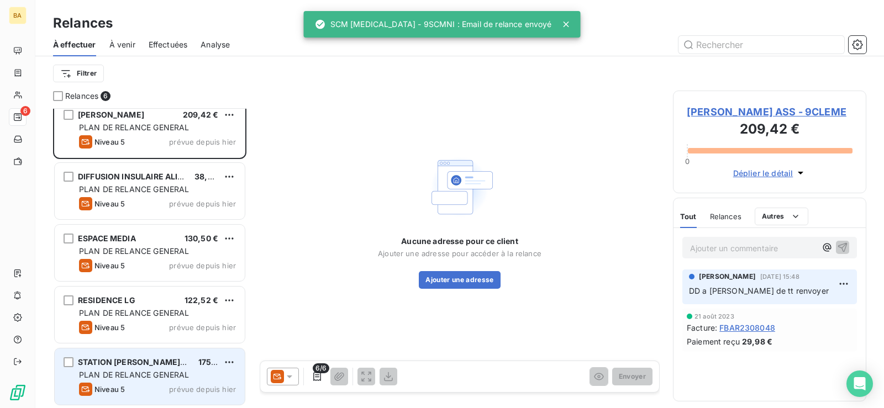
scroll to position [72, 0]
click at [151, 376] on span "PLAN DE RELANCE GENERAL" at bounding box center [134, 374] width 110 height 9
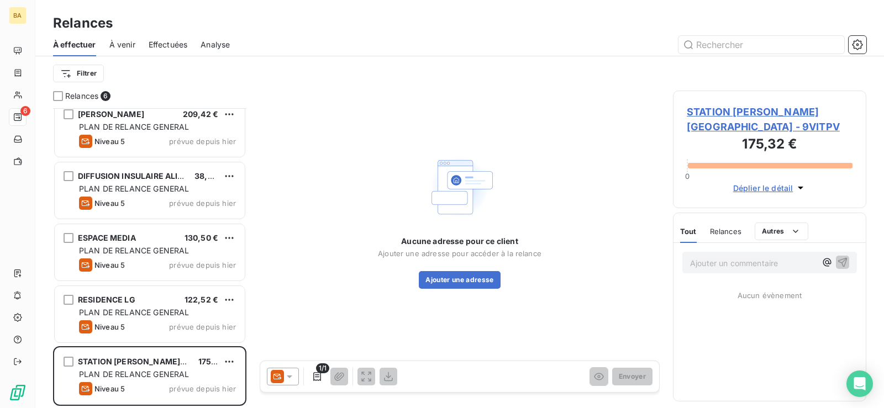
click at [288, 377] on icon at bounding box center [289, 376] width 11 height 11
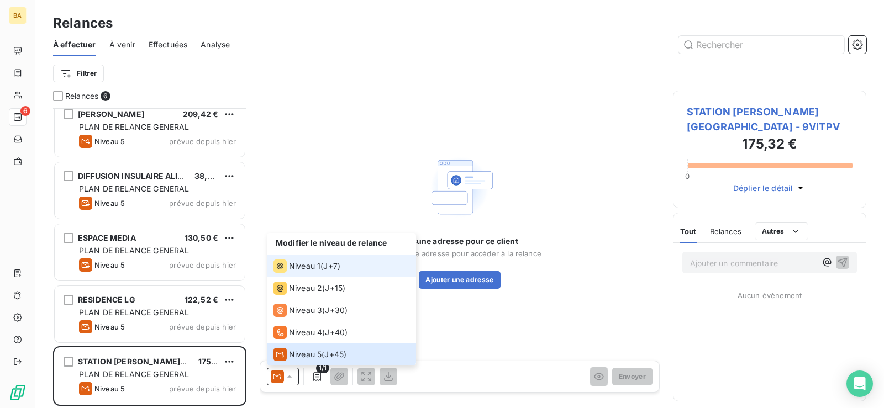
click at [303, 275] on li "Niveau 1 ( J+7 )" at bounding box center [341, 266] width 149 height 22
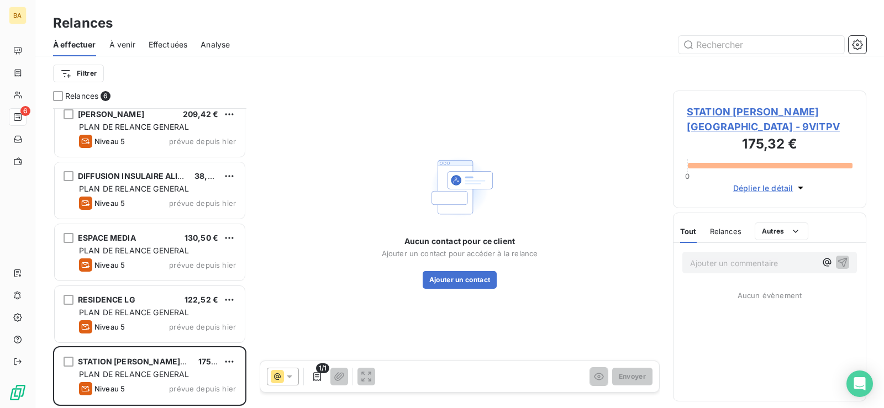
click at [725, 267] on p "Ajouter un commentaire ﻿" at bounding box center [753, 263] width 126 height 14
drag, startPoint x: 370, startPoint y: 299, endPoint x: 357, endPoint y: 299, distance: 13.3
click at [363, 299] on div "Aucun contact pour ce client Ajouter un contact pour accéder à la relance Ajout…" at bounding box center [460, 220] width 400 height 259
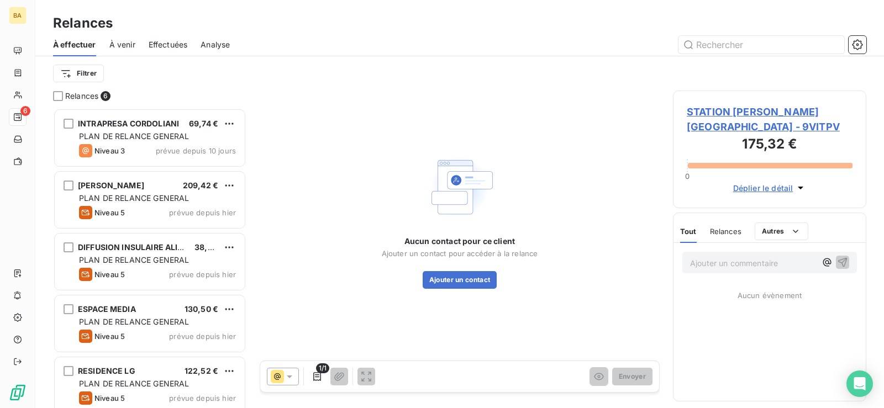
drag, startPoint x: 346, startPoint y: 136, endPoint x: 228, endPoint y: 117, distance: 120.2
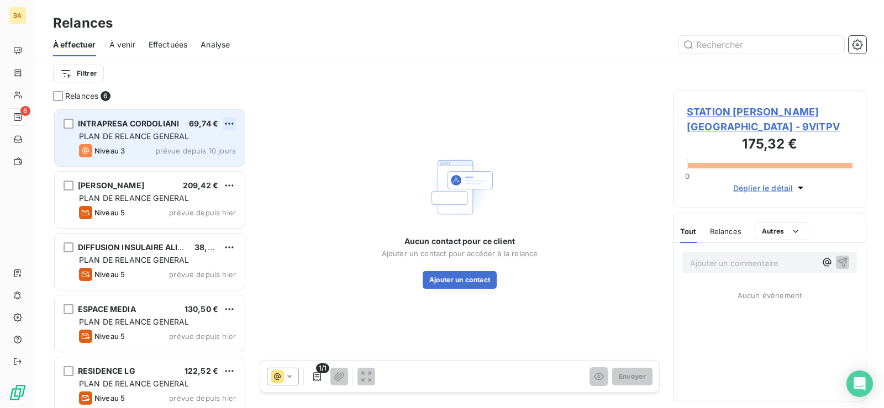
click at [346, 135] on div "Aucun contact pour ce client Ajouter un contact pour accéder à la relance Ajout…" at bounding box center [460, 220] width 400 height 259
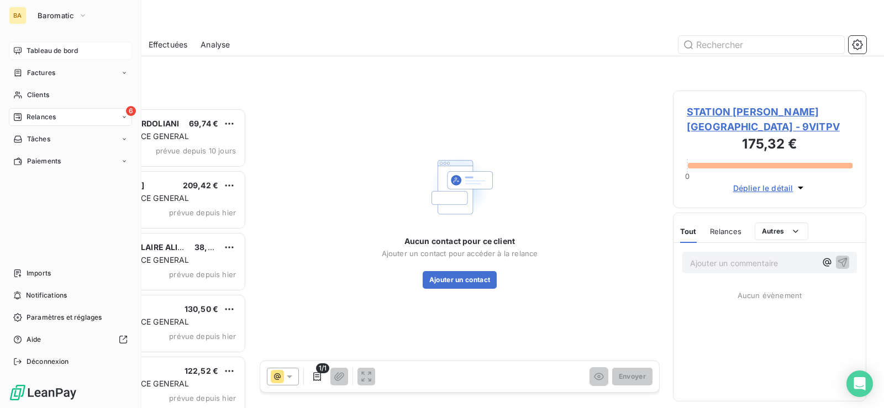
click at [56, 53] on span "Tableau de bord" at bounding box center [52, 51] width 51 height 10
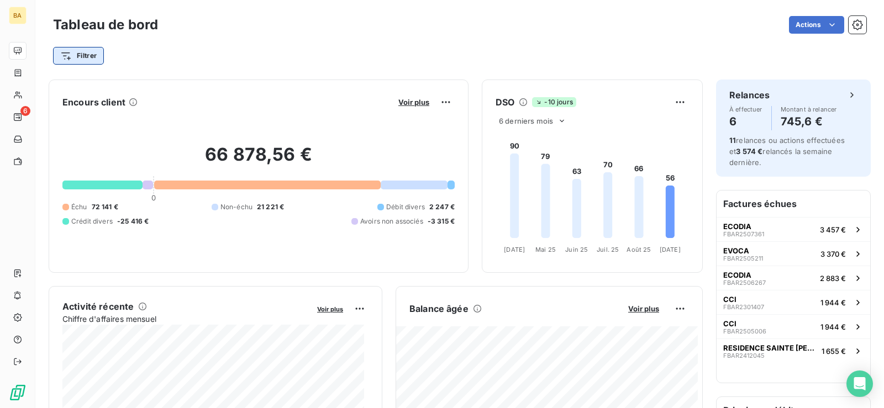
click at [82, 54] on html "BA 6 Tableau de bord Actions Filtrer Encours client Voir plus 66 878,56 € 0 Éch…" at bounding box center [442, 204] width 884 height 408
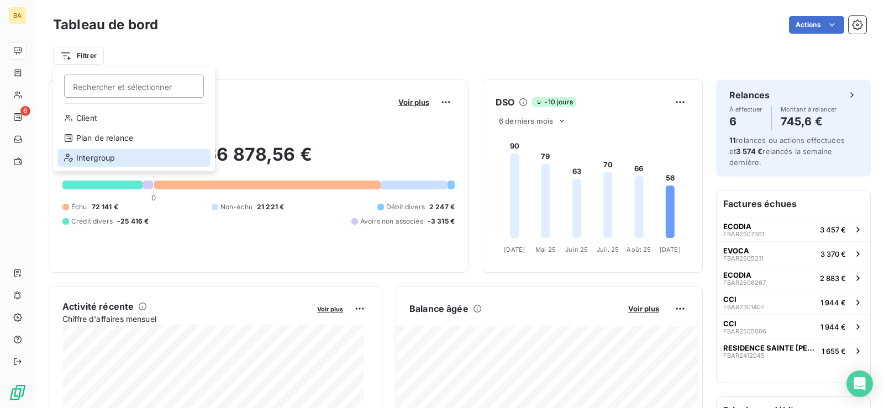
click at [93, 156] on div "Intergroup" at bounding box center [133, 158] width 153 height 18
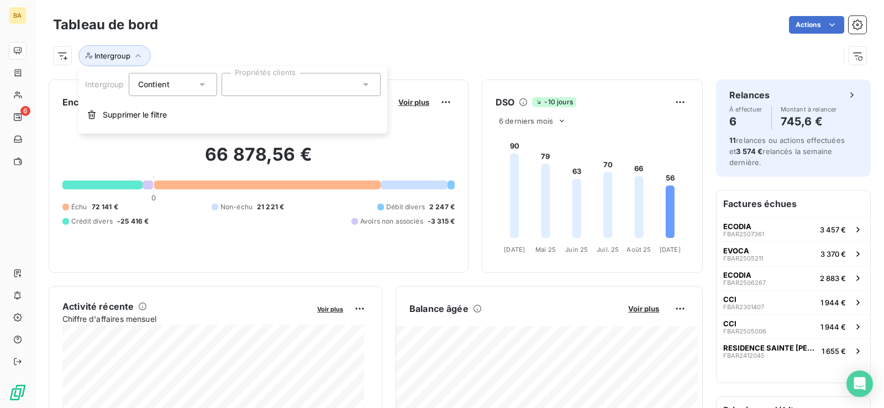
click at [206, 86] on icon at bounding box center [202, 84] width 11 height 11
click at [174, 128] on span "Ne contient pas" at bounding box center [181, 129] width 60 height 9
click at [243, 86] on div at bounding box center [301, 84] width 159 height 23
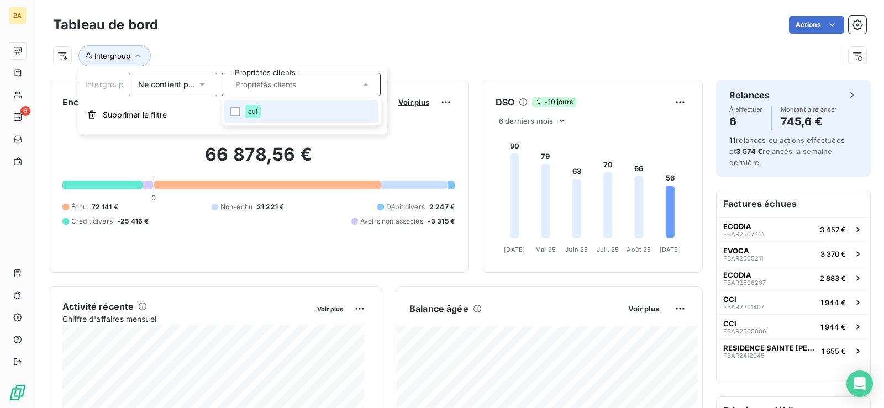
click at [241, 108] on li "oui" at bounding box center [301, 112] width 155 height 22
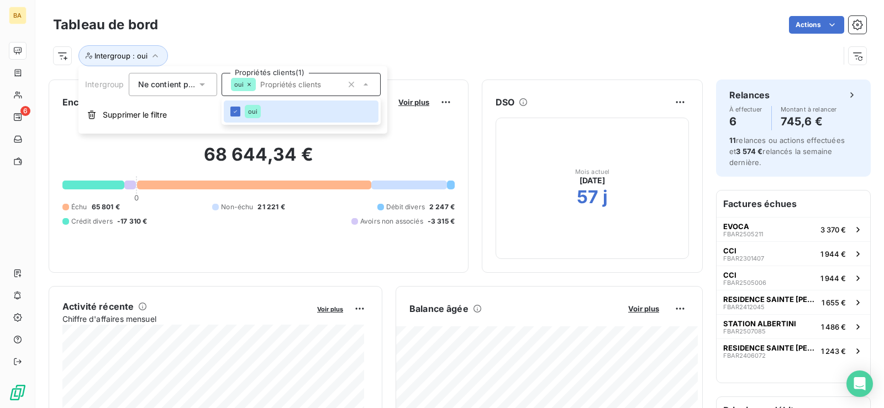
drag, startPoint x: 327, startPoint y: 28, endPoint x: 284, endPoint y: 26, distance: 42.6
click at [313, 26] on div "Actions" at bounding box center [518, 25] width 695 height 18
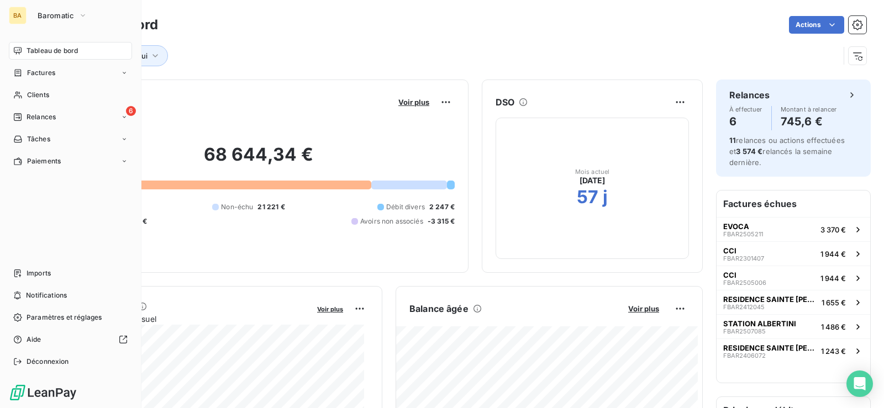
click at [28, 14] on div "BA Baromatic" at bounding box center [70, 16] width 123 height 18
click at [64, 14] on span "Baromatic" at bounding box center [56, 15] width 36 height 9
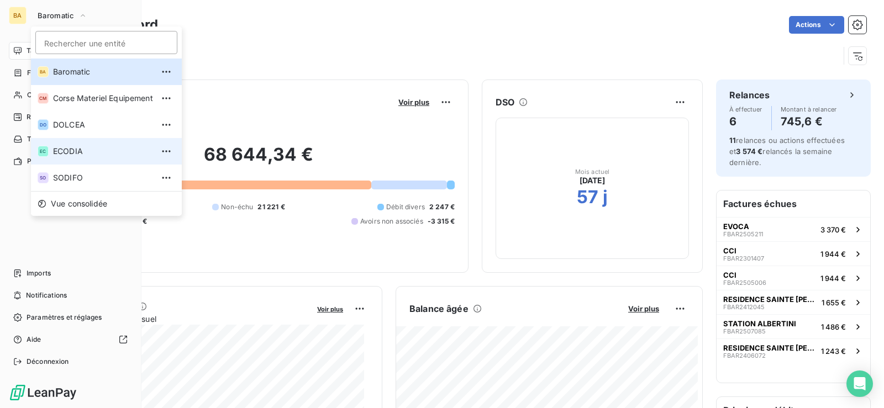
click at [76, 143] on li "EC ECODIA" at bounding box center [106, 151] width 151 height 27
